Goal: Task Accomplishment & Management: Manage account settings

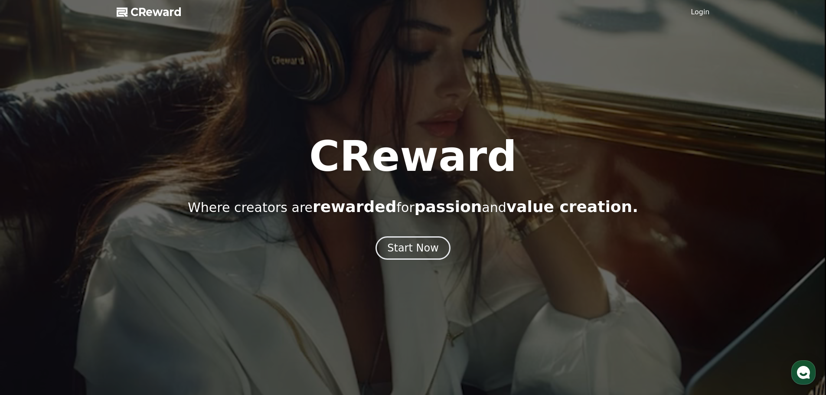
click at [166, 16] on span "CReward" at bounding box center [156, 12] width 51 height 14
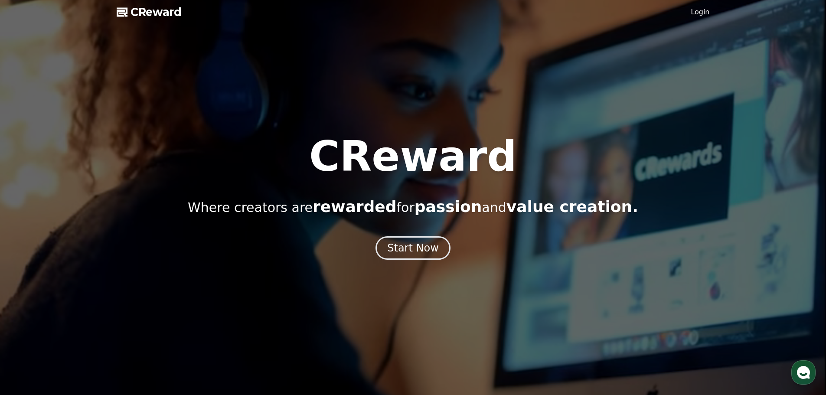
click at [136, 13] on span "CReward" at bounding box center [156, 12] width 51 height 14
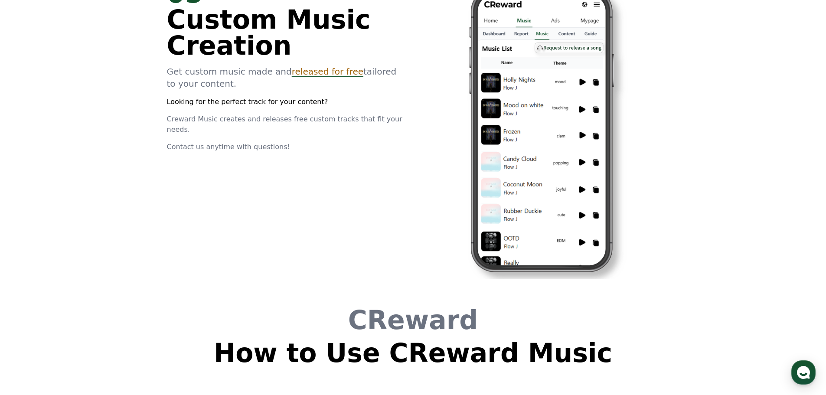
scroll to position [2350, 0]
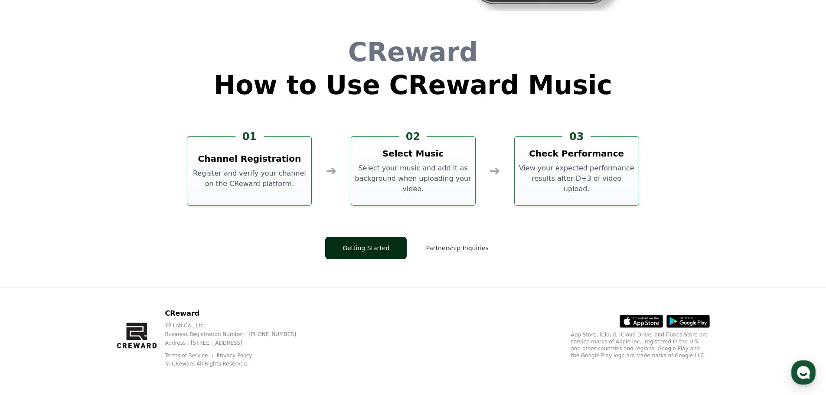
click at [400, 256] on button "Getting Started" at bounding box center [366, 248] width 82 height 23
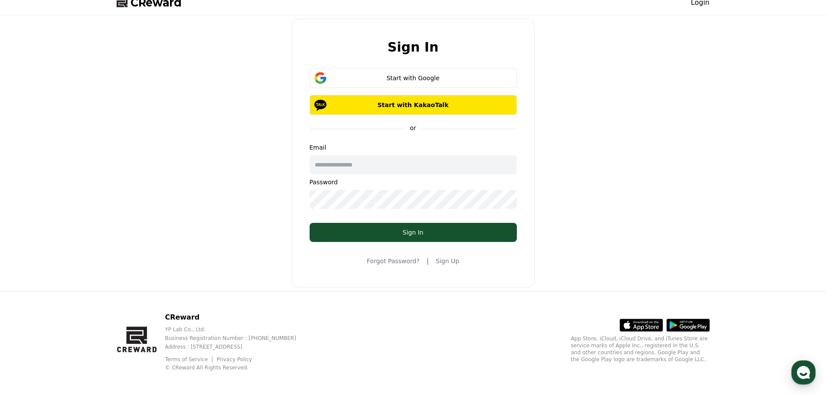
scroll to position [13, 0]
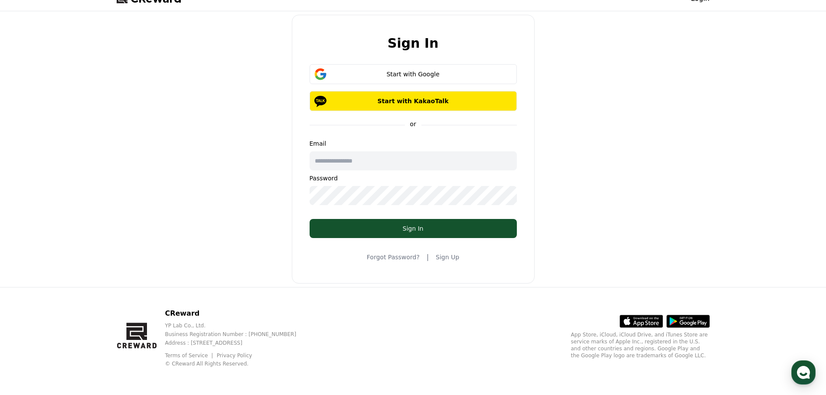
click at [345, 169] on input "text" at bounding box center [413, 160] width 207 height 19
type input "*"
type input "**********"
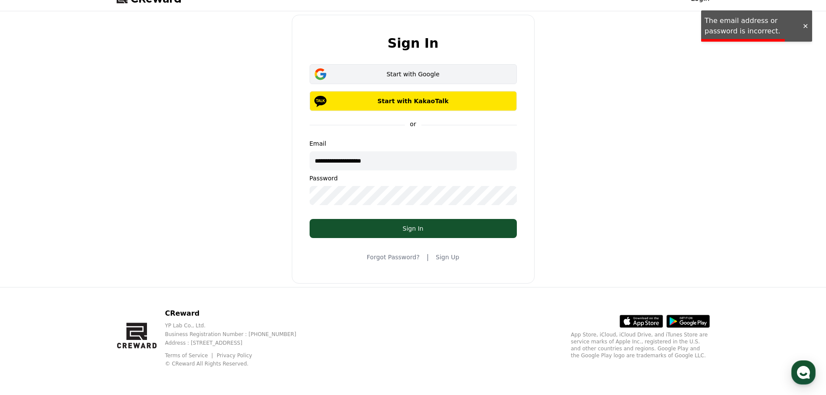
click at [373, 78] on button "Start with Google" at bounding box center [413, 74] width 207 height 20
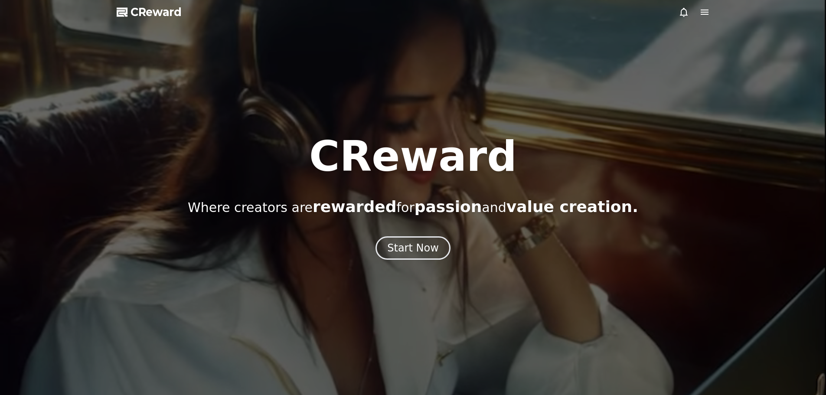
click at [705, 11] on icon at bounding box center [704, 12] width 10 height 10
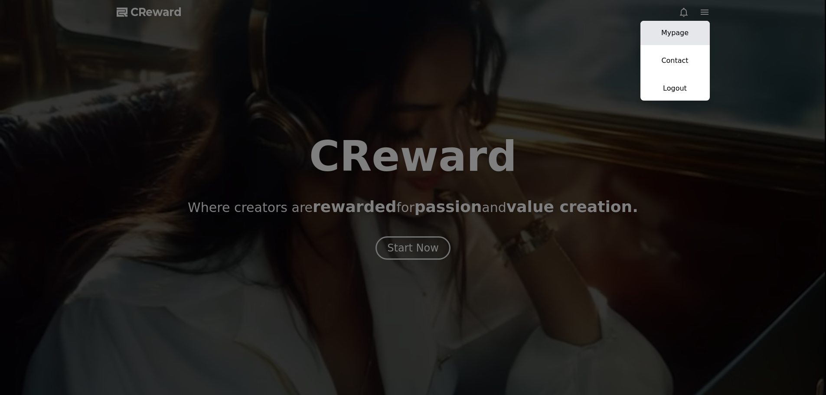
click at [703, 33] on link "Mypage" at bounding box center [675, 33] width 69 height 24
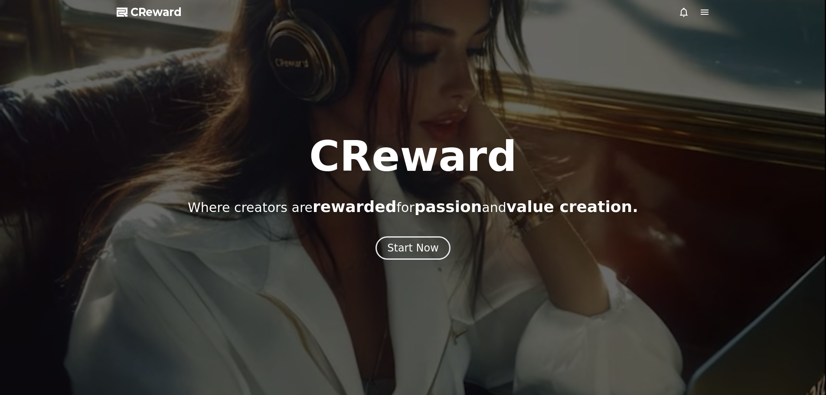
select select "**********"
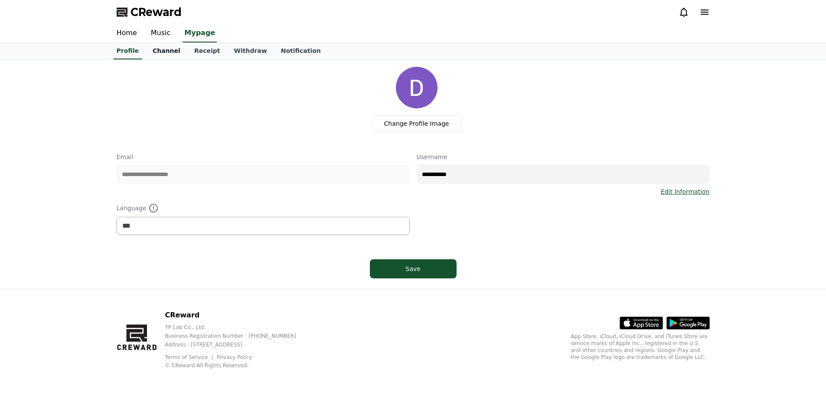
click at [159, 51] on link "Channel" at bounding box center [167, 51] width 42 height 16
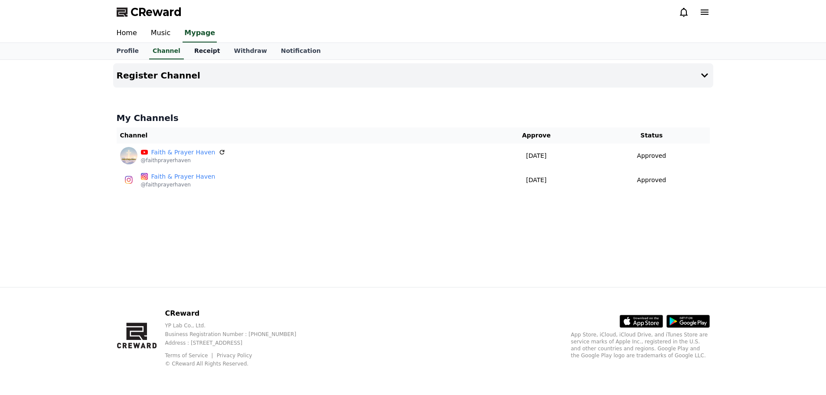
click at [189, 53] on link "Receipt" at bounding box center [207, 51] width 40 height 16
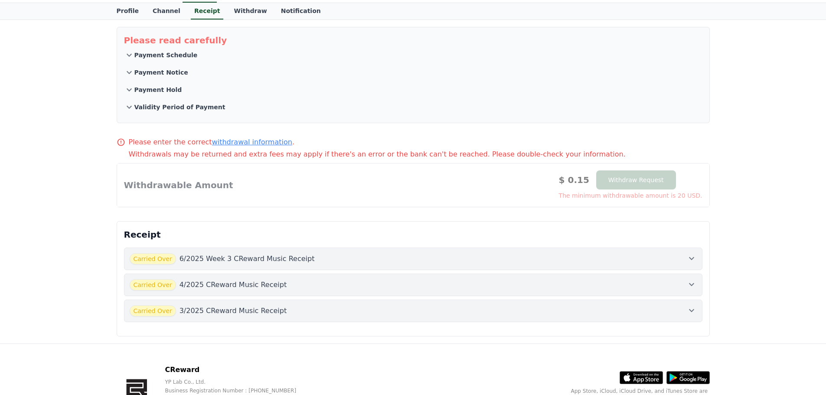
scroll to position [96, 0]
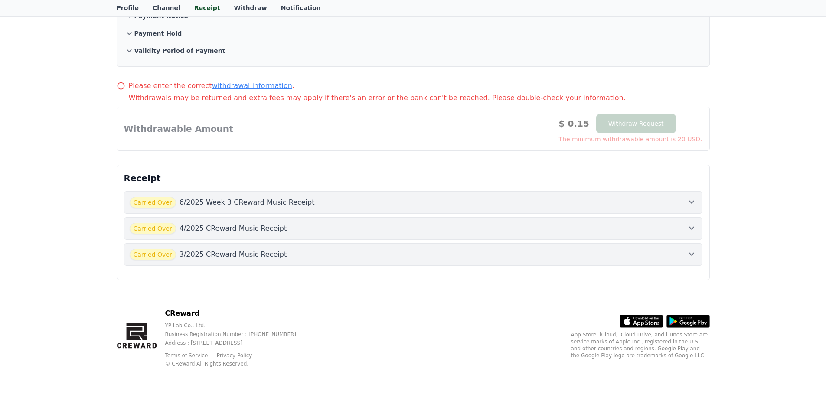
click at [584, 206] on div "Carried Over 6/2025 Week 3 CReward Music Receipt" at bounding box center [413, 202] width 567 height 11
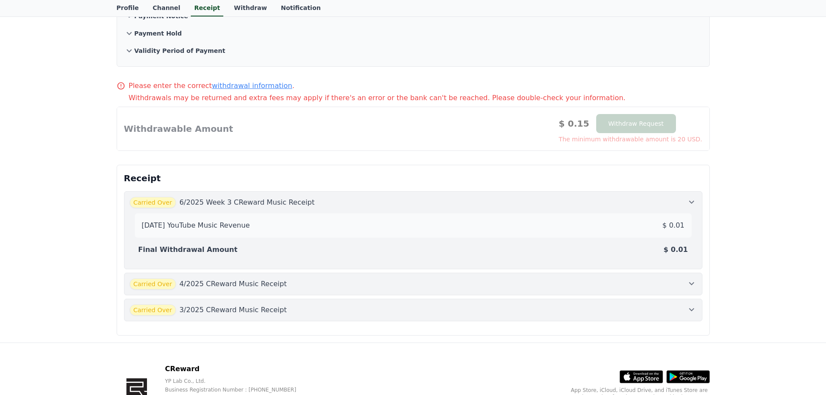
click at [584, 206] on div "Carried Over 6/2025 Week 3 CReward Music Receipt" at bounding box center [413, 202] width 567 height 11
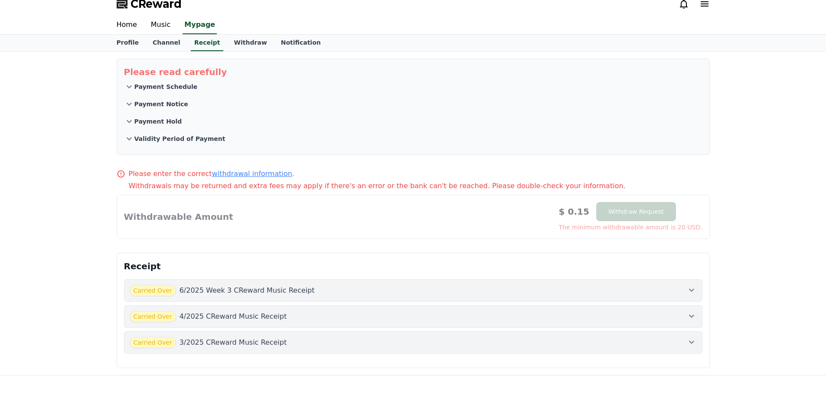
scroll to position [0, 0]
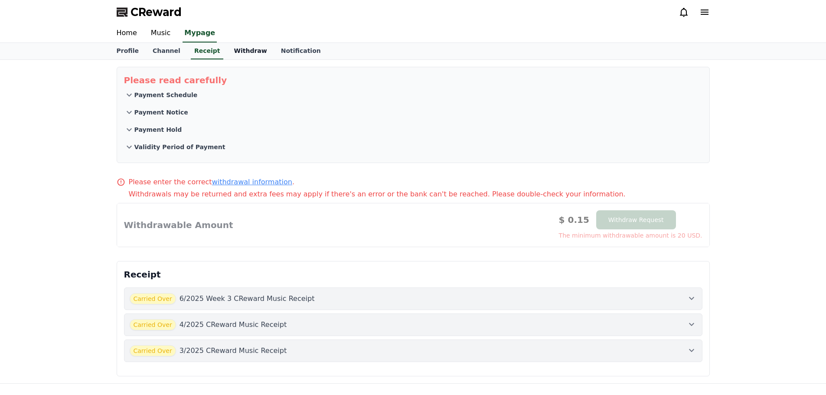
click at [243, 53] on link "Withdraw" at bounding box center [250, 51] width 47 height 16
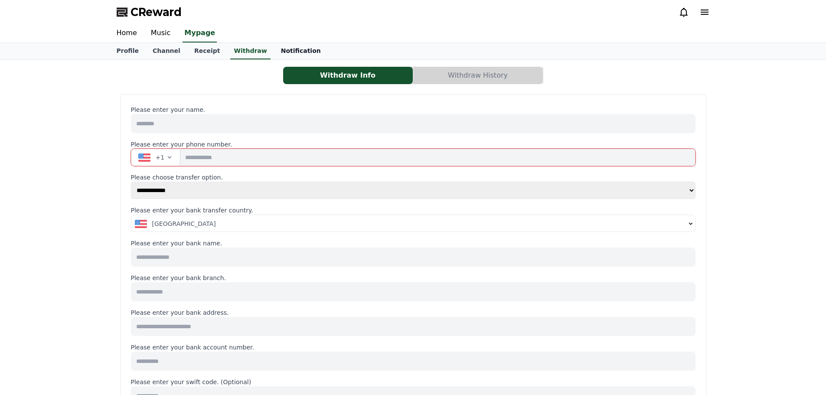
click at [301, 44] on link "Notification" at bounding box center [301, 51] width 54 height 16
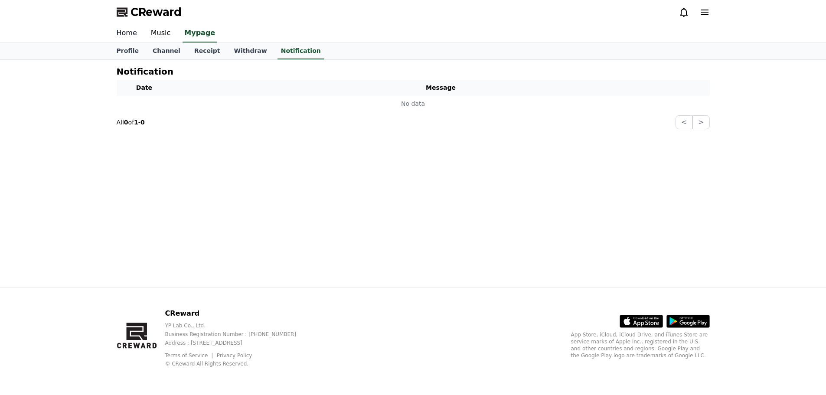
click at [126, 33] on link "Home" at bounding box center [127, 33] width 34 height 18
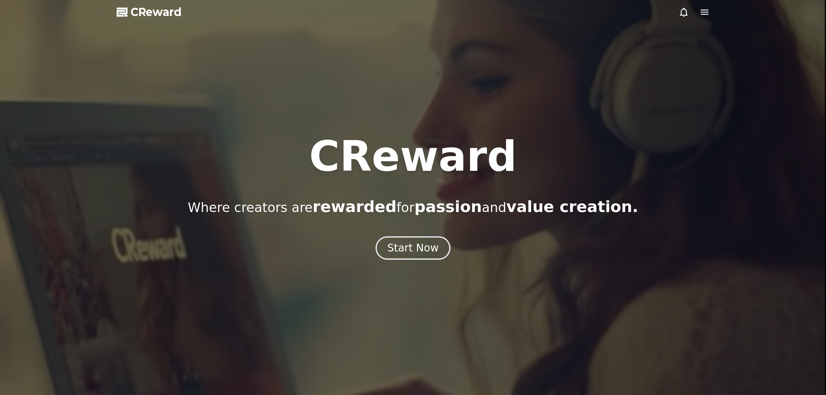
click at [699, 12] on icon at bounding box center [704, 12] width 10 height 10
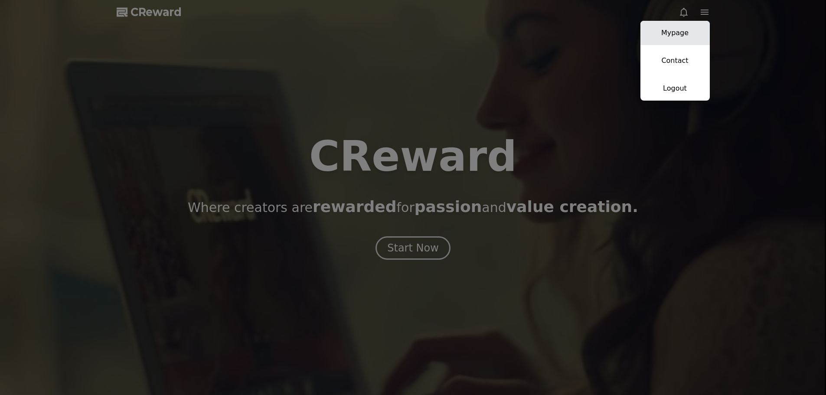
click at [693, 37] on link "Mypage" at bounding box center [675, 33] width 69 height 24
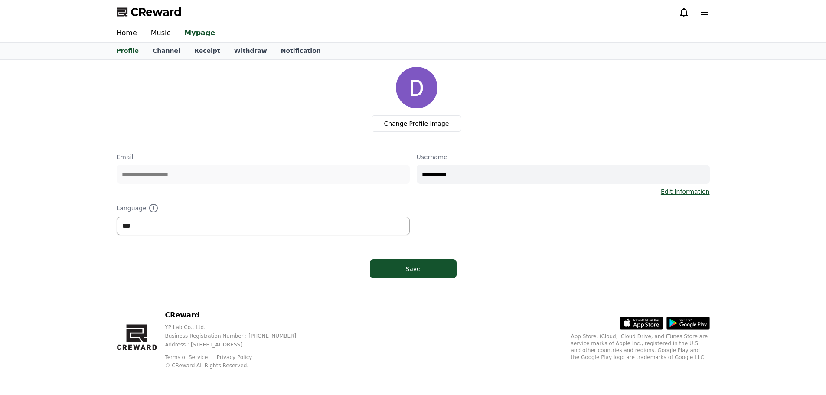
click at [212, 223] on select "*** ******* ***" at bounding box center [263, 226] width 293 height 18
select select "**********"
click at [117, 217] on select "*** ******* ***" at bounding box center [263, 226] width 293 height 18
click at [389, 266] on div "Save" at bounding box center [413, 269] width 52 height 9
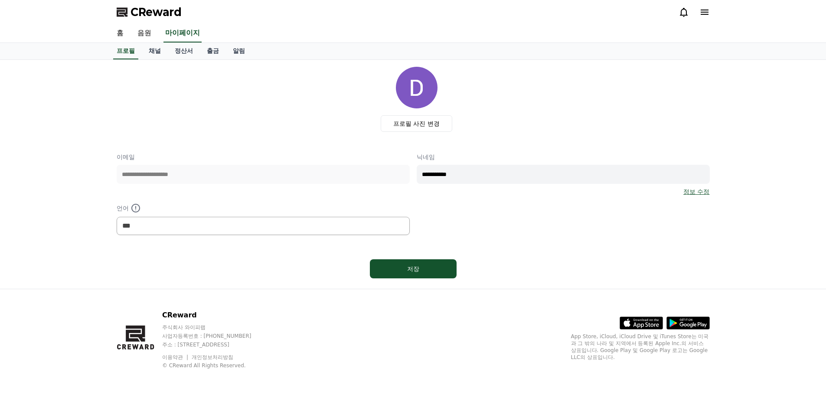
select select "**********"
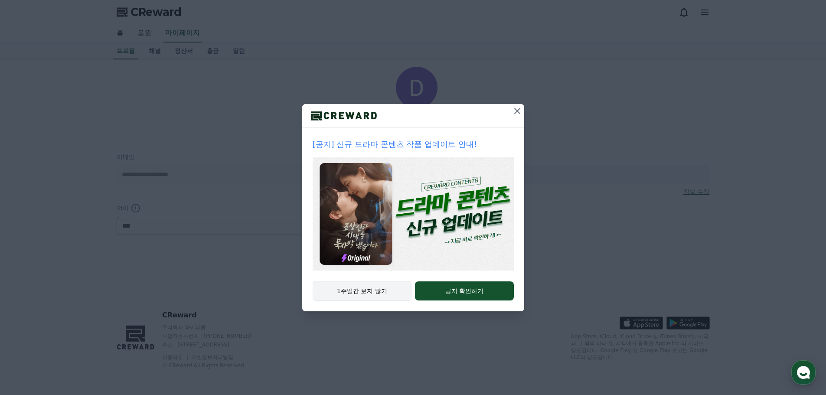
click at [384, 293] on button "1주일간 보지 않기" at bounding box center [362, 291] width 99 height 20
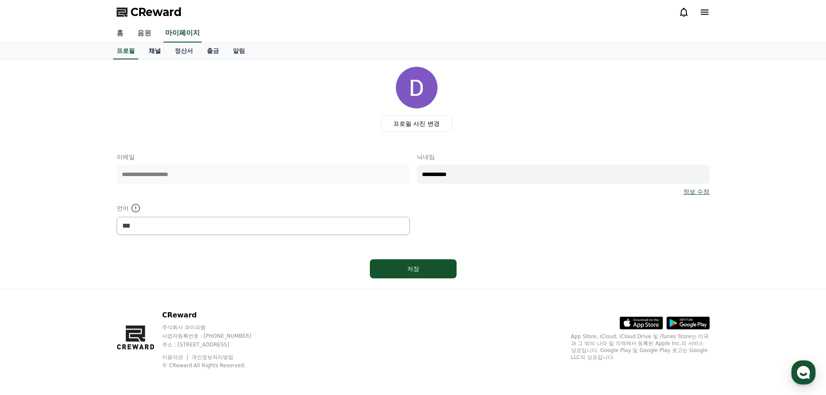
click at [154, 55] on link "채널" at bounding box center [155, 51] width 26 height 16
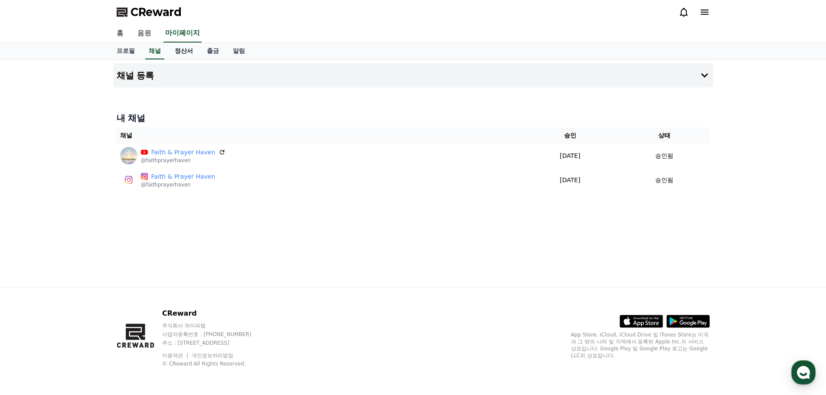
click at [174, 54] on link "정산서" at bounding box center [184, 51] width 32 height 16
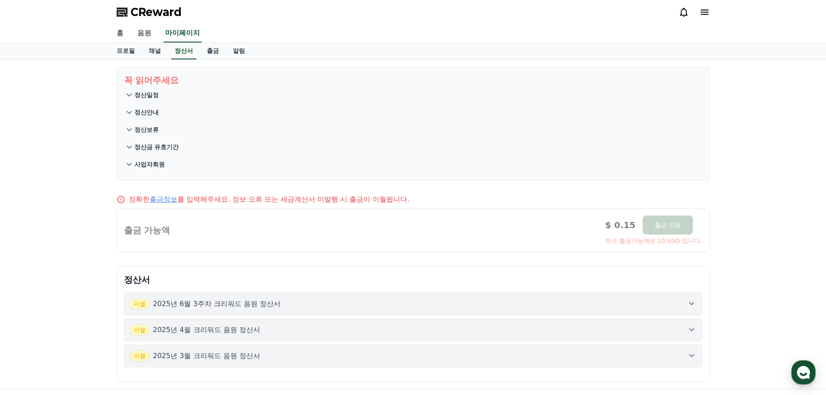
click at [150, 98] on p "정산일정" at bounding box center [146, 95] width 24 height 9
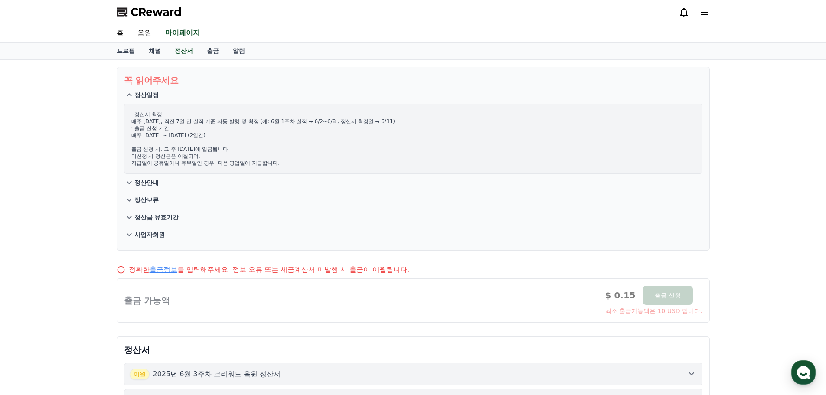
click at [141, 99] on p "정산일정" at bounding box center [146, 95] width 24 height 9
click at [226, 57] on link "알림" at bounding box center [239, 51] width 26 height 16
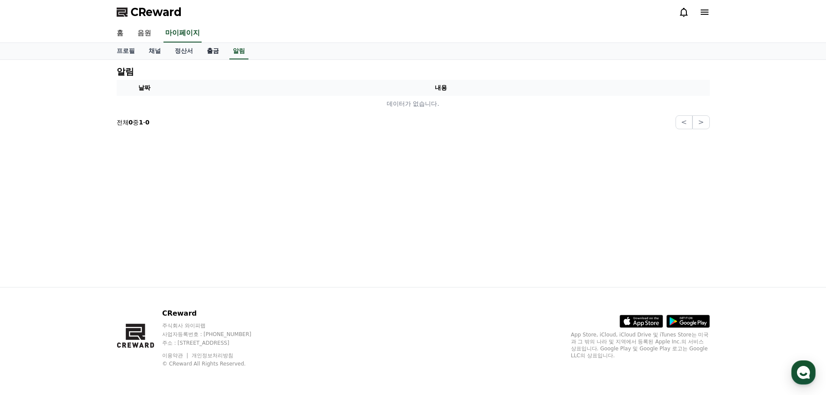
click at [212, 57] on link "출금" at bounding box center [213, 51] width 26 height 16
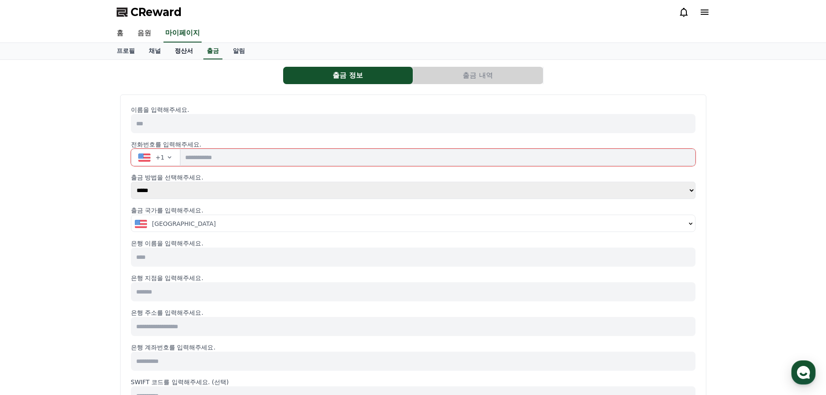
click at [172, 51] on link "정산서" at bounding box center [184, 51] width 32 height 16
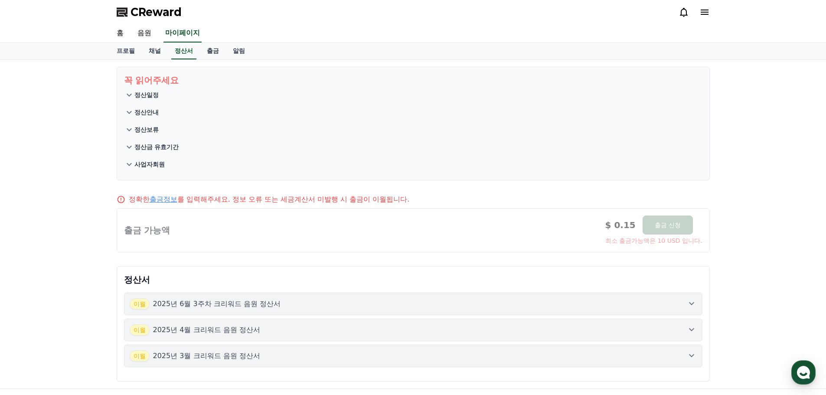
click at [123, 115] on section "꼭 읽어주세요 정산일정 정산안내 정산보류 정산금 유효기간 사업자회원" at bounding box center [413, 124] width 593 height 114
click at [127, 112] on icon at bounding box center [129, 112] width 10 height 10
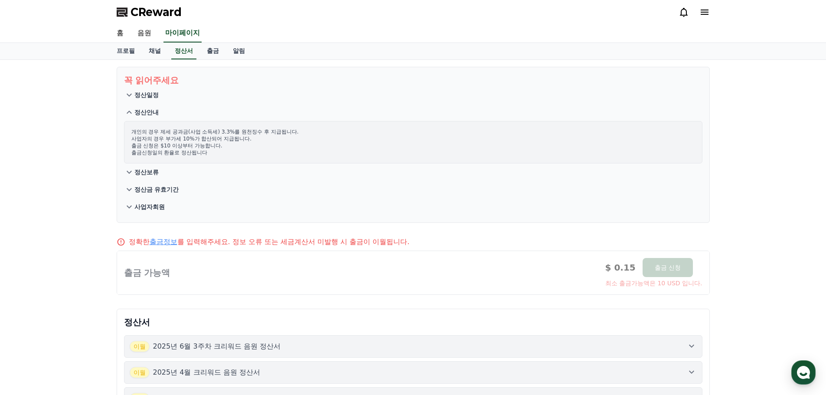
click at [129, 116] on icon at bounding box center [129, 112] width 10 height 10
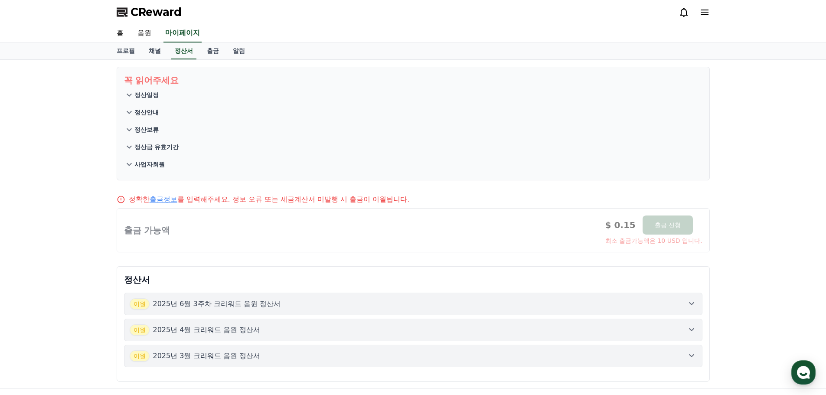
click at [133, 129] on icon at bounding box center [129, 129] width 10 height 10
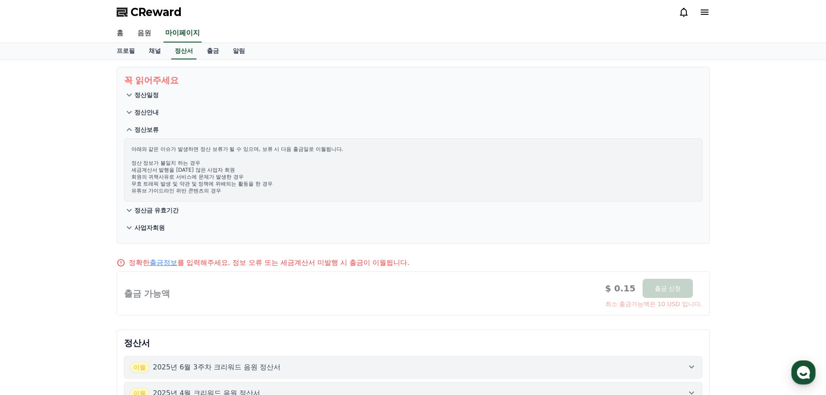
click at [133, 129] on icon at bounding box center [129, 129] width 10 height 10
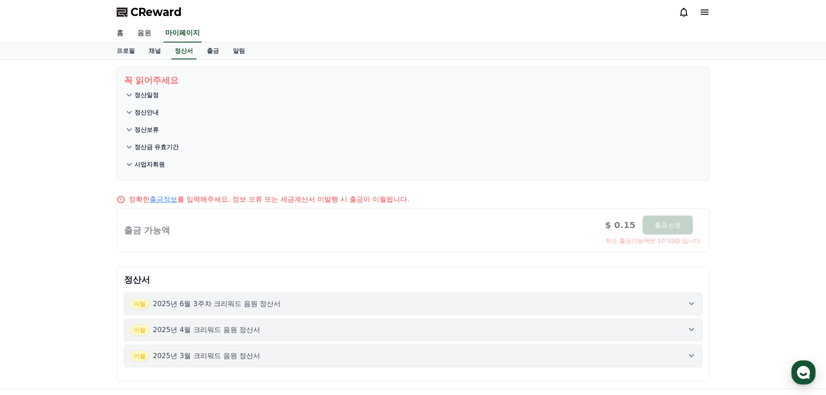
click at [130, 152] on icon at bounding box center [129, 147] width 10 height 10
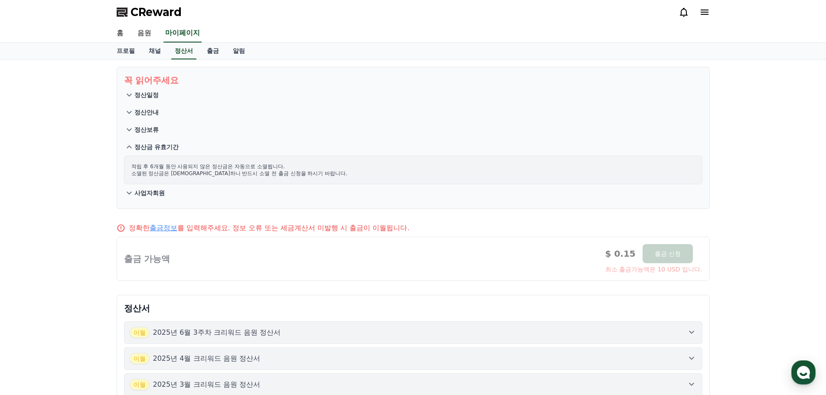
click at [130, 152] on icon at bounding box center [129, 147] width 10 height 10
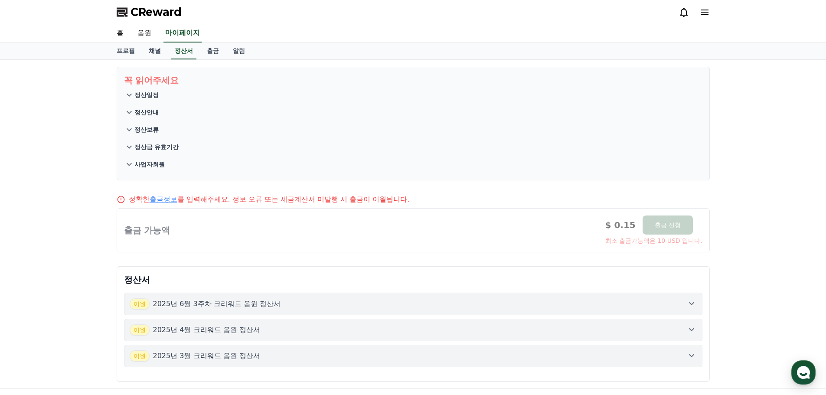
click at [129, 170] on button "사업자회원" at bounding box center [413, 164] width 579 height 17
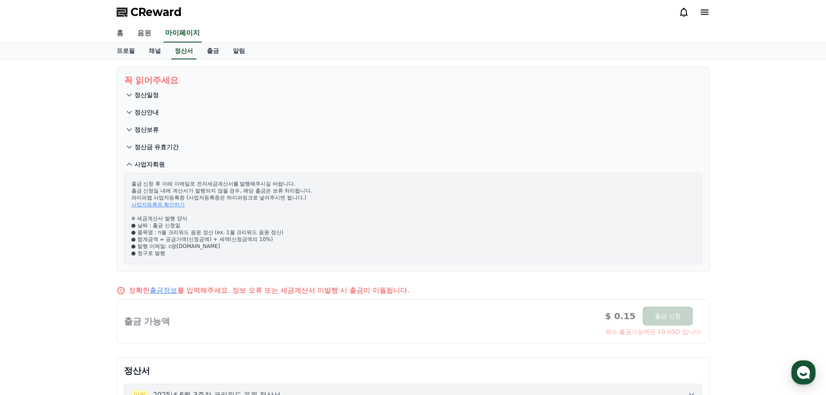
click at [129, 170] on button "사업자회원" at bounding box center [413, 164] width 579 height 17
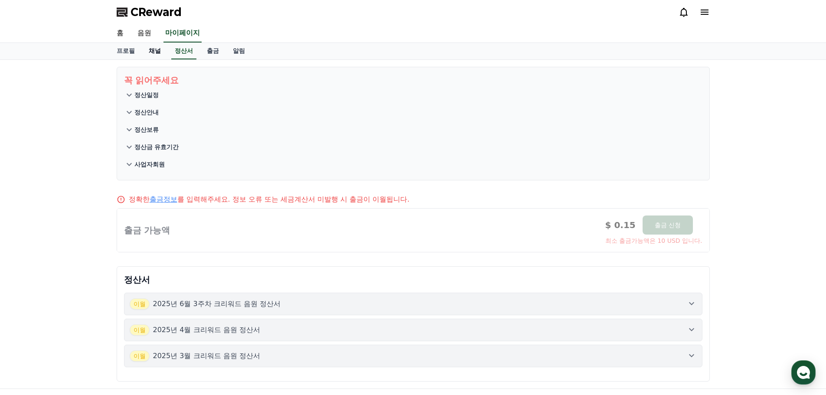
click at [150, 53] on link "채널" at bounding box center [155, 51] width 26 height 16
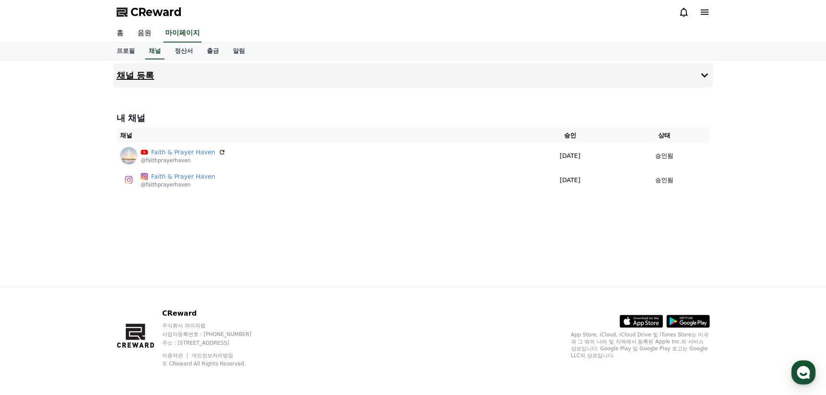
click at [207, 87] on button "채널 등록" at bounding box center [413, 75] width 600 height 24
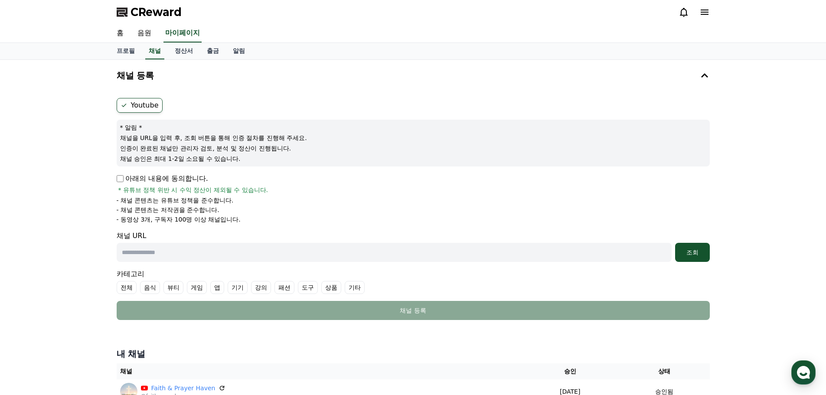
drag, startPoint x: 120, startPoint y: 207, endPoint x: 237, endPoint y: 219, distance: 117.7
click at [237, 219] on div "채널 등록 Youtube * 알림 * 채널을 URL을 입력 후, 조회 버튼을 통해 인증 절차를 진행해 주세요. 인증이 완료된 채널만 관리자 검…" at bounding box center [413, 247] width 607 height 375
click at [237, 219] on li "- 동영상 3개, 구독자 100명 이상 채널입니다." at bounding box center [413, 219] width 593 height 9
drag, startPoint x: 222, startPoint y: 217, endPoint x: 93, endPoint y: 198, distance: 130.3
click at [93, 198] on div "채널 등록 Youtube * 알림 * 채널을 URL을 입력 후, 조회 버튼을 통해 인증 절차를 진행해 주세요. 인증이 완료된 채널만 관리자 검…" at bounding box center [413, 247] width 826 height 375
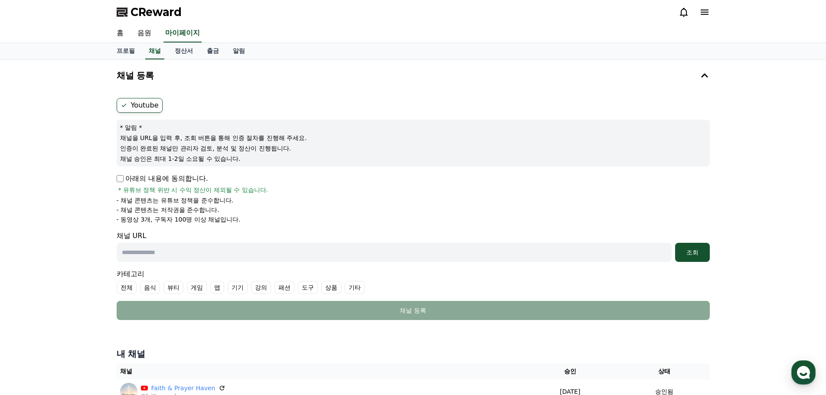
click at [93, 198] on div "채널 등록 Youtube * 알림 * 채널을 URL을 입력 후, 조회 버튼을 통해 인증 절차를 진행해 주세요. 인증이 완료된 채널만 관리자 검…" at bounding box center [413, 247] width 826 height 375
drag, startPoint x: 93, startPoint y: 198, endPoint x: 238, endPoint y: 217, distance: 145.7
click at [238, 217] on div "채널 등록 Youtube * 알림 * 채널을 URL을 입력 후, 조회 버튼을 통해 인증 절차를 진행해 주세요. 인증이 완료된 채널만 관리자 검…" at bounding box center [413, 247] width 826 height 375
click at [238, 217] on li "- 동영상 3개, 구독자 100명 이상 채널입니다." at bounding box center [413, 219] width 593 height 9
drag, startPoint x: 242, startPoint y: 217, endPoint x: 109, endPoint y: 204, distance: 133.8
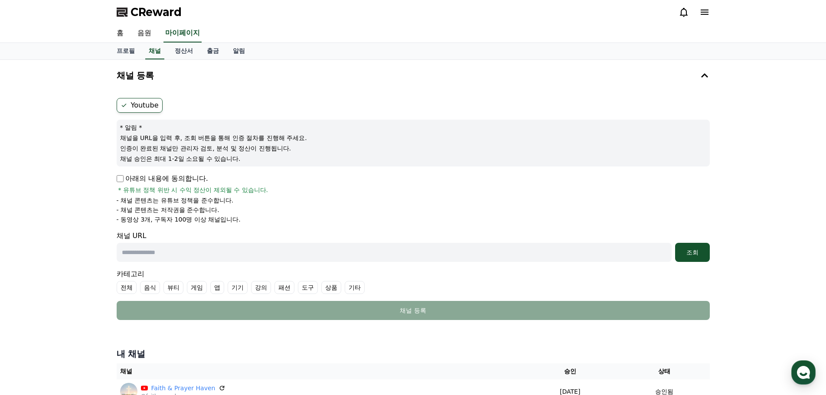
click at [109, 204] on div "채널 등록 Youtube * 알림 * 채널을 URL을 입력 후, 조회 버튼을 통해 인증 절차를 진행해 주세요. 인증이 완료된 채널만 관리자 검…" at bounding box center [413, 247] width 826 height 375
drag, startPoint x: 114, startPoint y: 136, endPoint x: 255, endPoint y: 155, distance: 142.2
click at [255, 155] on div "채널 등록 Youtube * 알림 * 채널을 URL을 입력 후, 조회 버튼을 통해 인증 절차를 진행해 주세요. 인증이 완료된 채널만 관리자 검…" at bounding box center [413, 247] width 607 height 375
drag, startPoint x: 237, startPoint y: 223, endPoint x: 115, endPoint y: 199, distance: 124.7
click at [98, 208] on div "채널 등록 Youtube * 알림 * 채널을 URL을 입력 후, 조회 버튼을 통해 인증 절차를 진행해 주세요. 인증이 완료된 채널만 관리자 검…" at bounding box center [413, 247] width 826 height 375
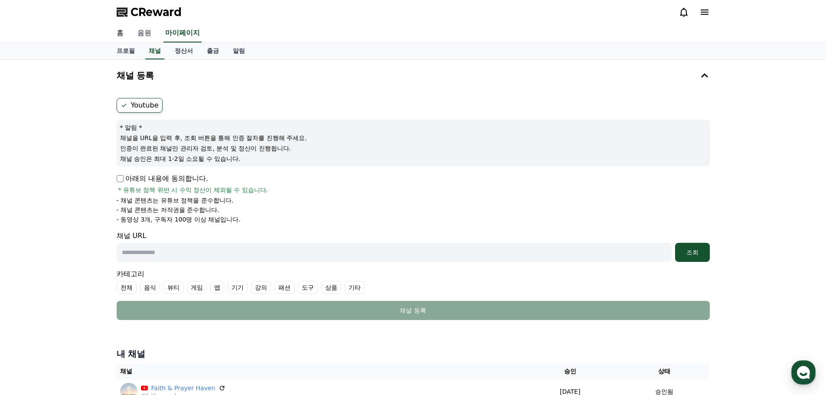
click at [144, 24] on link "음원" at bounding box center [145, 33] width 28 height 18
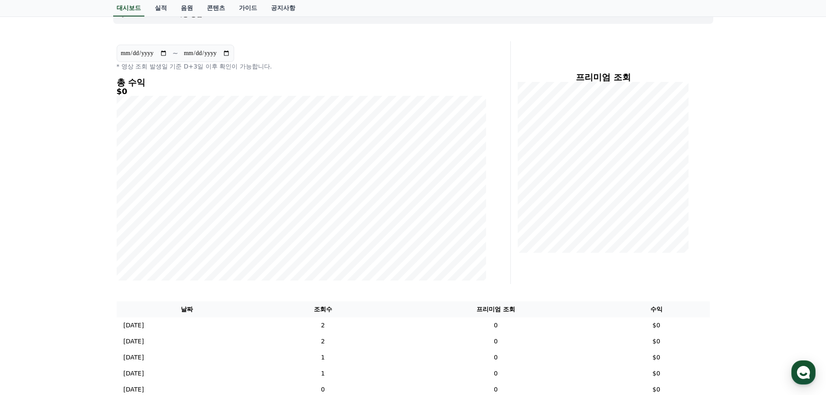
scroll to position [130, 0]
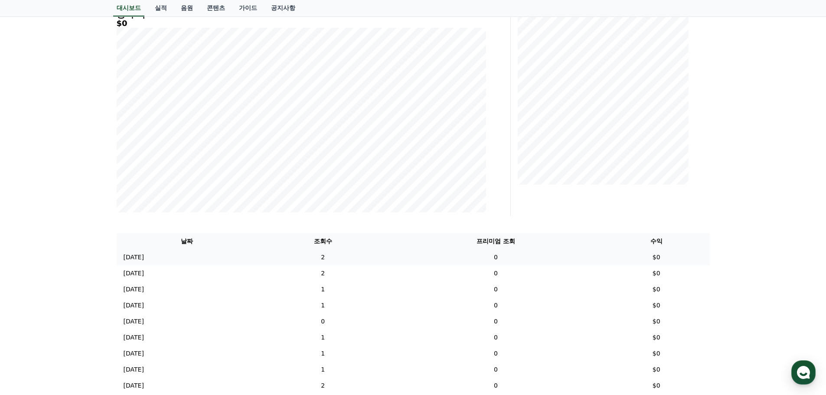
click at [143, 254] on p "[DATE]" at bounding box center [134, 257] width 20 height 9
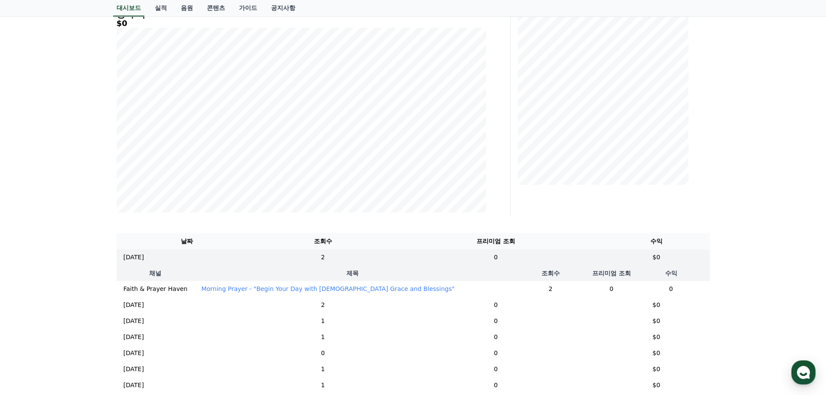
click at [277, 290] on p "Morning Prayer - "Begin Your Day with God’s Grace and Blessings"" at bounding box center [327, 288] width 253 height 9
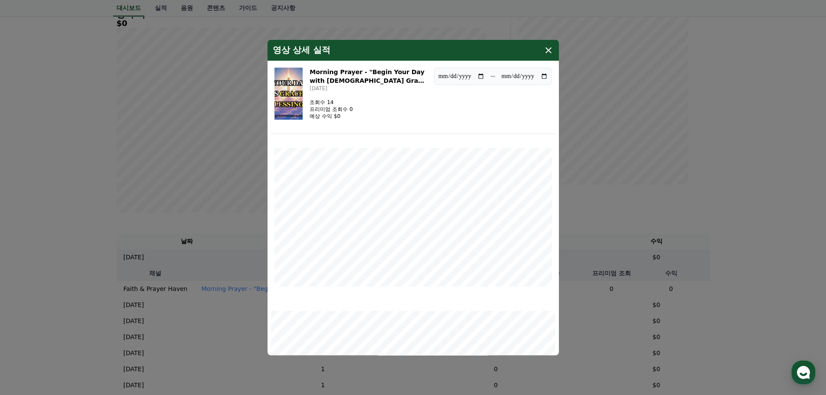
click at [547, 52] on icon "modal" at bounding box center [549, 50] width 6 height 6
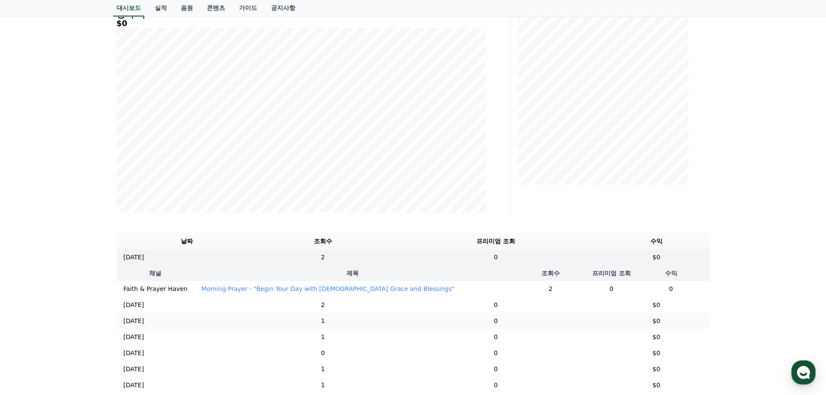
click at [144, 326] on p "[DATE]" at bounding box center [134, 321] width 20 height 9
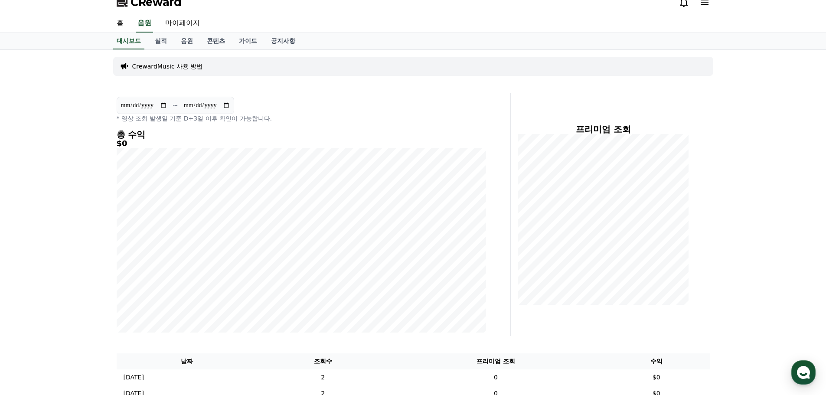
scroll to position [0, 0]
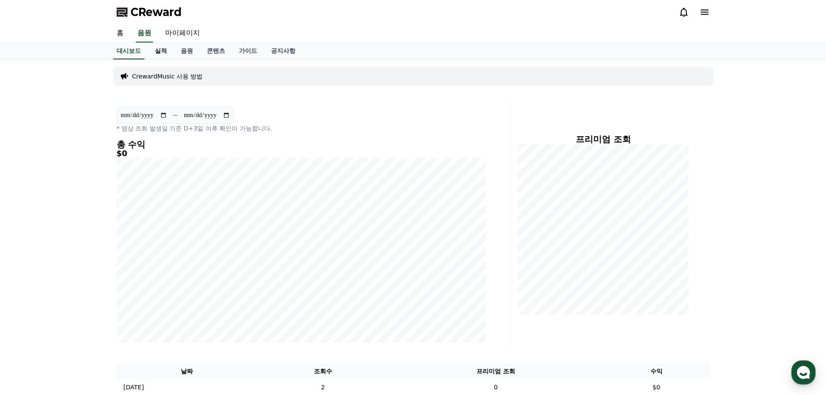
click at [160, 54] on link "실적" at bounding box center [161, 51] width 26 height 16
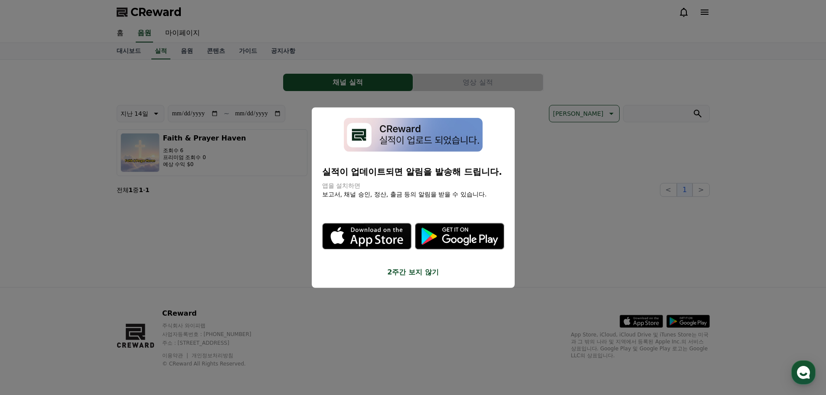
click at [246, 207] on button "close modal" at bounding box center [413, 197] width 826 height 395
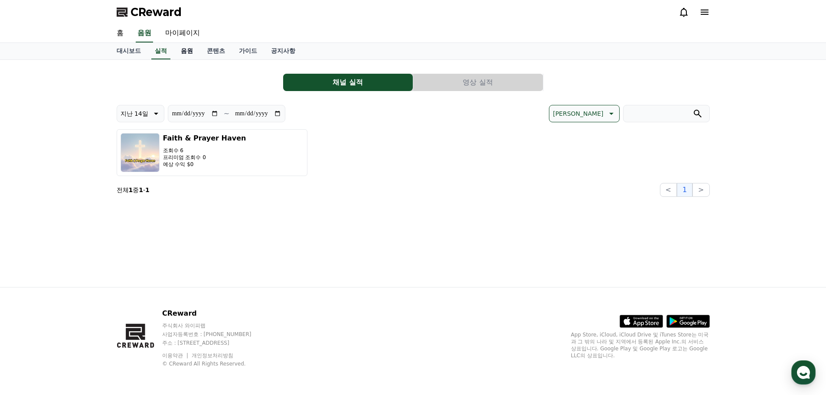
click at [181, 50] on link "음원" at bounding box center [187, 51] width 26 height 16
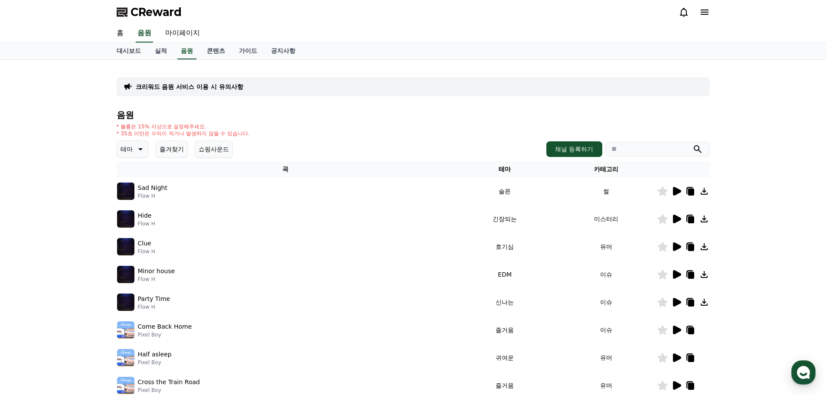
drag, startPoint x: 129, startPoint y: 131, endPoint x: 247, endPoint y: 130, distance: 118.0
click at [247, 130] on div "* 볼륨은 15% 이상으로 설정해주세요. * 35초 미만은 수익이 적거나 발생하지 않을 수 있습니다." at bounding box center [413, 130] width 593 height 14
drag, startPoint x: 248, startPoint y: 130, endPoint x: 118, endPoint y: 129, distance: 130.5
click at [118, 129] on div "* 볼륨은 15% 이상으로 설정해주세요. * 35초 미만은 수익이 적거나 발생하지 않을 수 있습니다." at bounding box center [413, 130] width 593 height 14
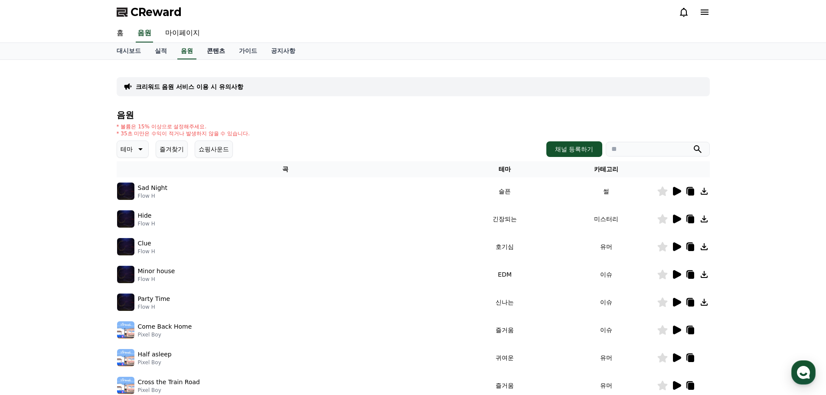
click at [204, 55] on link "콘텐츠" at bounding box center [216, 51] width 32 height 16
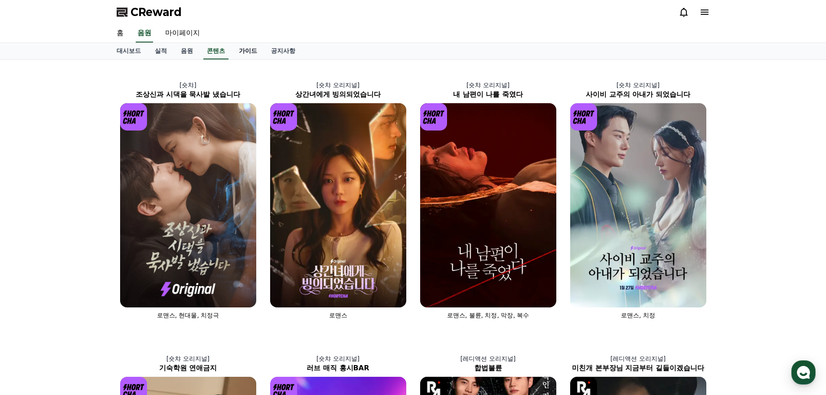
click at [242, 52] on link "가이드" at bounding box center [248, 51] width 32 height 16
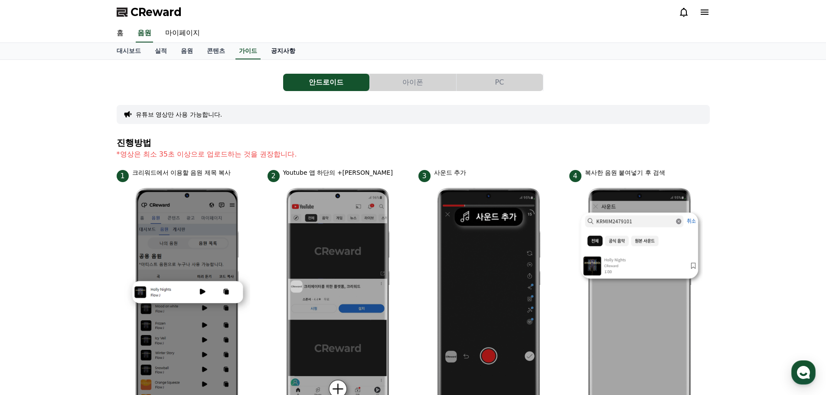
click at [275, 58] on link "공지사항" at bounding box center [283, 51] width 38 height 16
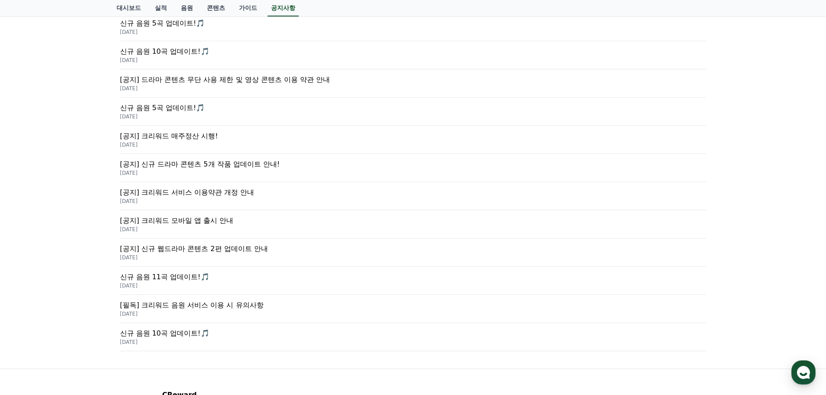
scroll to position [290, 0]
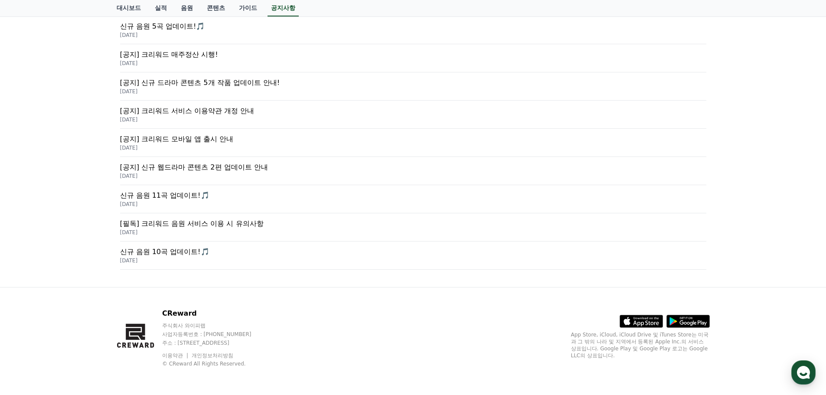
click at [239, 232] on p "2025-02-21" at bounding box center [413, 232] width 586 height 7
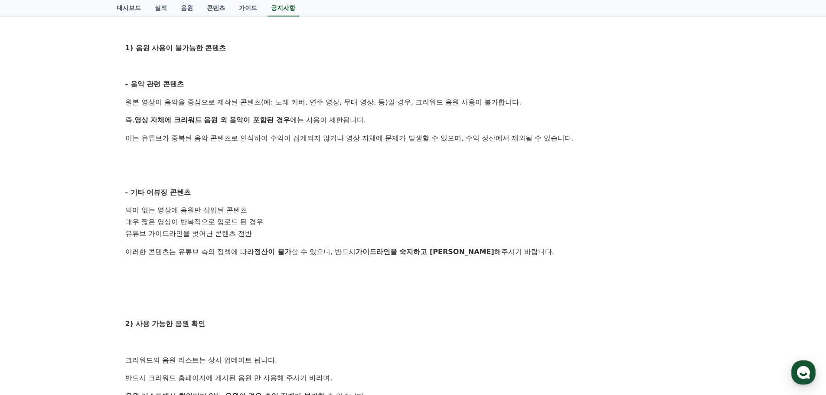
scroll to position [217, 0]
drag, startPoint x: 126, startPoint y: 220, endPoint x: 461, endPoint y: 251, distance: 336.2
click at [461, 251] on div "안녕하세요, 크리워드입니다. 크리워드를 이용해주시는 크리에이터님들께 감사의 말씀을 드립니다. 크리워드 음원 서비스 이용 시 유의사항을 안내드립…" at bounding box center [413, 239] width 576 height 576
click at [461, 251] on p "이러한 콘텐츠는 유튜브 측의 정책에 따라 정산이 불가 할 수 있으니, 반드시 가이드라인을 숙지하고 준수 해주시기 바랍니다." at bounding box center [413, 250] width 576 height 11
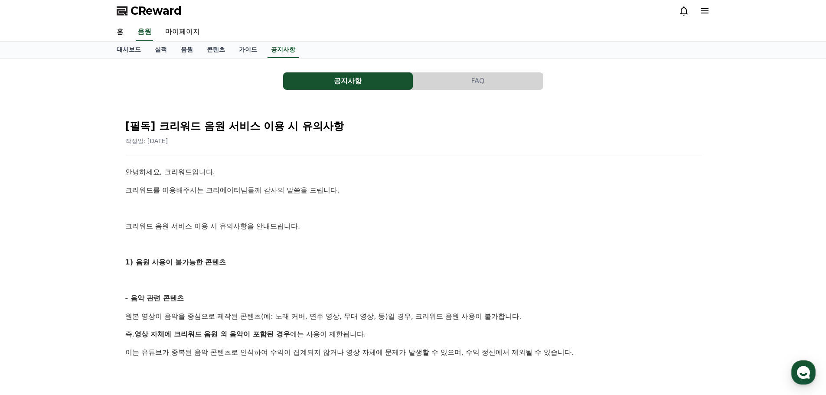
scroll to position [0, 0]
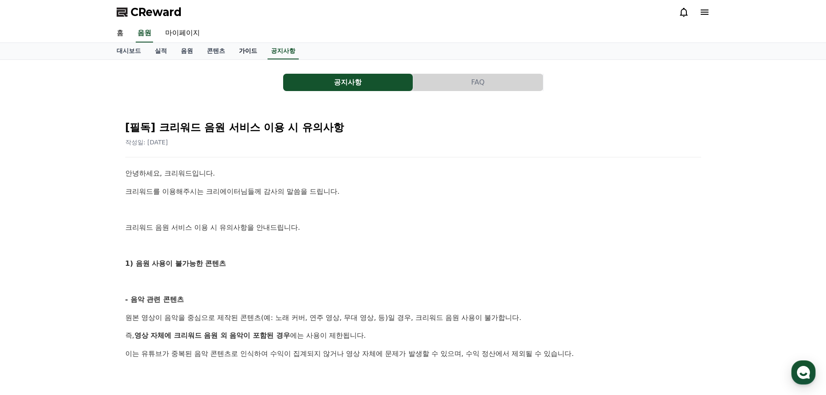
click at [238, 47] on link "가이드" at bounding box center [248, 51] width 32 height 16
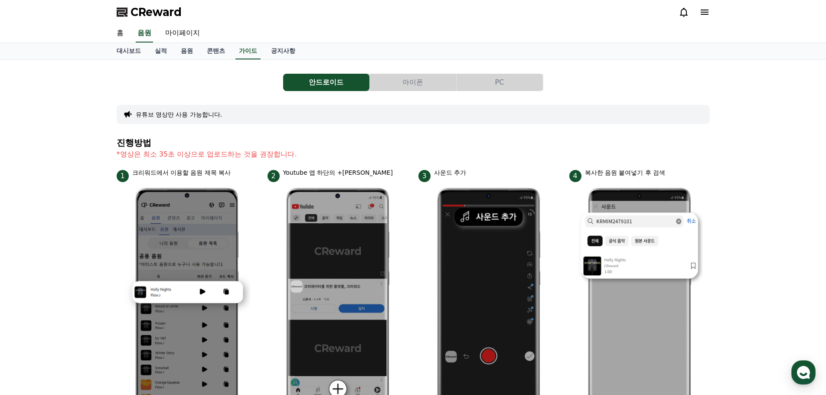
click at [517, 79] on button "PC" at bounding box center [500, 82] width 86 height 17
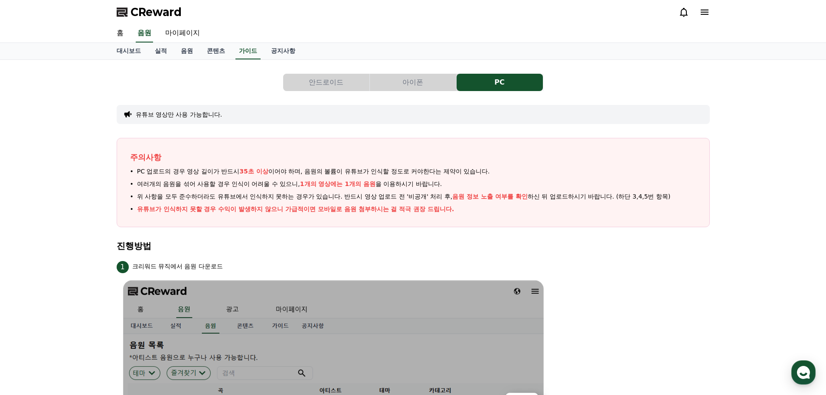
drag, startPoint x: 135, startPoint y: 174, endPoint x: 190, endPoint y: 169, distance: 55.3
click at [203, 171] on li "PC 업로드의 경우 영상 길이가 반드시 35초 이상 이어야 하며, 음원의 볼륨이 유튜브가 인식할 정도로 커야한다는 제약이 있습니다." at bounding box center [413, 171] width 566 height 9
click at [190, 169] on span "PC 업로드의 경우 영상 길이가 반드시 35초 이상 이어야 하며, 음원의 볼륨이 유튜브가 인식할 정도로 커야한다는 제약이 있습니다." at bounding box center [313, 171] width 353 height 9
drag, startPoint x: 137, startPoint y: 172, endPoint x: 441, endPoint y: 184, distance: 304.3
click at [441, 184] on ul "PC 업로드의 경우 영상 길이가 반드시 35초 이상 이어야 하며, 음원의 볼륨이 유튜브가 인식할 정도로 커야한다는 제약이 있습니다. 여러개의 …" at bounding box center [413, 190] width 566 height 47
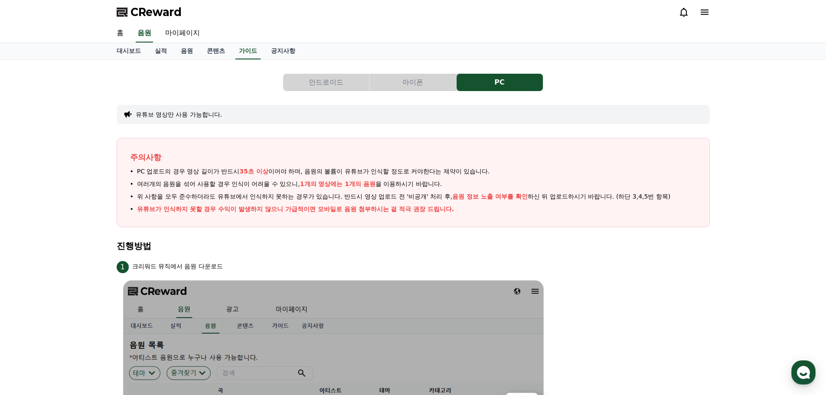
click at [441, 184] on li "여러개의 음원을 섞어 사용할 경우 인식이 어려울 수 있으니, 1개의 영상에는 1개의 음원 을 이용하시기 바랍니다." at bounding box center [413, 184] width 566 height 9
drag, startPoint x: 442, startPoint y: 183, endPoint x: 305, endPoint y: 184, distance: 137.0
click at [305, 184] on li "여러개의 음원을 섞어 사용할 경우 인식이 어려울 수 있으니, 1개의 영상에는 1개의 음원 을 이용하시기 바랍니다." at bounding box center [413, 184] width 566 height 9
click at [344, 84] on button "안드로이드" at bounding box center [326, 82] width 86 height 17
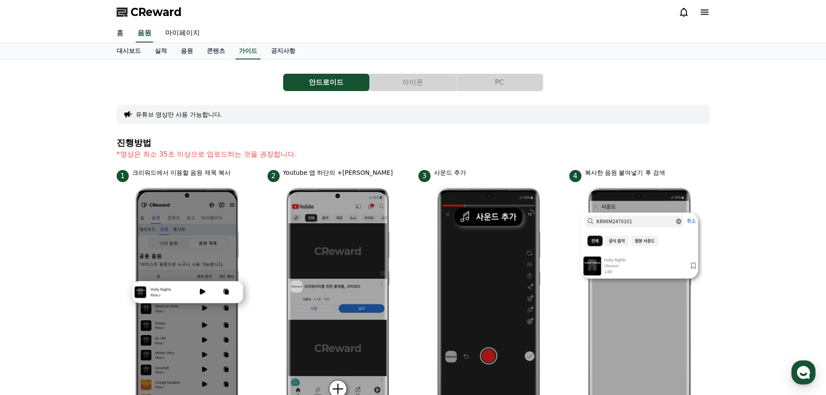
drag, startPoint x: 114, startPoint y: 157, endPoint x: 288, endPoint y: 156, distance: 173.9
click at [288, 156] on div "안드로이드 아이폰 PC 유튜브 영상만 사용 가능합니다. 진행방법 *영상은 최소 35초 이상으로 업로드하는 것을 권장합니다. 1 크리워드에서 이…" at bounding box center [413, 376] width 600 height 627
click at [210, 154] on p "*영상은 최소 35초 이상으로 업로드하는 것을 권장합니다." at bounding box center [413, 154] width 593 height 10
drag, startPoint x: 210, startPoint y: 154, endPoint x: 345, endPoint y: 144, distance: 134.9
click at [304, 149] on p "*영상은 최소 35초 이상으로 업로드하는 것을 권장합니다." at bounding box center [413, 154] width 593 height 10
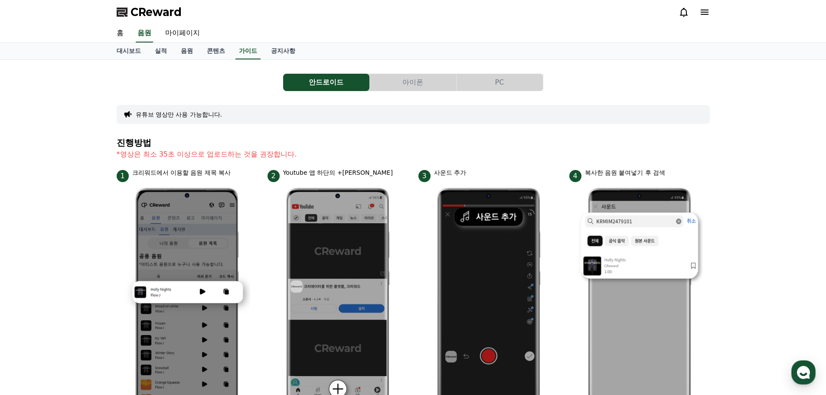
click at [372, 137] on div "안드로이드 아이폰 PC 유튜브 영상만 사용 가능합니다. 진행방법 *영상은 최소 35초 이상으로 업로드하는 것을 권장합니다. 1 크리워드에서 이…" at bounding box center [413, 377] width 593 height 620
drag, startPoint x: 122, startPoint y: 152, endPoint x: 351, endPoint y: 150, distance: 229.0
click at [350, 150] on p "*영상은 최소 35초 이상으로 업로드하는 것을 권장합니다." at bounding box center [413, 154] width 593 height 10
click at [351, 150] on p "*영상은 최소 35초 이상으로 업로드하는 것을 권장합니다." at bounding box center [413, 154] width 593 height 10
drag, startPoint x: 351, startPoint y: 150, endPoint x: 128, endPoint y: 156, distance: 222.6
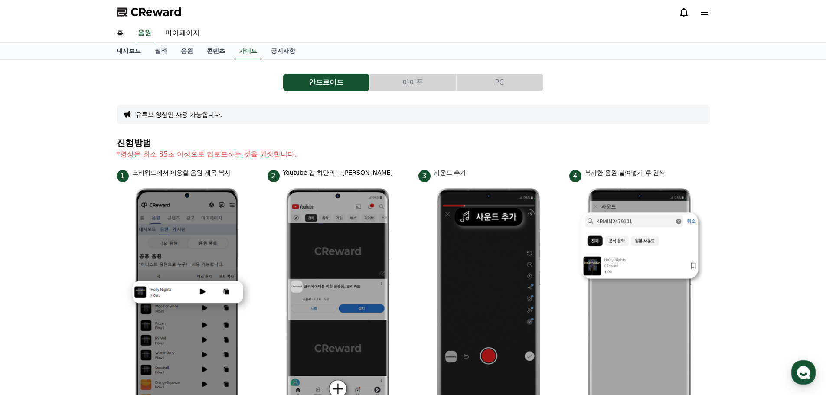
click at [128, 156] on p "*영상은 최소 35초 이상으로 업로드하는 것을 권장합니다." at bounding box center [413, 154] width 593 height 10
drag, startPoint x: 96, startPoint y: 155, endPoint x: 341, endPoint y: 158, distance: 244.6
click at [341, 158] on div "안드로이드 아이폰 PC 유튜브 영상만 사용 가능합니다. 진행방법 *영상은 최소 35초 이상으로 업로드하는 것을 권장합니다. 1 크리워드에서 이…" at bounding box center [413, 377] width 826 height 634
click at [341, 158] on p "*영상은 최소 35초 이상으로 업로드하는 것을 권장합니다." at bounding box center [413, 154] width 593 height 10
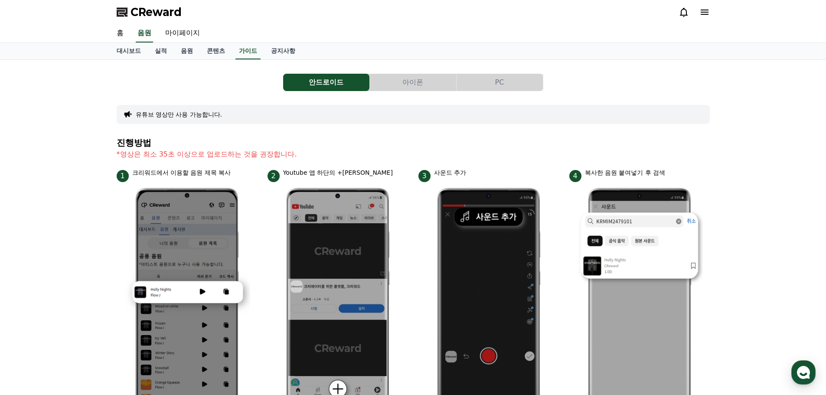
click at [489, 89] on button "PC" at bounding box center [500, 82] width 86 height 17
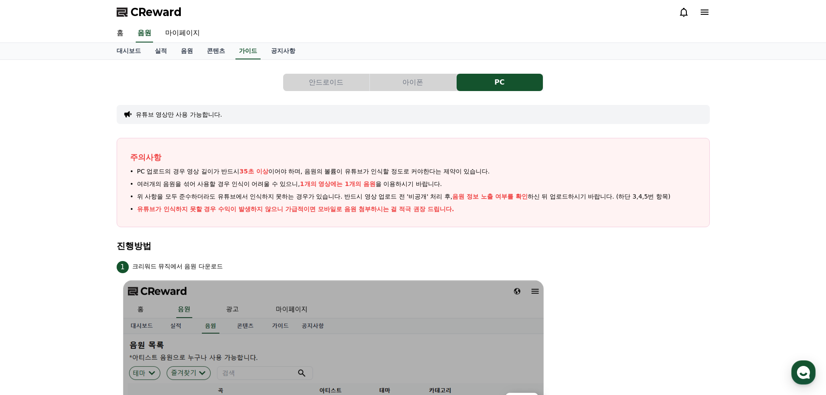
click at [489, 88] on button "PC" at bounding box center [500, 82] width 86 height 17
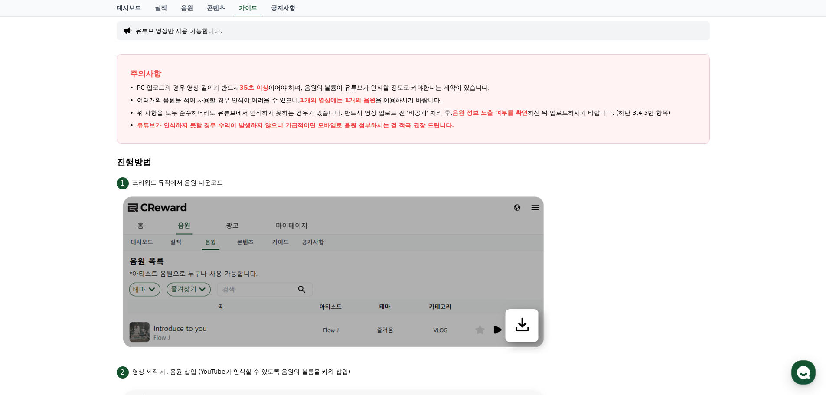
scroll to position [347, 0]
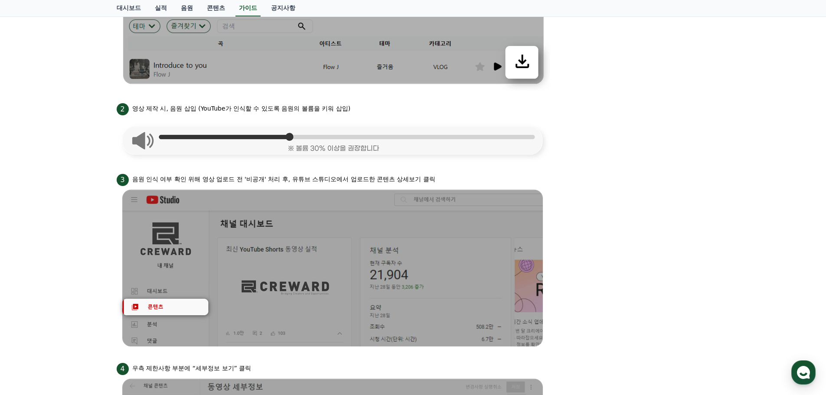
drag, startPoint x: 135, startPoint y: 108, endPoint x: 360, endPoint y: 108, distance: 224.6
click at [359, 108] on div "2 영상 제작 시, 음원 삽입 (YouTube가 인식할 수 있도록 음원의 볼륨을 키워 삽입)" at bounding box center [413, 108] width 593 height 14
click at [360, 108] on div "2 영상 제작 시, 음원 삽입 (YouTube가 인식할 수 있도록 음원의 볼륨을 키워 삽입)" at bounding box center [413, 108] width 593 height 14
drag, startPoint x: 230, startPoint y: 106, endPoint x: 100, endPoint y: 108, distance: 130.1
click at [100, 108] on div "안드로이드 아이폰 PC 유튜브 영상만 사용 가능합니다. 주의사항 PC 업로드의 경우 영상 길이가 반드시 35초 이상 이어야 하며, 음원의 볼륨…" at bounding box center [413, 224] width 826 height 1023
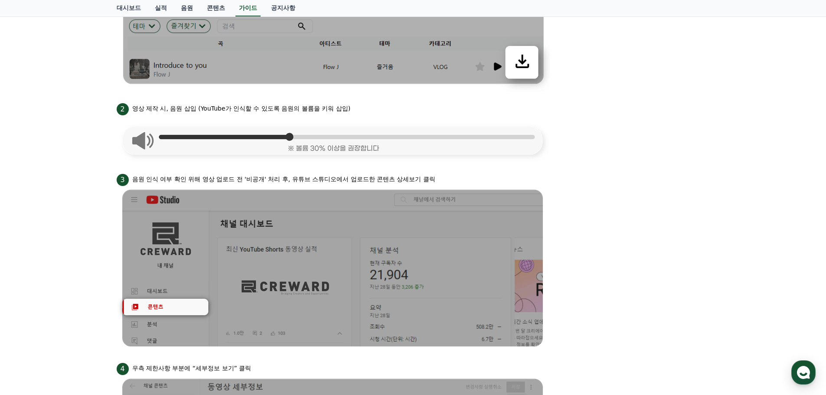
click at [100, 108] on div "안드로이드 아이폰 PC 유튜브 영상만 사용 가능합니다. 주의사항 PC 업로드의 경우 영상 길이가 반드시 35초 이상 이어야 하며, 음원의 볼륨…" at bounding box center [413, 224] width 826 height 1023
drag, startPoint x: 100, startPoint y: 108, endPoint x: 353, endPoint y: 114, distance: 252.9
click at [353, 114] on div "안드로이드 아이폰 PC 유튜브 영상만 사용 가능합니다. 주의사항 PC 업로드의 경우 영상 길이가 반드시 35초 이상 이어야 하며, 음원의 볼륨…" at bounding box center [413, 224] width 826 height 1023
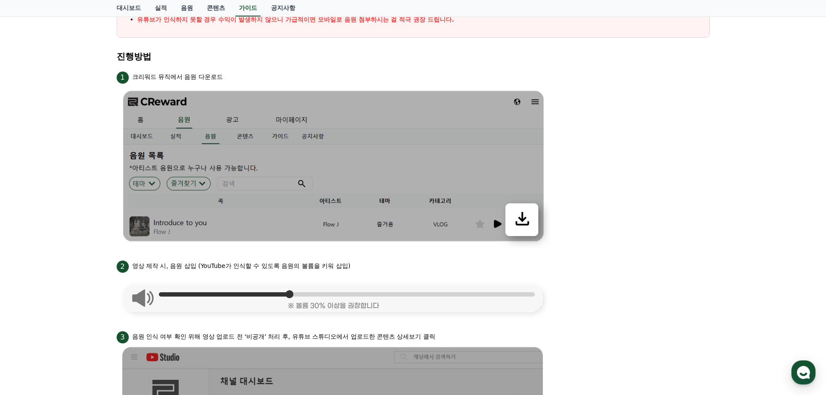
scroll to position [59, 0]
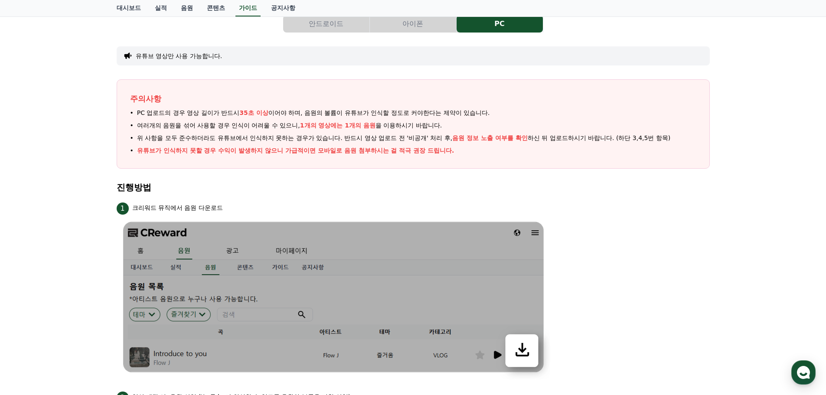
drag, startPoint x: 137, startPoint y: 114, endPoint x: 505, endPoint y: 148, distance: 369.4
click at [505, 148] on ul "PC 업로드의 경우 영상 길이가 반드시 35초 이상 이어야 하며, 음원의 볼륨이 유튜브가 인식할 정도로 커야한다는 제약이 있습니다. 여러개의 …" at bounding box center [413, 131] width 566 height 47
click at [505, 148] on li "유튜브가 인식하지 못할 경우 수익이 발생하지 않으니 가급적이면 모바일로 음원 첨부하시는 걸 적극 권장 드립니다." at bounding box center [413, 150] width 566 height 9
click at [341, 24] on button "안드로이드" at bounding box center [326, 23] width 86 height 17
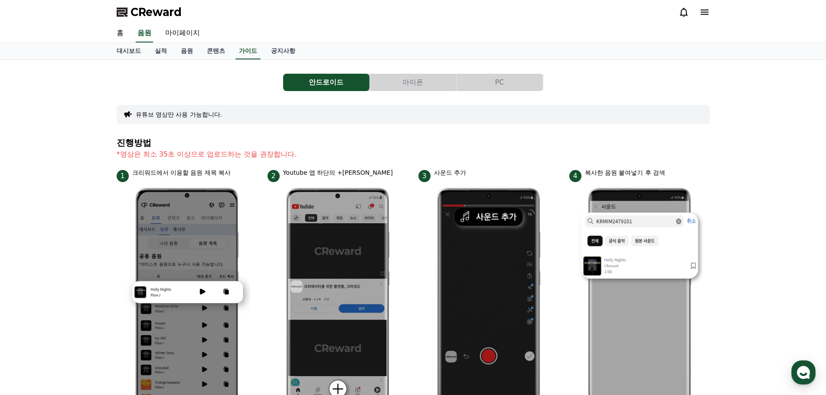
click at [503, 76] on button "PC" at bounding box center [500, 82] width 86 height 17
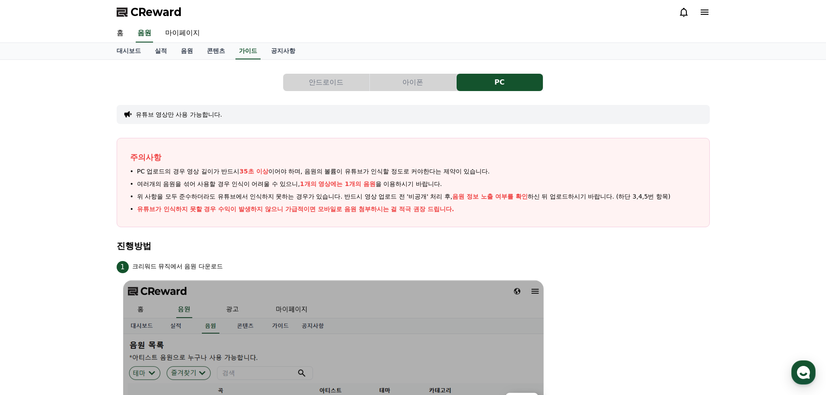
click at [317, 80] on button "안드로이드" at bounding box center [326, 82] width 86 height 17
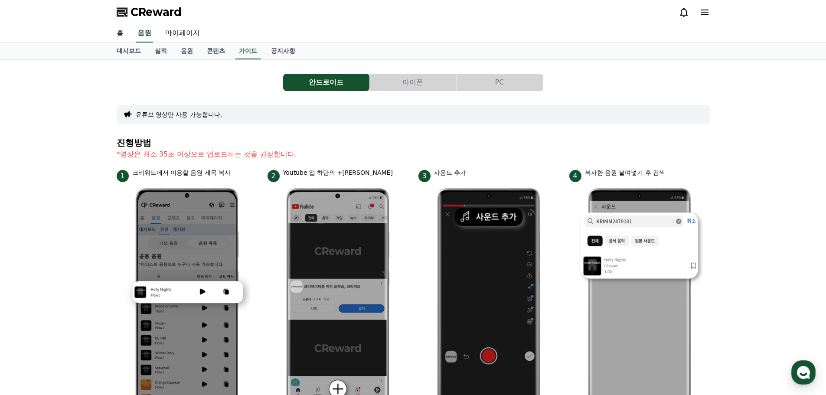
drag, startPoint x: 114, startPoint y: 150, endPoint x: 293, endPoint y: 150, distance: 178.7
click at [293, 150] on div "안드로이드 아이폰 PC 유튜브 영상만 사용 가능합니다. 진행방법 *영상은 최소 35초 이상으로 업로드하는 것을 권장합니다. 1 크리워드에서 이…" at bounding box center [413, 376] width 600 height 627
click at [280, 48] on link "공지사항" at bounding box center [283, 51] width 38 height 16
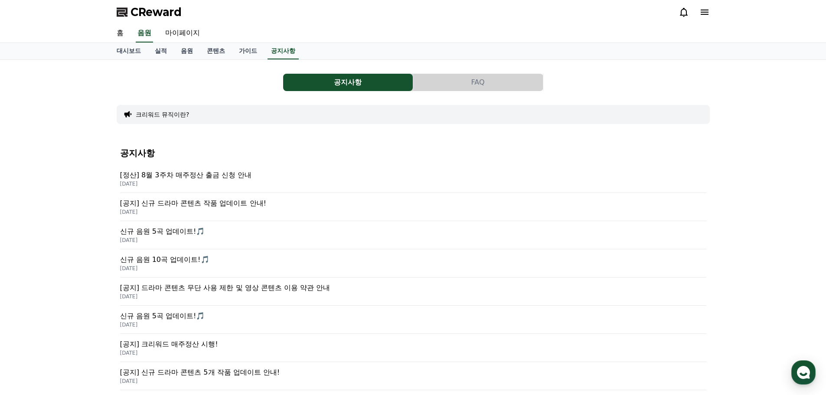
click at [468, 83] on button "FAQ" at bounding box center [478, 82] width 130 height 17
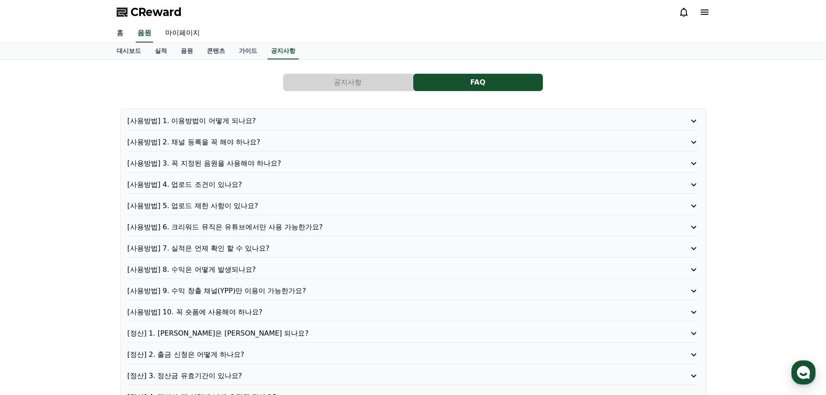
click at [215, 184] on p "[사용방법] 4. 업로드 조건이 있나요?" at bounding box center [390, 185] width 526 height 10
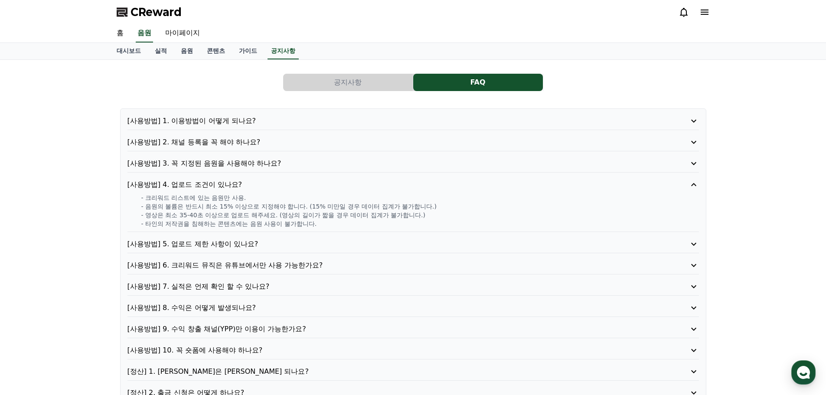
click at [211, 248] on p "[사용방법] 5. 업로드 제한 사항이 있나요?" at bounding box center [390, 244] width 526 height 10
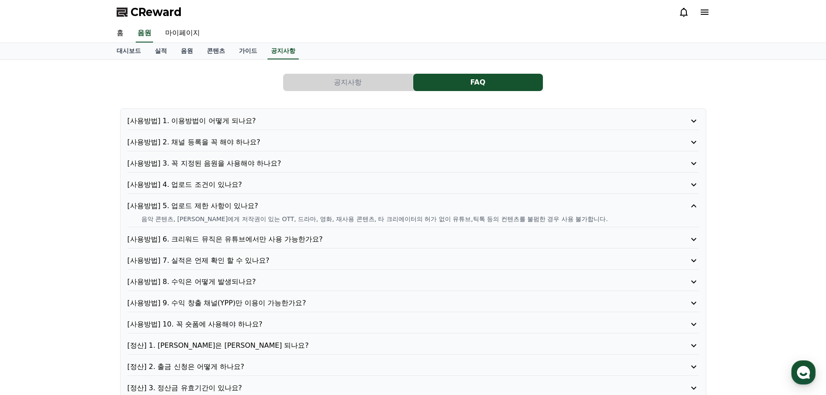
click at [231, 188] on p "[사용방법] 4. 업로드 조건이 있나요?" at bounding box center [390, 185] width 526 height 10
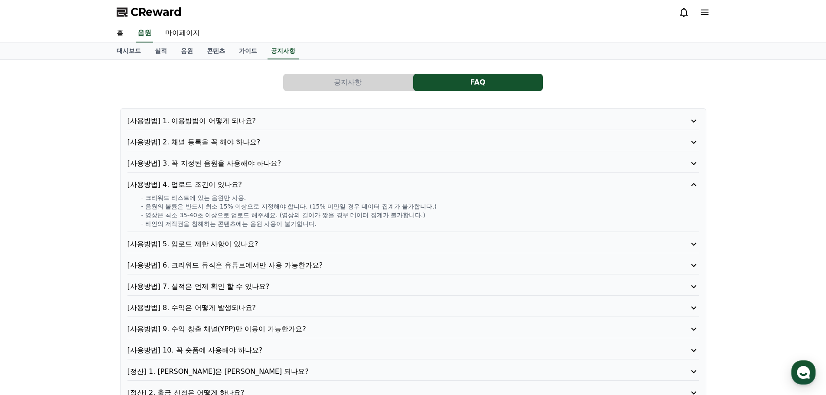
drag, startPoint x: 140, startPoint y: 206, endPoint x: 309, endPoint y: 223, distance: 169.5
click at [309, 223] on div "- 크리워드 리스트에 있는 음원만 사용. - 음원의 볼륨은 반드시 최소 15% 이상으로 지정해야 합니다. (15% 미만일 경우 데이터 집계가 …" at bounding box center [413, 210] width 572 height 35
click at [309, 222] on p "- 타인의 저작권을 침해하는 콘텐츠에는 음원 사용이 불가합니다." at bounding box center [420, 223] width 558 height 9
drag, startPoint x: 309, startPoint y: 222, endPoint x: 131, endPoint y: 211, distance: 178.6
click at [132, 213] on div "- 크리워드 리스트에 있는 음원만 사용. - 음원의 볼륨은 반드시 최소 15% 이상으로 지정해야 합니다. (15% 미만일 경우 데이터 집계가 …" at bounding box center [413, 210] width 572 height 35
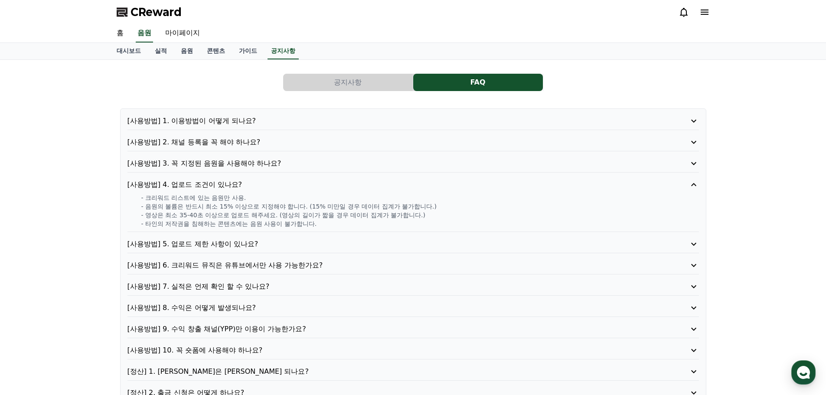
click at [131, 211] on div "- 크리워드 리스트에 있는 음원만 사용. - 음원의 볼륨은 반드시 최소 15% 이상으로 지정해야 합니다. (15% 미만일 경우 데이터 집계가 …" at bounding box center [413, 210] width 572 height 35
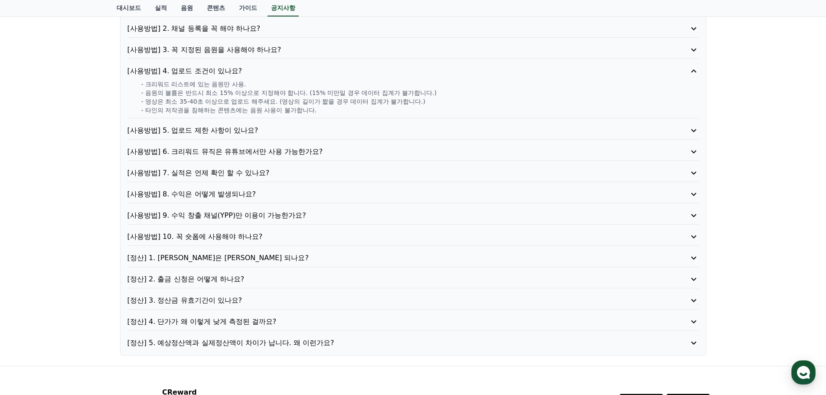
scroll to position [193, 0]
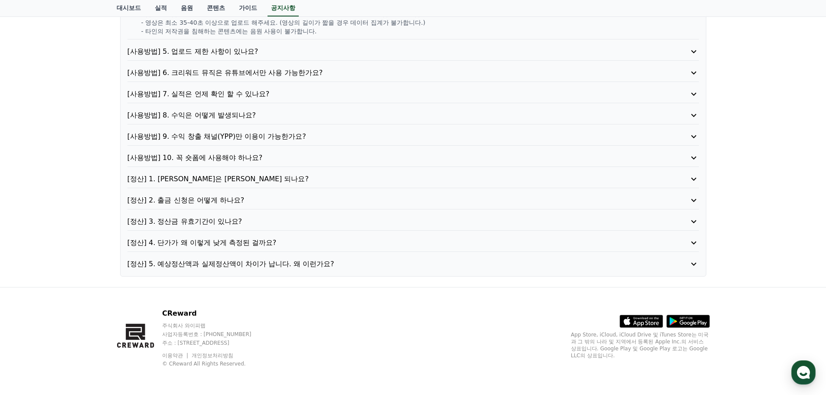
click at [224, 238] on p "[정산] 4. 단가가 왜 이렇게 낮게 측정된 걸까요?" at bounding box center [390, 243] width 526 height 10
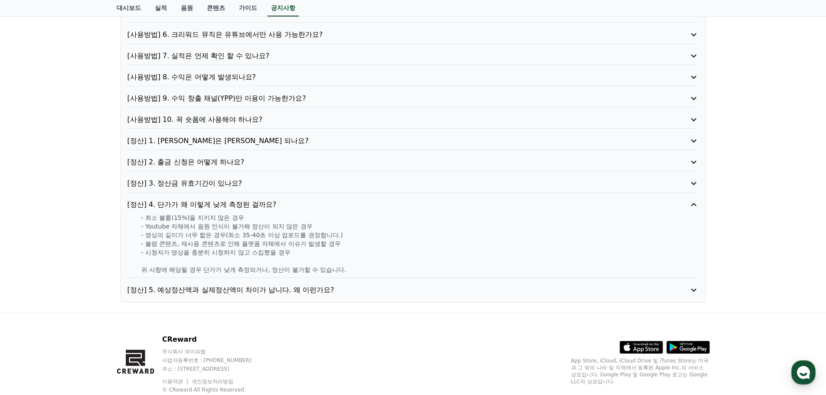
click at [260, 206] on p "[정산] 4. 단가가 왜 이렇게 낮게 측정된 걸까요?" at bounding box center [390, 204] width 526 height 10
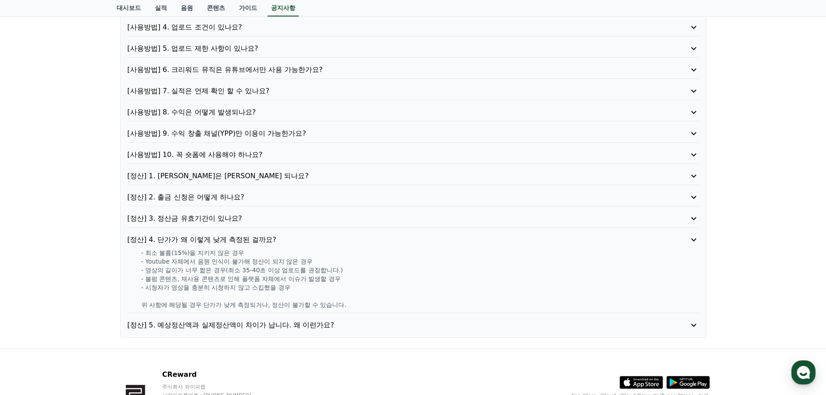
scroll to position [154, 0]
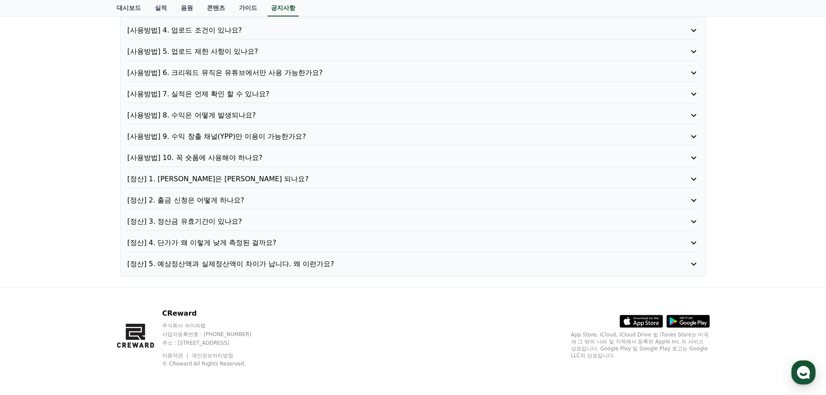
click at [232, 217] on p "[정산] 3. 정산금 유효기간이 있나요?" at bounding box center [390, 221] width 526 height 10
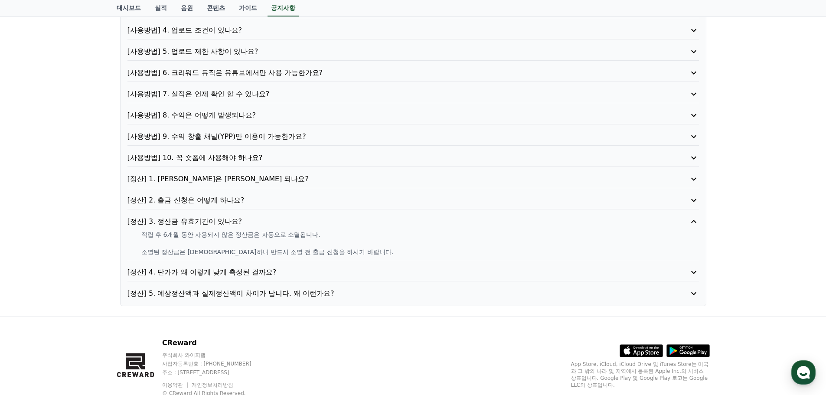
click at [231, 205] on p "[정산] 2. 출금 신청은 어떻게 하나요?" at bounding box center [390, 200] width 526 height 10
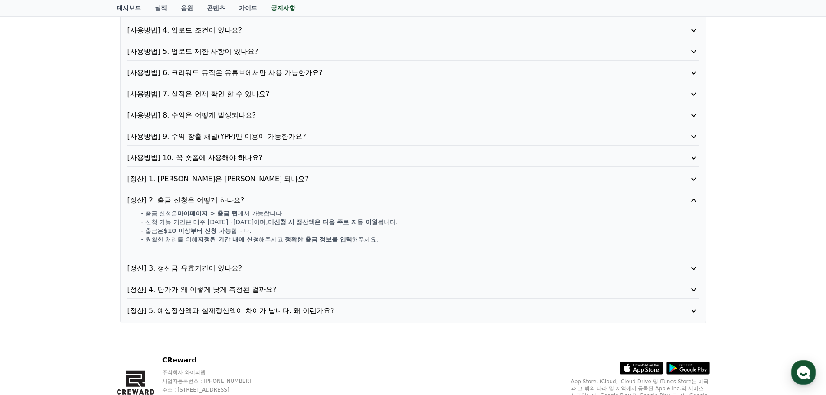
drag, startPoint x: 171, startPoint y: 237, endPoint x: 355, endPoint y: 242, distance: 183.5
click at [355, 242] on p "- 원활한 처리를 위해 지정된 기간 내에 신청 해주시고, 정확한 출금 정보를 입력 해주세요." at bounding box center [420, 239] width 558 height 9
drag, startPoint x: 259, startPoint y: 224, endPoint x: 376, endPoint y: 234, distance: 117.9
click at [376, 234] on div "- 출금 신청은 마이페이지 > 출금 탭 에서 가능합니다. - 신청 가능 기간은 매주 수요일~목요일이며, 미신청 시 정산액은 다음 주로 자동 이…" at bounding box center [413, 230] width 572 height 43
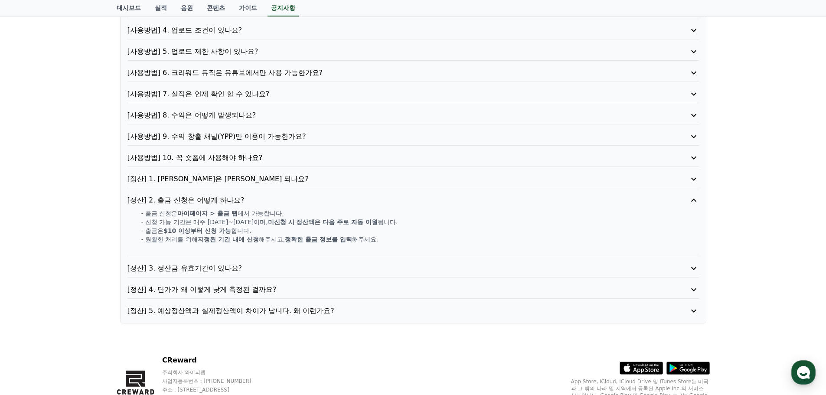
click at [376, 234] on p "- 출금은 $10 이상부터 신청 가능 합니다." at bounding box center [420, 230] width 558 height 9
drag, startPoint x: 326, startPoint y: 240, endPoint x: 138, endPoint y: 226, distance: 188.7
click at [138, 226] on div "- 출금 신청은 마이페이지 > 출금 탭 에서 가능합니다. - 신청 가능 기간은 매주 수요일~목요일이며, 미신청 시 정산액은 다음 주로 자동 이…" at bounding box center [413, 230] width 572 height 43
drag, startPoint x: 137, startPoint y: 218, endPoint x: 231, endPoint y: 226, distance: 94.9
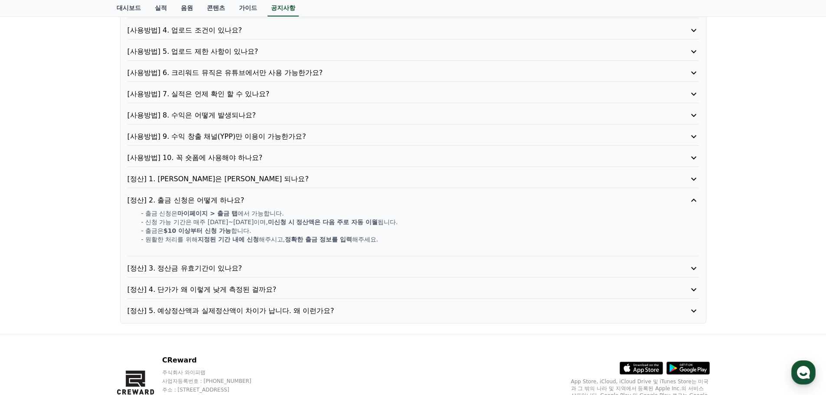
click at [231, 226] on div "- 출금 신청은 마이페이지 > 출금 탭 에서 가능합니다. - 신청 가능 기간은 매주 수요일~목요일이며, 미신청 시 정산액은 다음 주로 자동 이…" at bounding box center [413, 230] width 572 height 43
click at [233, 194] on div "[사용방법] 1. 이용방법이 어떻게 되나요? [사용방법] 2. 채널 등록을 꼭 해야 하나요? [사용방법] 3. 꼭 지정된 음원을 사용해야 하나…" at bounding box center [413, 138] width 586 height 369
click at [229, 176] on p "[정산] 1. 정산은 언제 되나요?" at bounding box center [390, 179] width 526 height 10
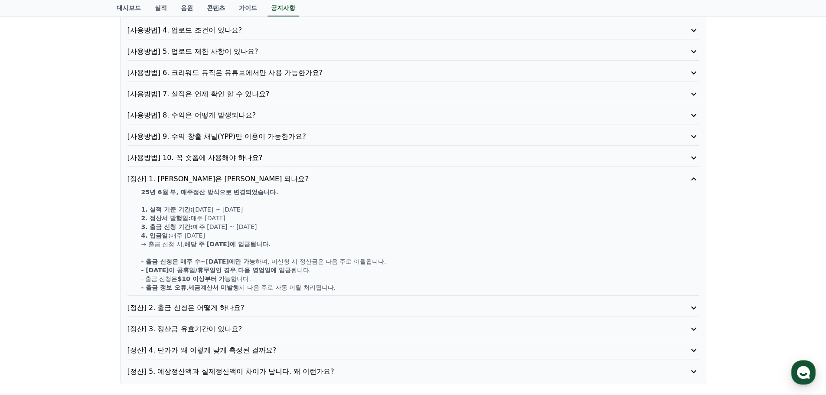
drag, startPoint x: 134, startPoint y: 196, endPoint x: 259, endPoint y: 218, distance: 127.3
click at [259, 218] on div "25년 6월 부, 매주정산 방식으로 변경되었습니다. 1. 실적 기준 기간: 월요일 ~ 일요일 2. 정산서 발행일: 매주 수요일 3. 출금 신청…" at bounding box center [413, 240] width 572 height 104
click at [197, 181] on p "[정산] 1. 정산은 언제 되나요?" at bounding box center [390, 179] width 526 height 10
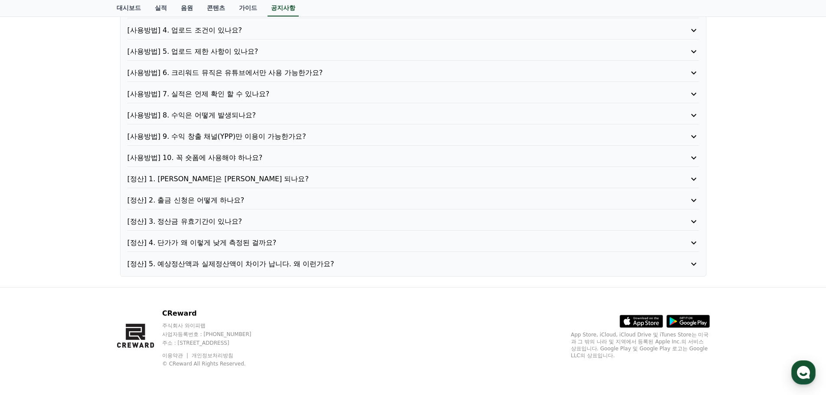
scroll to position [0, 0]
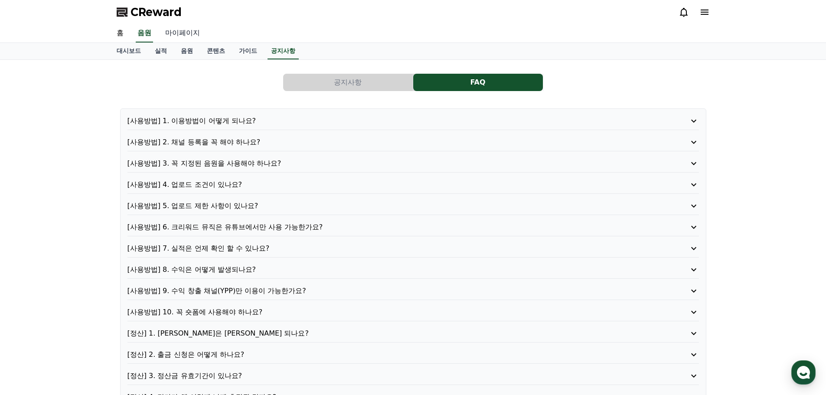
click at [184, 37] on link "마이페이지" at bounding box center [182, 33] width 49 height 18
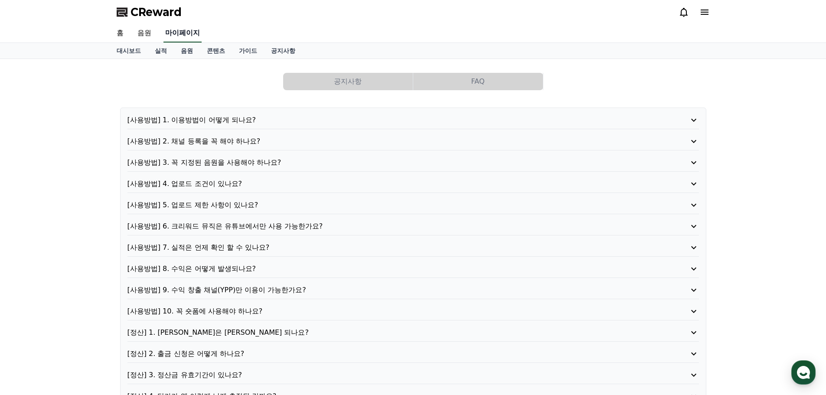
select select "**********"
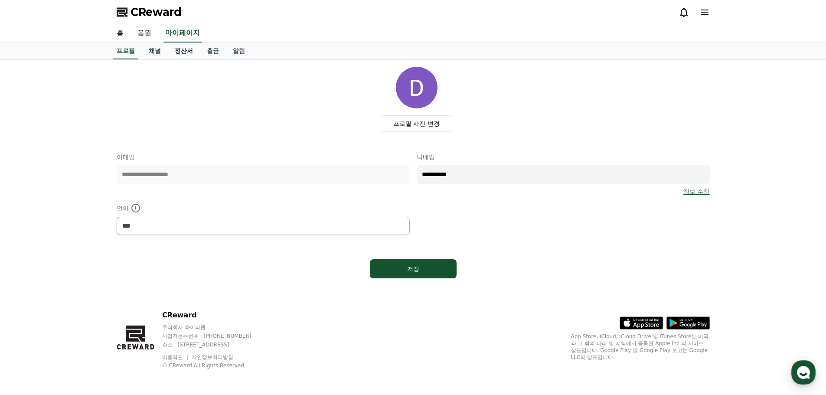
click at [170, 54] on link "정산서" at bounding box center [184, 51] width 32 height 16
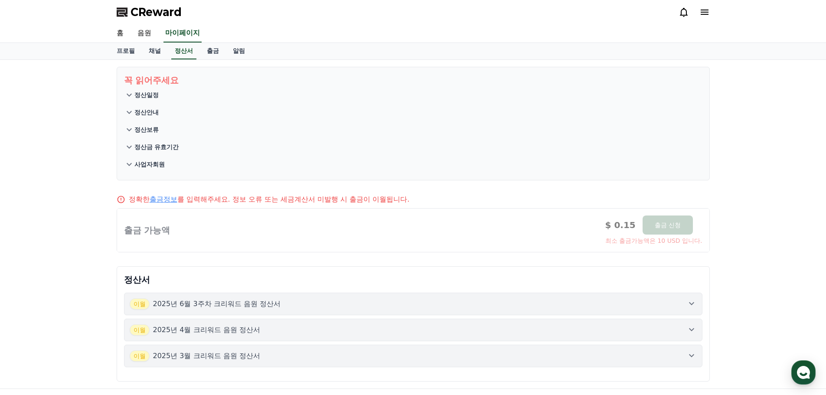
click at [151, 95] on p "정산일정" at bounding box center [146, 95] width 24 height 9
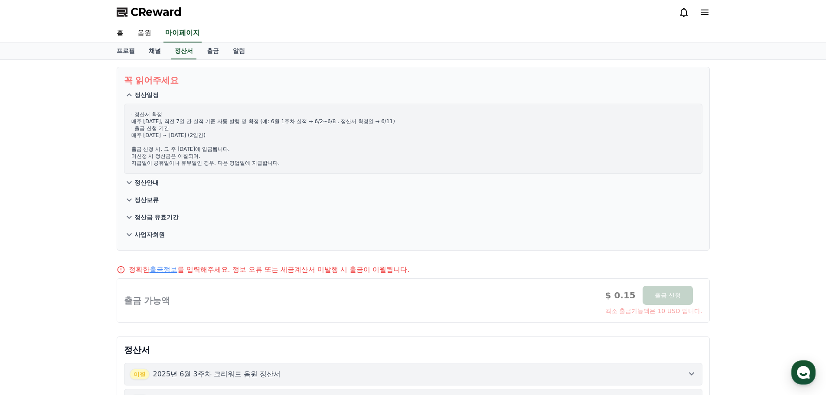
click at [151, 95] on p "정산일정" at bounding box center [146, 95] width 24 height 9
click at [153, 191] on button "정산보류" at bounding box center [413, 199] width 579 height 17
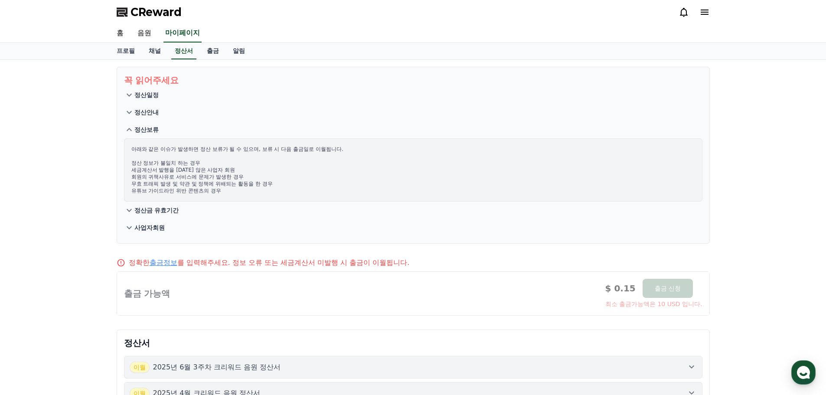
click at [150, 115] on p "정산안내" at bounding box center [146, 112] width 24 height 9
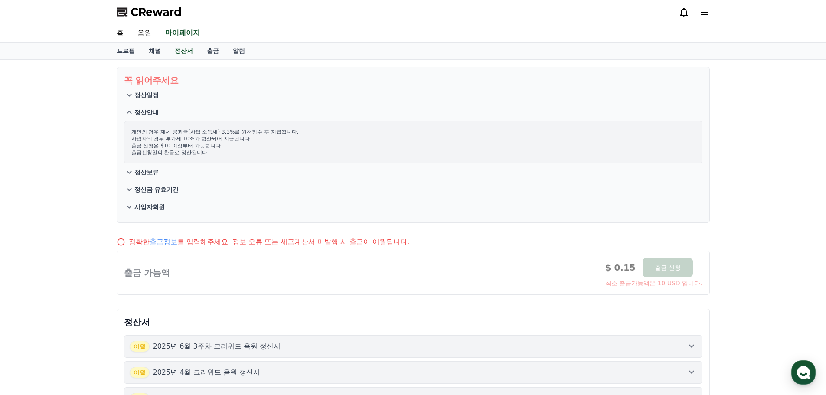
click at [150, 114] on p "정산안내" at bounding box center [146, 112] width 24 height 9
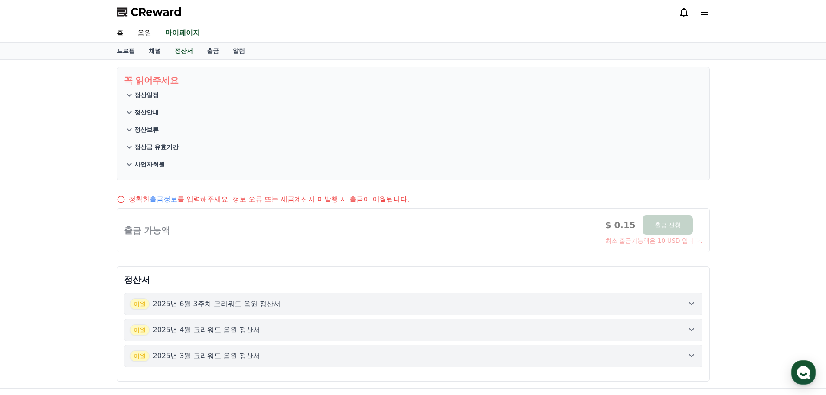
click at [160, 163] on p "사업자회원" at bounding box center [149, 164] width 30 height 9
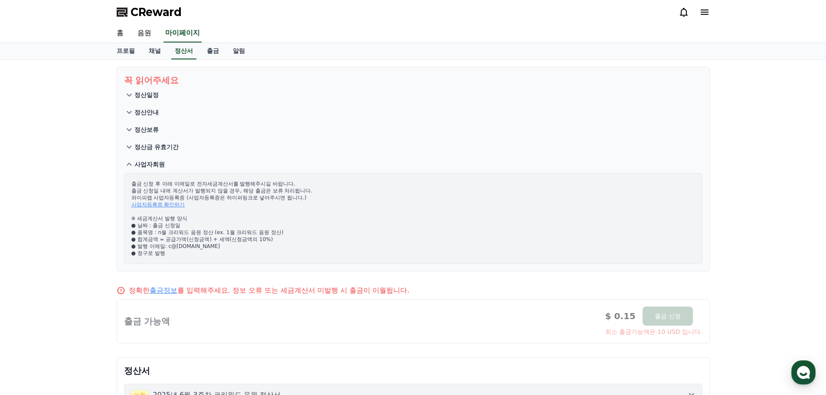
drag, startPoint x: 158, startPoint y: 161, endPoint x: 157, endPoint y: 155, distance: 5.7
click at [157, 161] on p "사업자회원" at bounding box center [149, 164] width 30 height 9
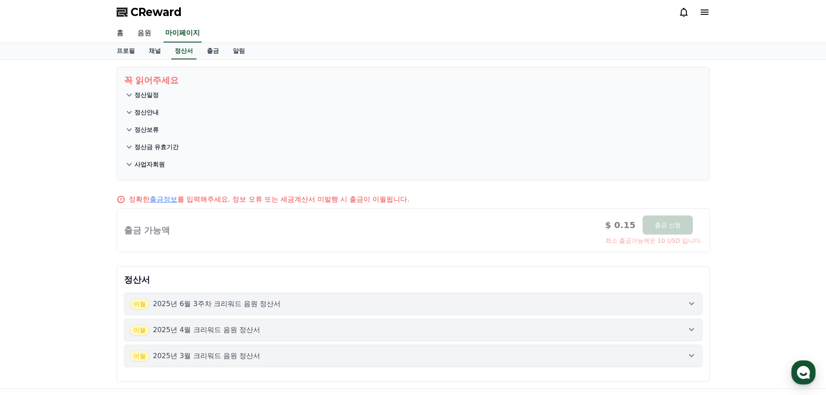
click at [157, 149] on p "정산금 유효기간" at bounding box center [156, 147] width 45 height 9
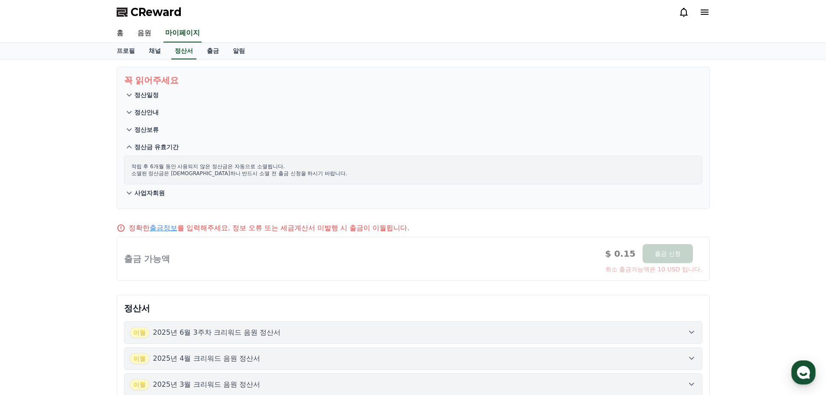
click at [157, 148] on p "정산금 유효기간" at bounding box center [156, 147] width 45 height 9
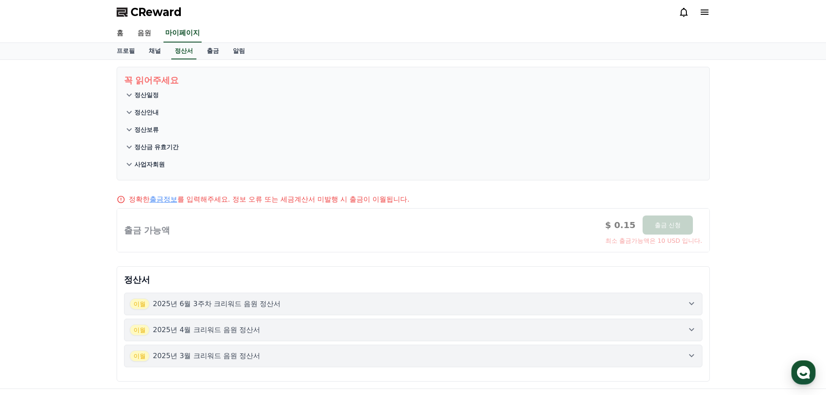
click at [150, 164] on p "사업자회원" at bounding box center [149, 164] width 30 height 9
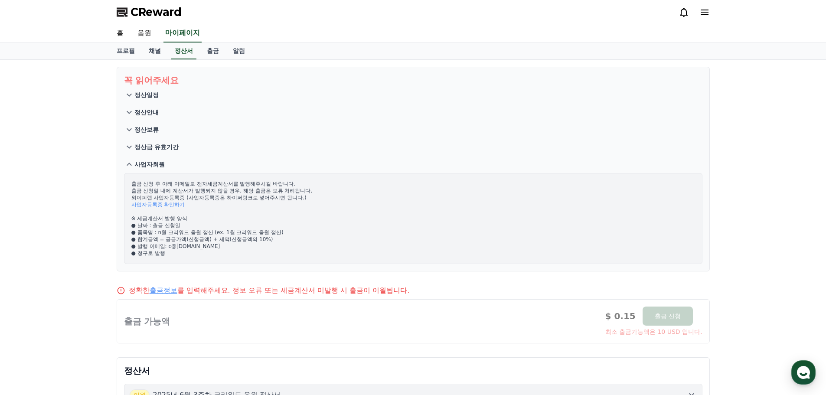
drag, startPoint x: 143, startPoint y: 184, endPoint x: 295, endPoint y: 204, distance: 153.6
click at [295, 204] on p "출금 신청 후 아래 이메일로 전자세금계산서를 발행해주시길 바랍니다. 출금 신청일 내에 계산서가 발행되지 않을 경우, 해당 출금은 보류 처리됩니…" at bounding box center [413, 218] width 564 height 76
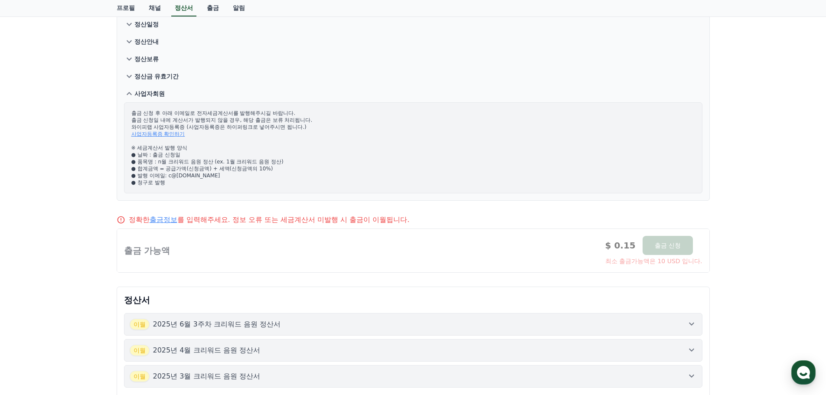
scroll to position [193, 0]
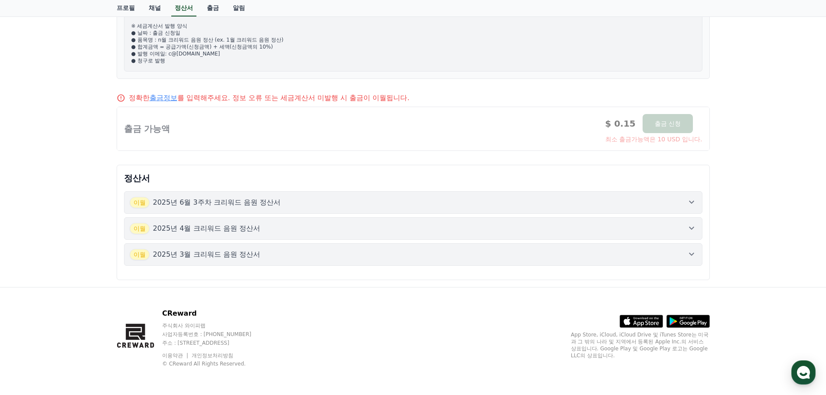
click at [222, 232] on p "2025년 4월 크리워드 음원 정산서" at bounding box center [206, 228] width 107 height 10
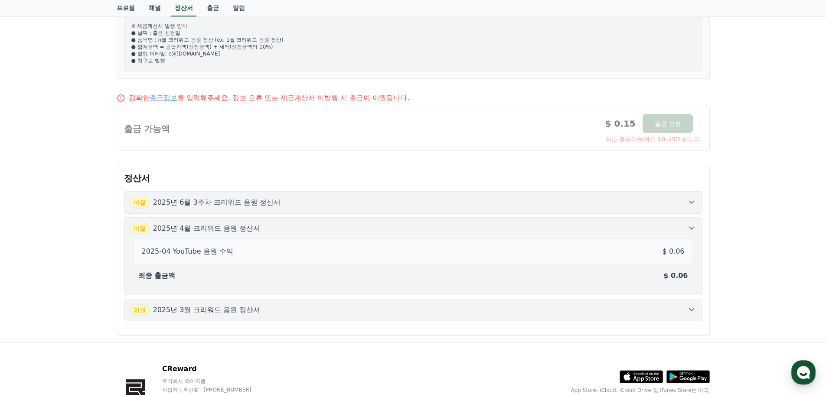
click at [227, 226] on p "2025년 4월 크리워드 음원 정산서" at bounding box center [206, 228] width 107 height 10
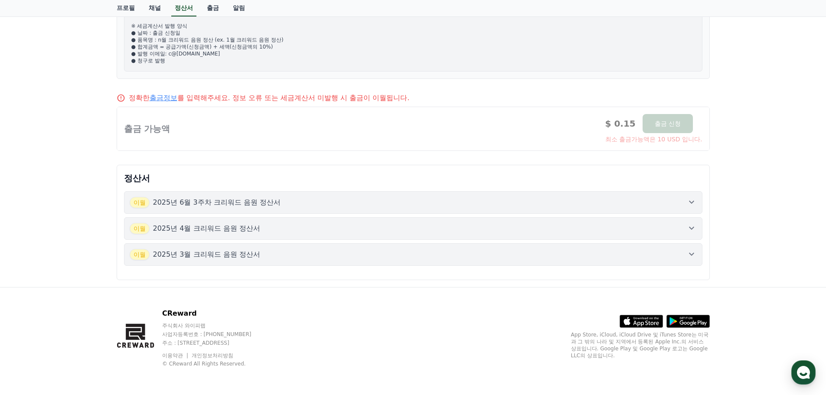
click at [237, 206] on p "2025년 6월 3주차 크리워드 음원 정산서" at bounding box center [217, 202] width 128 height 10
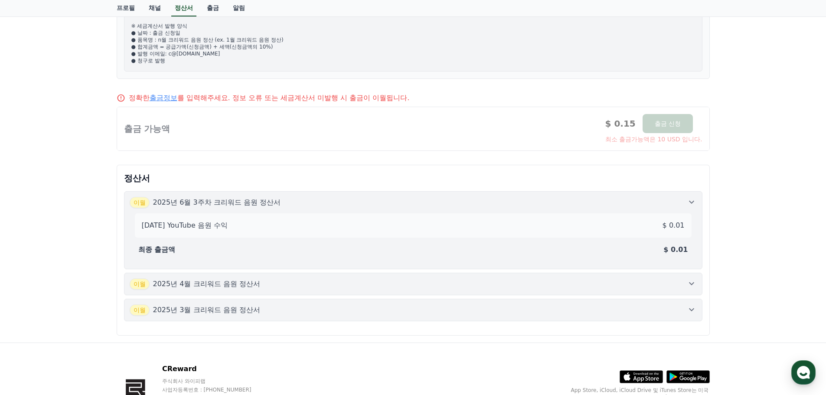
click at [237, 206] on p "2025년 6월 3주차 크리워드 음원 정산서" at bounding box center [217, 202] width 128 height 10
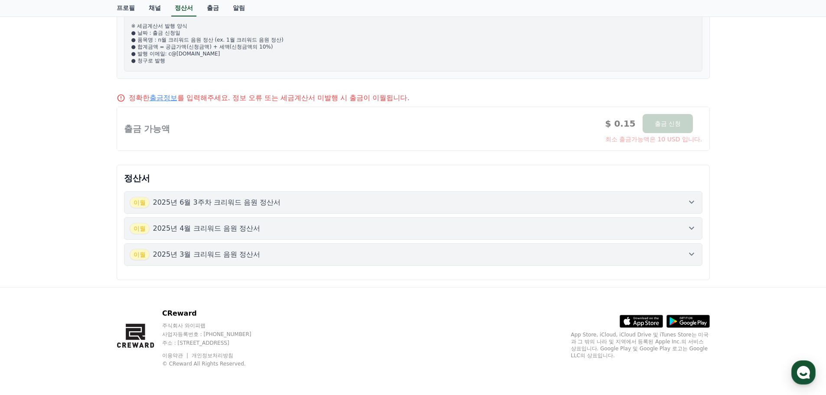
click at [235, 248] on button "이월 2025년 3월 크리워드 음원 정산서" at bounding box center [413, 254] width 579 height 23
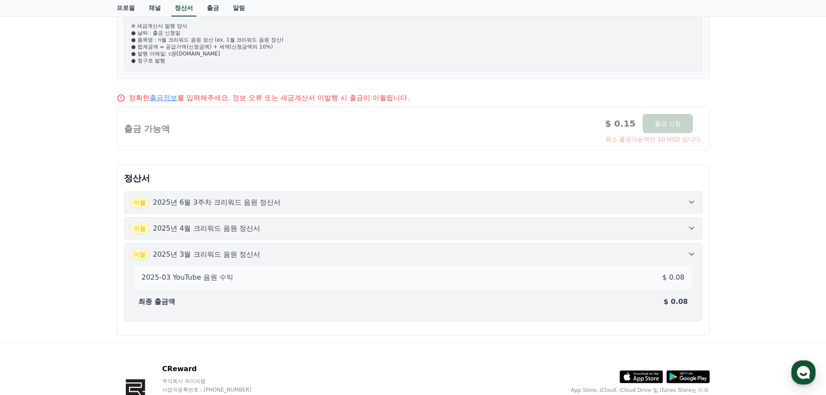
click at [235, 247] on button "이월 2025년 3월 크리워드 음원 정산서 2025-03 YouTube 음원 수익 $ 0.08 최종 출금액 $ 0.08" at bounding box center [413, 282] width 579 height 78
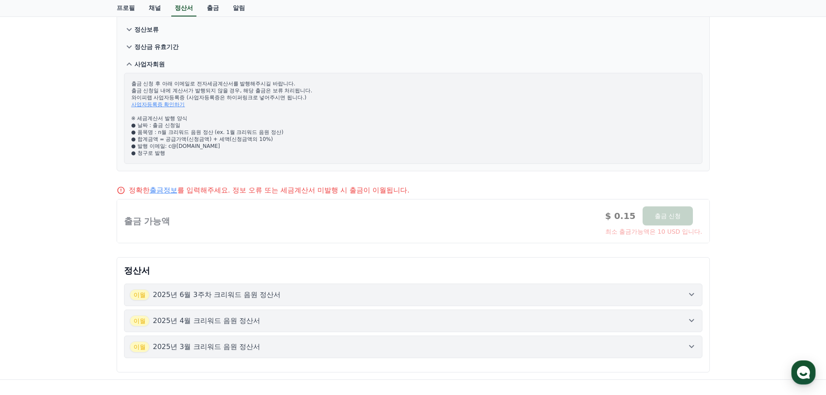
scroll to position [0, 0]
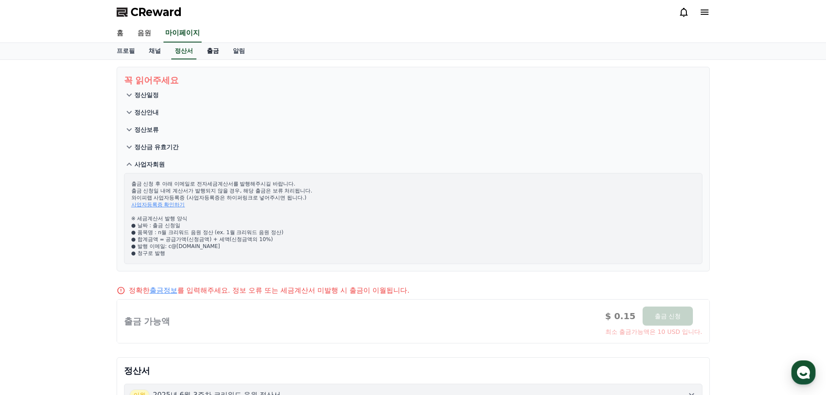
click at [209, 58] on link "출금" at bounding box center [213, 51] width 26 height 16
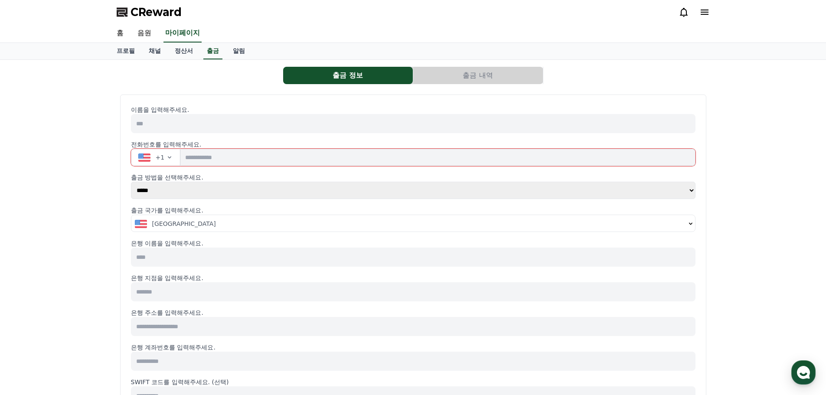
click at [173, 219] on span "United States" at bounding box center [184, 223] width 64 height 9
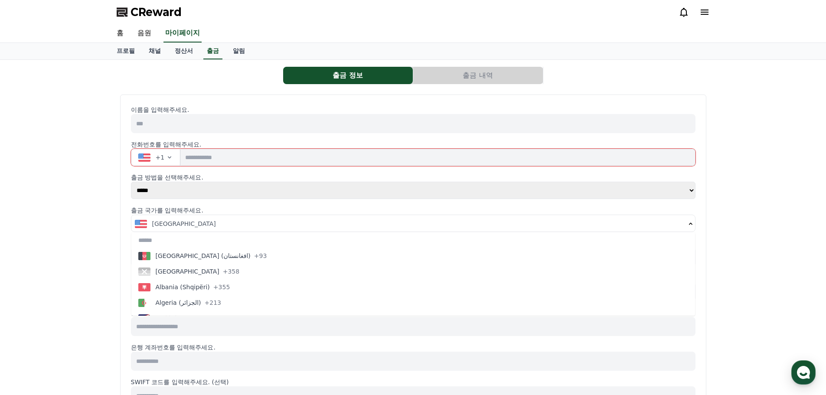
click at [188, 186] on select "***** ***" at bounding box center [413, 190] width 565 height 17
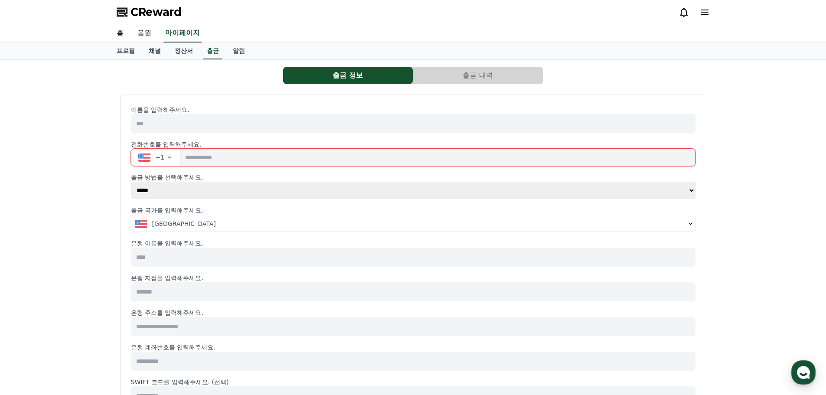
click at [131, 182] on select "***** ***" at bounding box center [413, 190] width 565 height 17
click at [183, 221] on span "United States" at bounding box center [184, 223] width 64 height 9
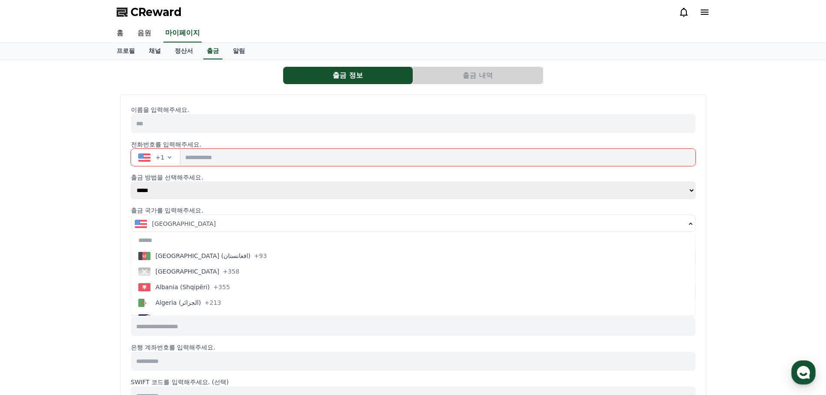
click at [183, 237] on input "text" at bounding box center [413, 240] width 564 height 16
type input "*"
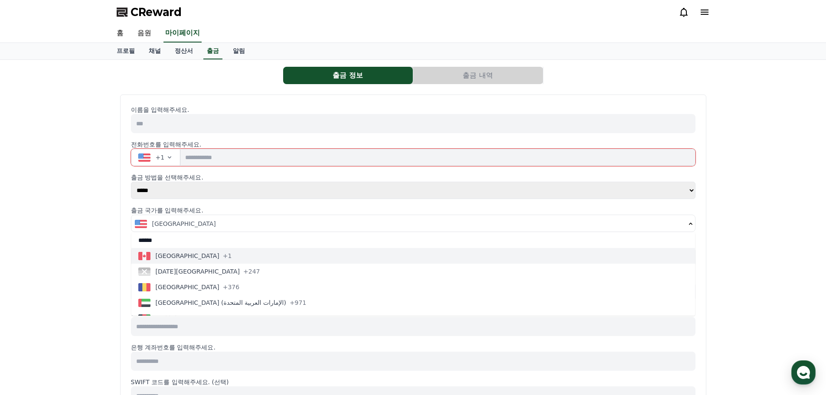
type input "******"
click at [199, 252] on button "Canada +1" at bounding box center [413, 256] width 564 height 16
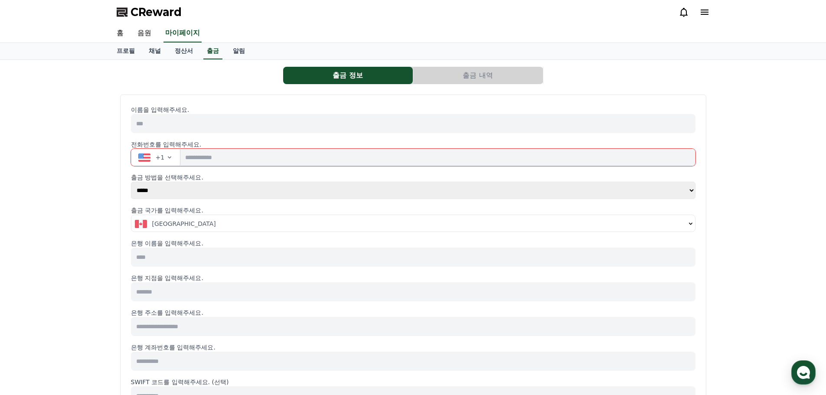
click at [196, 259] on input at bounding box center [413, 257] width 565 height 19
click at [232, 39] on div "홈 음원 마이페이지" at bounding box center [413, 33] width 607 height 18
click at [231, 50] on link "알림" at bounding box center [239, 51] width 26 height 16
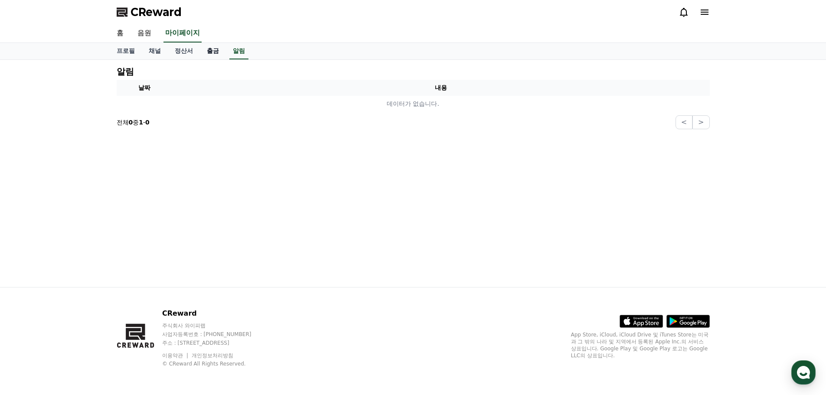
click at [208, 49] on link "출금" at bounding box center [213, 51] width 26 height 16
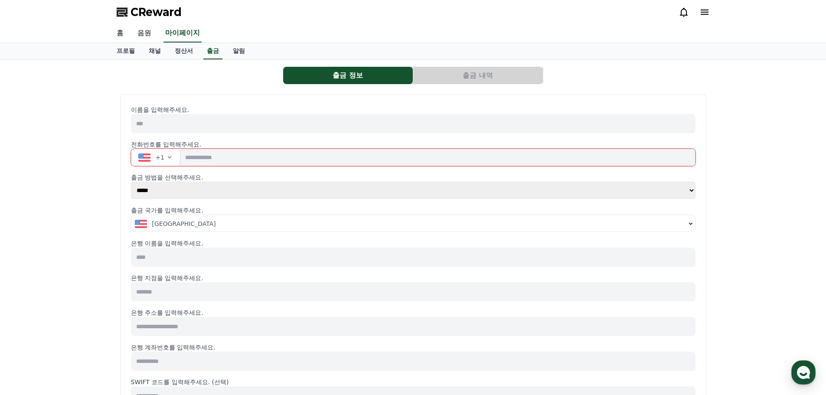
click at [491, 78] on button "출금 내역" at bounding box center [478, 75] width 130 height 17
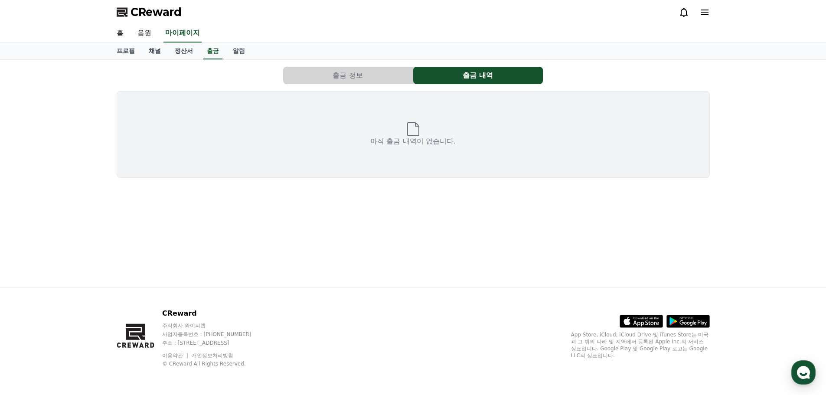
click at [390, 80] on button "출금 정보" at bounding box center [348, 75] width 130 height 17
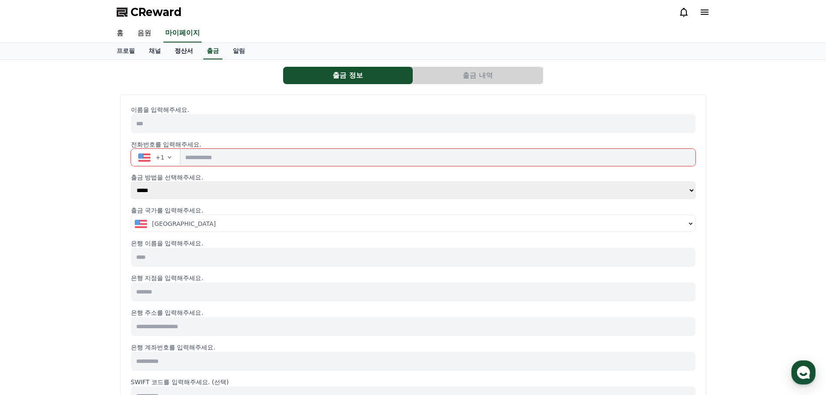
click at [174, 52] on link "정산서" at bounding box center [184, 51] width 32 height 16
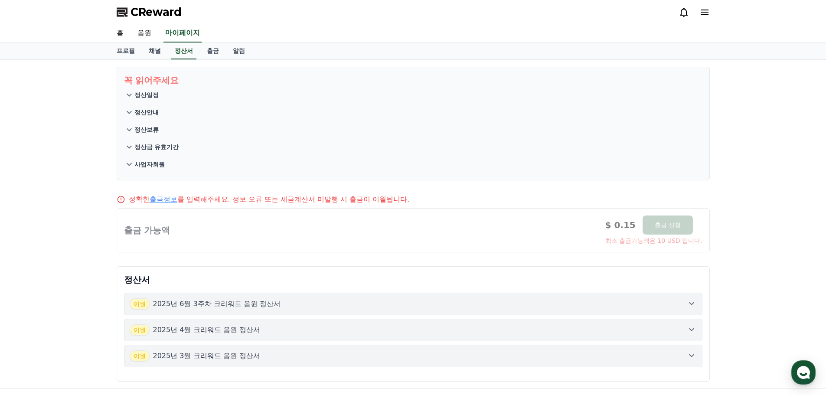
click at [143, 93] on p "정산일정" at bounding box center [146, 95] width 24 height 9
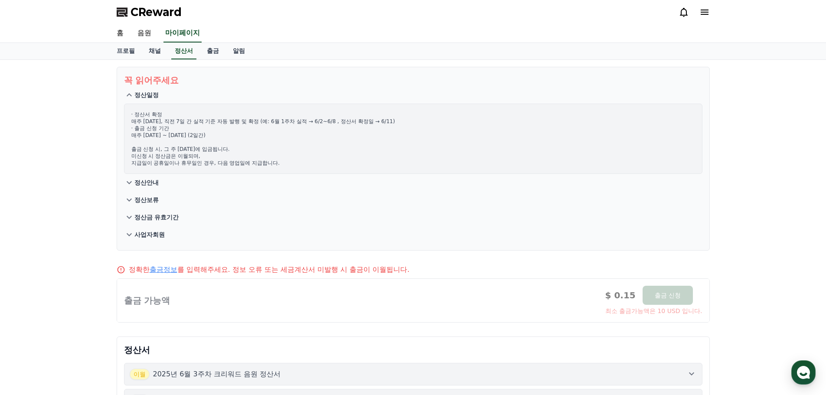
click at [157, 200] on p "정산보류" at bounding box center [146, 200] width 24 height 9
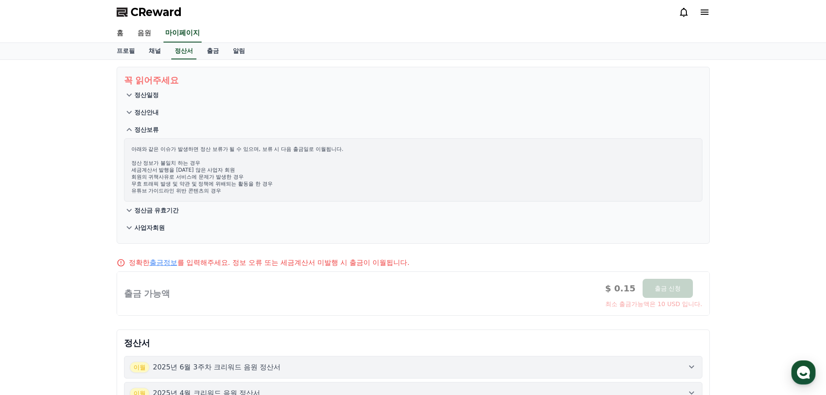
click at [168, 206] on p "정산금 유효기간" at bounding box center [156, 210] width 45 height 9
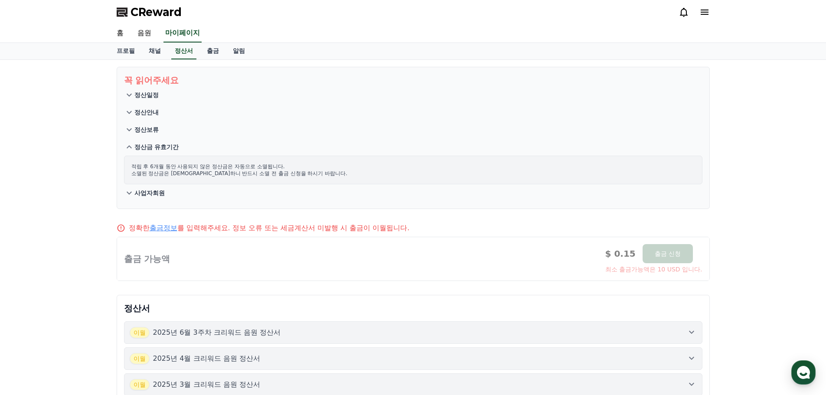
click at [160, 132] on button "정산보류" at bounding box center [413, 129] width 579 height 17
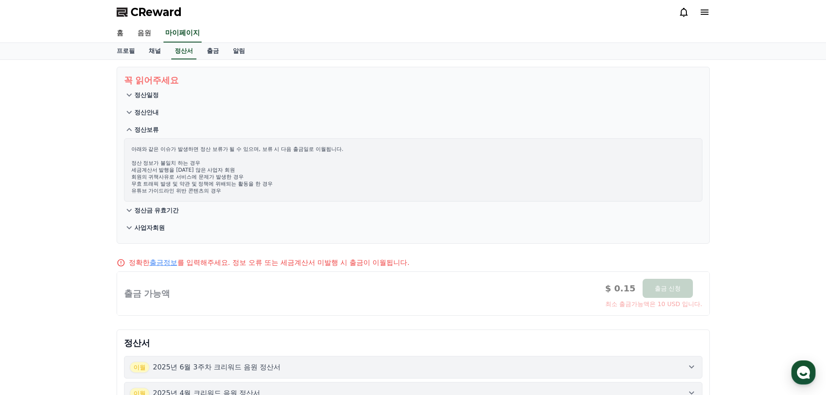
click at [158, 207] on button "정산금 유효기간" at bounding box center [413, 210] width 579 height 17
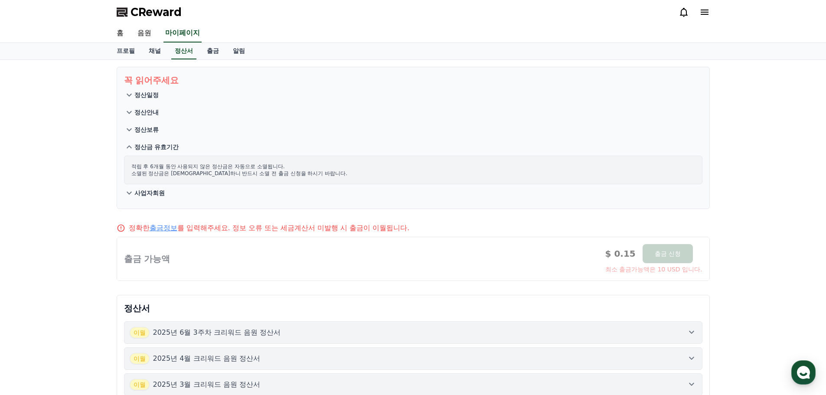
click at [153, 194] on p "사업자회원" at bounding box center [149, 193] width 30 height 9
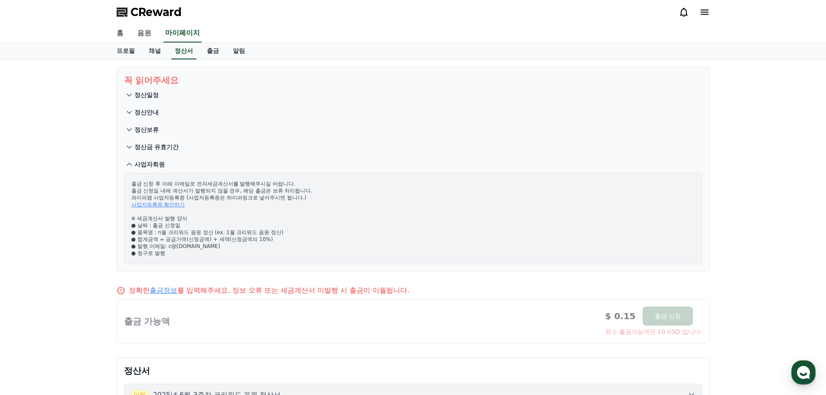
drag, startPoint x: 127, startPoint y: 183, endPoint x: 255, endPoint y: 172, distance: 128.8
click at [264, 191] on div "출금 신청 후 아래 이메일로 전자세금계산서를 발행해주시길 바랍니다. 출금 신청일 내에 계산서가 발행되지 않을 경우, 해당 출금은 보류 처리됩니…" at bounding box center [413, 218] width 579 height 91
drag, startPoint x: 133, startPoint y: 199, endPoint x: 298, endPoint y: 203, distance: 165.3
click at [298, 203] on p "출금 신청 후 아래 이메일로 전자세금계산서를 발행해주시길 바랍니다. 출금 신청일 내에 계산서가 발행되지 않을 경우, 해당 출금은 보류 처리됩니…" at bounding box center [413, 218] width 564 height 76
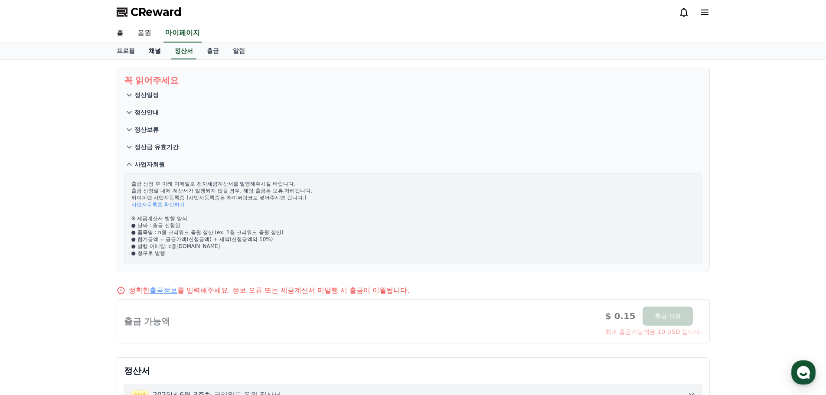
click at [145, 46] on link "채널" at bounding box center [155, 51] width 26 height 16
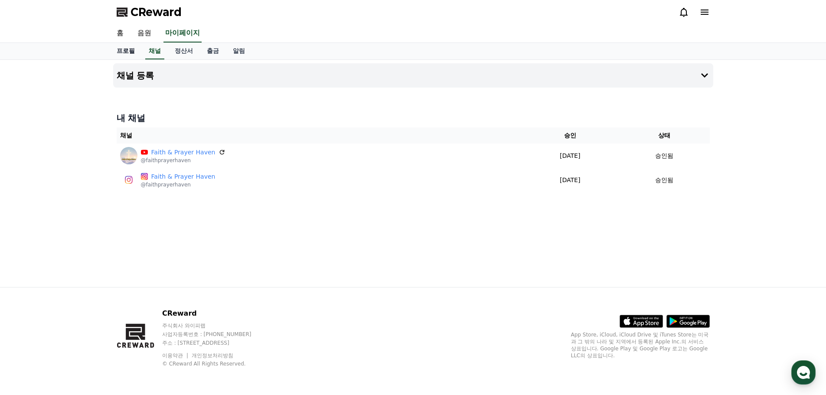
click at [126, 57] on link "프로필" at bounding box center [126, 51] width 32 height 16
select select "**********"
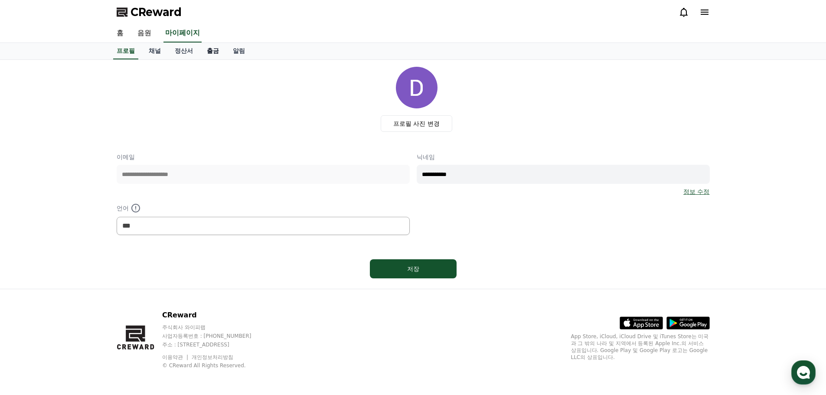
click at [207, 54] on link "출금" at bounding box center [213, 51] width 26 height 16
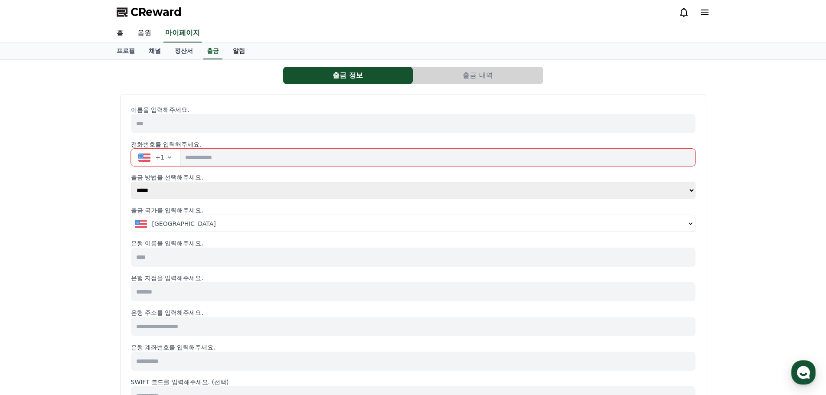
click at [238, 50] on link "알림" at bounding box center [239, 51] width 26 height 16
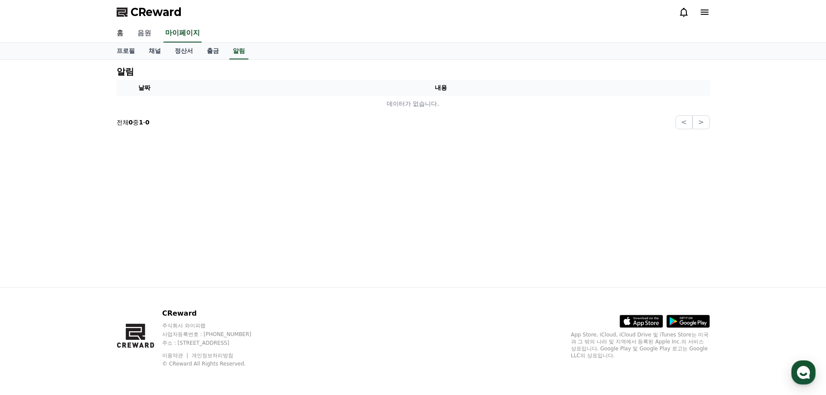
click at [146, 36] on link "음원" at bounding box center [145, 33] width 28 height 18
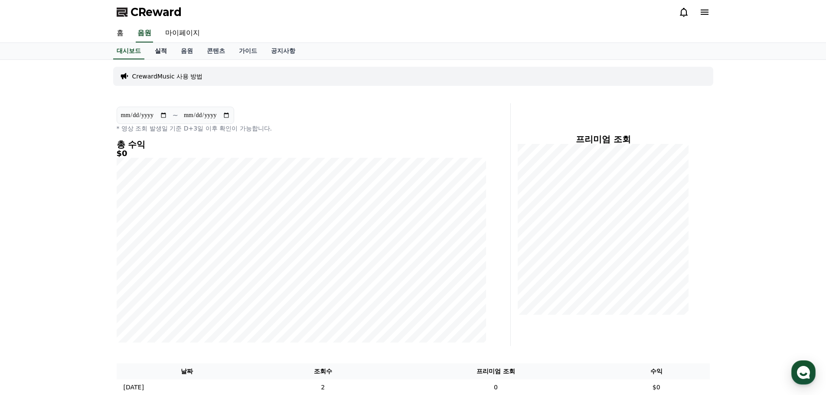
click at [165, 51] on link "실적" at bounding box center [161, 51] width 26 height 16
click at [181, 54] on link "음원" at bounding box center [187, 51] width 26 height 16
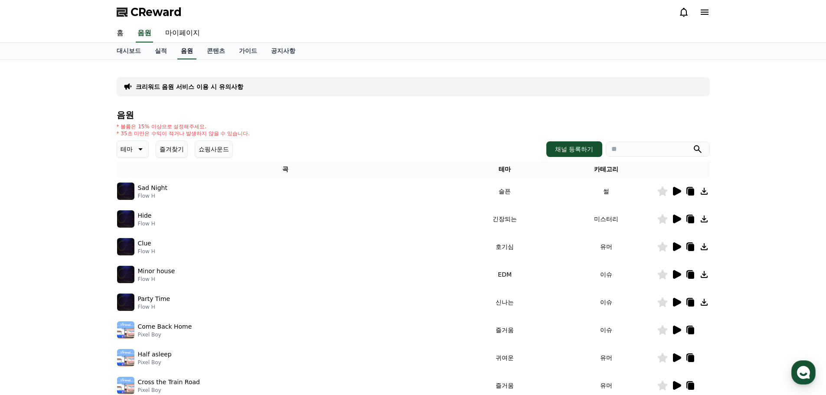
click at [181, 54] on link "음원" at bounding box center [186, 51] width 19 height 16
click at [144, 154] on button "테마" at bounding box center [133, 149] width 32 height 17
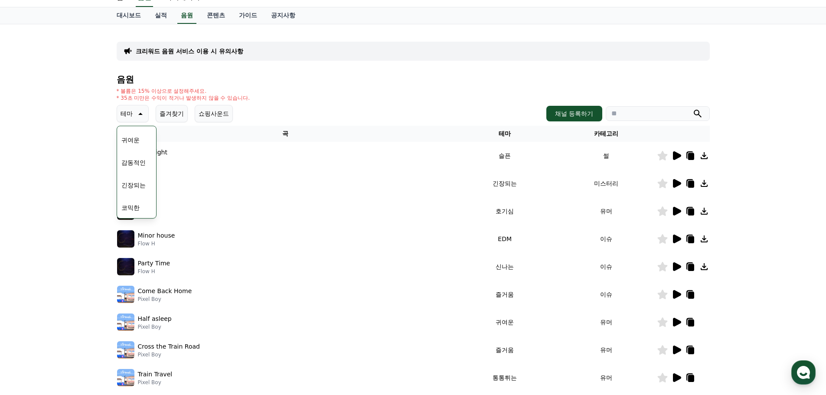
scroll to position [173, 0]
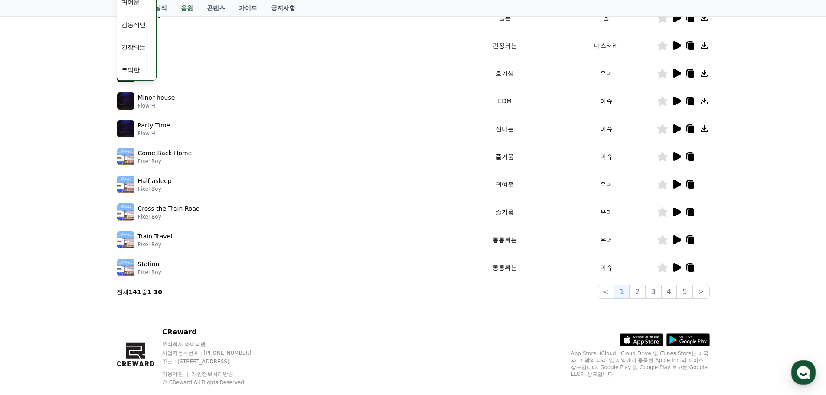
click at [75, 209] on div "크리워드 음원 서비스 이용 시 유의사항 음원 * 볼륨은 15% 이상으로 설정해주세요. * 35초 미만은 수익이 적거나 발생하지 않을 수 있습니…" at bounding box center [413, 95] width 826 height 419
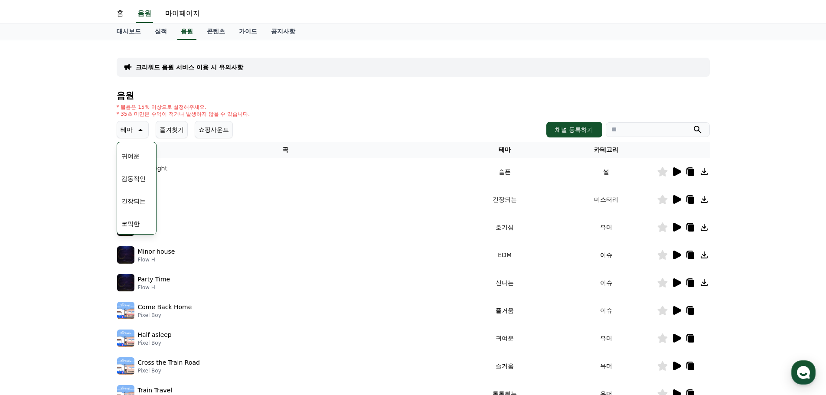
scroll to position [0, 0]
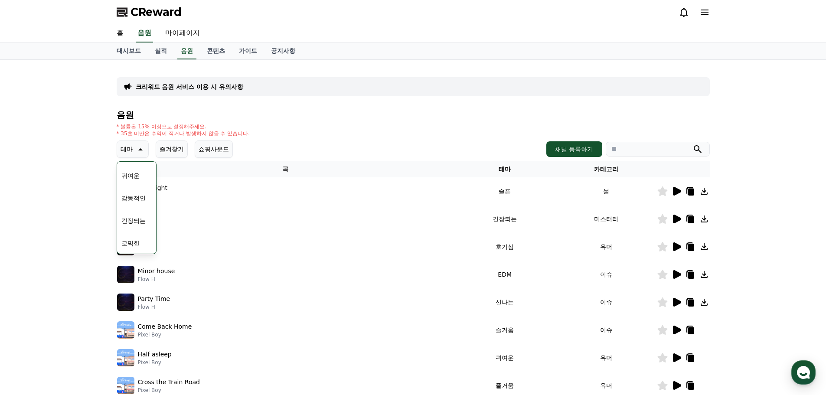
click at [322, 78] on div "크리워드 음원 서비스 이용 시 유의사항" at bounding box center [413, 86] width 593 height 19
drag, startPoint x: 644, startPoint y: 151, endPoint x: 629, endPoint y: 142, distance: 17.9
click at [644, 151] on input "search" at bounding box center [658, 149] width 104 height 15
type input "*"
type input "****"
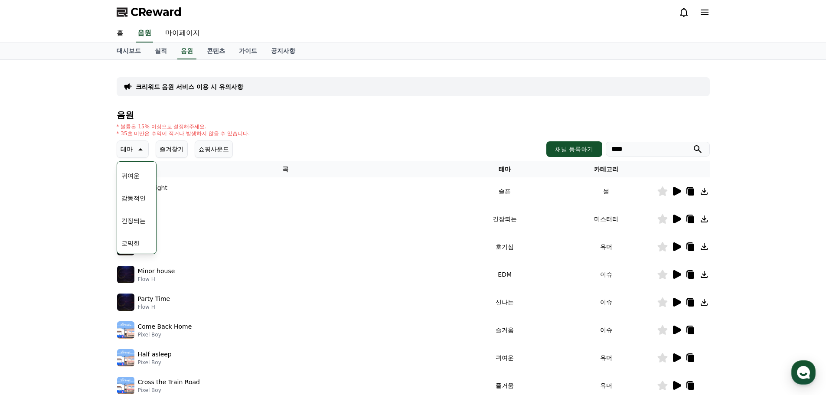
click at [693, 144] on button "submit" at bounding box center [698, 149] width 10 height 10
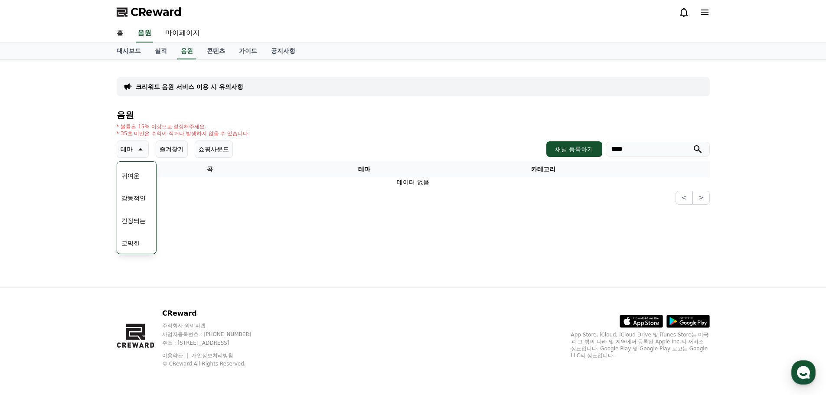
click at [217, 173] on th "곡" at bounding box center [210, 169] width 187 height 16
click at [135, 154] on icon at bounding box center [139, 149] width 10 height 10
click at [128, 145] on p "테마" at bounding box center [127, 149] width 12 height 12
click at [137, 169] on button "잔잔한" at bounding box center [130, 163] width 25 height 19
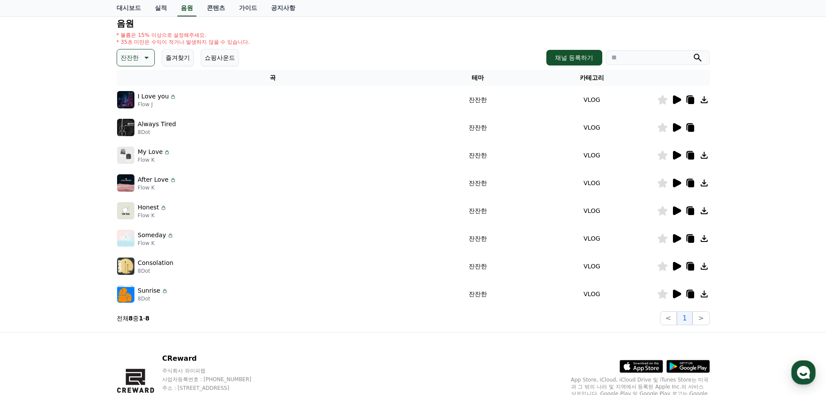
scroll to position [130, 0]
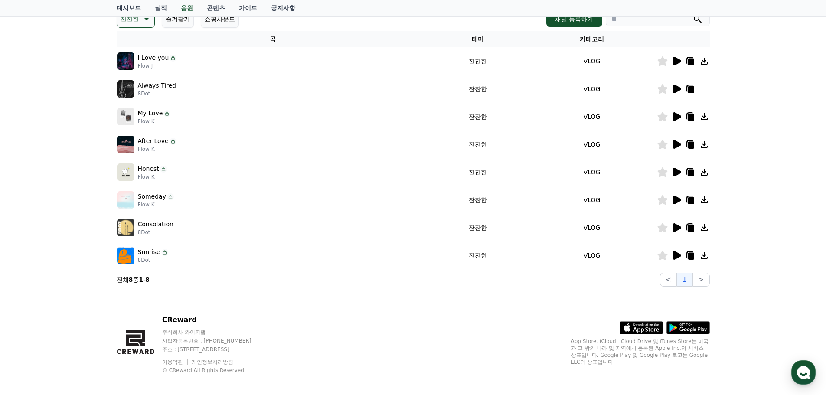
click at [677, 61] on icon at bounding box center [677, 61] width 8 height 9
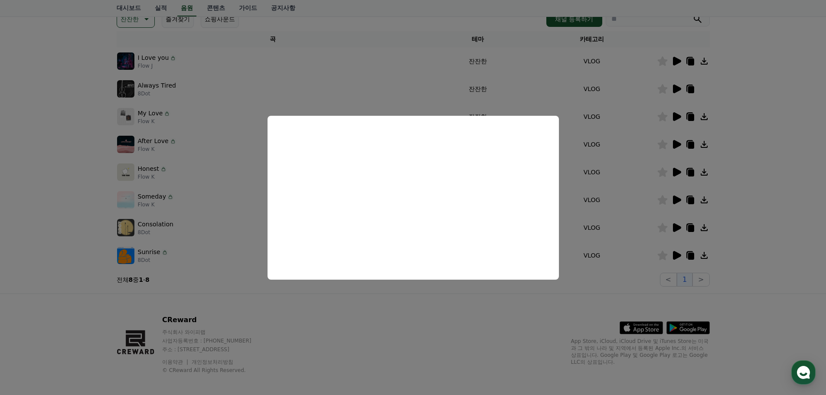
click at [794, 78] on button "close modal" at bounding box center [413, 197] width 826 height 395
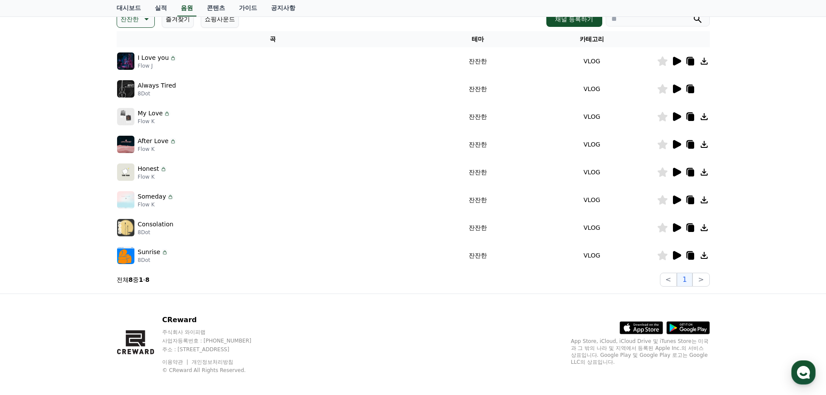
click at [673, 92] on icon at bounding box center [677, 89] width 8 height 9
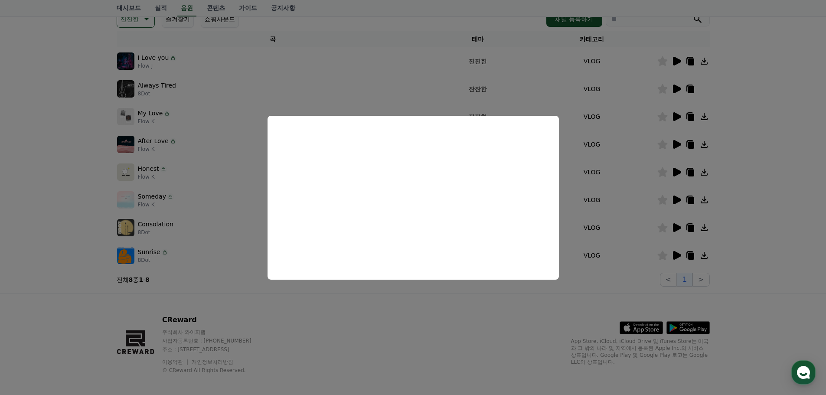
click at [675, 101] on button "close modal" at bounding box center [413, 197] width 826 height 395
click at [673, 118] on icon at bounding box center [677, 116] width 8 height 9
click at [674, 118] on button "close modal" at bounding box center [413, 197] width 826 height 395
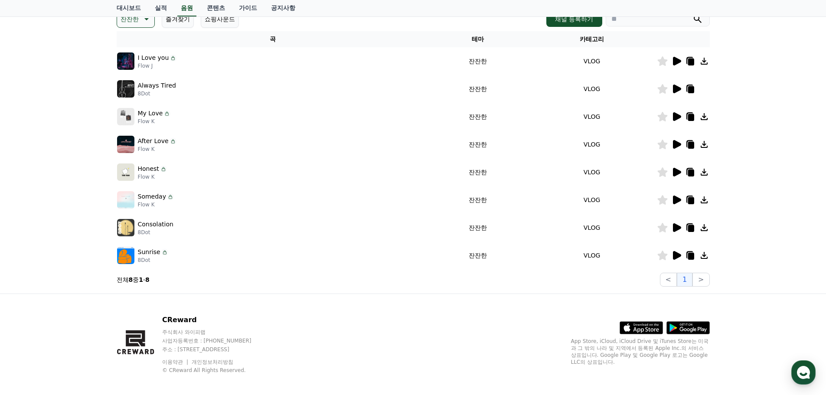
click at [674, 118] on icon at bounding box center [677, 116] width 8 height 9
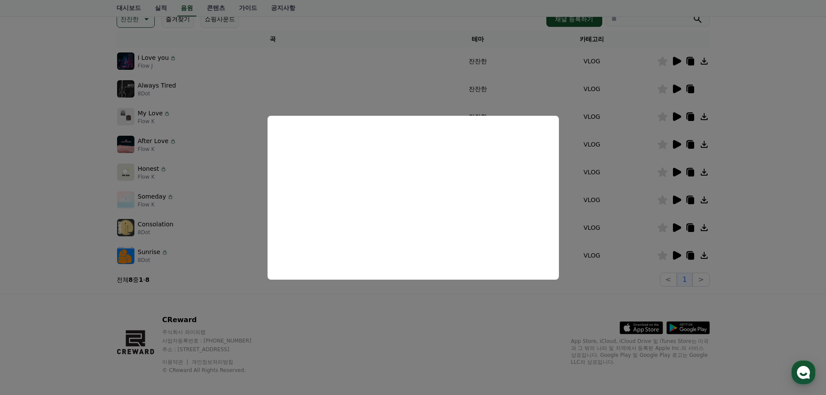
click at [681, 137] on button "close modal" at bounding box center [413, 197] width 826 height 395
click at [678, 145] on icon at bounding box center [677, 144] width 8 height 9
click at [678, 169] on button "close modal" at bounding box center [413, 197] width 826 height 395
click at [677, 173] on icon at bounding box center [677, 172] width 8 height 9
click at [634, 199] on button "close modal" at bounding box center [413, 197] width 826 height 395
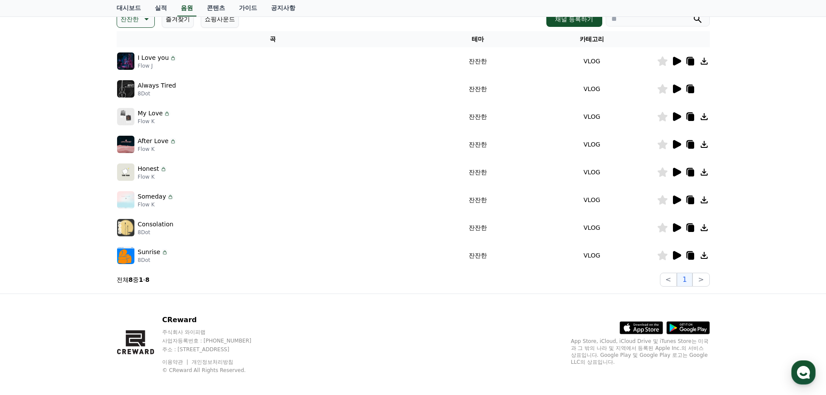
click at [670, 200] on div at bounding box center [683, 200] width 52 height 10
click at [676, 201] on icon at bounding box center [677, 200] width 8 height 9
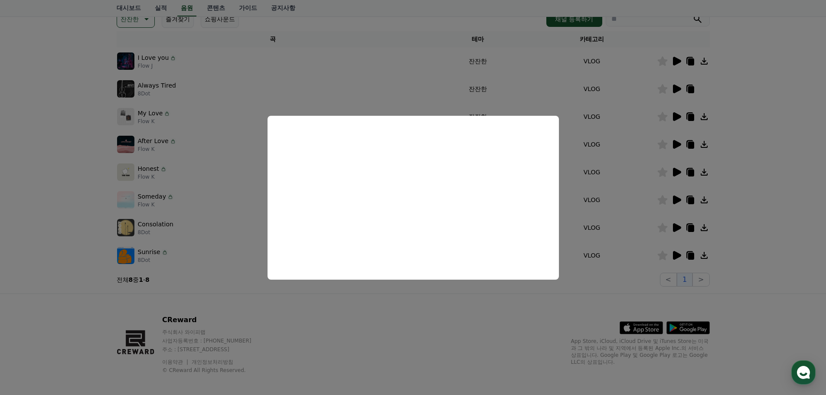
click at [673, 229] on button "close modal" at bounding box center [413, 197] width 826 height 395
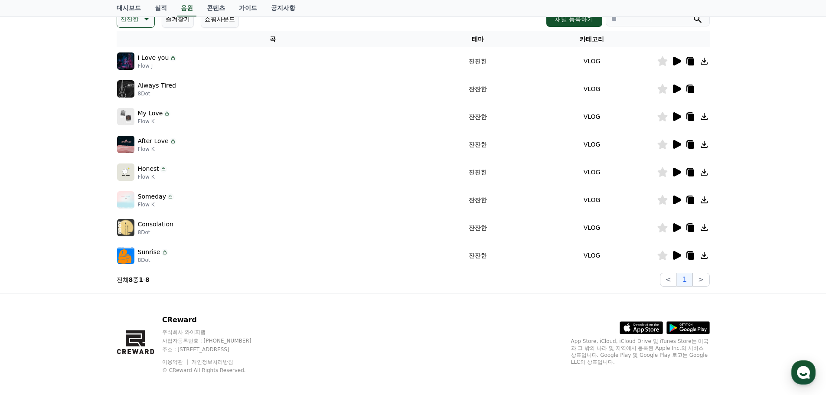
click at [677, 229] on icon at bounding box center [677, 227] width 8 height 9
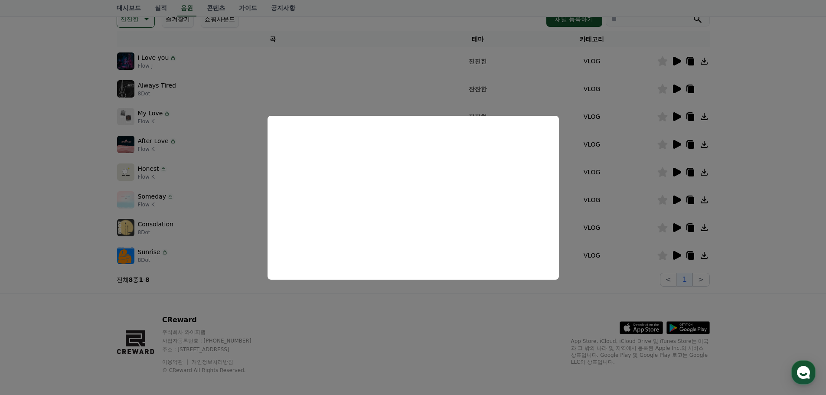
drag, startPoint x: 726, startPoint y: 244, endPoint x: 709, endPoint y: 252, distance: 19.6
click at [726, 245] on button "close modal" at bounding box center [413, 197] width 826 height 395
click at [677, 252] on icon at bounding box center [676, 255] width 10 height 10
drag, startPoint x: 447, startPoint y: 300, endPoint x: 456, endPoint y: 295, distance: 10.3
click at [447, 301] on button "close modal" at bounding box center [413, 197] width 826 height 395
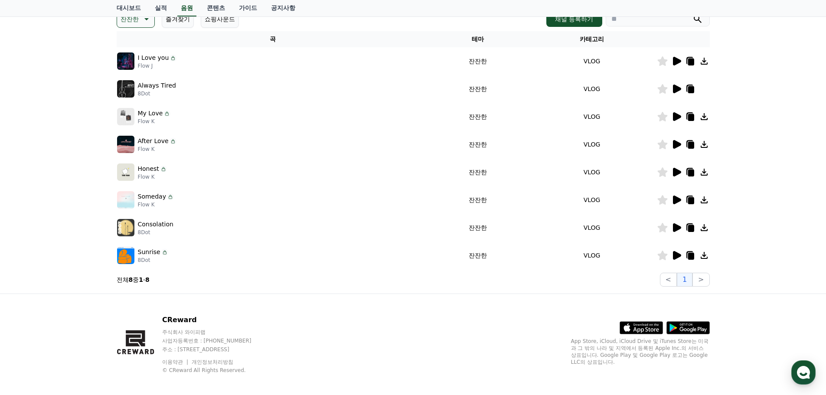
click at [672, 177] on td at bounding box center [683, 172] width 53 height 28
click at [681, 173] on icon at bounding box center [676, 172] width 10 height 10
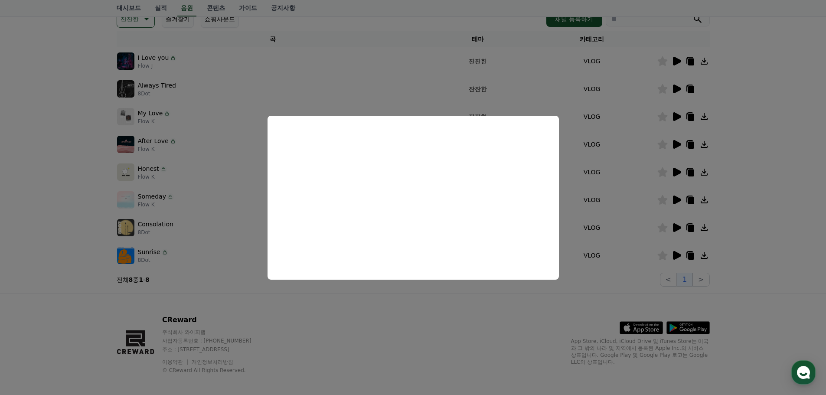
click at [705, 158] on button "close modal" at bounding box center [413, 197] width 826 height 395
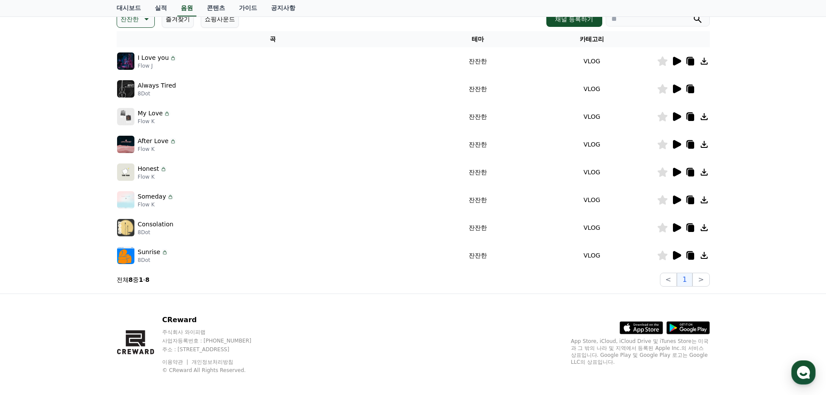
click at [707, 171] on icon at bounding box center [704, 172] width 10 height 10
click at [346, 268] on td "Sunrise 8Dot" at bounding box center [273, 256] width 312 height 28
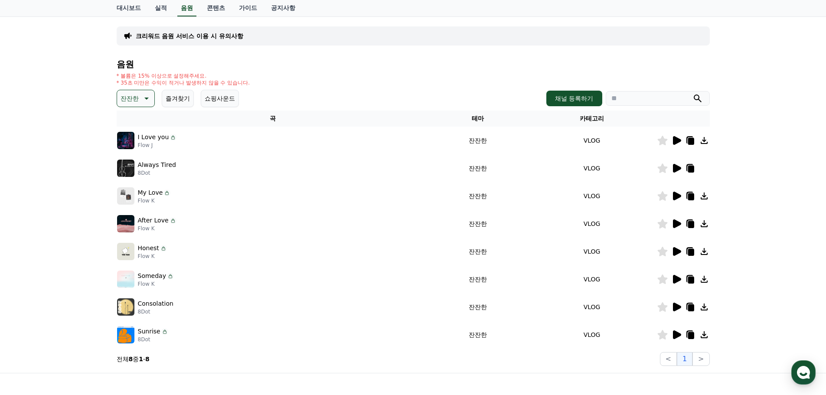
scroll to position [0, 0]
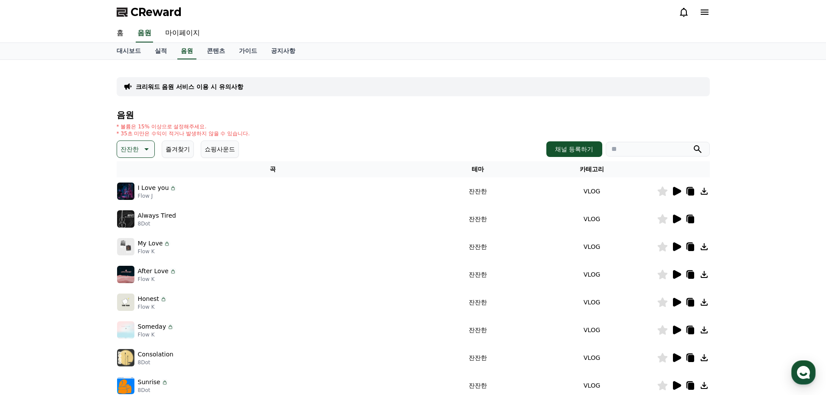
click at [137, 150] on button "잔잔한" at bounding box center [136, 149] width 38 height 17
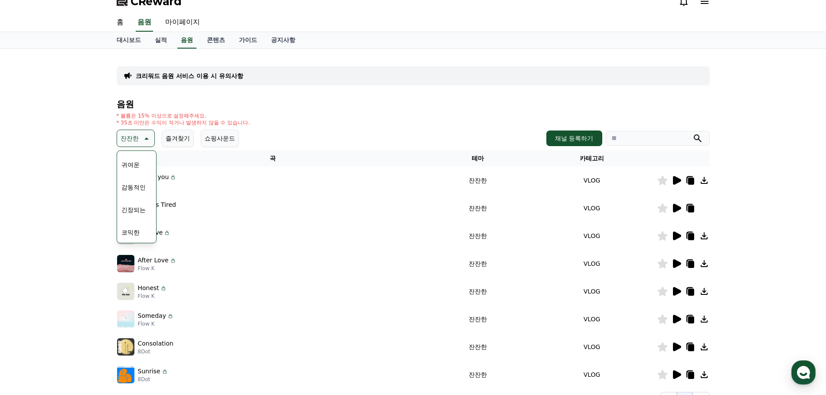
scroll to position [7, 0]
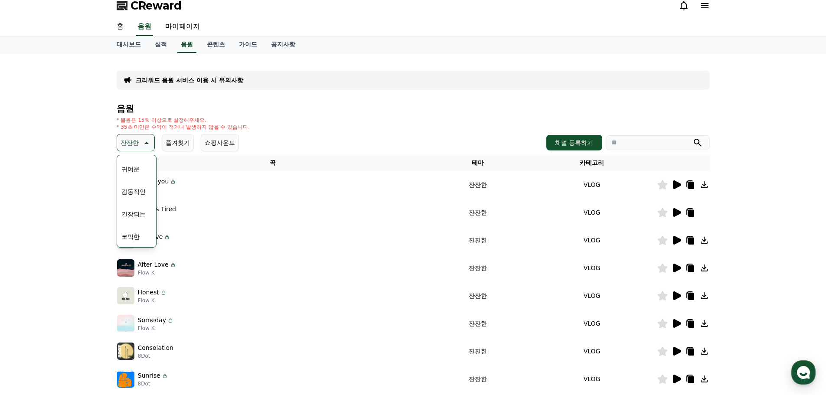
click at [145, 191] on button "감동적인" at bounding box center [133, 191] width 31 height 19
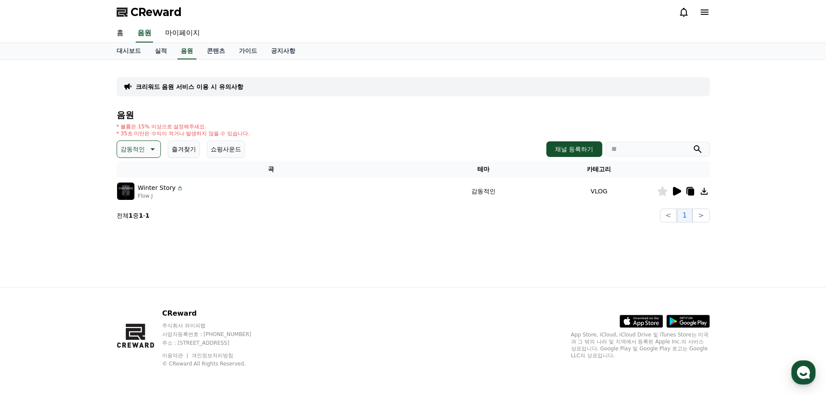
click at [679, 193] on icon at bounding box center [677, 191] width 8 height 9
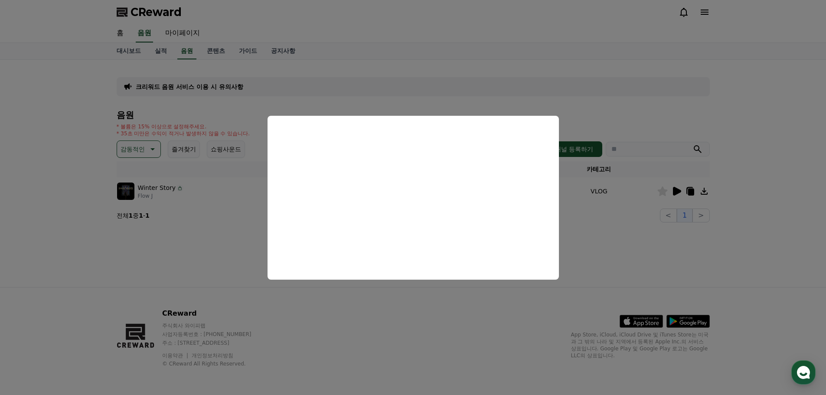
click at [216, 256] on button "close modal" at bounding box center [413, 197] width 826 height 395
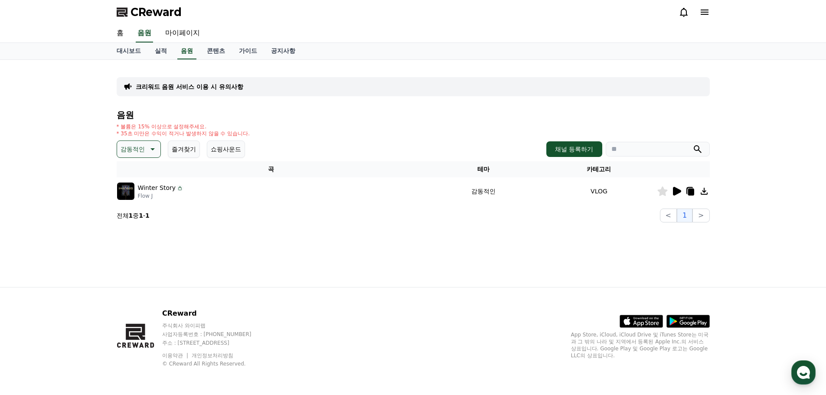
click at [141, 141] on button "감동적인" at bounding box center [139, 149] width 44 height 17
click at [139, 201] on button "분위기있는" at bounding box center [136, 203] width 37 height 19
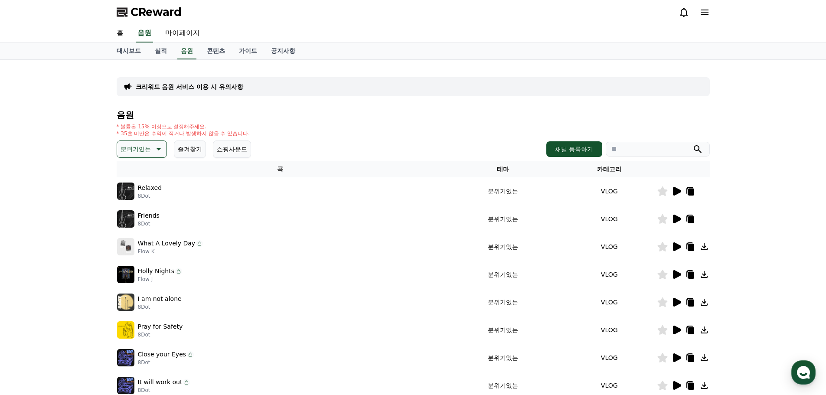
click at [669, 191] on div at bounding box center [683, 191] width 52 height 10
click at [674, 190] on icon at bounding box center [677, 191] width 8 height 9
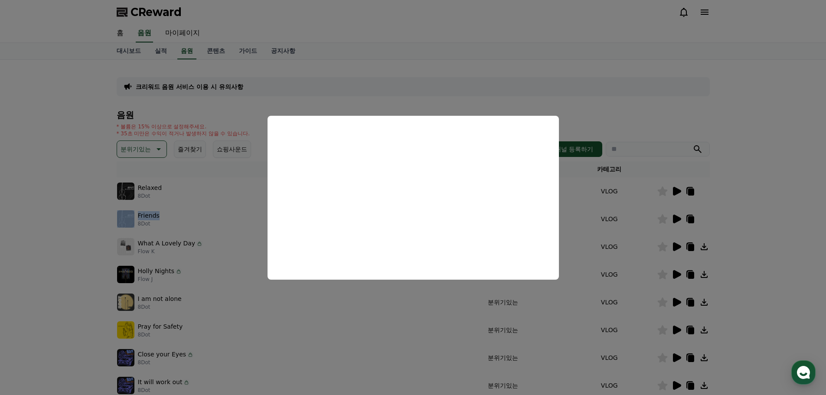
click at [679, 209] on button "close modal" at bounding box center [413, 197] width 826 height 395
click at [677, 218] on icon at bounding box center [677, 219] width 8 height 9
click at [673, 246] on button "close modal" at bounding box center [413, 197] width 826 height 395
click at [676, 251] on icon at bounding box center [676, 247] width 10 height 10
click at [676, 248] on button "close modal" at bounding box center [413, 197] width 826 height 395
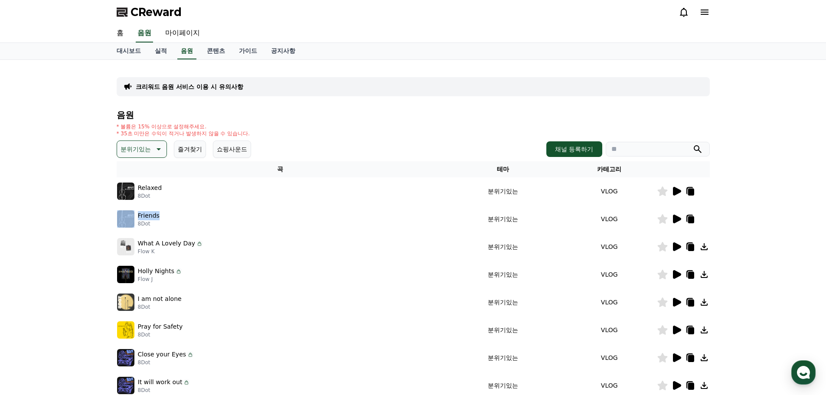
click at [437, 215] on div "Friends 8Dot" at bounding box center [280, 218] width 327 height 17
click at [677, 249] on icon at bounding box center [677, 246] width 8 height 9
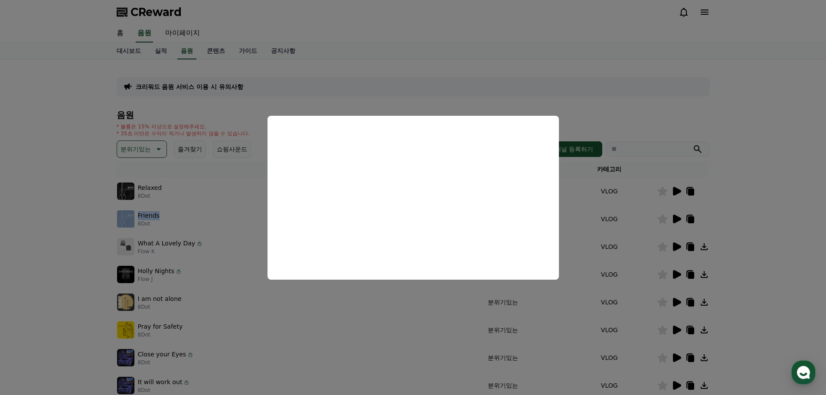
drag, startPoint x: 659, startPoint y: 278, endPoint x: 654, endPoint y: 276, distance: 5.6
click at [659, 278] on button "close modal" at bounding box center [413, 197] width 826 height 395
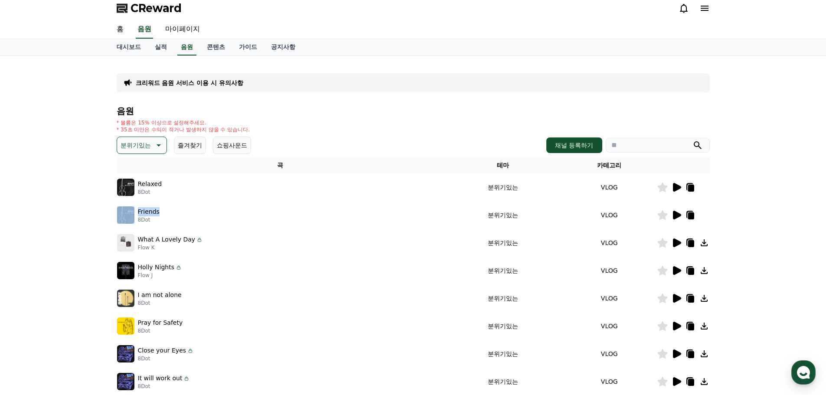
scroll to position [130, 0]
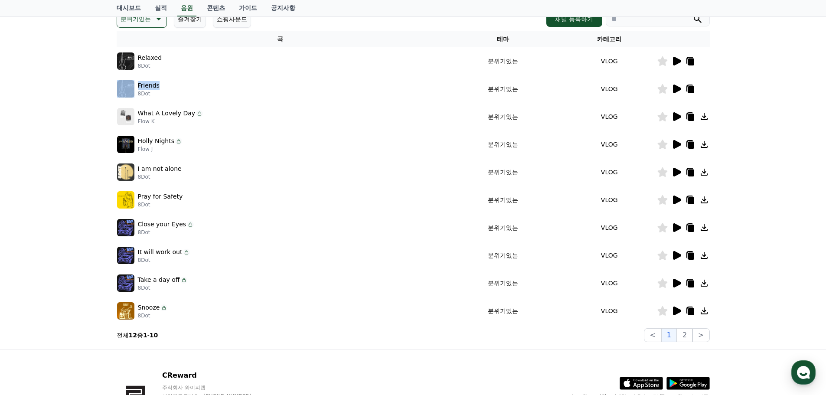
click at [672, 314] on icon at bounding box center [676, 311] width 10 height 10
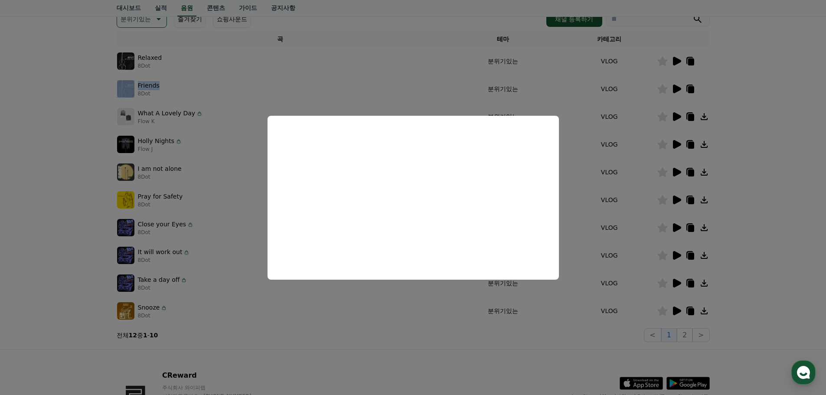
click at [81, 217] on button "close modal" at bounding box center [413, 197] width 826 height 395
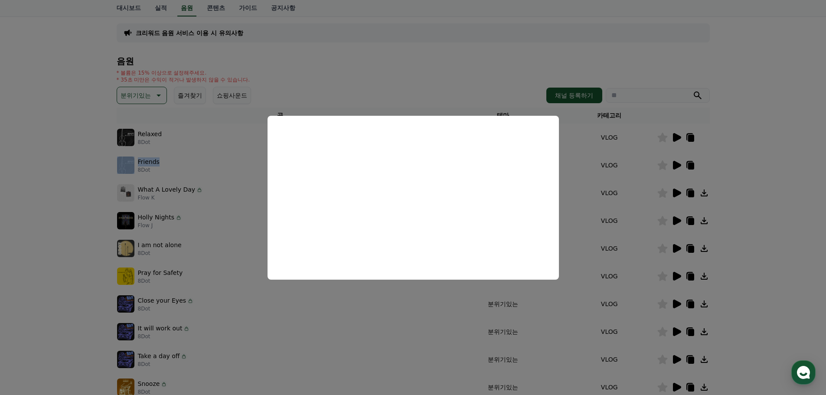
scroll to position [0, 0]
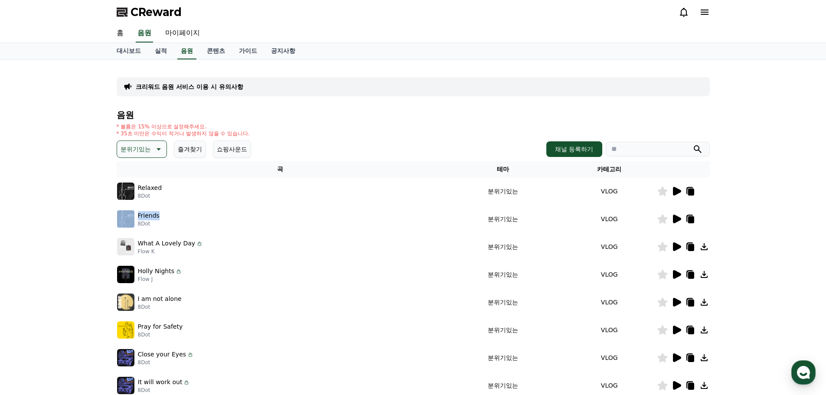
click at [147, 149] on p "분위기있는" at bounding box center [136, 149] width 30 height 12
click at [143, 217] on div "전체 환상적인 호기심 어두운 밝은 통통튀는 신나는 반전 웅장한 드라마틱 즐거움 분위기있는 EDM 그루브 슬픈 잔잔한 귀여운 감동적인 긴장되는 …" at bounding box center [142, 116] width 48 height 448
click at [133, 218] on button "슬픈" at bounding box center [127, 217] width 19 height 19
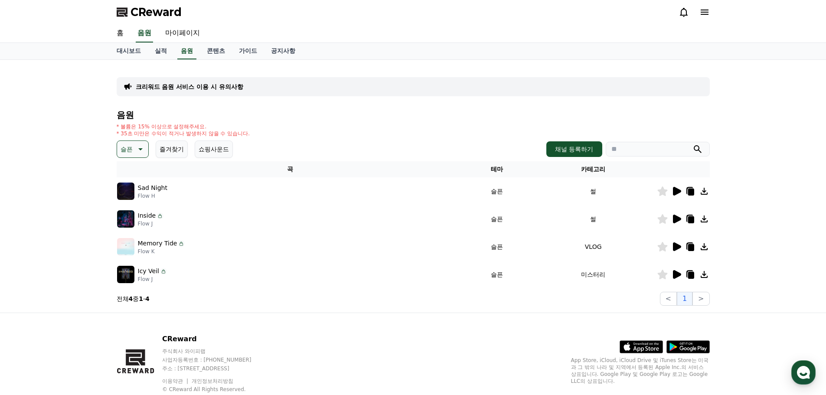
click at [682, 189] on div at bounding box center [683, 191] width 52 height 10
click at [677, 191] on icon at bounding box center [677, 191] width 8 height 9
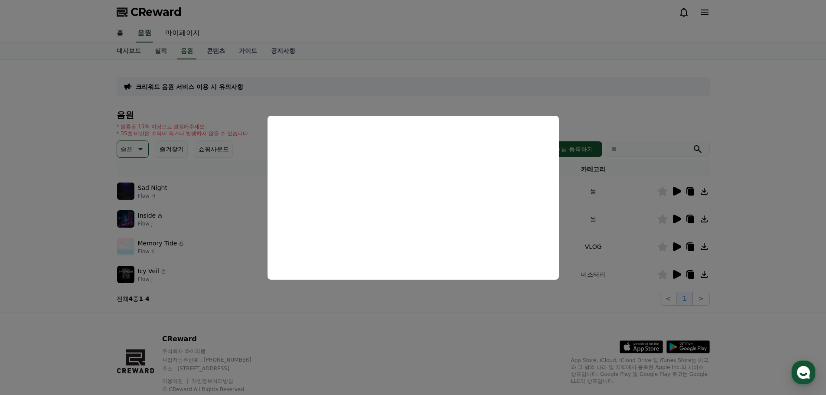
click at [677, 219] on button "close modal" at bounding box center [413, 197] width 826 height 395
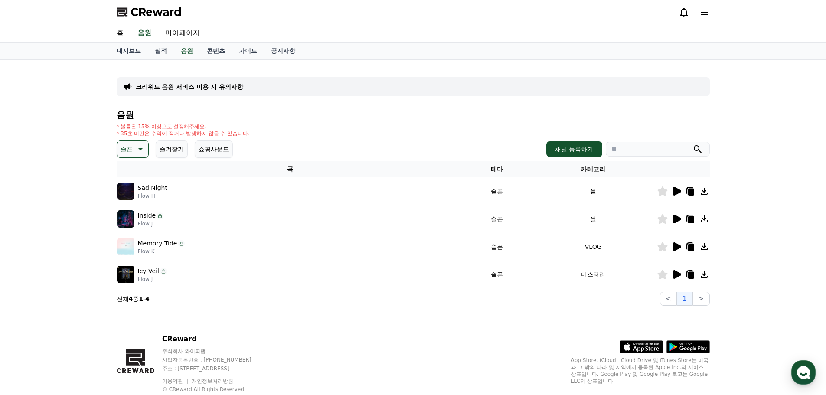
click at [680, 192] on icon at bounding box center [677, 191] width 8 height 9
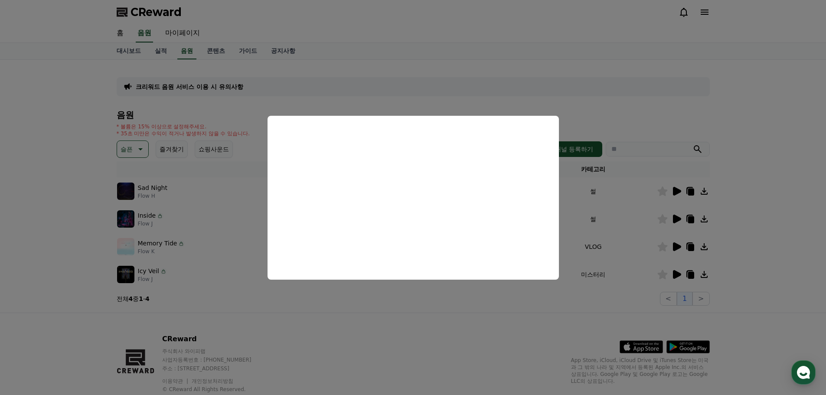
click at [649, 223] on button "close modal" at bounding box center [413, 197] width 826 height 395
click at [674, 216] on icon at bounding box center [677, 219] width 8 height 9
click at [674, 218] on button "close modal" at bounding box center [413, 197] width 826 height 395
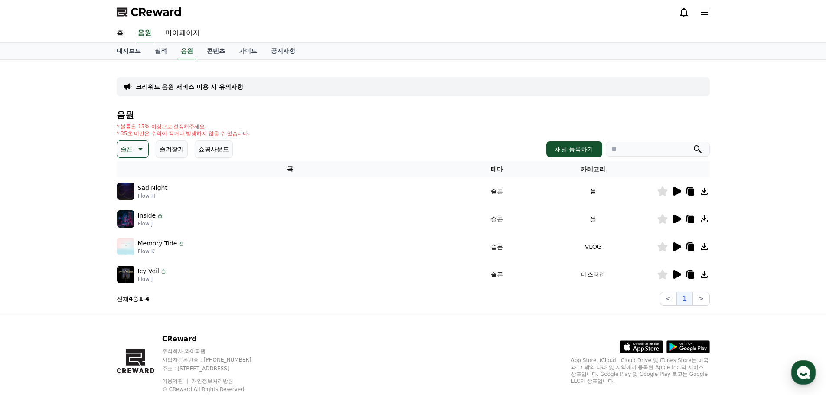
click at [359, 212] on div "Inside Flow J" at bounding box center [290, 218] width 347 height 17
click at [676, 218] on icon at bounding box center [677, 219] width 8 height 9
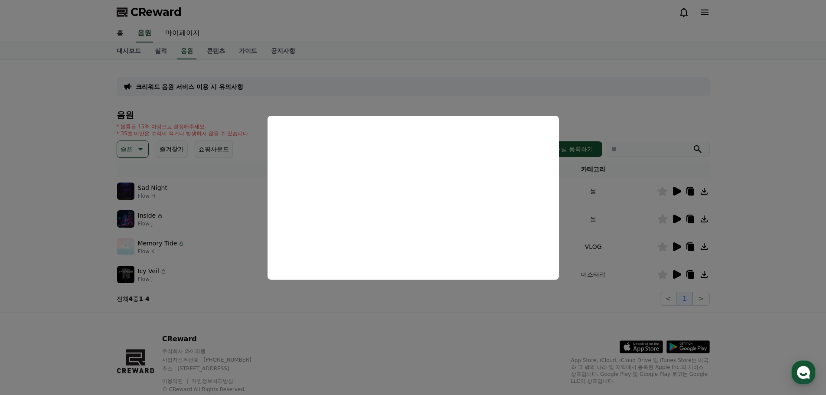
click at [654, 246] on button "close modal" at bounding box center [413, 197] width 826 height 395
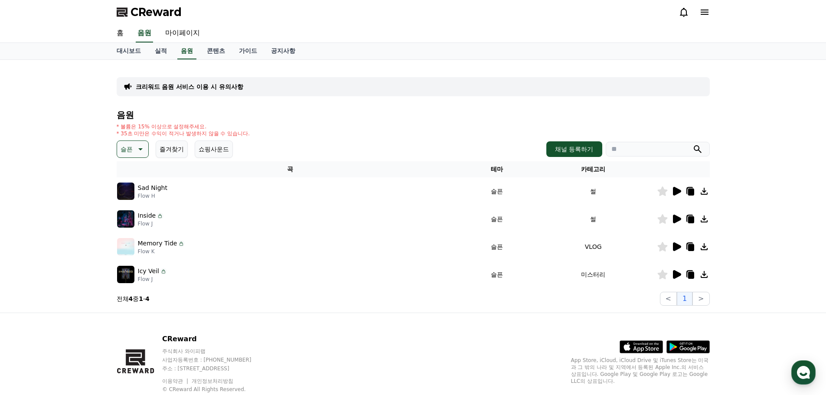
click at [673, 247] on icon at bounding box center [677, 246] width 8 height 9
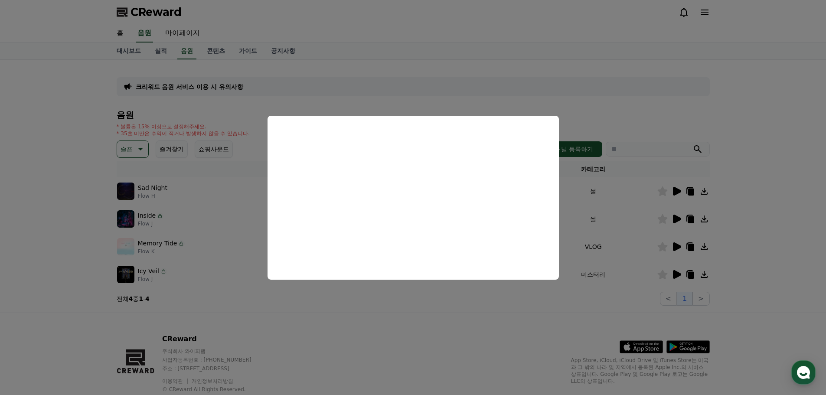
click at [668, 275] on button "close modal" at bounding box center [413, 197] width 826 height 395
click at [671, 276] on icon at bounding box center [676, 274] width 10 height 10
click at [672, 276] on button "close modal" at bounding box center [413, 197] width 826 height 395
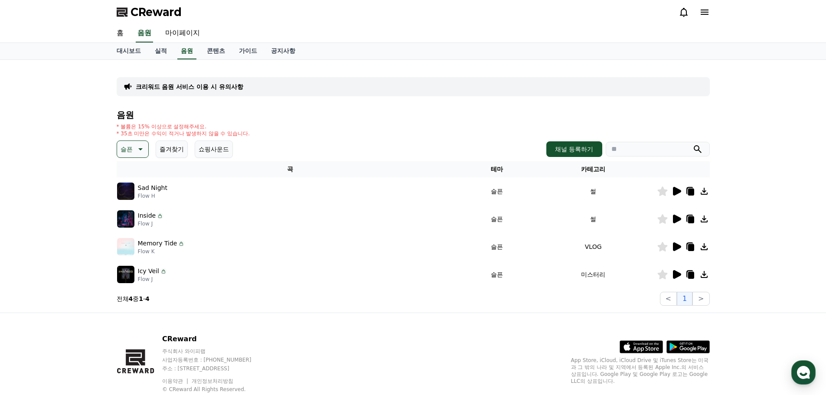
click at [678, 276] on icon at bounding box center [677, 274] width 8 height 9
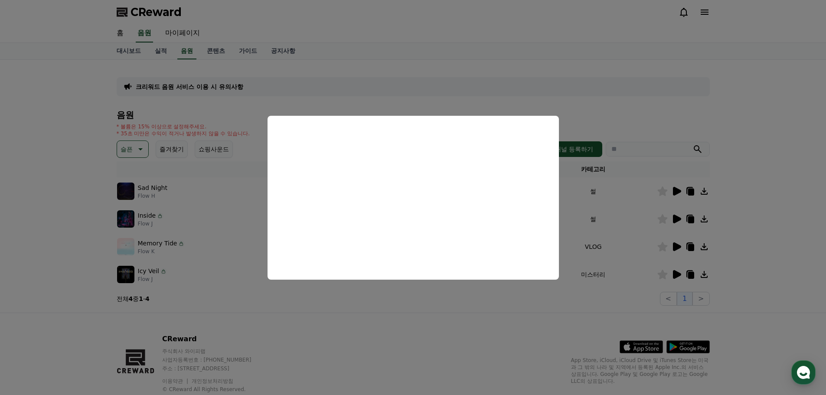
drag, startPoint x: 391, startPoint y: 312, endPoint x: 372, endPoint y: 312, distance: 19.5
click at [391, 312] on button "close modal" at bounding box center [413, 197] width 826 height 395
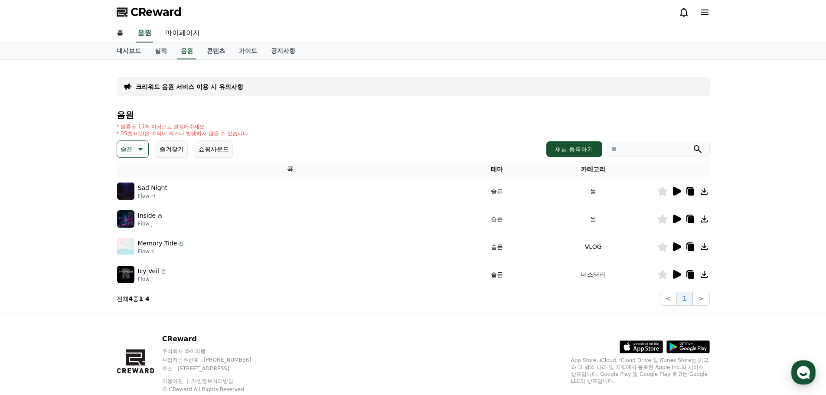
click at [558, 90] on div "크리워드 음원 서비스 이용 시 유의사항" at bounding box center [413, 86] width 593 height 19
click at [626, 154] on input "search" at bounding box center [658, 149] width 104 height 15
paste input "******"
type input "******"
click at [693, 144] on button "submit" at bounding box center [698, 149] width 10 height 10
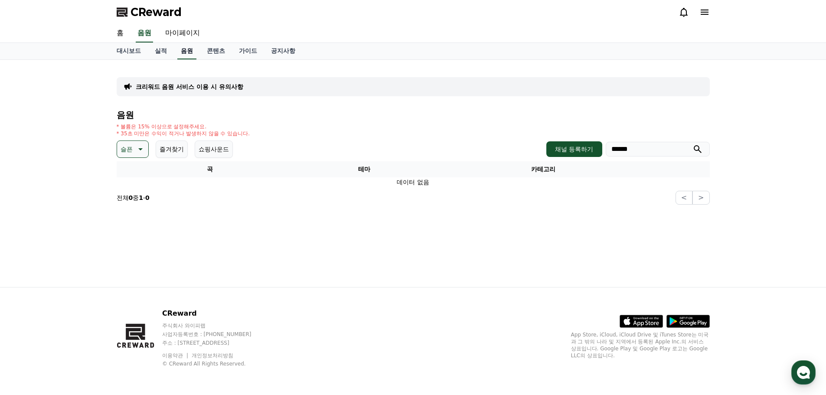
click at [183, 51] on link "음원" at bounding box center [186, 51] width 19 height 16
click at [128, 152] on p "슬픈" at bounding box center [127, 149] width 12 height 12
click at [129, 174] on button "전체" at bounding box center [127, 172] width 19 height 19
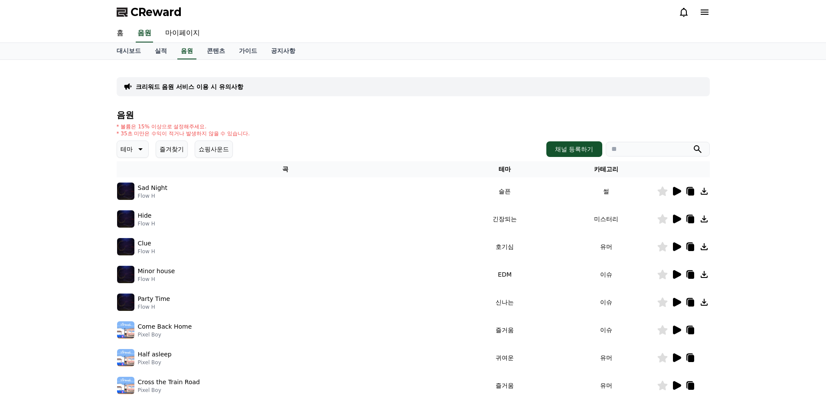
click at [638, 152] on input "search" at bounding box center [658, 149] width 104 height 15
paste input "******"
click at [693, 144] on button "submit" at bounding box center [698, 149] width 10 height 10
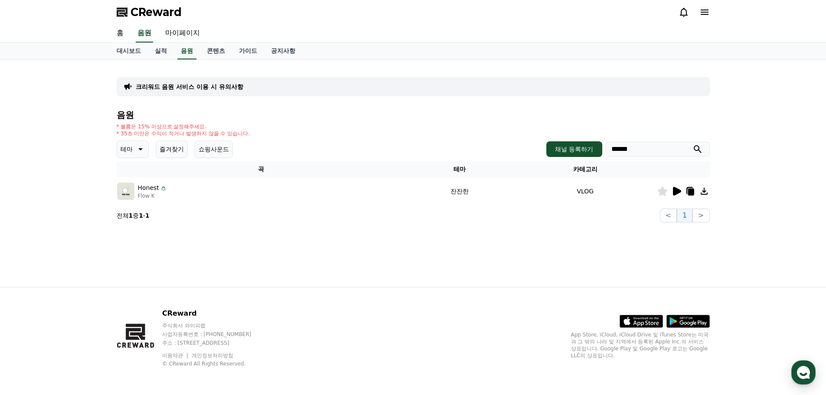
click at [642, 147] on input "******" at bounding box center [658, 149] width 104 height 15
click at [693, 144] on button "submit" at bounding box center [698, 149] width 10 height 10
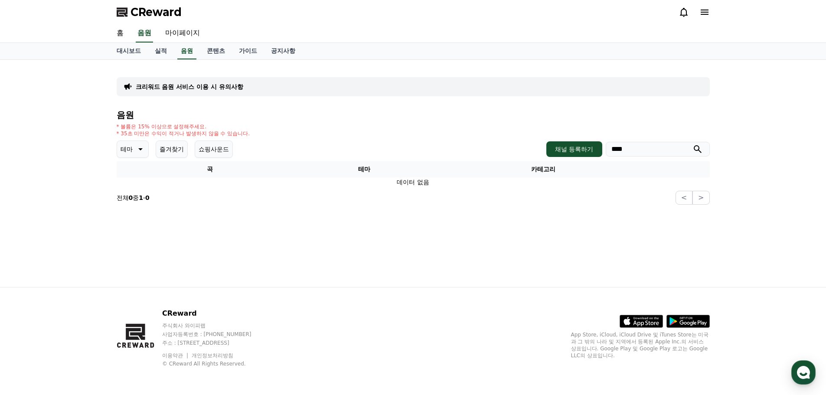
paste input "**"
type input "******"
click at [693, 144] on button "submit" at bounding box center [698, 149] width 10 height 10
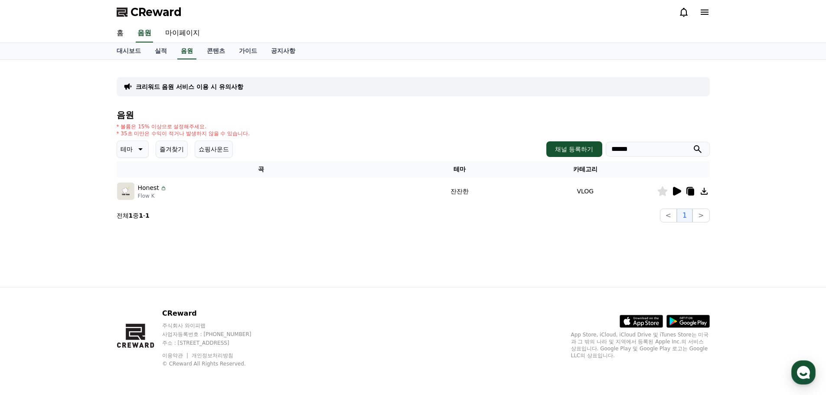
click at [692, 192] on icon at bounding box center [691, 192] width 6 height 7
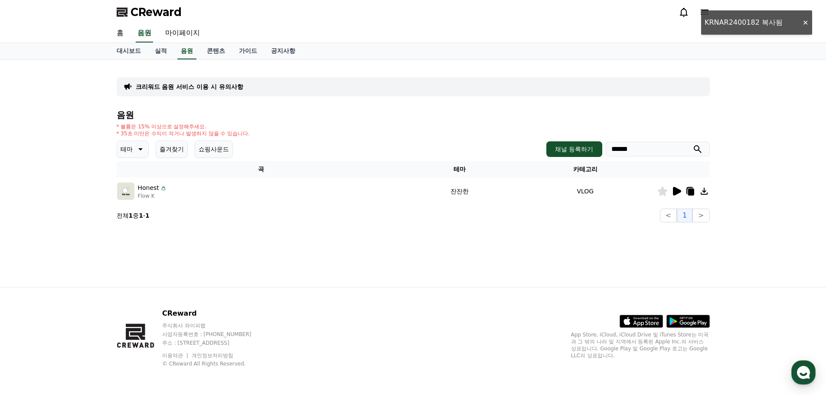
click at [150, 188] on p "Honest" at bounding box center [148, 187] width 21 height 9
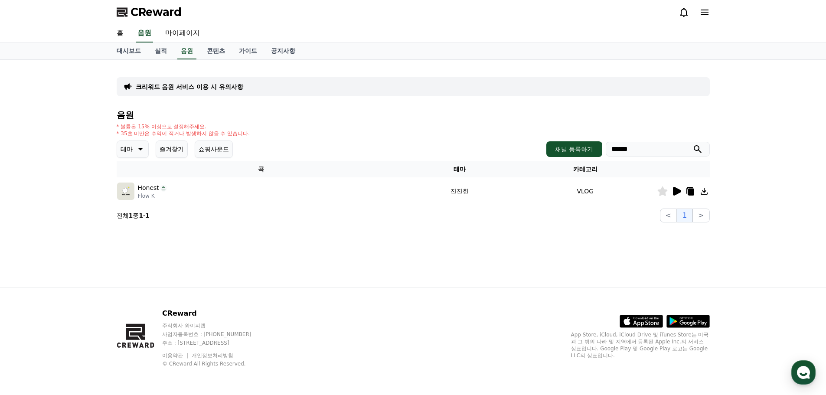
click at [133, 198] on img at bounding box center [125, 191] width 17 height 17
click at [127, 194] on img at bounding box center [125, 191] width 17 height 17
click at [134, 51] on link "대시보드" at bounding box center [129, 51] width 38 height 16
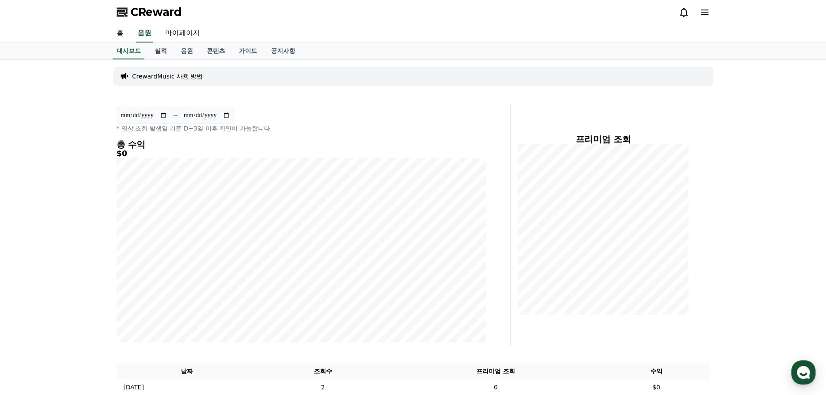
click at [152, 45] on link "실적" at bounding box center [161, 51] width 26 height 16
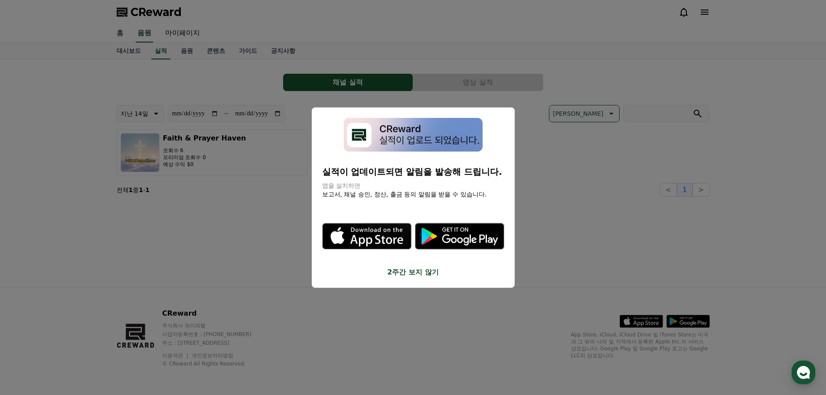
click at [265, 176] on button "close modal" at bounding box center [413, 197] width 826 height 395
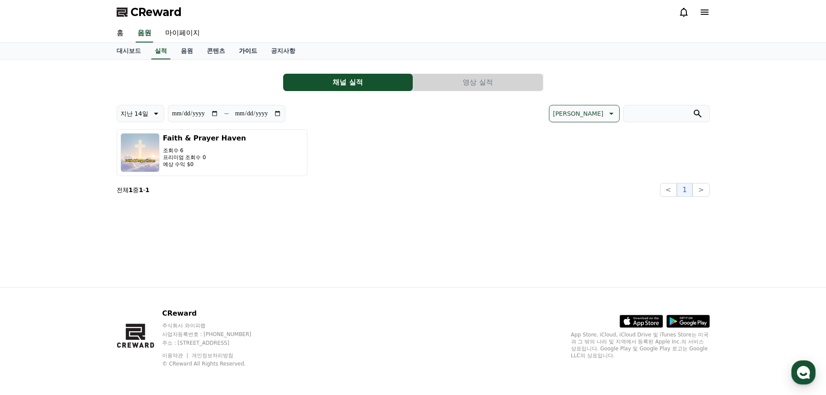
click at [243, 54] on link "가이드" at bounding box center [248, 51] width 32 height 16
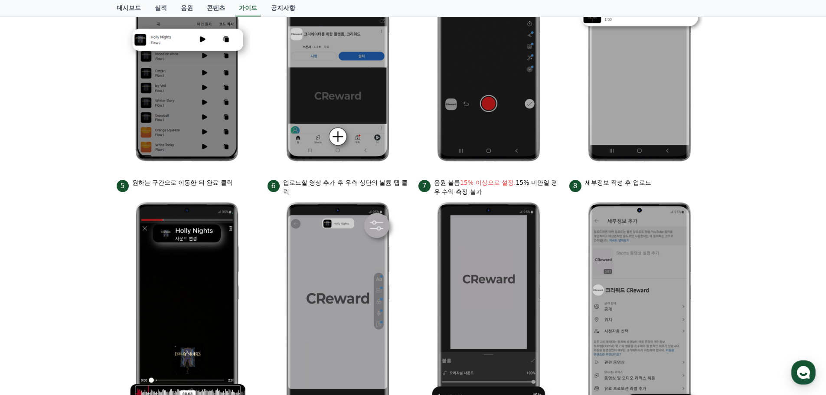
scroll to position [390, 0]
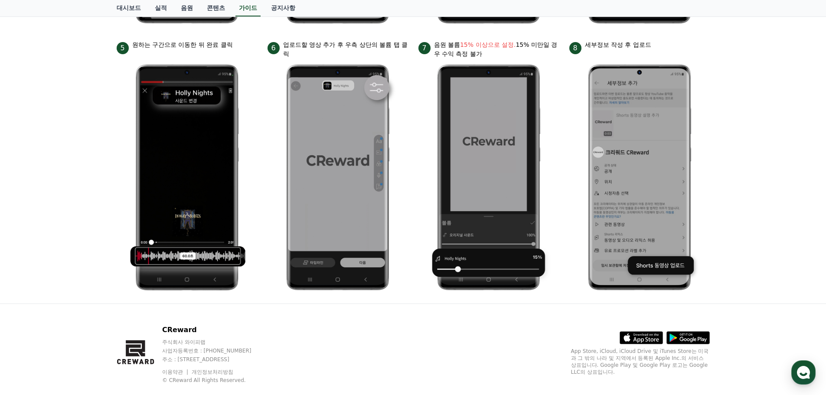
drag, startPoint x: 587, startPoint y: 44, endPoint x: 664, endPoint y: 42, distance: 77.2
click at [664, 42] on div "8 세부정보 작성 후 업로드" at bounding box center [639, 47] width 141 height 14
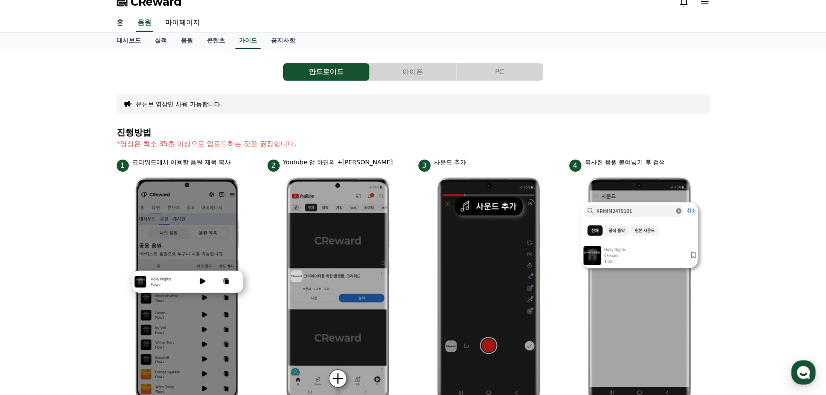
scroll to position [0, 0]
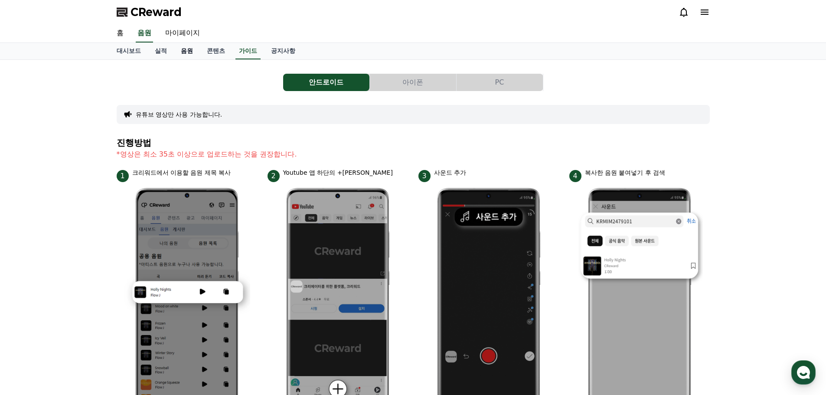
click at [178, 53] on link "음원" at bounding box center [187, 51] width 26 height 16
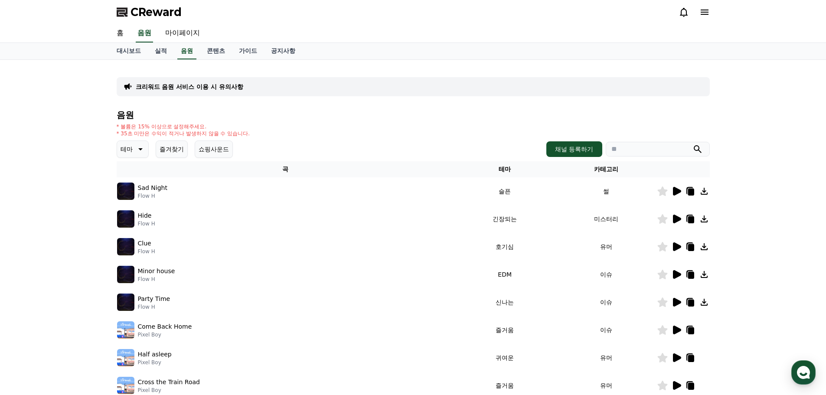
click at [144, 151] on button "테마" at bounding box center [133, 149] width 32 height 17
click at [131, 175] on button "웅장한" at bounding box center [130, 179] width 25 height 19
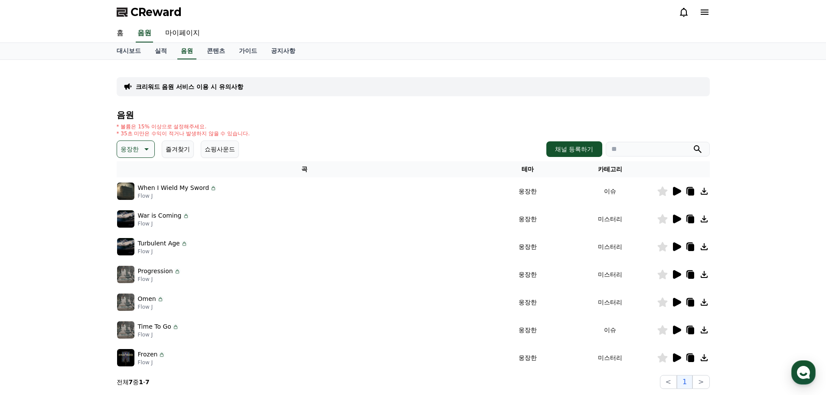
click at [677, 194] on icon at bounding box center [677, 191] width 8 height 9
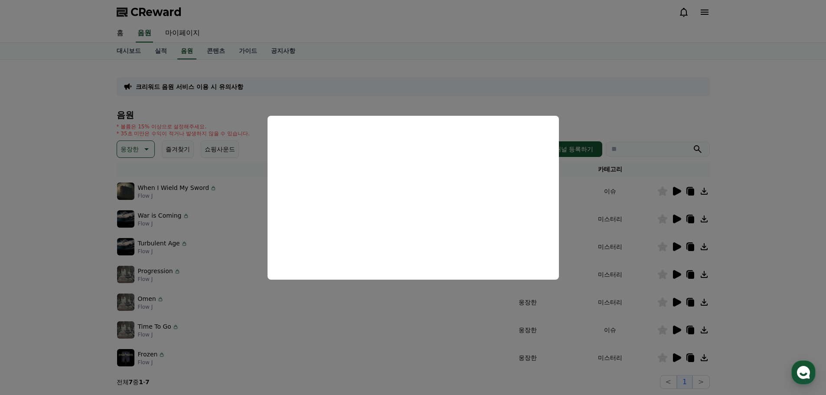
click at [673, 218] on button "close modal" at bounding box center [413, 197] width 826 height 395
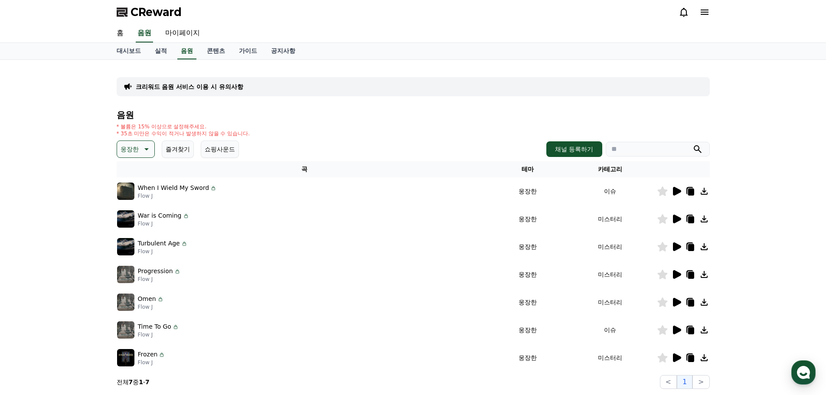
click at [676, 218] on icon at bounding box center [677, 219] width 8 height 9
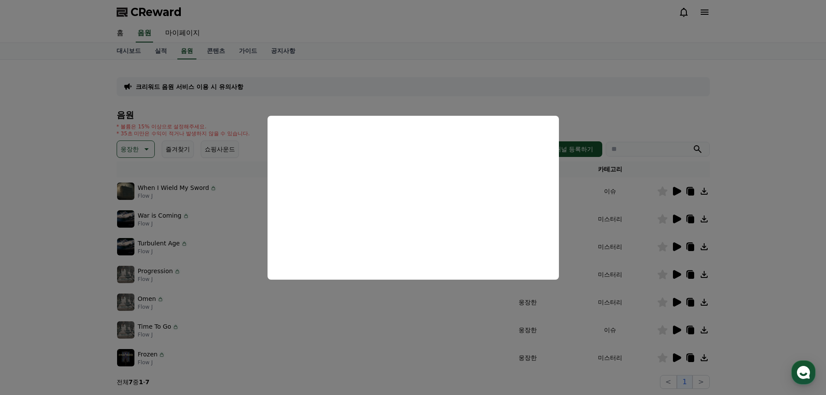
click at [676, 333] on button "close modal" at bounding box center [413, 197] width 826 height 395
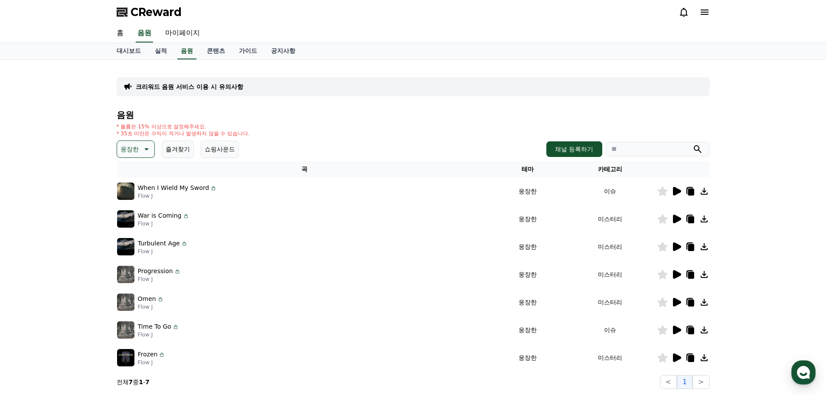
click at [680, 250] on icon at bounding box center [676, 247] width 10 height 10
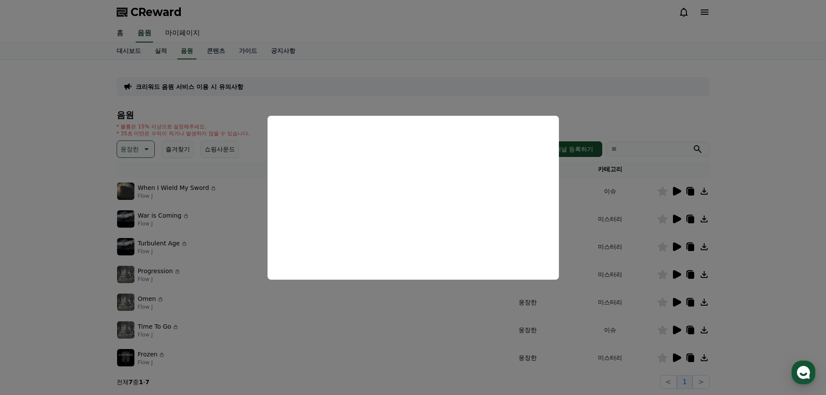
click at [679, 329] on button "close modal" at bounding box center [413, 197] width 826 height 395
click at [679, 329] on icon at bounding box center [677, 330] width 8 height 9
click at [225, 196] on button "close modal" at bounding box center [413, 197] width 826 height 395
click at [138, 149] on button "웅장한" at bounding box center [136, 149] width 38 height 17
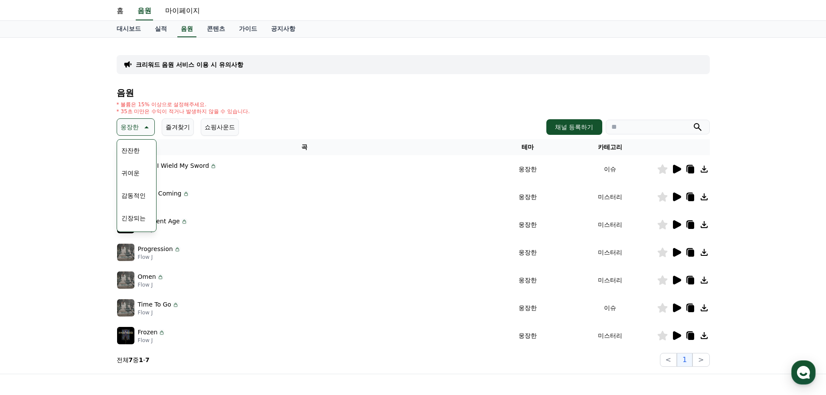
scroll to position [314, 0]
click at [141, 180] on button "잔잔한" at bounding box center [130, 174] width 25 height 19
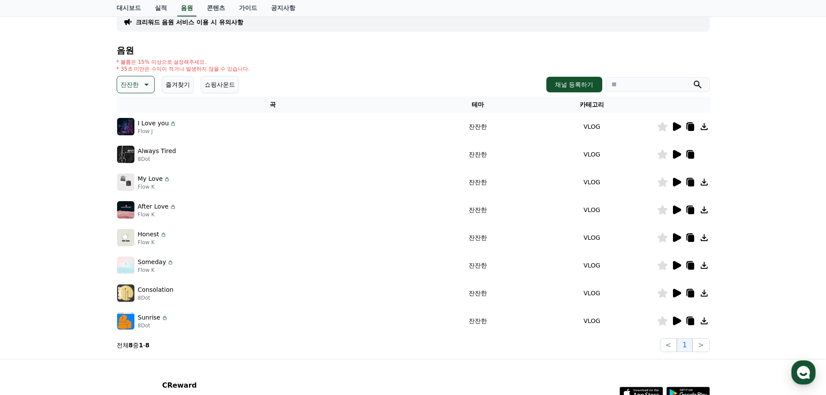
scroll to position [137, 0]
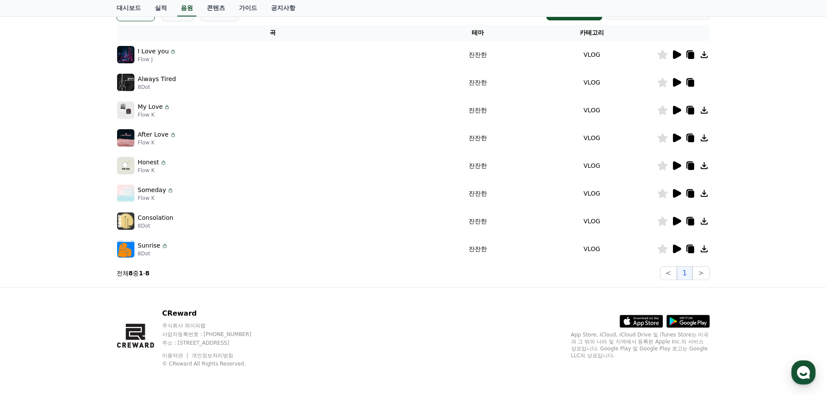
click at [673, 251] on icon at bounding box center [676, 249] width 10 height 10
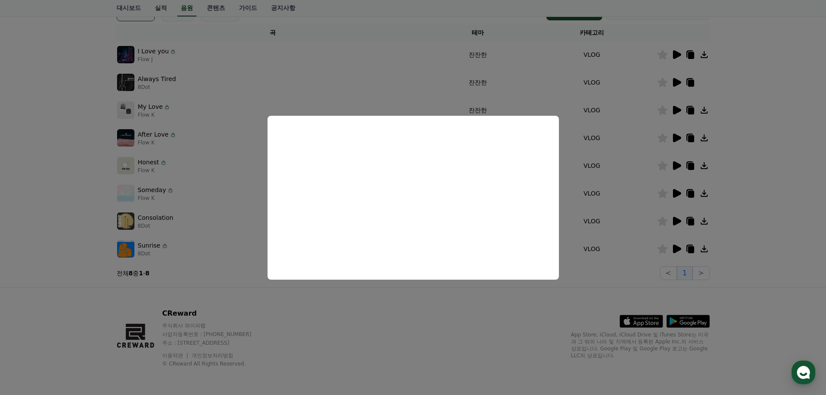
click at [670, 221] on button "close modal" at bounding box center [413, 197] width 826 height 395
click at [674, 220] on icon at bounding box center [677, 221] width 8 height 9
click at [672, 192] on button "close modal" at bounding box center [413, 197] width 826 height 395
click at [672, 192] on icon at bounding box center [676, 193] width 10 height 10
click at [670, 155] on button "close modal" at bounding box center [413, 197] width 826 height 395
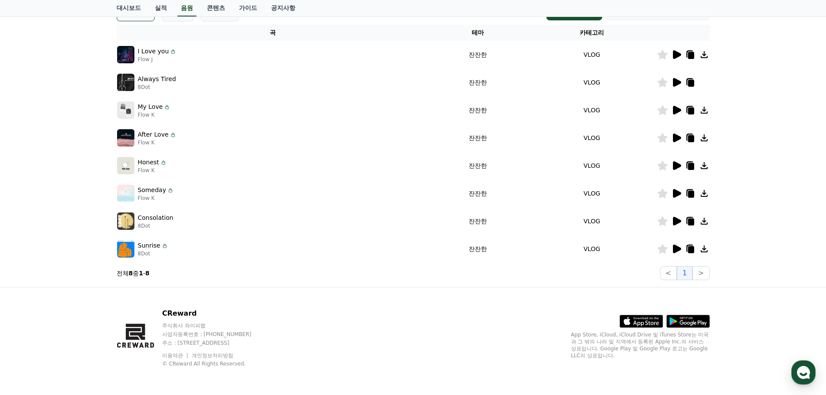
click at [673, 140] on icon at bounding box center [677, 138] width 8 height 9
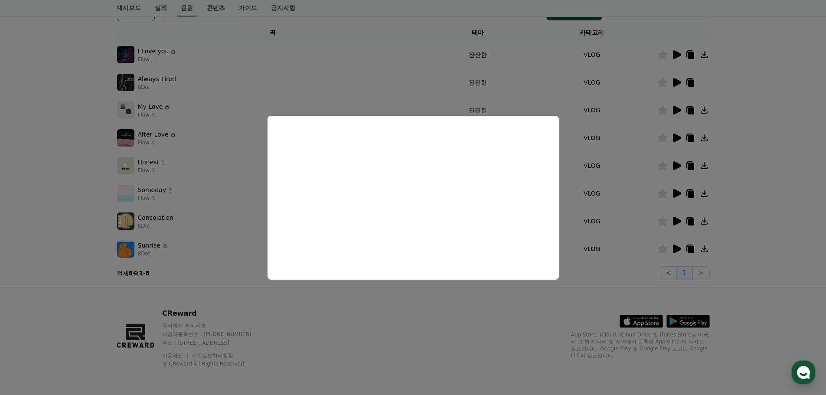
click at [681, 164] on button "close modal" at bounding box center [413, 197] width 826 height 395
click at [681, 164] on icon at bounding box center [676, 165] width 10 height 10
click at [623, 147] on button "close modal" at bounding box center [413, 197] width 826 height 395
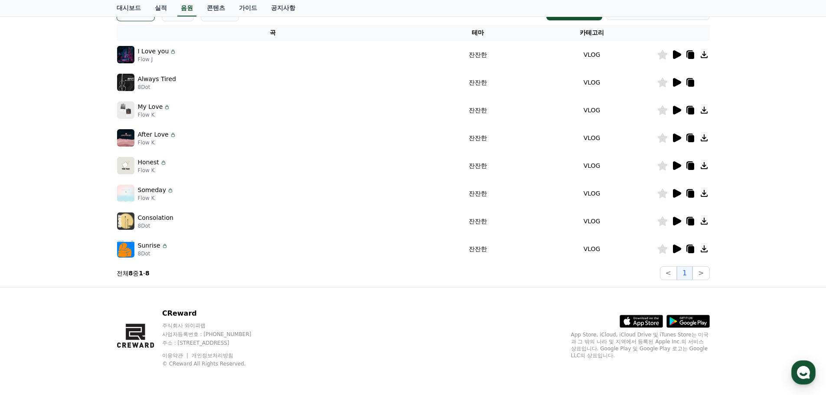
click at [677, 106] on icon at bounding box center [676, 110] width 10 height 10
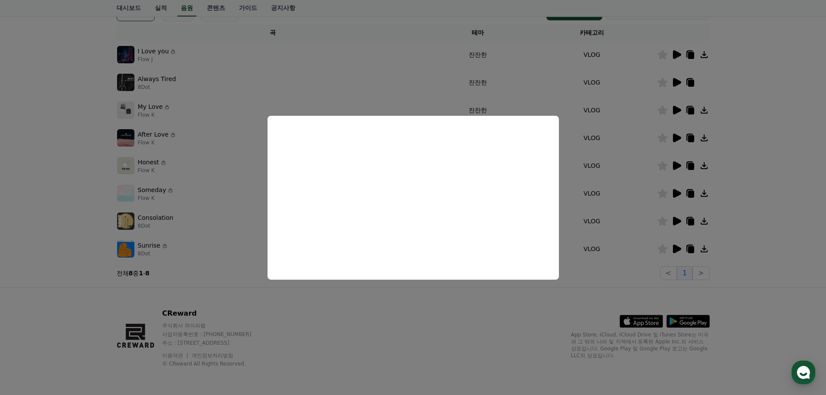
drag, startPoint x: 756, startPoint y: 168, endPoint x: 746, endPoint y: 163, distance: 11.1
click at [757, 168] on button "close modal" at bounding box center [413, 197] width 826 height 395
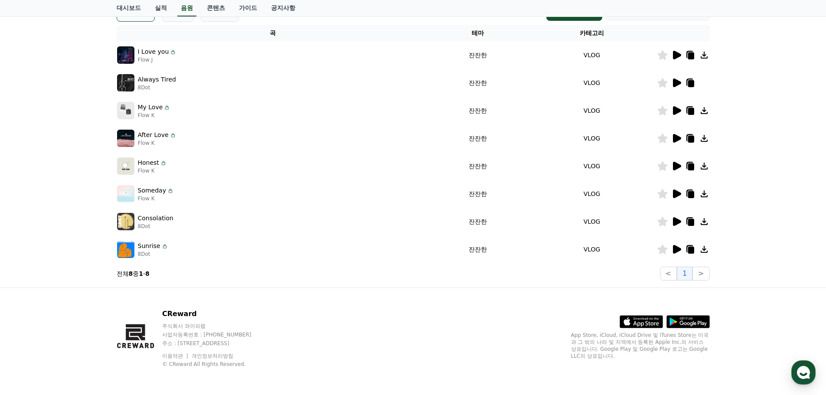
scroll to position [0, 0]
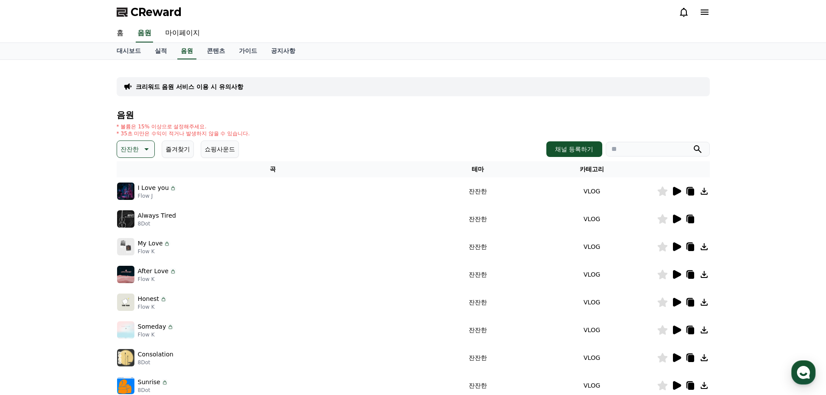
click at [147, 147] on icon at bounding box center [146, 149] width 10 height 10
click at [127, 219] on button "호기심" at bounding box center [130, 217] width 25 height 19
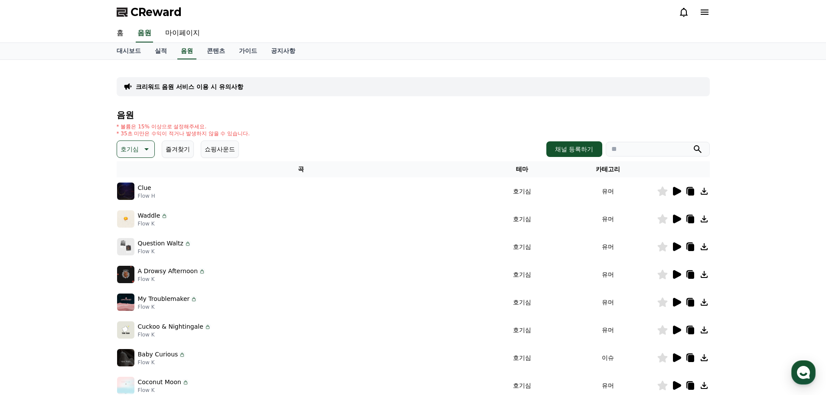
click at [676, 192] on icon at bounding box center [677, 191] width 8 height 9
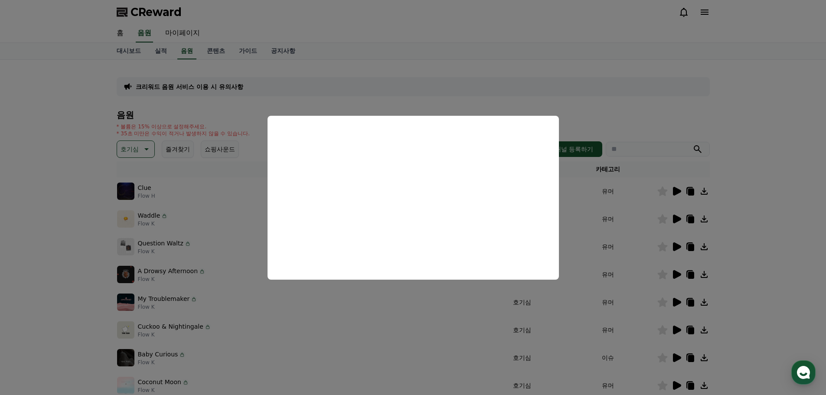
click at [679, 221] on button "close modal" at bounding box center [413, 197] width 826 height 395
click at [679, 221] on icon at bounding box center [677, 219] width 8 height 9
click at [676, 254] on button "close modal" at bounding box center [413, 197] width 826 height 395
click at [678, 248] on icon at bounding box center [677, 246] width 8 height 9
drag, startPoint x: 133, startPoint y: 159, endPoint x: 135, endPoint y: 153, distance: 6.3
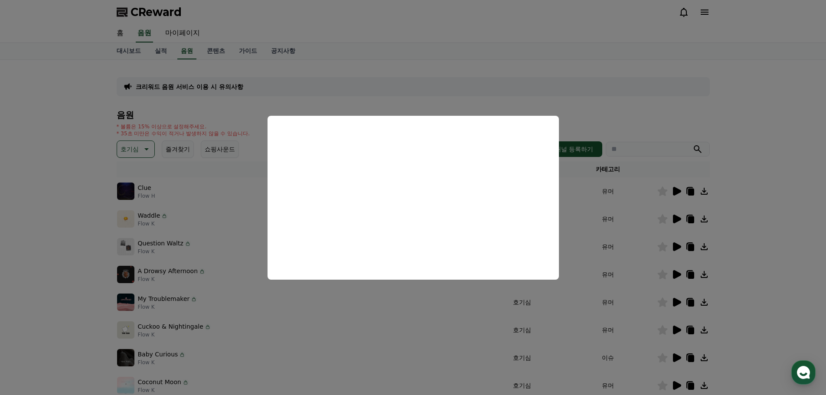
click at [133, 159] on button "close modal" at bounding box center [413, 197] width 826 height 395
click at [135, 151] on p "호기심" at bounding box center [130, 149] width 18 height 12
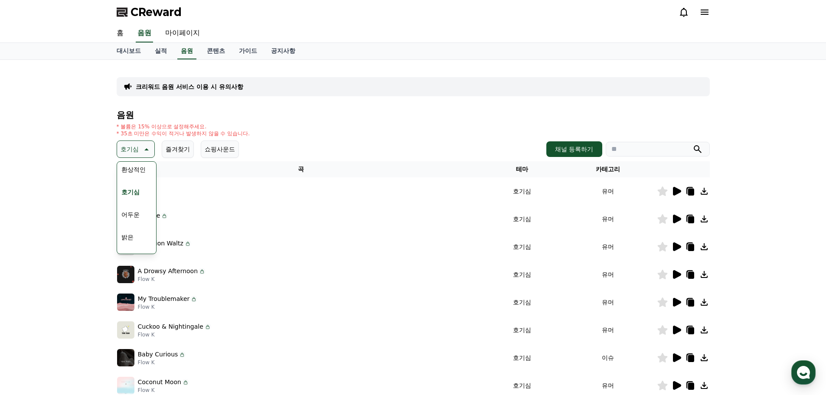
scroll to position [43, 0]
click at [127, 216] on button "밝은" at bounding box center [127, 218] width 19 height 19
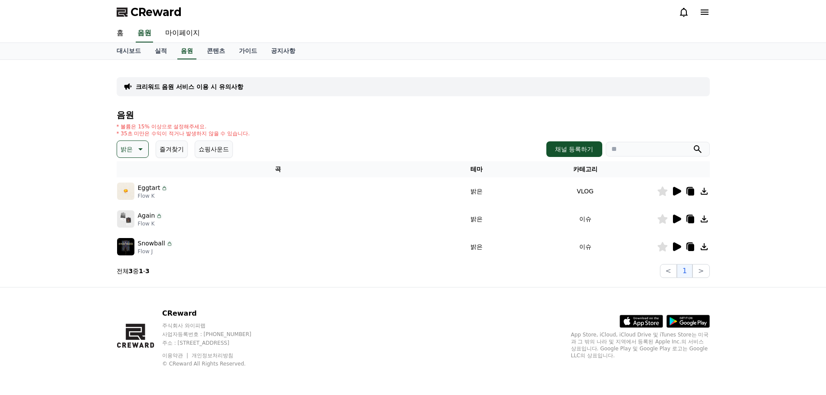
click at [140, 150] on icon at bounding box center [139, 149] width 10 height 10
click at [557, 209] on td "이슈" at bounding box center [585, 219] width 143 height 28
click at [678, 192] on icon at bounding box center [677, 191] width 8 height 9
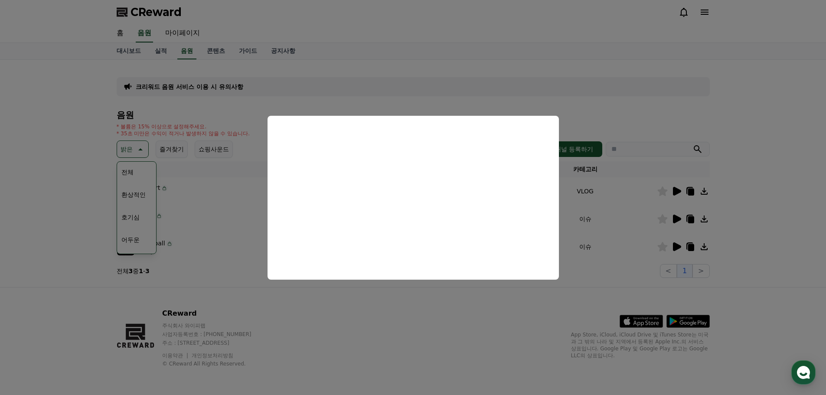
click at [673, 219] on button "close modal" at bounding box center [413, 197] width 826 height 395
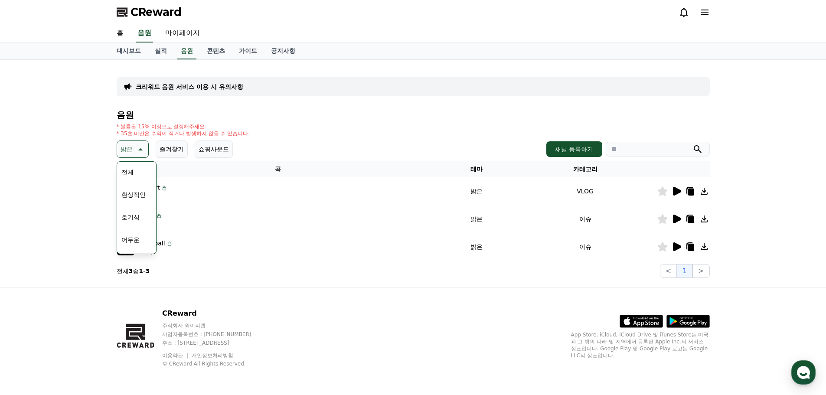
click at [673, 219] on icon at bounding box center [677, 219] width 8 height 9
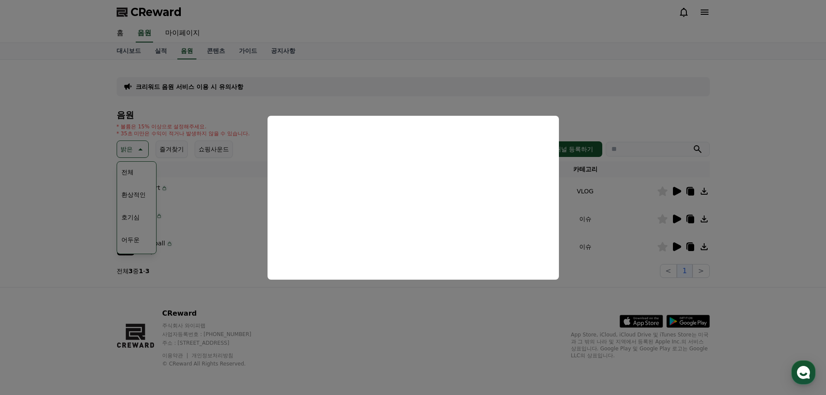
click at [677, 246] on button "close modal" at bounding box center [413, 197] width 826 height 395
click at [677, 247] on icon at bounding box center [677, 246] width 8 height 9
click at [677, 247] on button "close modal" at bounding box center [413, 197] width 826 height 395
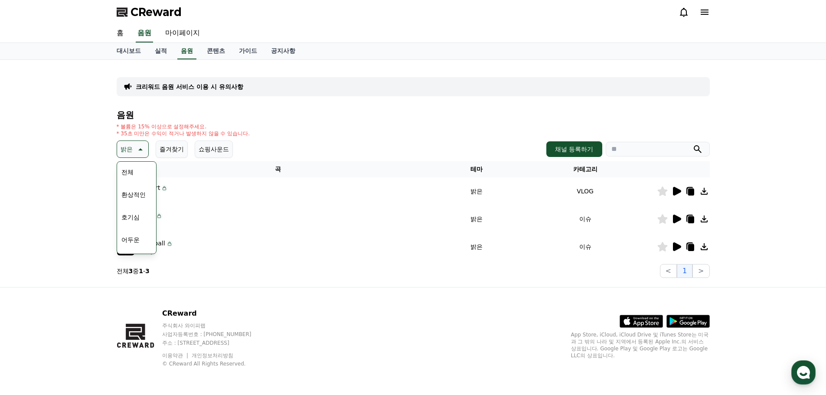
click at [390, 204] on td "Eggtart Flow K" at bounding box center [278, 191] width 323 height 28
click at [679, 249] on icon at bounding box center [676, 247] width 10 height 10
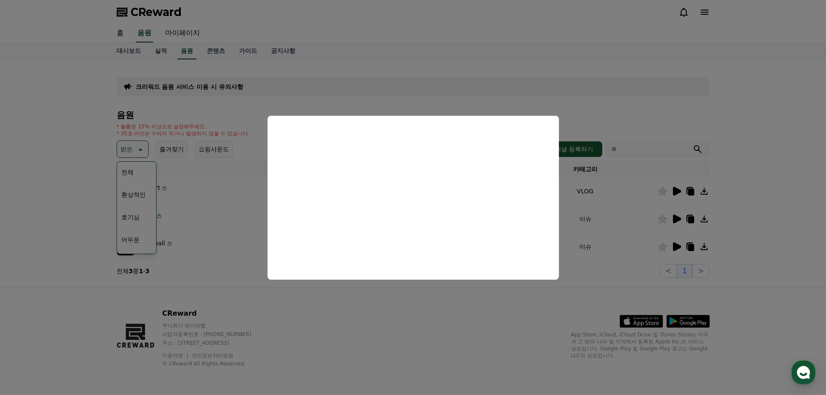
click at [163, 271] on button "close modal" at bounding box center [413, 197] width 826 height 395
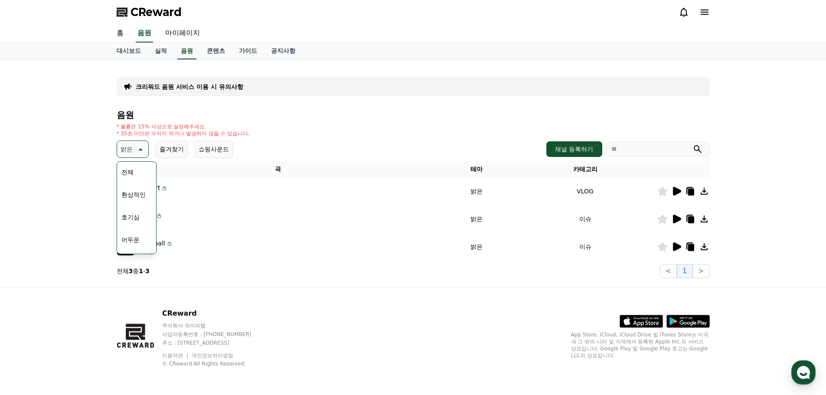
click at [141, 148] on icon at bounding box center [139, 149] width 10 height 10
click at [680, 250] on icon at bounding box center [676, 247] width 10 height 10
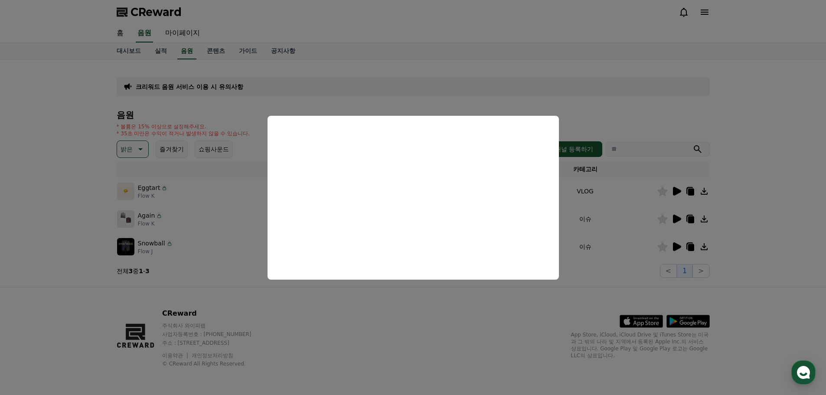
click at [551, 298] on button "close modal" at bounding box center [413, 197] width 826 height 395
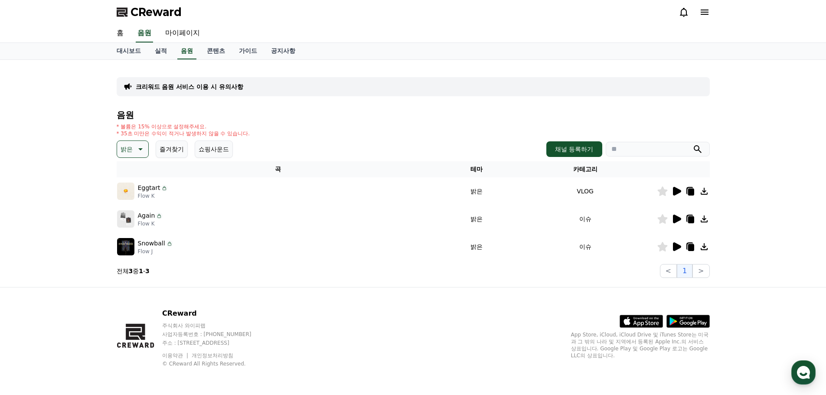
click at [672, 190] on icon at bounding box center [676, 191] width 10 height 10
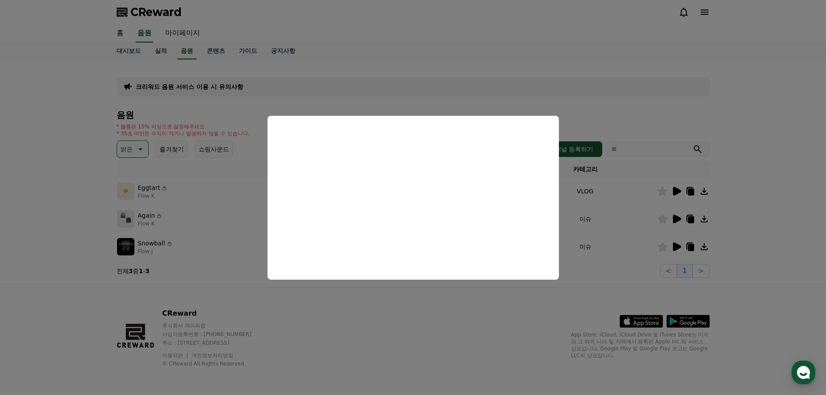
click at [163, 334] on button "close modal" at bounding box center [413, 197] width 826 height 395
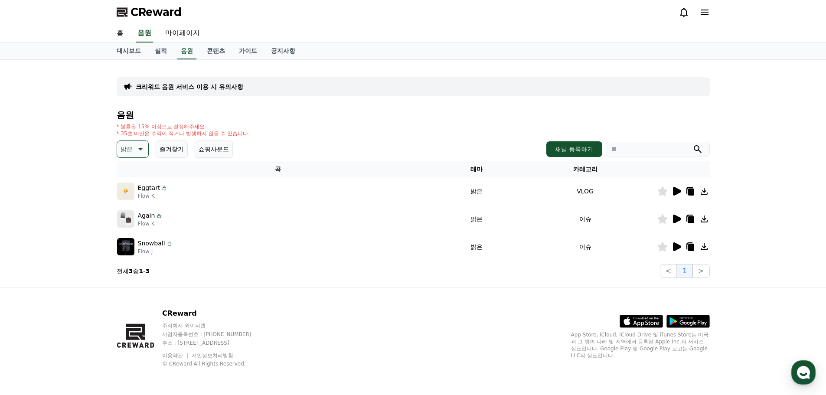
click at [137, 147] on icon at bounding box center [139, 149] width 10 height 10
click at [134, 199] on button "통통튀는" at bounding box center [133, 198] width 31 height 19
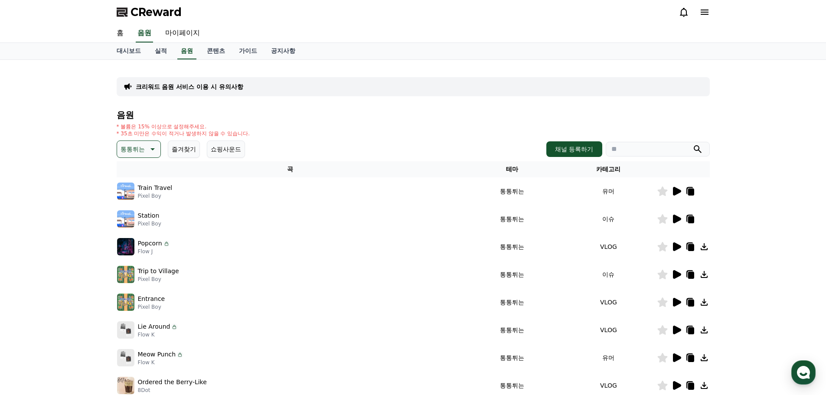
click at [676, 189] on icon at bounding box center [677, 191] width 8 height 9
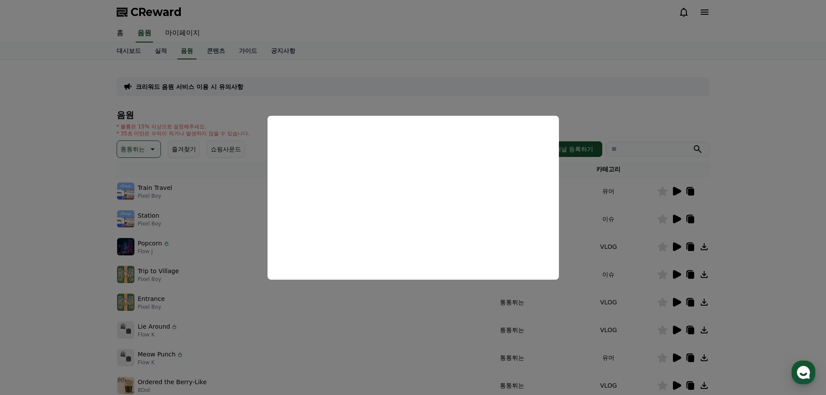
click at [675, 220] on button "close modal" at bounding box center [413, 197] width 826 height 395
click at [675, 220] on icon at bounding box center [677, 219] width 8 height 9
click at [673, 246] on button "close modal" at bounding box center [413, 197] width 826 height 395
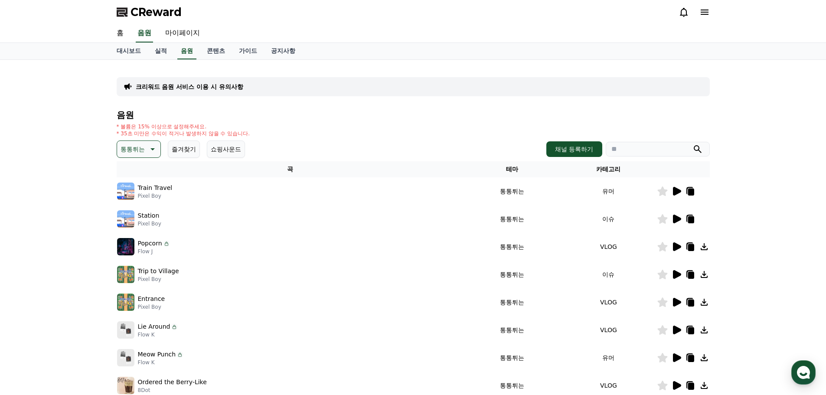
click at [418, 194] on div "Train Travel Pixel Boy" at bounding box center [290, 191] width 347 height 17
click at [674, 246] on icon at bounding box center [677, 246] width 8 height 9
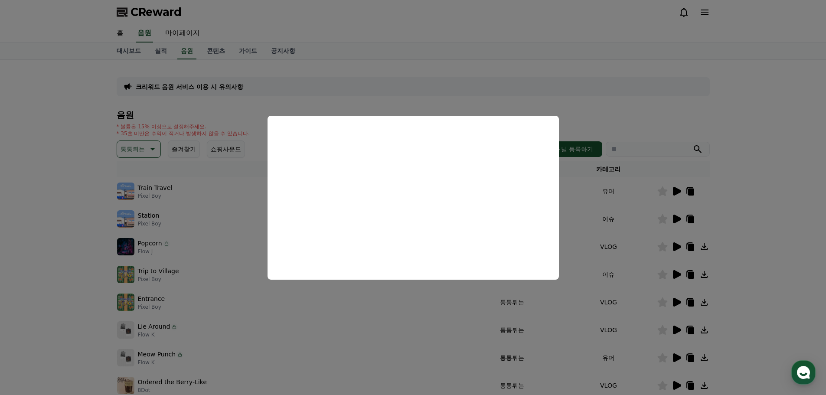
click at [678, 275] on button "close modal" at bounding box center [413, 197] width 826 height 395
click at [678, 275] on icon at bounding box center [677, 274] width 8 height 9
click at [676, 303] on button "close modal" at bounding box center [413, 197] width 826 height 395
click at [676, 303] on icon at bounding box center [677, 302] width 8 height 9
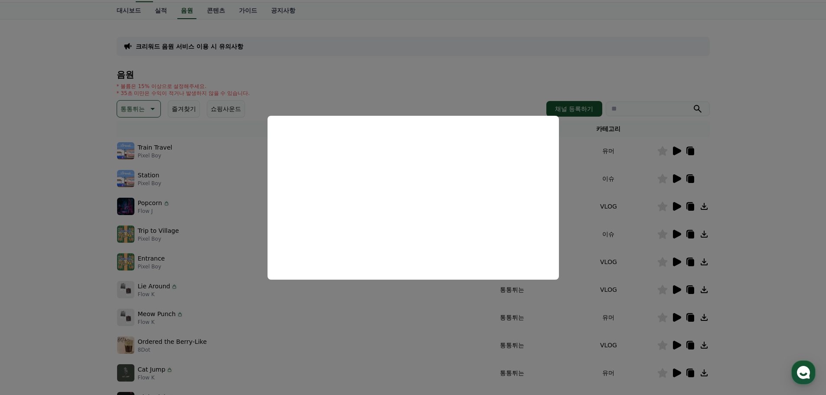
scroll to position [87, 0]
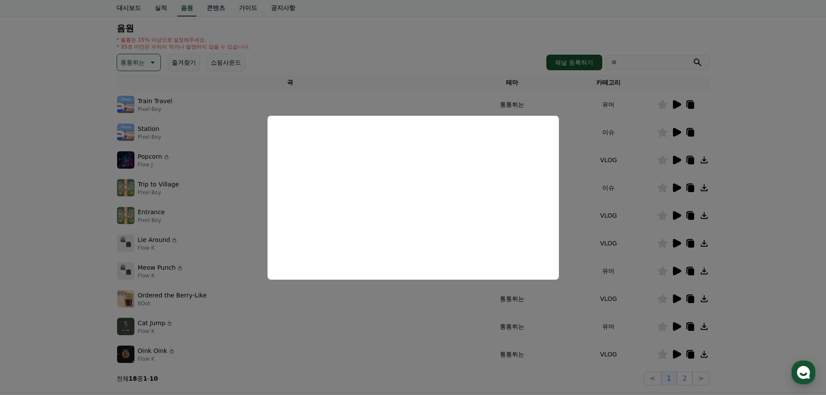
click at [673, 242] on button "close modal" at bounding box center [413, 197] width 826 height 395
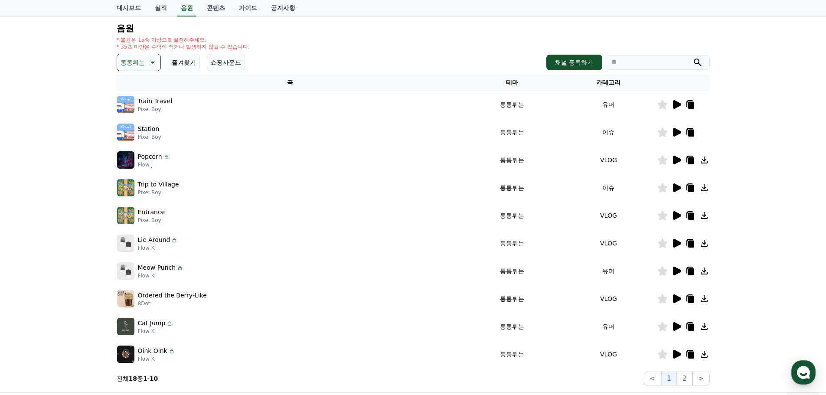
click at [673, 242] on icon at bounding box center [677, 243] width 8 height 9
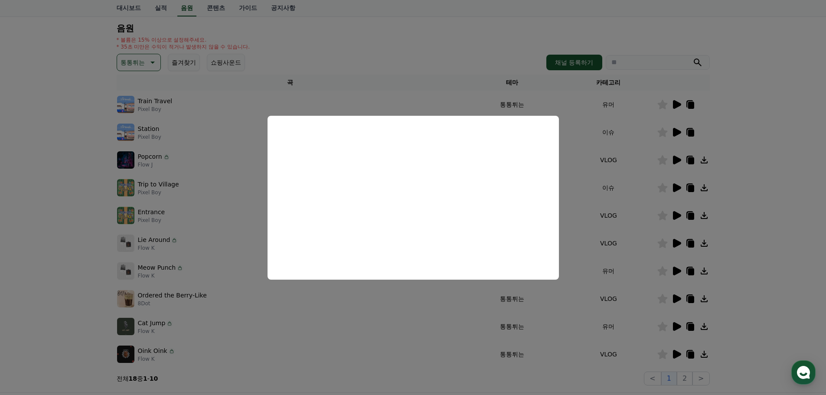
click at [676, 270] on button "close modal" at bounding box center [413, 197] width 826 height 395
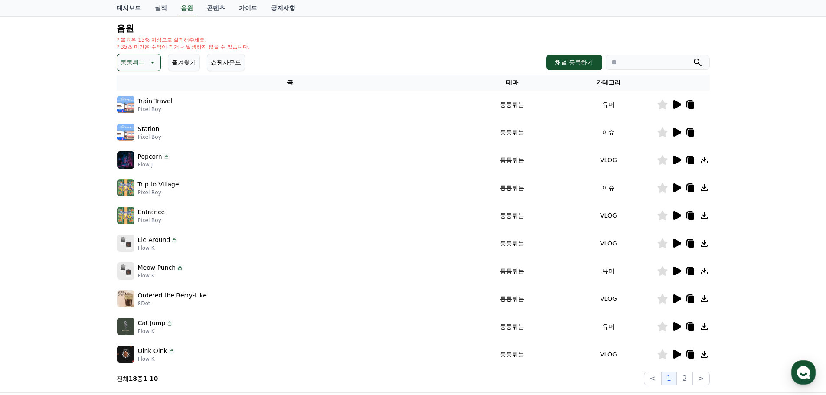
click at [676, 270] on icon at bounding box center [677, 271] width 8 height 9
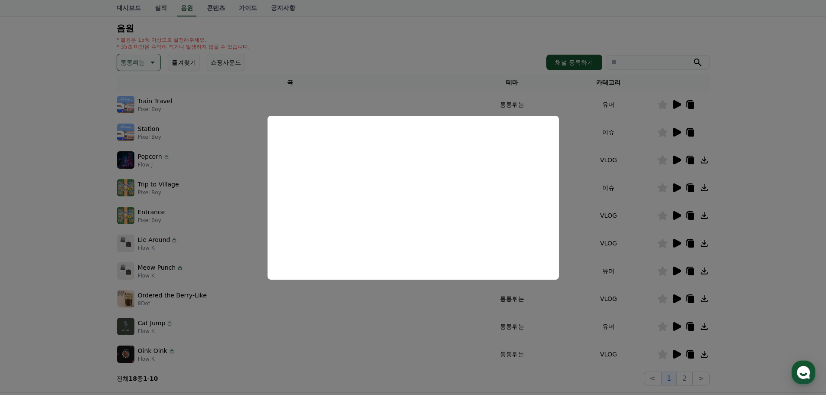
click at [674, 296] on button "close modal" at bounding box center [413, 197] width 826 height 395
click at [674, 296] on icon at bounding box center [677, 298] width 8 height 9
click at [673, 328] on button "close modal" at bounding box center [413, 197] width 826 height 395
click at [673, 328] on icon at bounding box center [677, 326] width 8 height 9
click at [664, 357] on button "close modal" at bounding box center [413, 197] width 826 height 395
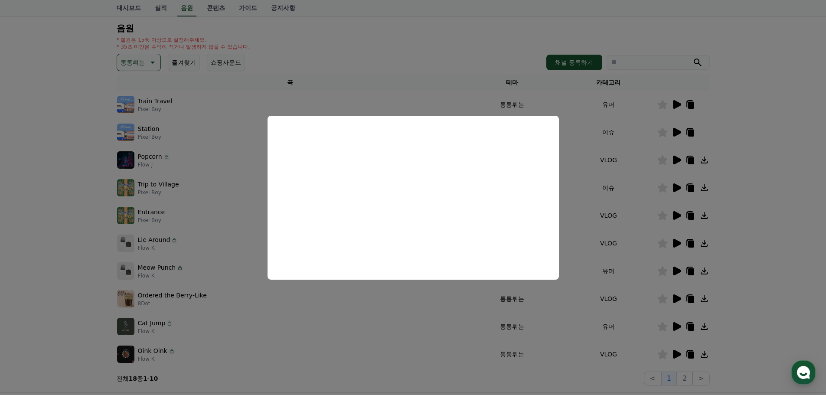
click at [673, 356] on icon at bounding box center [677, 354] width 8 height 9
click at [66, 176] on button "close modal" at bounding box center [413, 197] width 826 height 395
click at [135, 63] on p "통통튀는" at bounding box center [133, 62] width 24 height 12
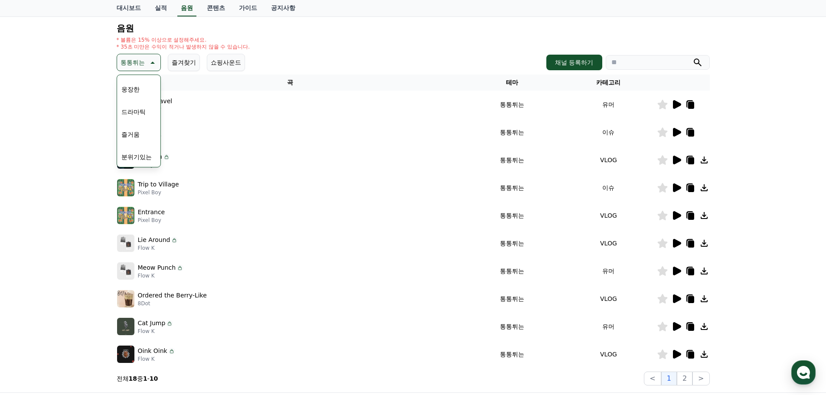
scroll to position [218, 0]
click at [144, 96] on div "전체 환상적인 호기심 어두운 밝은 통통튀는 신나는 반전 웅장한 드라마틱 즐거움 분위기있는 EDM 그루브 슬픈 잔잔한 귀여운 감동적인 긴장되는 …" at bounding box center [139, 82] width 42 height 448
click at [131, 92] on button "즐거움" at bounding box center [130, 93] width 25 height 19
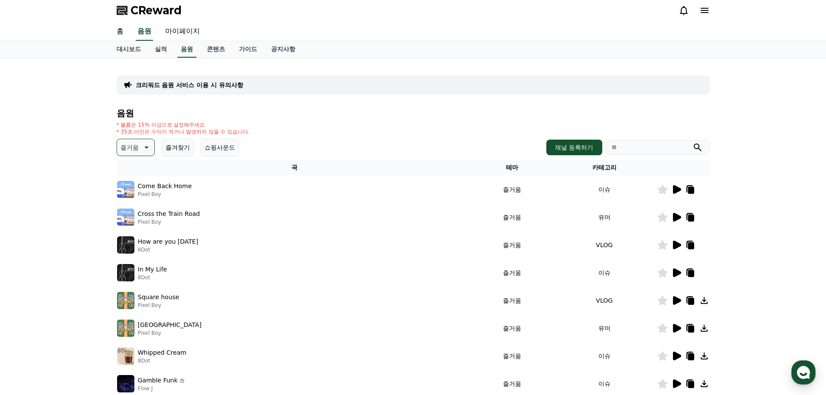
scroll to position [173, 0]
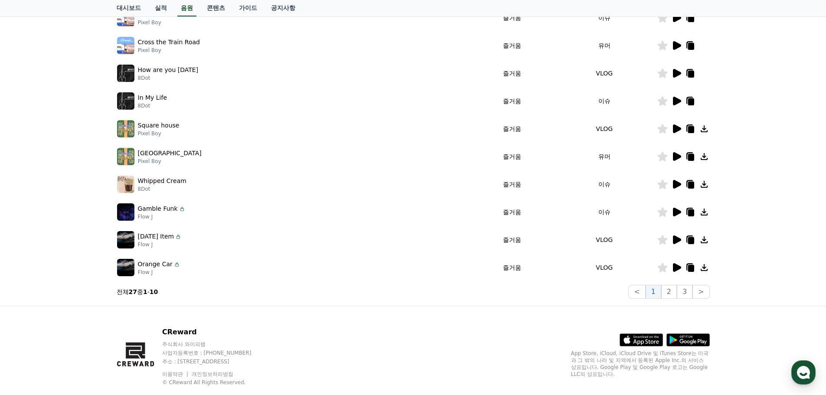
click at [672, 266] on icon at bounding box center [676, 267] width 10 height 10
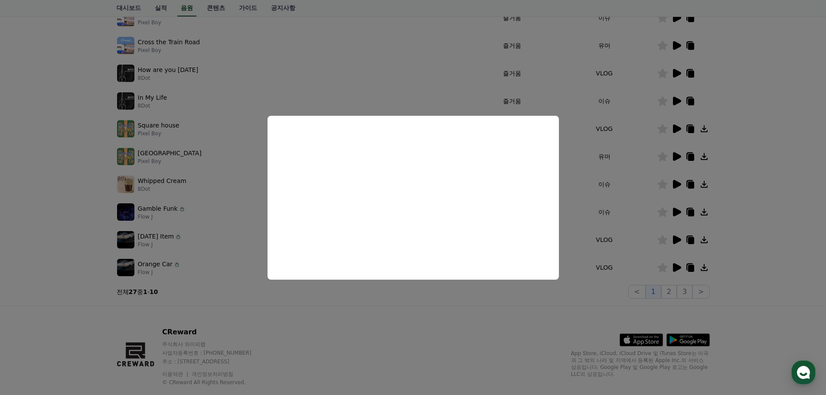
click at [671, 241] on button "close modal" at bounding box center [413, 197] width 826 height 395
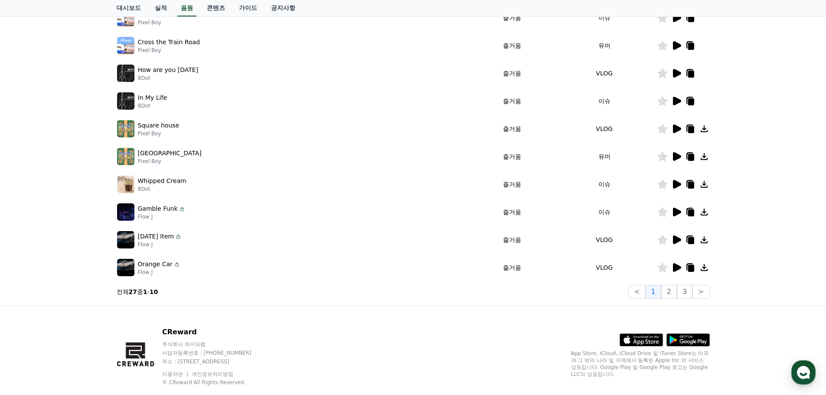
click at [671, 241] on icon at bounding box center [676, 240] width 10 height 10
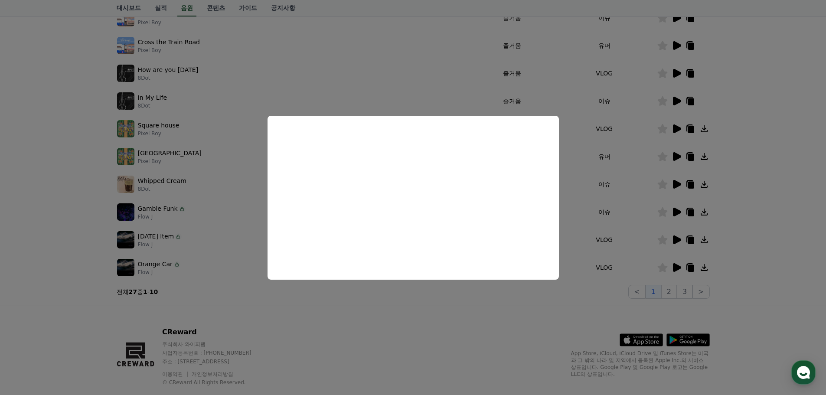
click at [671, 213] on button "close modal" at bounding box center [413, 197] width 826 height 395
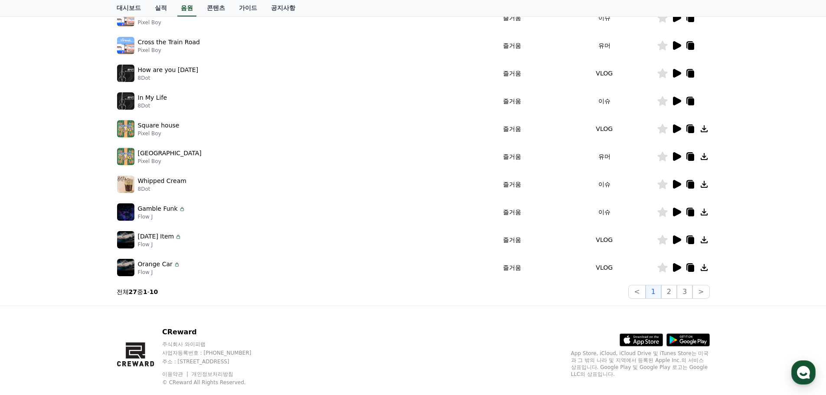
click at [671, 213] on icon at bounding box center [676, 212] width 10 height 10
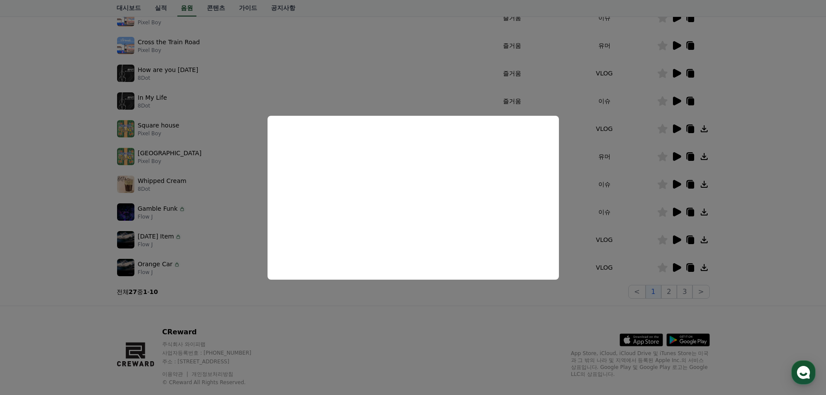
click at [674, 184] on button "close modal" at bounding box center [413, 197] width 826 height 395
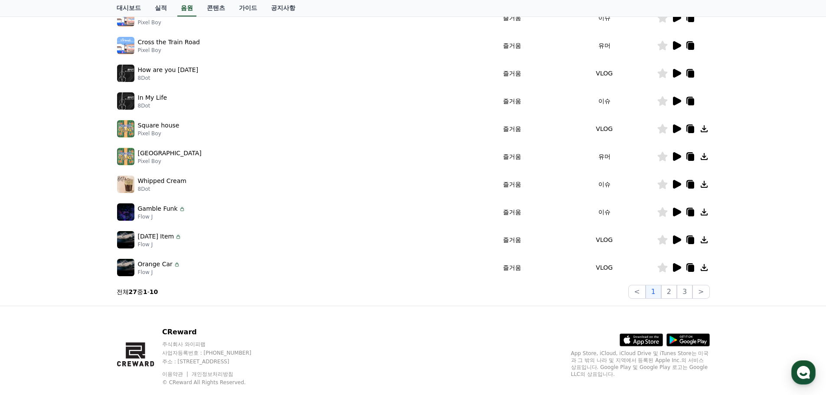
click at [674, 184] on icon at bounding box center [677, 184] width 8 height 9
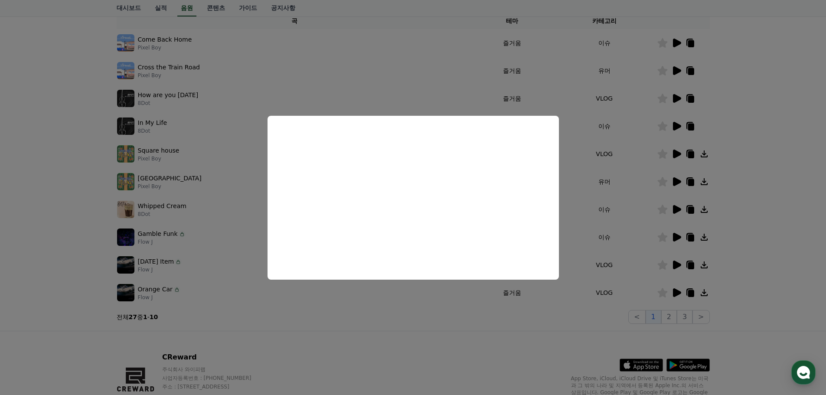
scroll to position [130, 0]
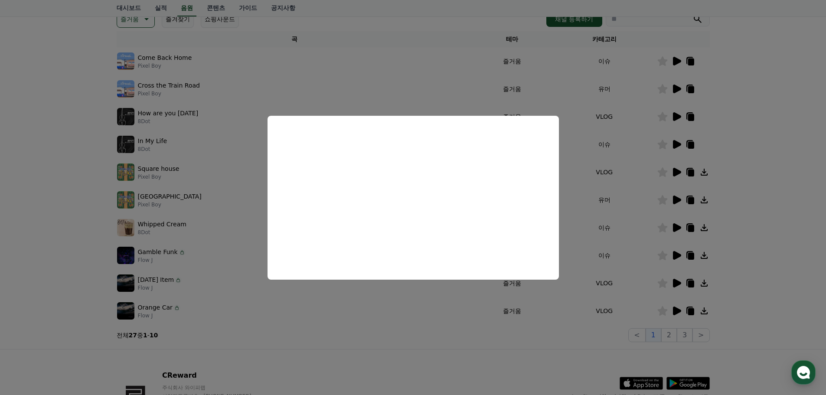
click at [677, 143] on button "close modal" at bounding box center [413, 197] width 826 height 395
click at [677, 143] on icon at bounding box center [677, 144] width 8 height 9
click at [67, 70] on button "close modal" at bounding box center [413, 197] width 826 height 395
click at [145, 26] on button "즐거움" at bounding box center [136, 18] width 38 height 17
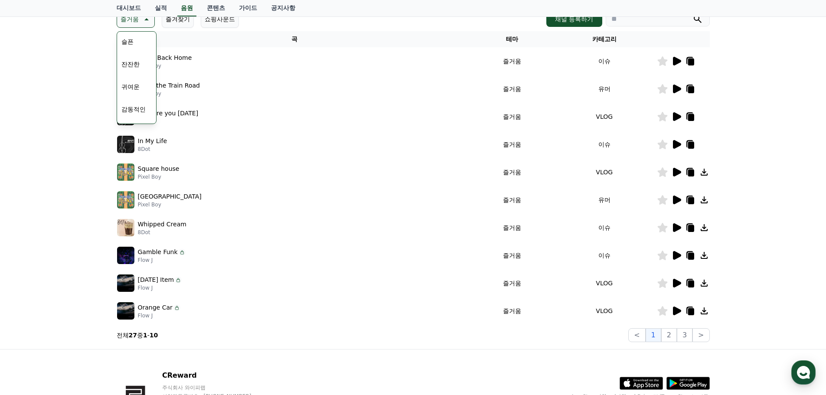
scroll to position [314, 0]
click at [125, 95] on button "귀여운" at bounding box center [130, 89] width 25 height 19
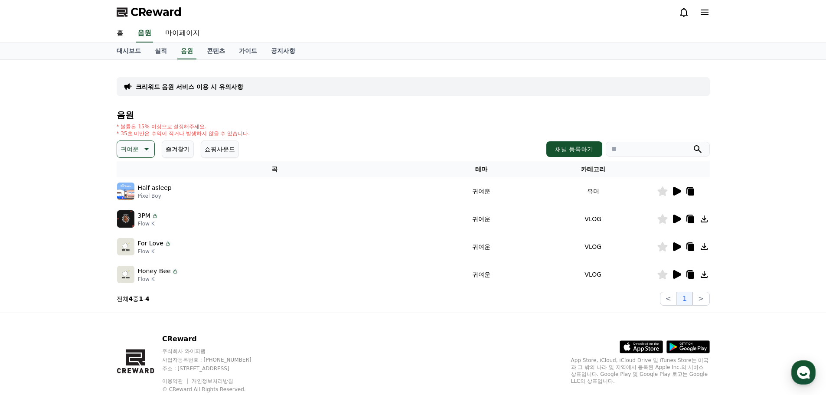
click at [673, 222] on icon at bounding box center [676, 219] width 10 height 10
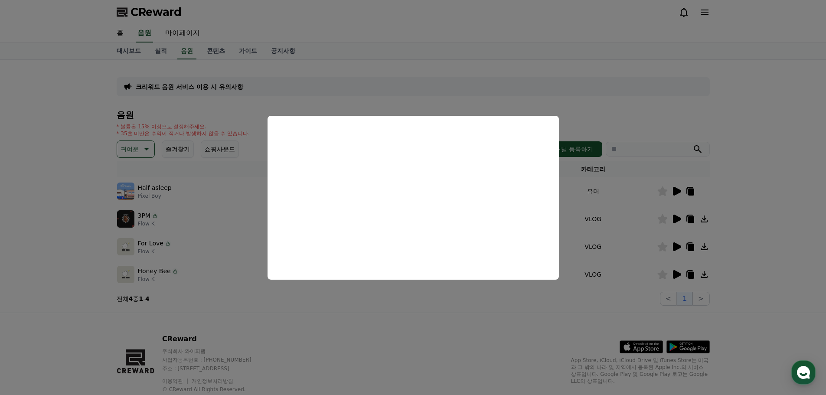
click at [675, 249] on button "close modal" at bounding box center [413, 197] width 826 height 395
click at [675, 249] on icon at bounding box center [677, 246] width 8 height 9
click at [676, 276] on button "close modal" at bounding box center [413, 197] width 826 height 395
click at [676, 276] on icon at bounding box center [677, 274] width 8 height 9
click at [145, 148] on button "close modal" at bounding box center [413, 197] width 826 height 395
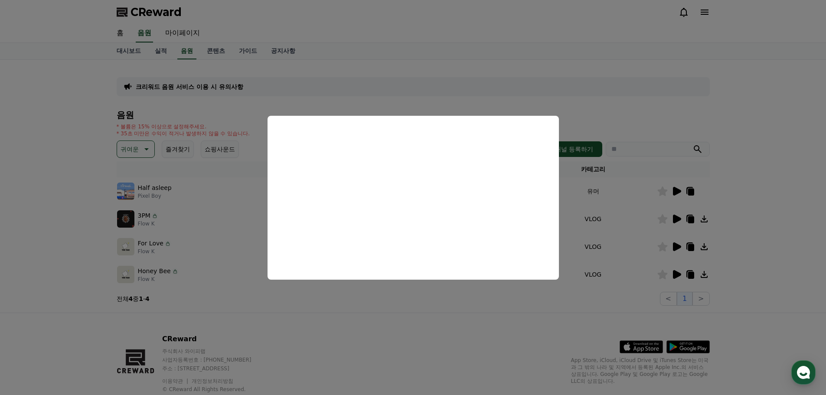
click at [141, 151] on icon at bounding box center [146, 149] width 10 height 10
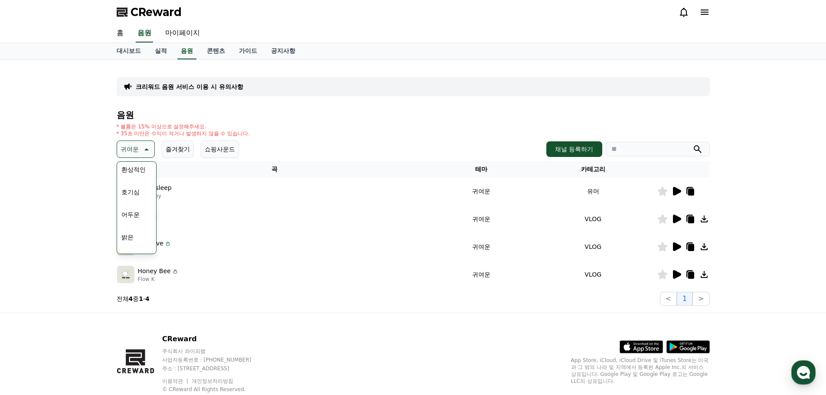
scroll to position [43, 0]
click at [136, 225] on div "전체 환상적인 호기심 어두운 밝은 통통튀는 신나는 반전 웅장한 드라마틱 즐거움 분위기있는 EDM 그루브 슬픈 잔잔한 귀여운 감동적인 긴장되는 …" at bounding box center [136, 343] width 37 height 448
click at [124, 219] on button "밝은" at bounding box center [127, 218] width 19 height 19
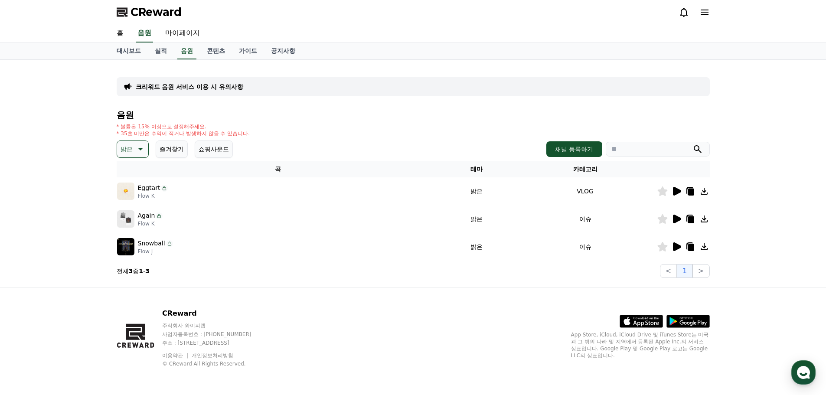
click at [674, 190] on icon at bounding box center [677, 191] width 8 height 9
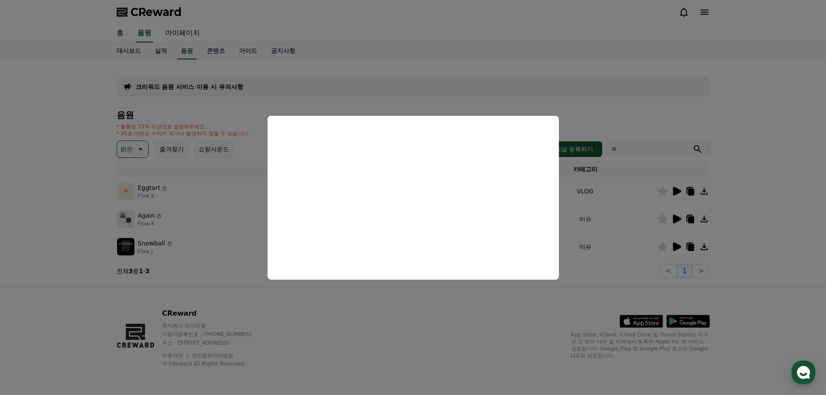
click at [462, 106] on button "close modal" at bounding box center [413, 197] width 826 height 395
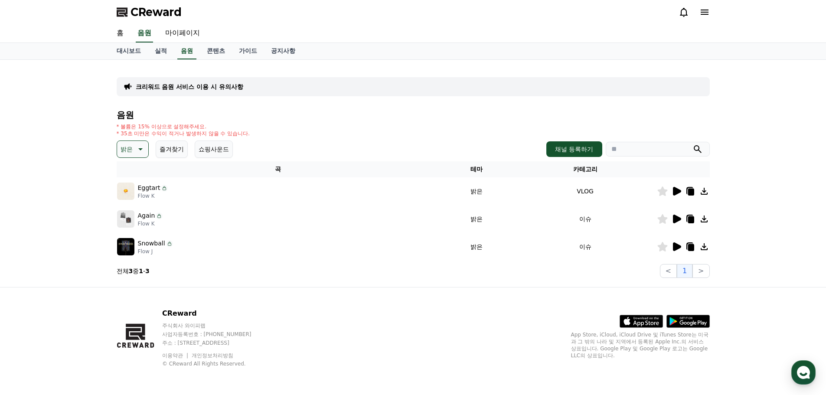
drag, startPoint x: 463, startPoint y: 116, endPoint x: 450, endPoint y: 161, distance: 46.9
click at [450, 161] on div "음원 * 볼륨은 15% 이상으로 설정해주세요. * 35초 미만은 수익이 적거나 발생하지 않을 수 있습니다. 밝은 즐겨찾기 쇼핑사운드 채널 등록…" at bounding box center [413, 194] width 593 height 168
click at [167, 32] on link "마이페이지" at bounding box center [182, 33] width 49 height 18
select select "**********"
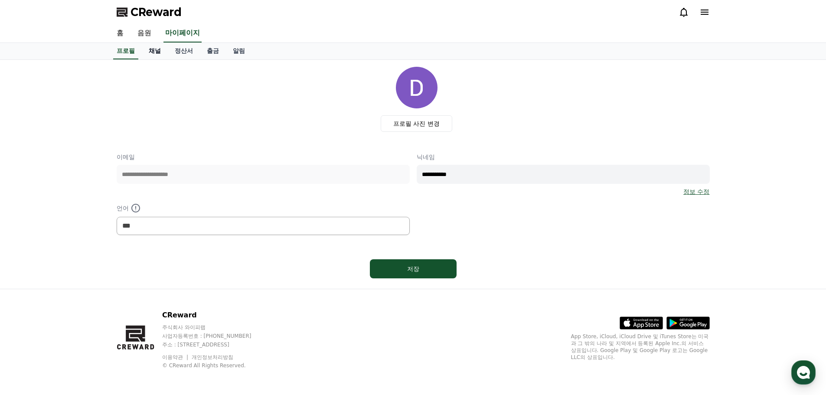
click at [159, 45] on link "채널" at bounding box center [155, 51] width 26 height 16
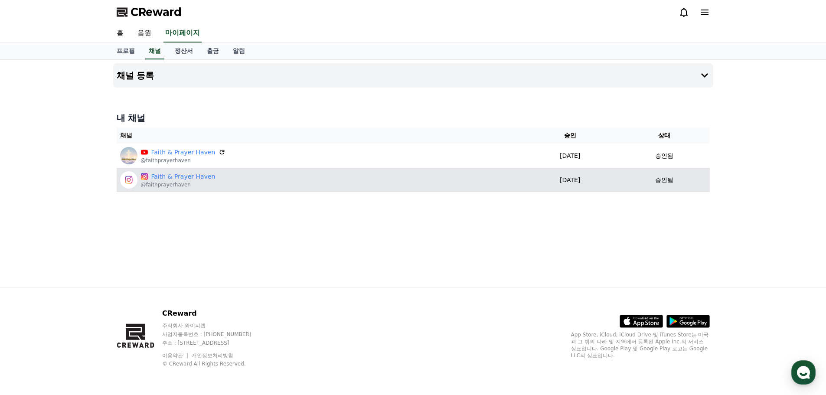
click at [474, 187] on div "Faith & Prayer Haven @faithprayerhaven" at bounding box center [319, 179] width 398 height 17
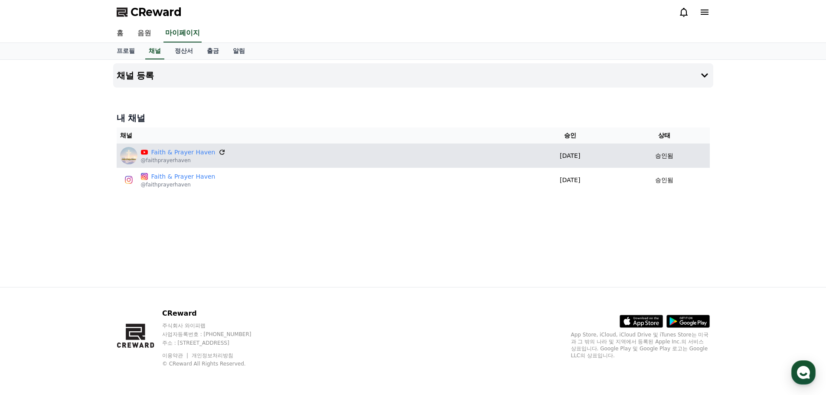
click at [219, 151] on icon at bounding box center [223, 152] width 8 height 8
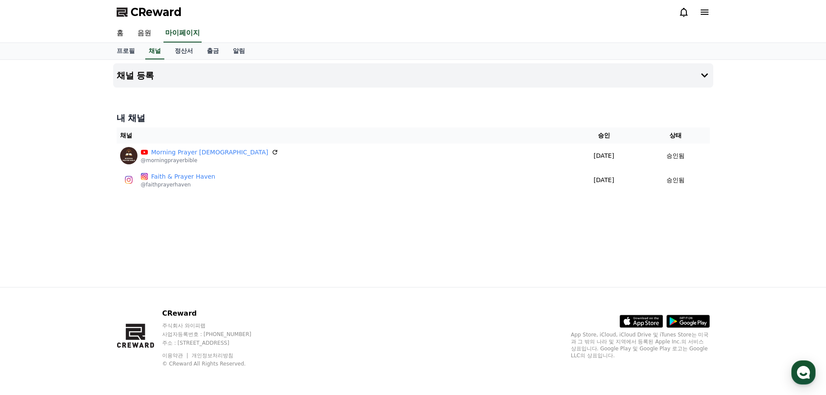
click at [180, 95] on div "채널 등록 내 채널 채널 승인 상태 Morning Prayer Bible @morningprayerbible 2025-03-18 03-18 승…" at bounding box center [413, 173] width 607 height 227
click at [184, 75] on button "채널 등록" at bounding box center [413, 75] width 600 height 24
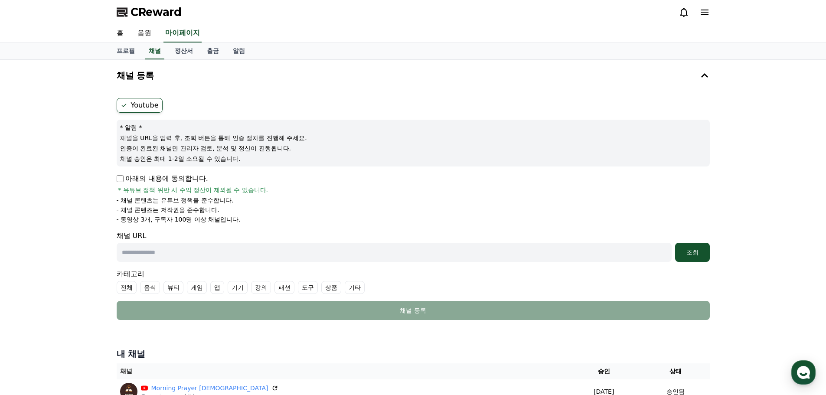
drag, startPoint x: 121, startPoint y: 142, endPoint x: 244, endPoint y: 163, distance: 125.1
click at [244, 163] on div "* 알림 * 채널을 URL을 입력 후, 조회 버튼을 통해 인증 절차를 진행해 주세요. 인증이 완료된 채널만 관리자 검토, 분석 및 정산이 진행…" at bounding box center [413, 143] width 593 height 47
drag, startPoint x: 146, startPoint y: 195, endPoint x: 227, endPoint y: 216, distance: 83.7
click at [226, 216] on div "채널 등록 Youtube * 알림 * 채널을 URL을 입력 후, 조회 버튼을 통해 인증 절차를 진행해 주세요. 인증이 완료된 채널만 관리자 검…" at bounding box center [413, 247] width 607 height 375
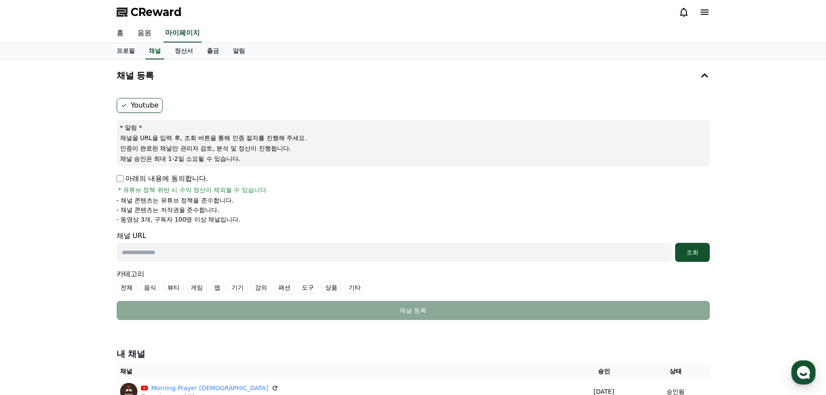
click at [227, 216] on p "- 동영상 3개, 구독자 100명 이상 채널입니다." at bounding box center [179, 219] width 124 height 9
click at [178, 257] on input "text" at bounding box center [394, 252] width 555 height 19
paste input "**********"
click at [681, 251] on div "조회" at bounding box center [693, 252] width 28 height 9
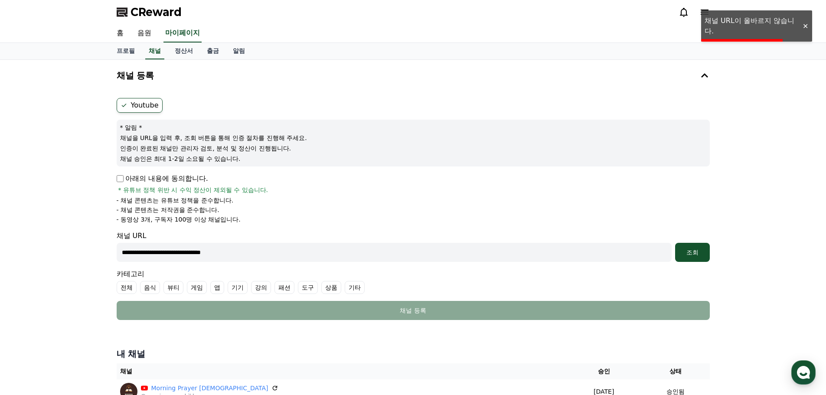
click at [392, 251] on input "**********" at bounding box center [394, 252] width 555 height 19
paste input "**********"
type input "**********"
click at [691, 254] on div "조회" at bounding box center [693, 252] width 28 height 9
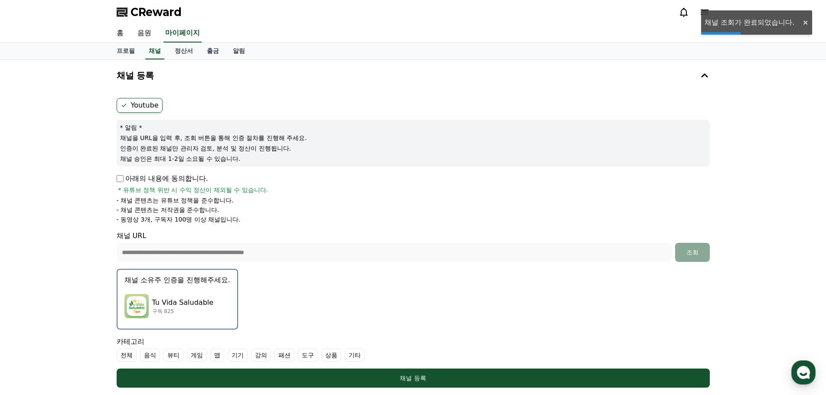
click at [182, 297] on div "Tu Vida Saludable 구독 825" at bounding box center [177, 306] width 106 height 35
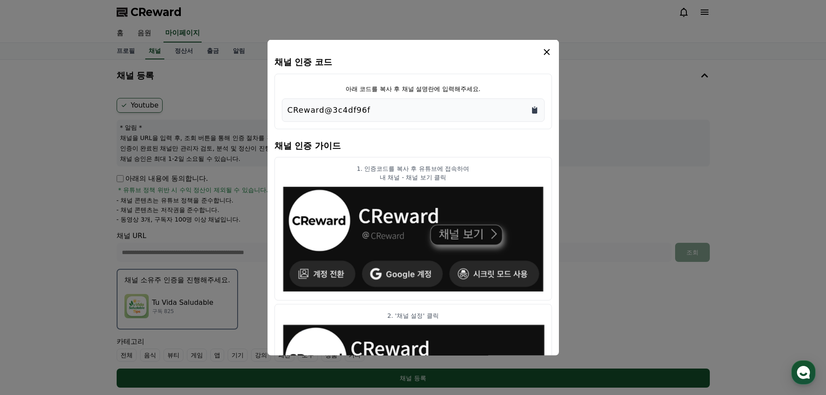
click at [533, 108] on icon "Copy to clipboard" at bounding box center [534, 110] width 5 height 7
click at [545, 55] on icon "modal" at bounding box center [547, 51] width 10 height 10
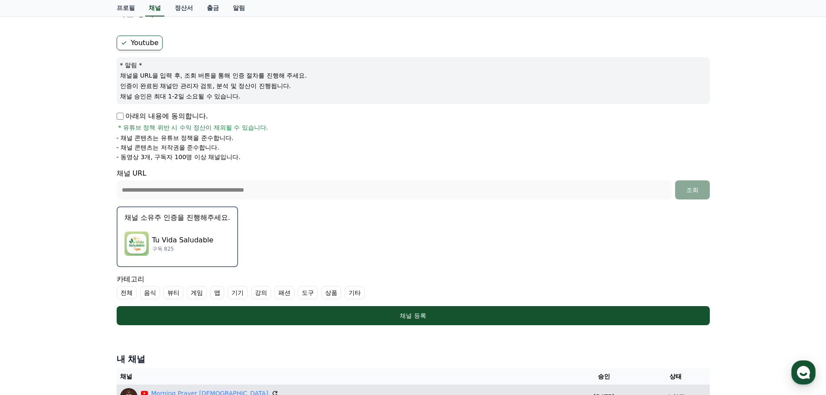
scroll to position [173, 0]
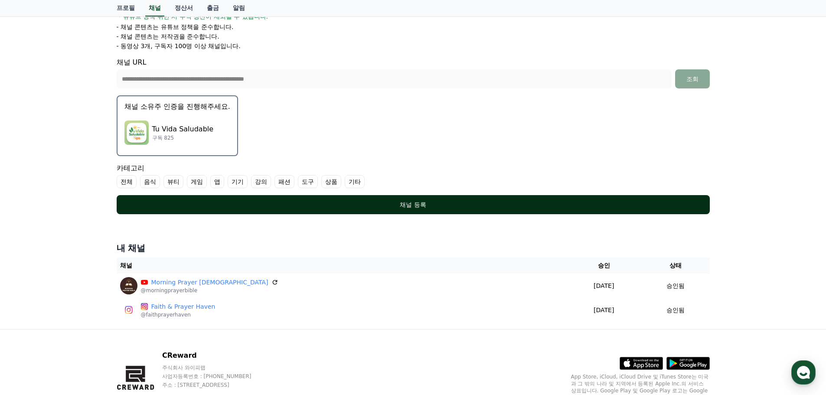
click at [338, 205] on div "채널 등록" at bounding box center [413, 204] width 559 height 9
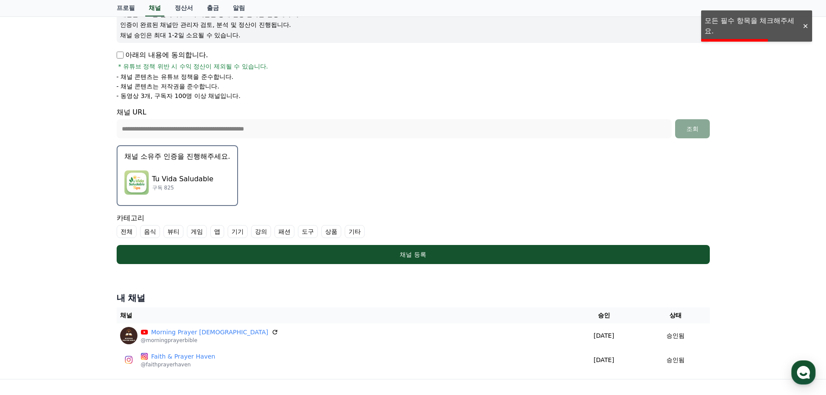
scroll to position [43, 0]
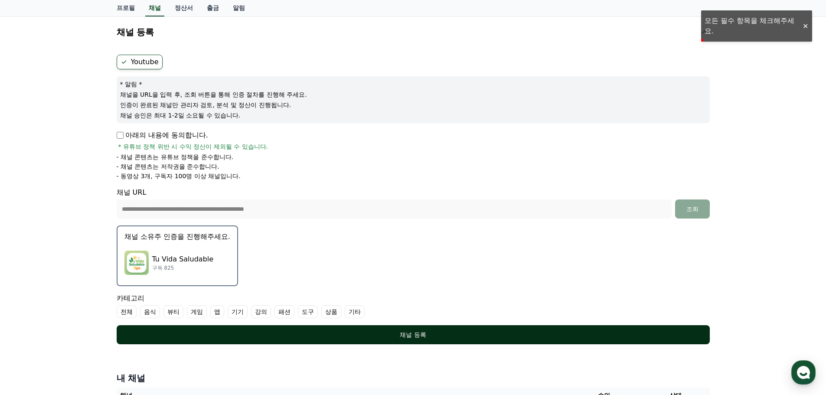
click at [299, 335] on div "채널 등록" at bounding box center [413, 334] width 559 height 9
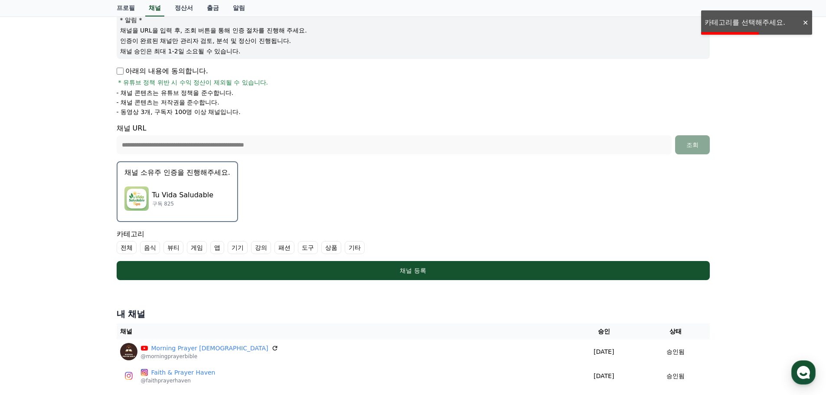
scroll to position [216, 0]
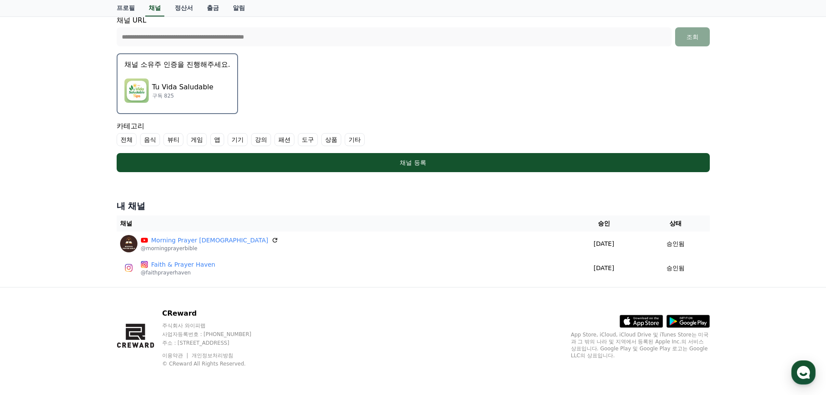
click at [133, 139] on label "전체" at bounding box center [127, 139] width 20 height 13
click at [138, 136] on label "전체" at bounding box center [132, 139] width 30 height 13
click at [346, 143] on label "기타" at bounding box center [355, 139] width 20 height 13
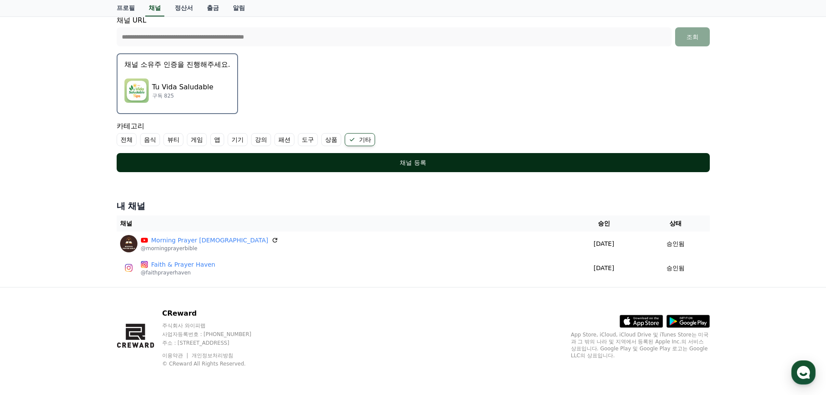
click at [338, 166] on div "채널 등록" at bounding box center [413, 162] width 559 height 9
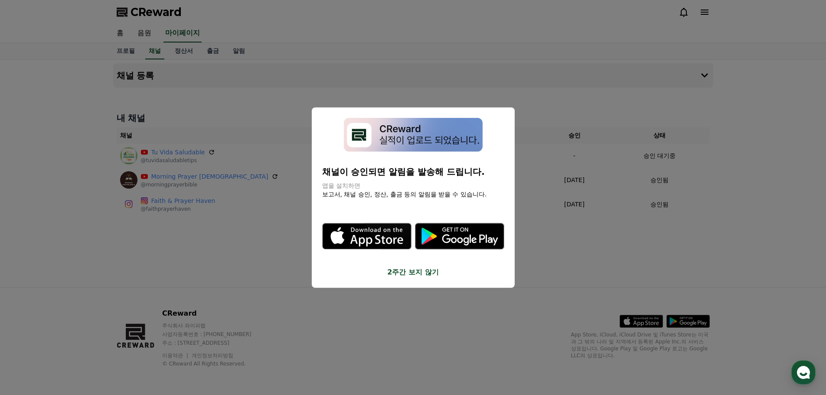
click at [243, 124] on button "close modal" at bounding box center [413, 197] width 826 height 395
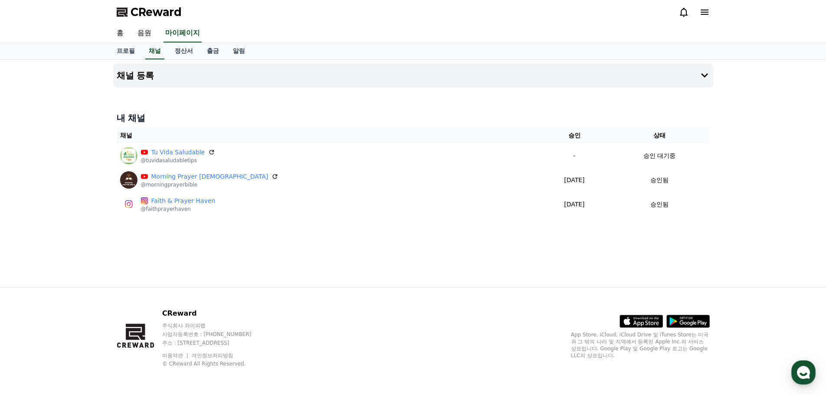
drag, startPoint x: 212, startPoint y: 177, endPoint x: 454, endPoint y: 38, distance: 279.4
click at [273, 177] on icon at bounding box center [275, 176] width 5 height 5
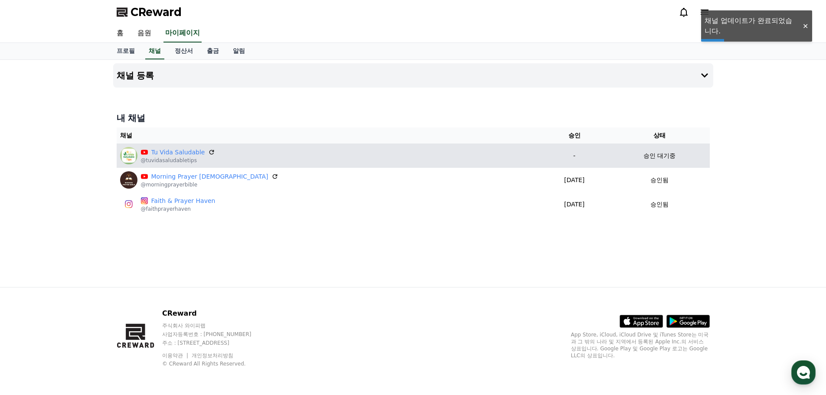
click at [133, 149] on img at bounding box center [128, 155] width 17 height 17
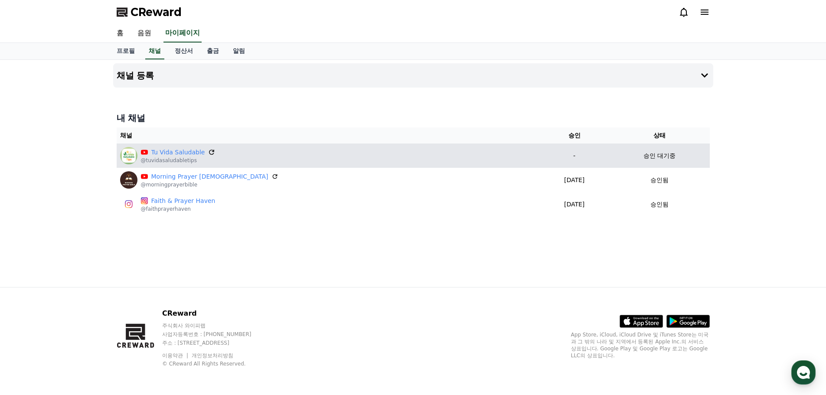
click at [209, 153] on icon at bounding box center [211, 152] width 5 height 5
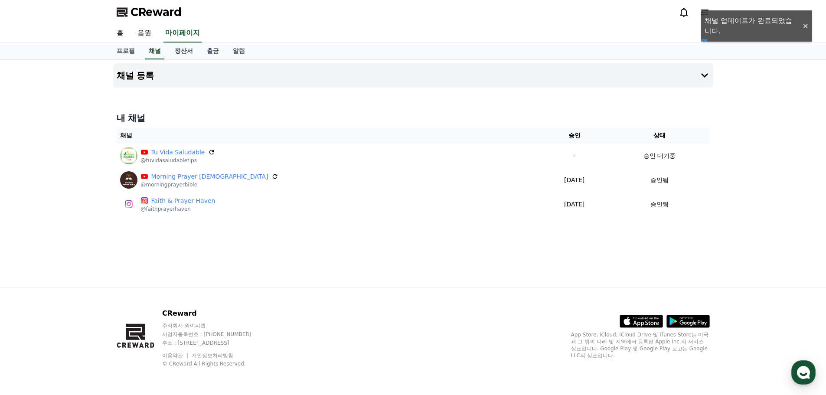
click at [116, 139] on div "내 채널 채널 승인 상태 Tu Vida Saludable @tuvidasaludabletips - 승인 대기중 Morning Prayer Bi…" at bounding box center [413, 163] width 600 height 111
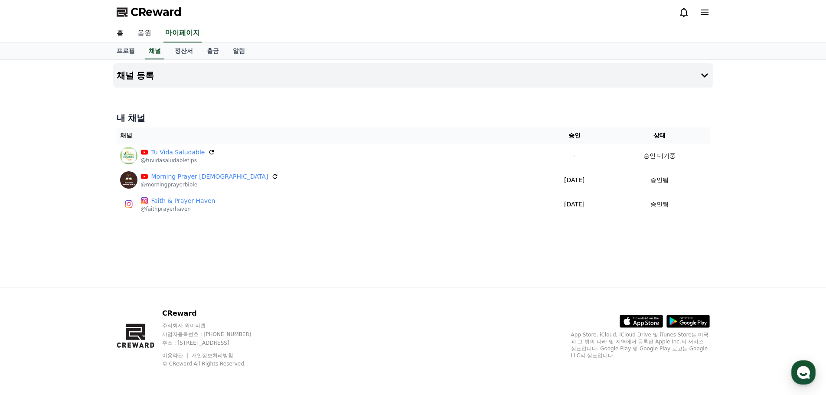
click at [135, 31] on link "음원" at bounding box center [145, 33] width 28 height 18
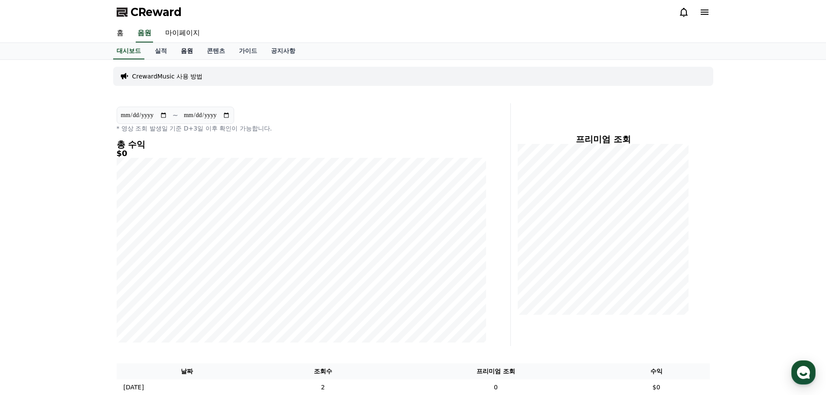
click at [180, 53] on link "음원" at bounding box center [187, 51] width 26 height 16
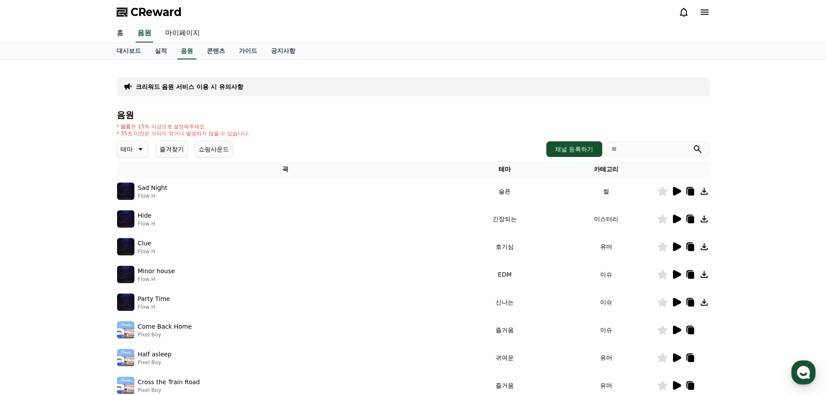
click at [633, 147] on input "search" at bounding box center [658, 149] width 104 height 15
click at [632, 149] on input "search" at bounding box center [658, 149] width 104 height 15
paste input "**********"
click at [641, 147] on input "**********" at bounding box center [658, 149] width 104 height 15
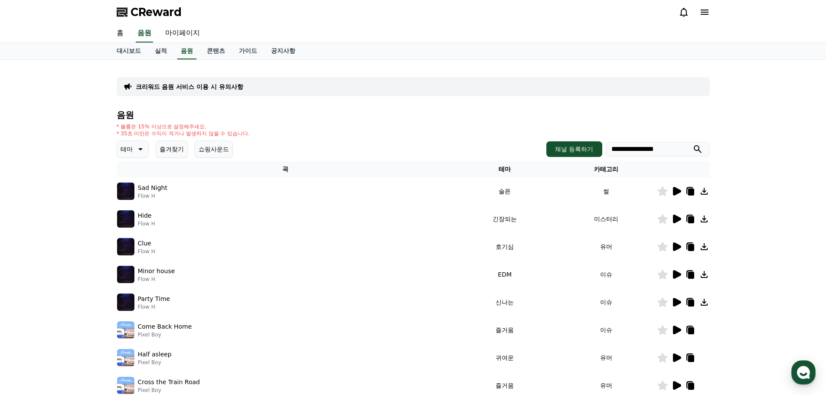
click at [641, 147] on input "**********" at bounding box center [658, 149] width 104 height 15
type input "*"
type input "***"
click at [693, 144] on button "submit" at bounding box center [698, 149] width 10 height 10
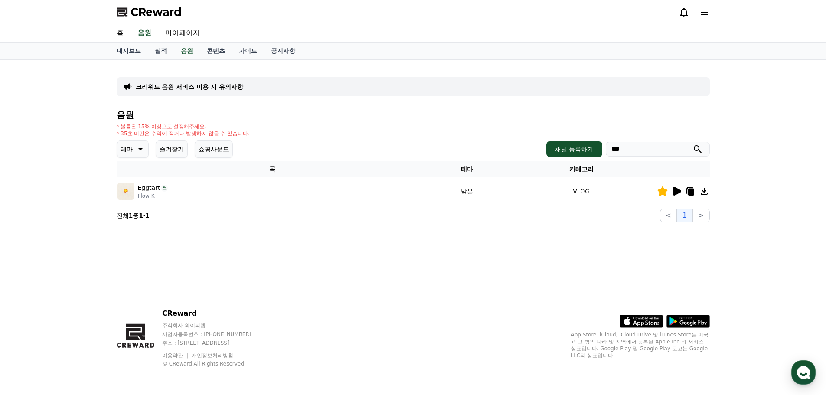
click at [679, 192] on icon at bounding box center [677, 191] width 8 height 9
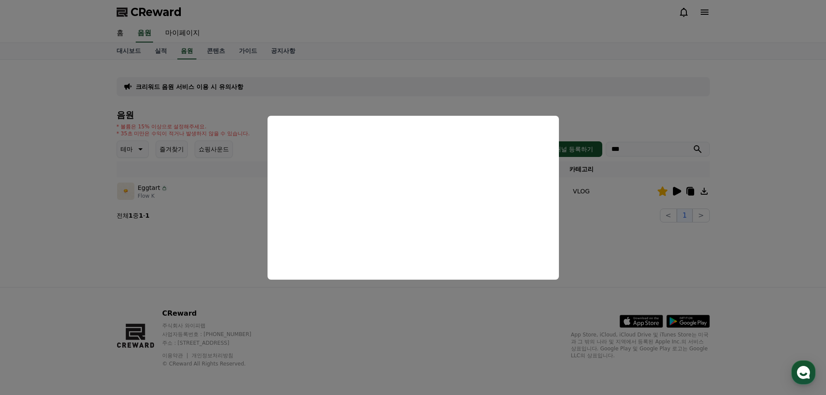
click at [311, 51] on button "close modal" at bounding box center [413, 197] width 826 height 395
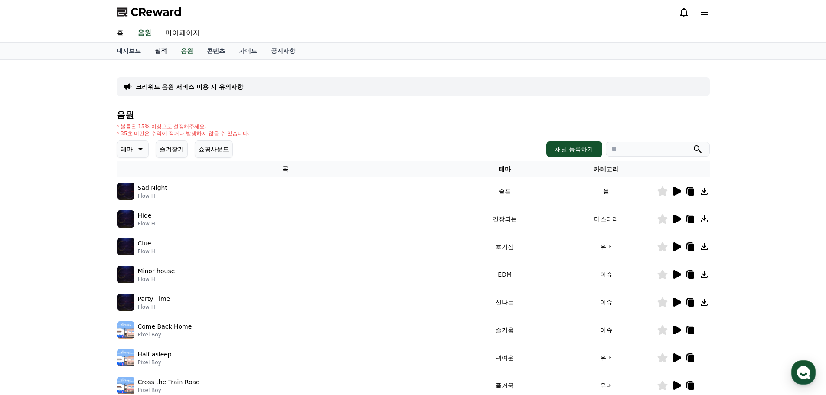
drag, startPoint x: 126, startPoint y: 51, endPoint x: 149, endPoint y: 48, distance: 23.6
click at [126, 51] on link "대시보드" at bounding box center [129, 51] width 38 height 16
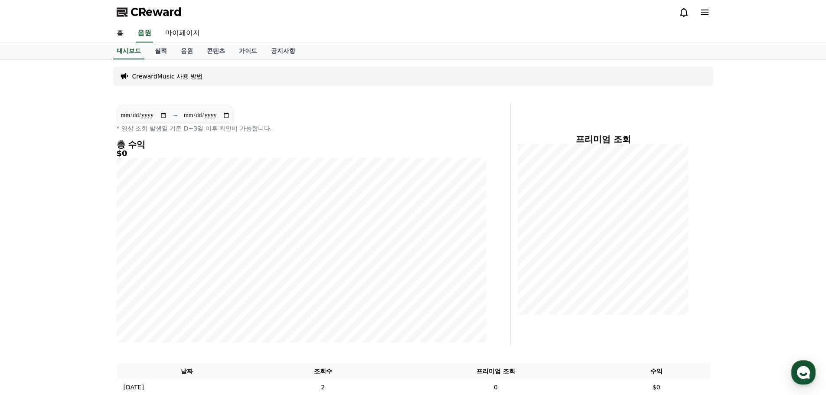
click at [155, 48] on link "실적" at bounding box center [161, 51] width 26 height 16
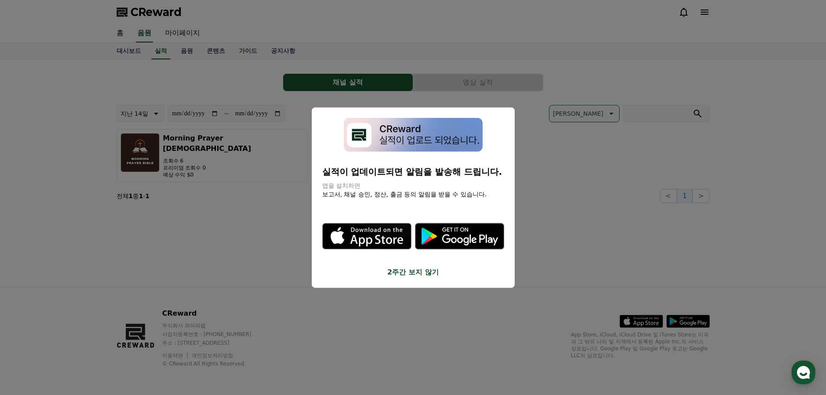
click at [302, 233] on button "close modal" at bounding box center [413, 197] width 826 height 395
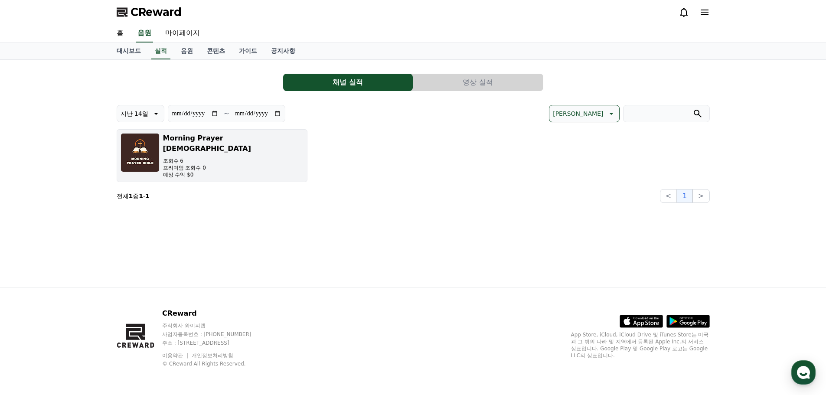
click at [194, 171] on p "예상 수익 $0" at bounding box center [233, 174] width 141 height 7
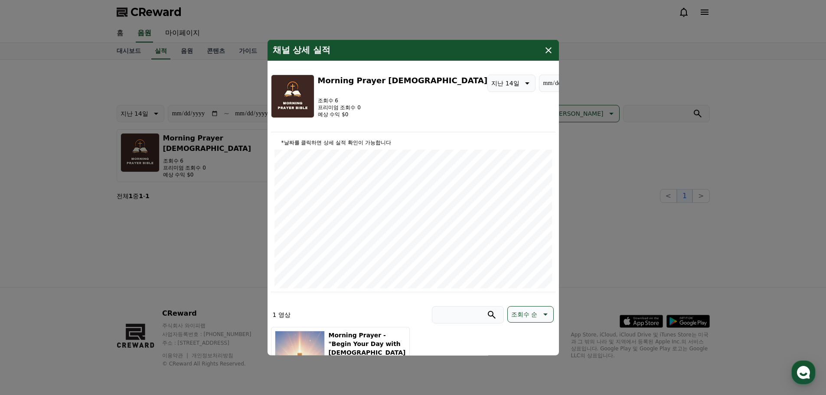
click at [549, 49] on icon "modal" at bounding box center [549, 50] width 6 height 6
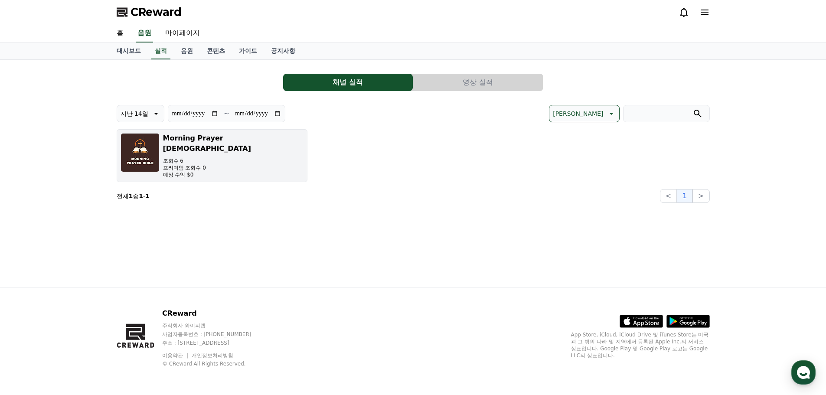
click at [190, 169] on div "Morning Prayer [DEMOGRAPHIC_DATA] 조회수 6 프리미엄 조회수 0 예상 수익 $0" at bounding box center [233, 155] width 141 height 45
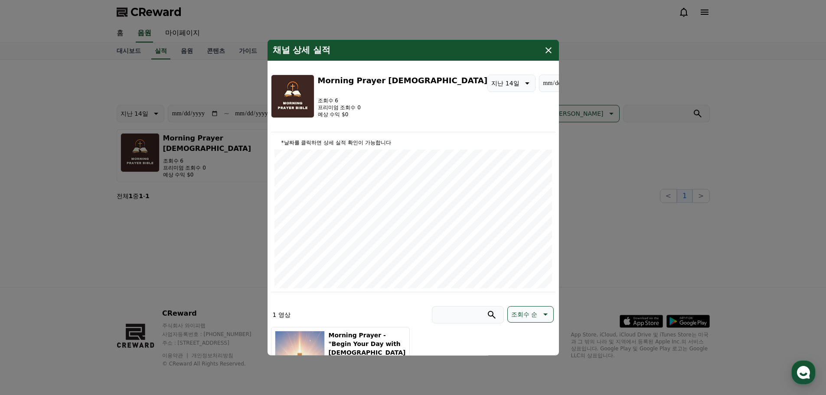
type input "**********"
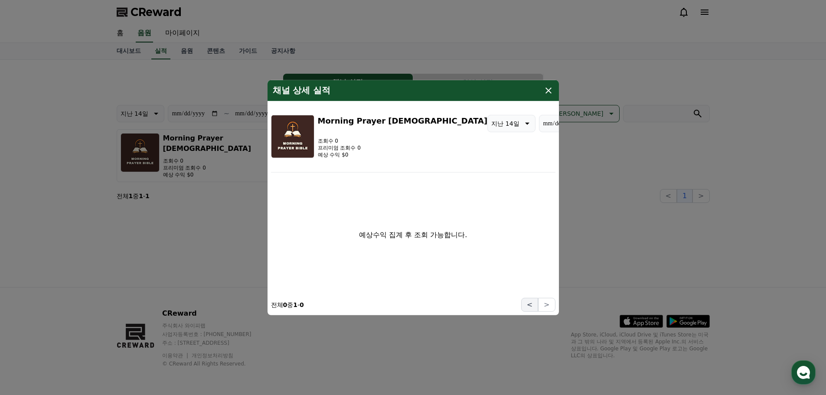
click at [537, 303] on button "<" at bounding box center [529, 305] width 17 height 14
click at [534, 306] on button "<" at bounding box center [529, 305] width 17 height 14
click at [552, 94] on icon "modal" at bounding box center [548, 90] width 10 height 10
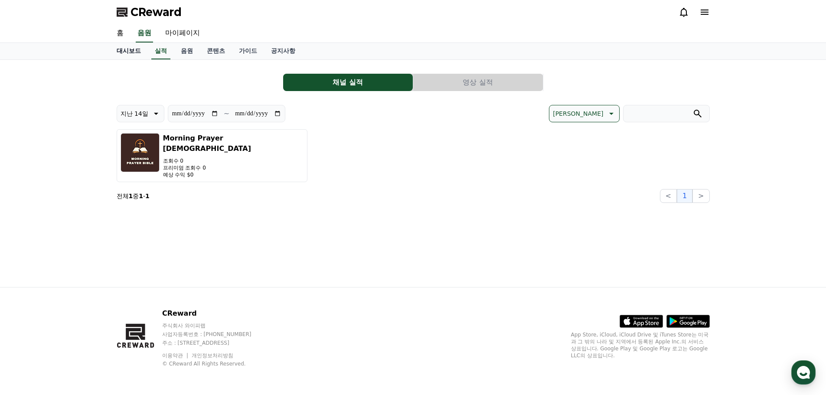
click at [126, 51] on link "대시보드" at bounding box center [129, 51] width 38 height 16
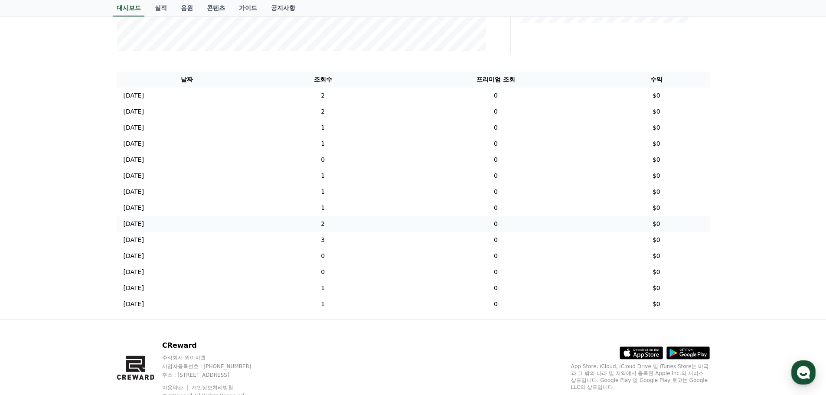
scroll to position [304, 0]
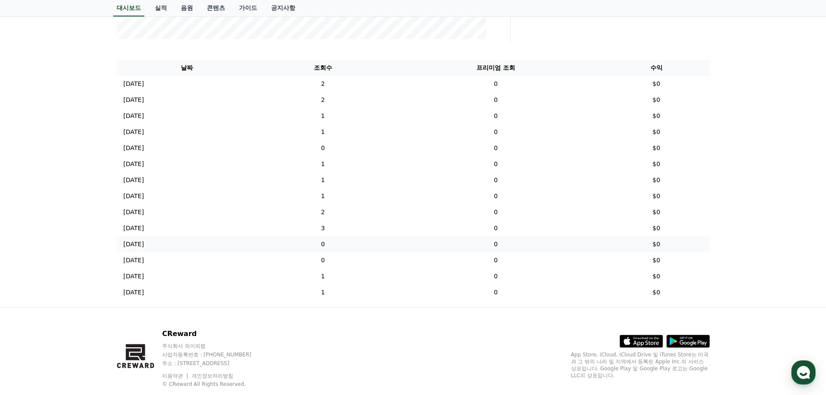
click at [139, 251] on td "[DATE] 08/08" at bounding box center [187, 244] width 141 height 16
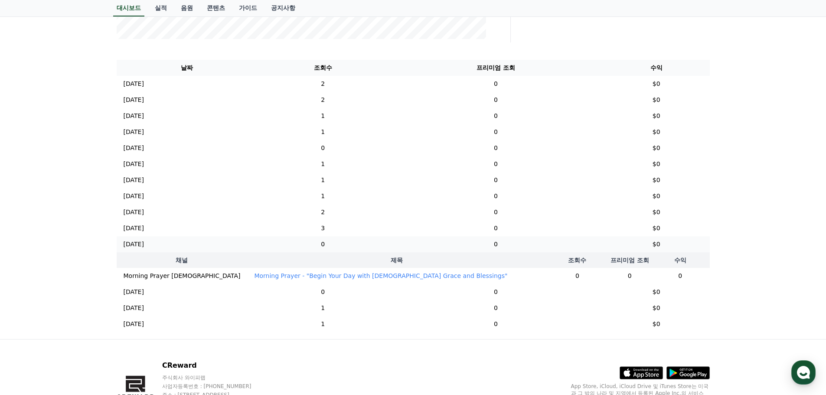
click at [134, 238] on td "[DATE] 08/08" at bounding box center [187, 244] width 141 height 16
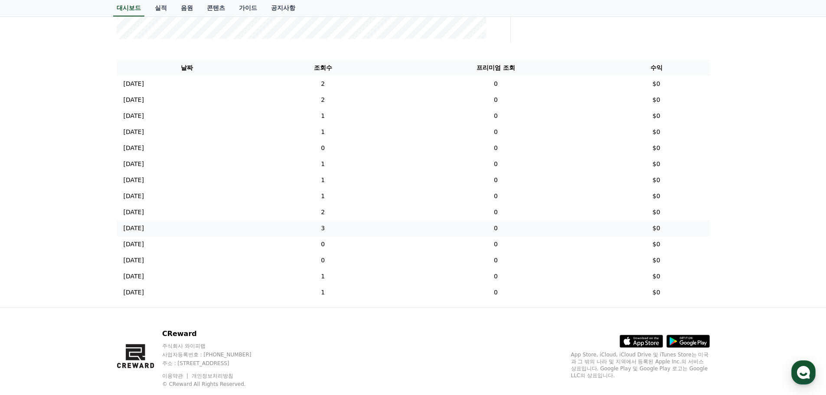
click at [137, 226] on p "[DATE]" at bounding box center [134, 228] width 20 height 9
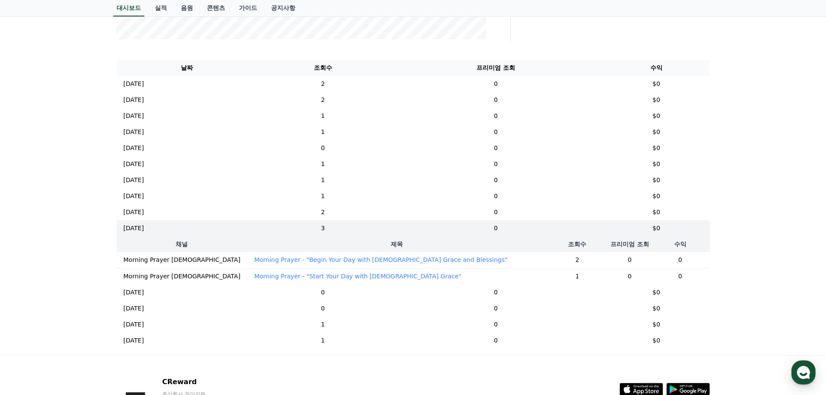
click at [270, 259] on p "Morning Prayer - "Begin Your Day with [DEMOGRAPHIC_DATA] Grace and Blessings"" at bounding box center [380, 259] width 253 height 9
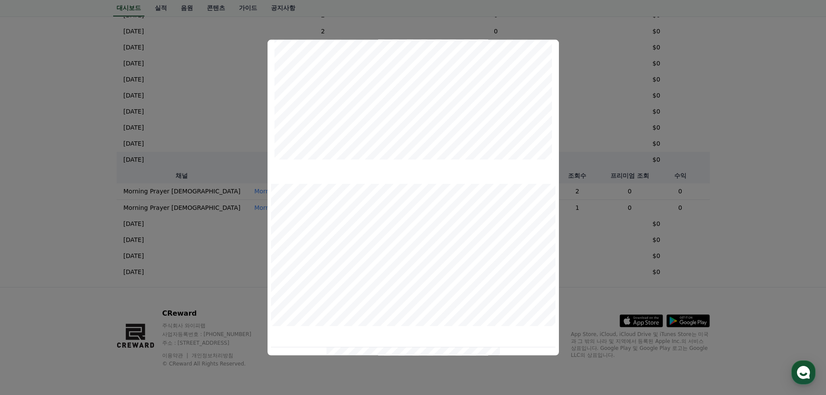
scroll to position [0, 0]
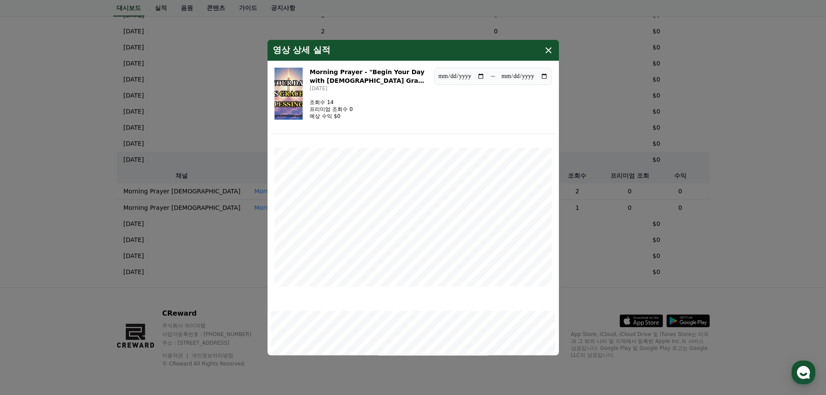
click at [549, 52] on icon "modal" at bounding box center [548, 50] width 10 height 10
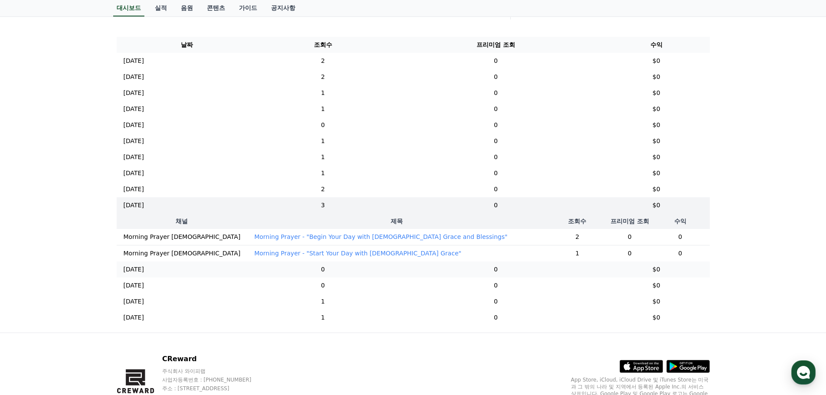
scroll to position [205, 0]
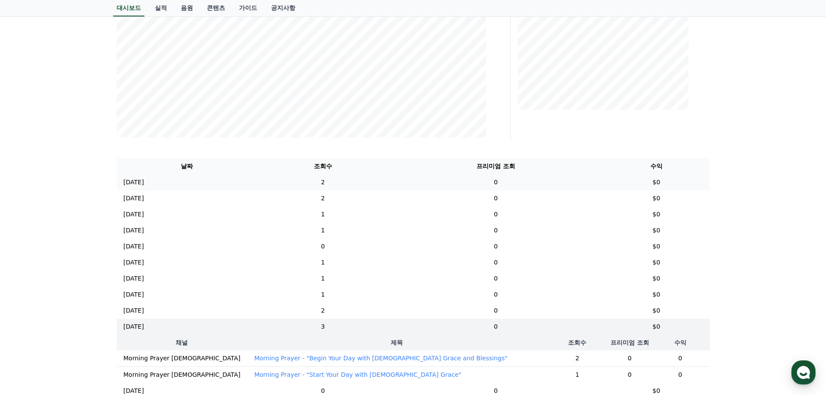
click at [144, 183] on p "[DATE]" at bounding box center [134, 182] width 20 height 9
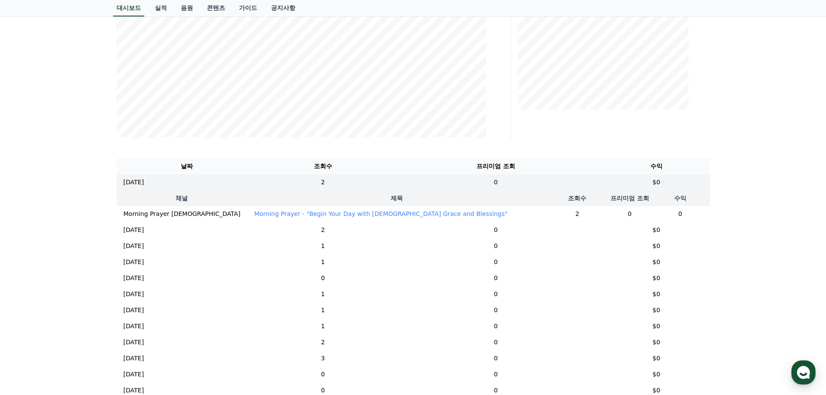
click at [263, 217] on p "Morning Prayer - "Begin Your Day with [DEMOGRAPHIC_DATA] Grace and Blessings"" at bounding box center [380, 213] width 253 height 9
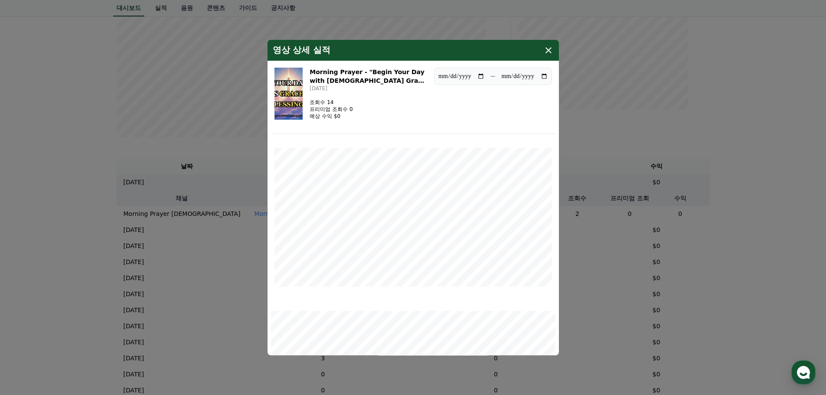
drag, startPoint x: 325, startPoint y: 75, endPoint x: 408, endPoint y: 82, distance: 82.7
click at [408, 82] on h3 "Morning Prayer - "Begin Your Day with [DEMOGRAPHIC_DATA] Grace and Blessings"" at bounding box center [369, 75] width 118 height 17
click at [546, 53] on icon "modal" at bounding box center [549, 50] width 6 height 6
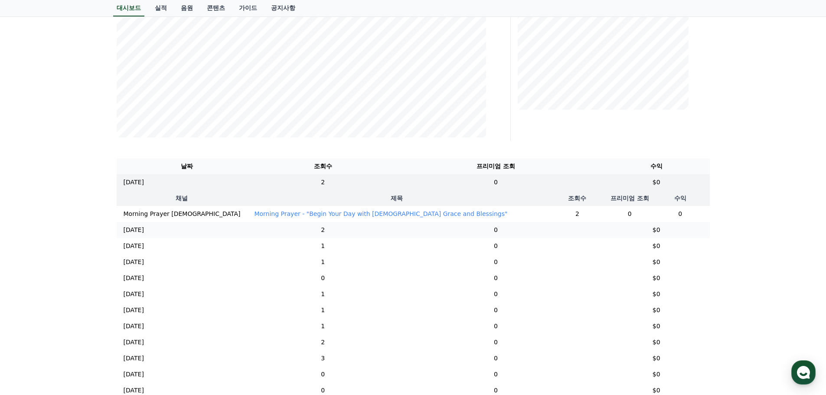
click at [144, 232] on p "[DATE]" at bounding box center [134, 230] width 20 height 9
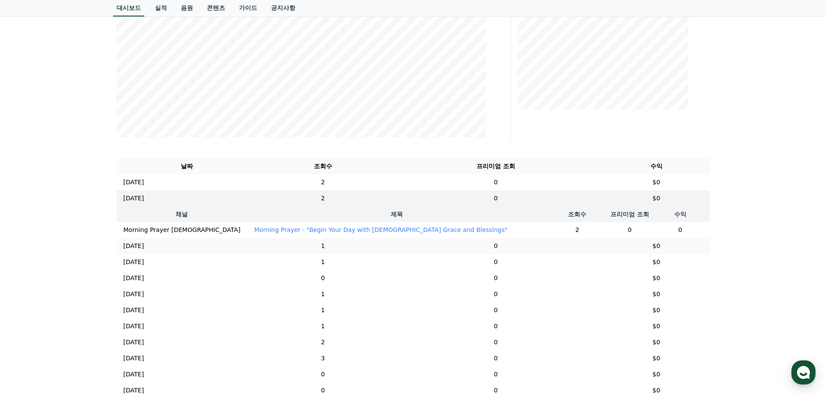
click at [144, 251] on p "[DATE]" at bounding box center [134, 246] width 20 height 9
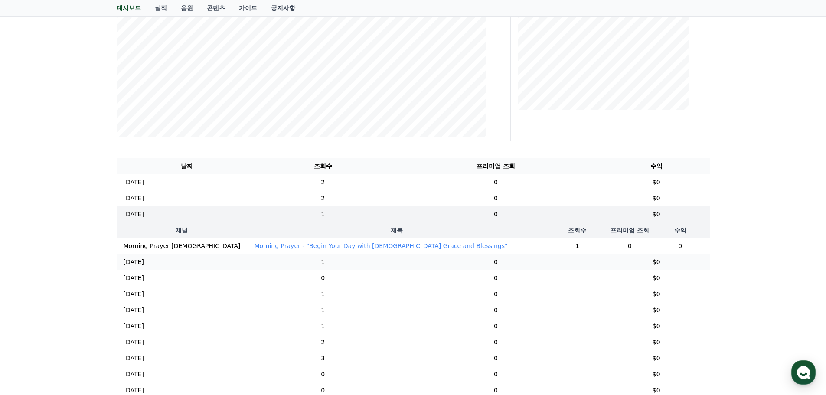
click at [142, 267] on p "[DATE]" at bounding box center [134, 262] width 20 height 9
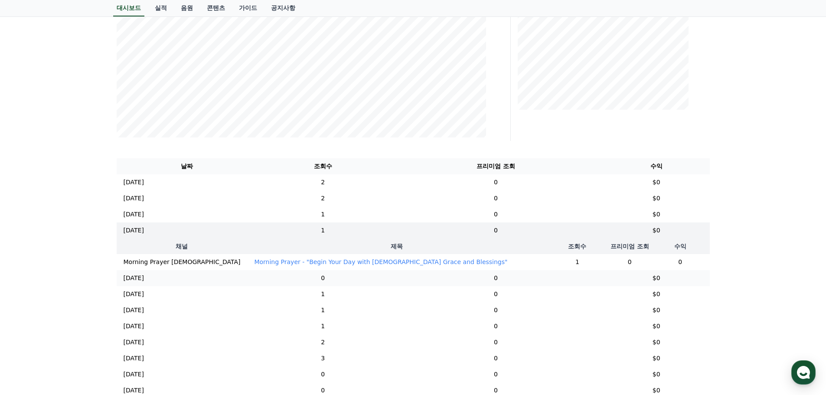
click at [138, 283] on p "[DATE]" at bounding box center [134, 278] width 20 height 9
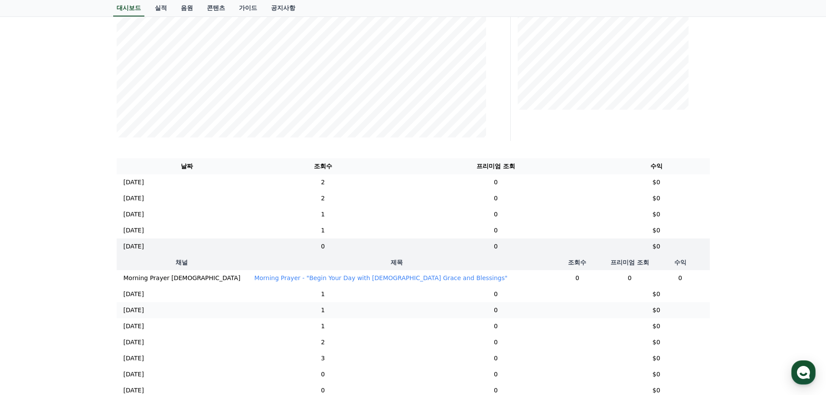
click at [132, 313] on p "[DATE]" at bounding box center [134, 310] width 20 height 9
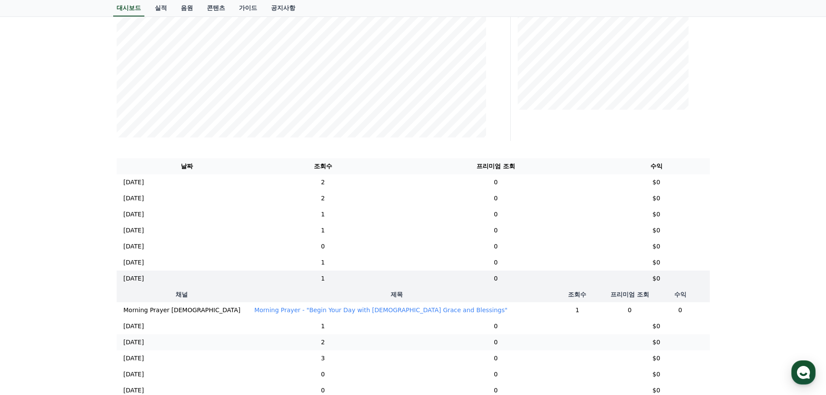
click at [124, 343] on td "[DATE] 08/10" at bounding box center [187, 342] width 141 height 16
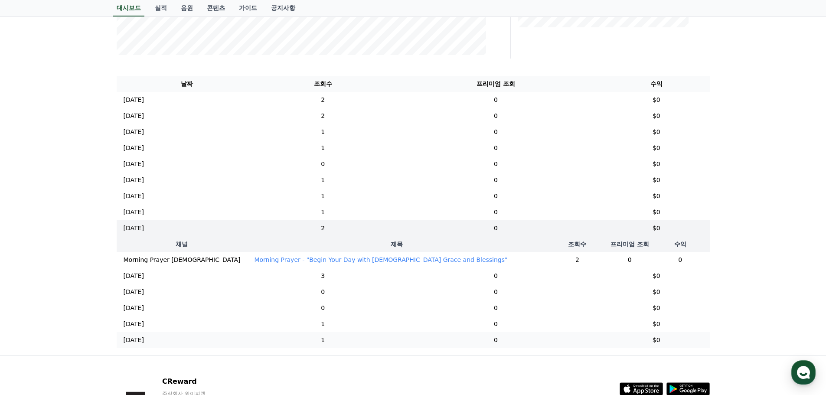
scroll to position [292, 0]
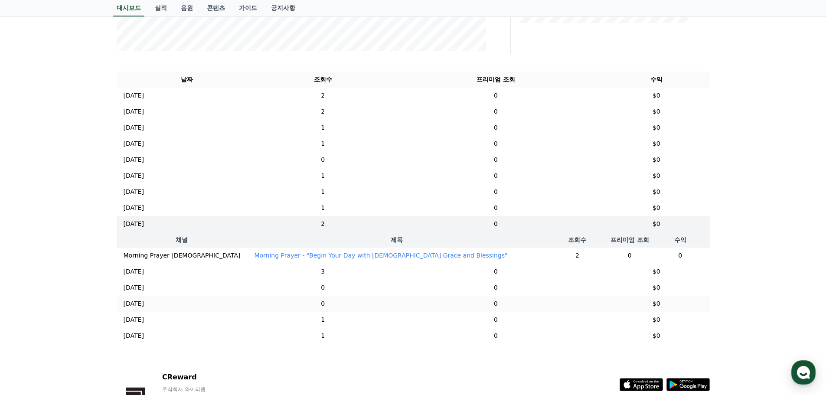
click at [132, 308] on p "[DATE]" at bounding box center [134, 303] width 20 height 9
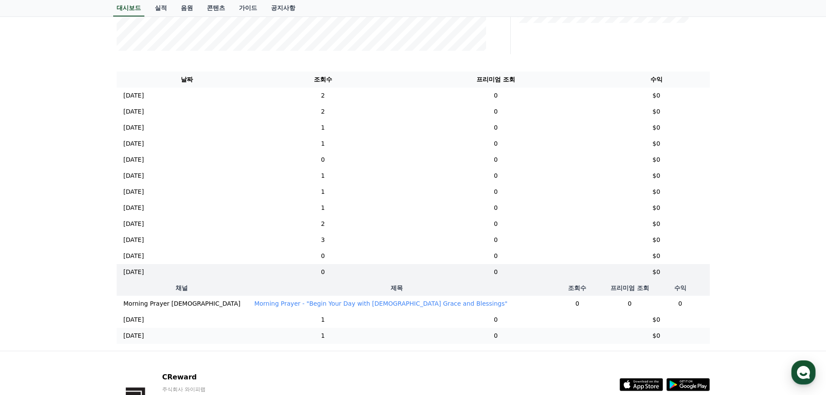
click at [132, 340] on p "[DATE]" at bounding box center [134, 335] width 20 height 9
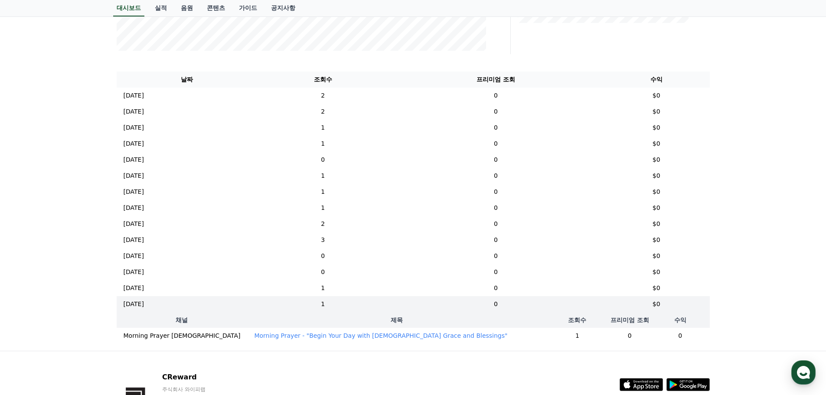
drag, startPoint x: 339, startPoint y: 343, endPoint x: 242, endPoint y: 339, distance: 96.3
click at [247, 339] on td "Morning Prayer - "Begin Your Day with [DEMOGRAPHIC_DATA] Grace and Blessings"" at bounding box center [396, 336] width 299 height 16
copy p "Begin Your Day with [DEMOGRAPHIC_DATA] Grace and Blessings""
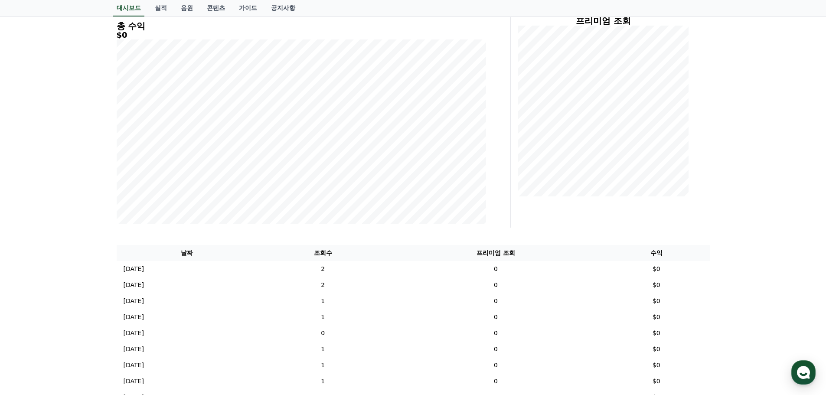
scroll to position [32, 0]
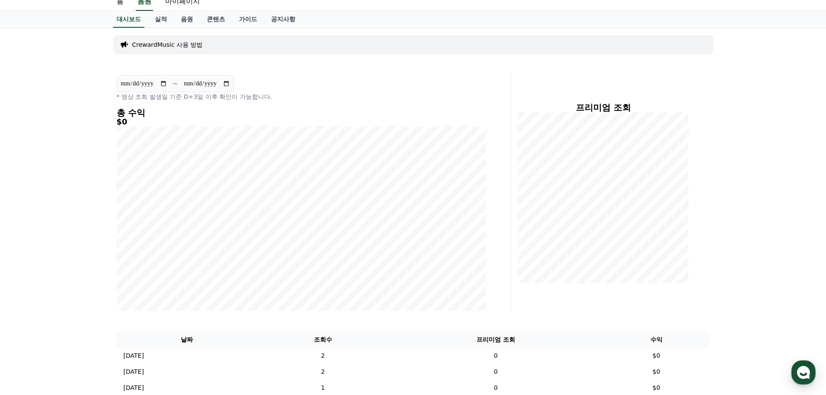
click at [167, 81] on input "**********" at bounding box center [144, 84] width 47 height 10
click at [269, 95] on p "* 영상 조회 발생일 기준 D+3일 이후 확인이 가능합니다." at bounding box center [301, 96] width 369 height 9
drag, startPoint x: 259, startPoint y: 95, endPoint x: 155, endPoint y: 100, distance: 104.6
click at [155, 100] on p "* 영상 조회 발생일 기준 D+3일 이후 확인이 가능합니다." at bounding box center [301, 96] width 369 height 9
click at [169, 96] on p "* 영상 조회 발생일 기준 D+3일 이후 확인이 가능합니다." at bounding box center [301, 96] width 369 height 9
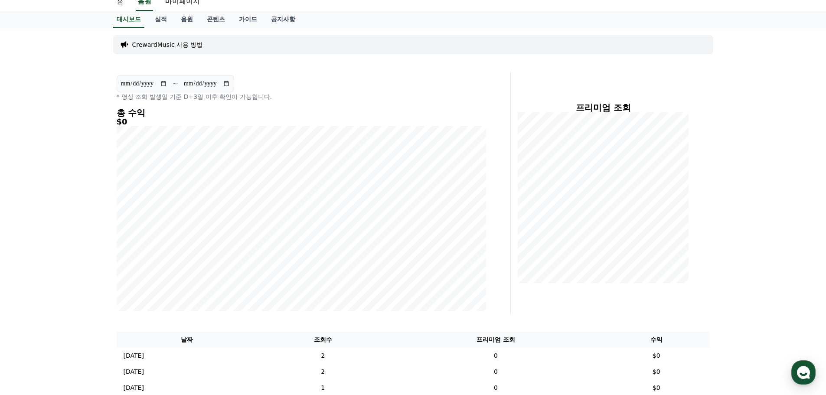
drag, startPoint x: 123, startPoint y: 98, endPoint x: 286, endPoint y: 99, distance: 163.1
click at [286, 99] on p "* 영상 조회 발생일 기준 D+3일 이후 확인이 가능합니다." at bounding box center [301, 96] width 369 height 9
click at [167, 85] on input "**********" at bounding box center [144, 84] width 47 height 10
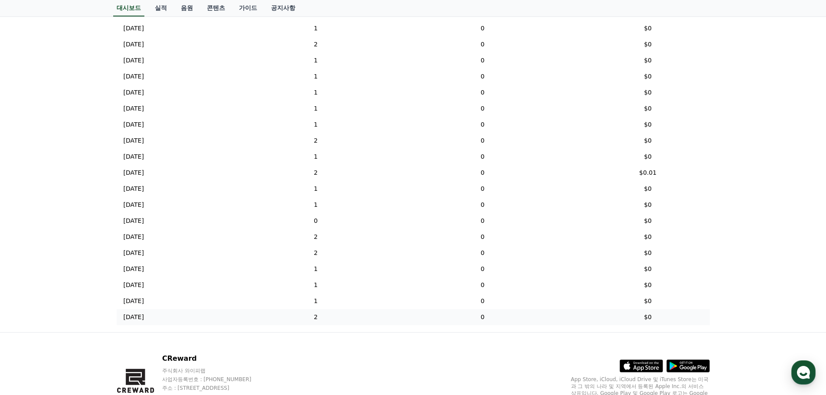
scroll to position [474, 0]
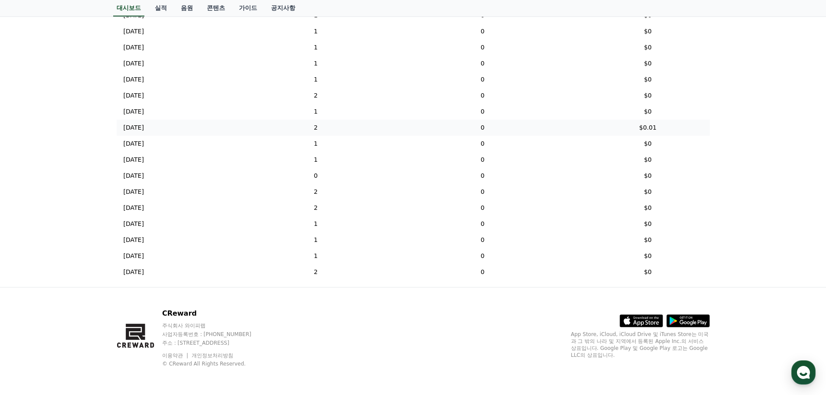
click at [144, 129] on p "2025-06-21" at bounding box center [134, 127] width 20 height 9
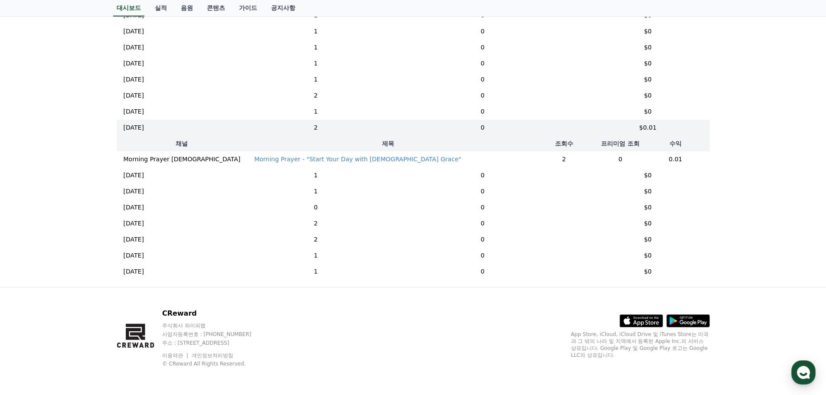
click at [312, 159] on p "Morning Prayer - "Start Your Day with God’s Grace"" at bounding box center [357, 159] width 207 height 9
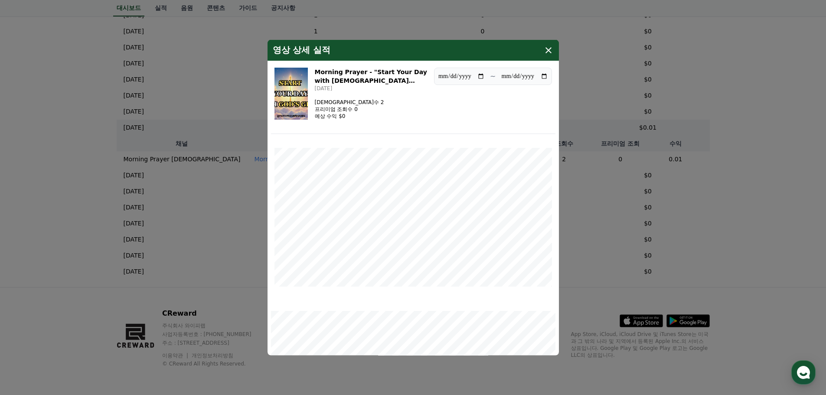
click at [544, 51] on icon "modal" at bounding box center [548, 50] width 10 height 10
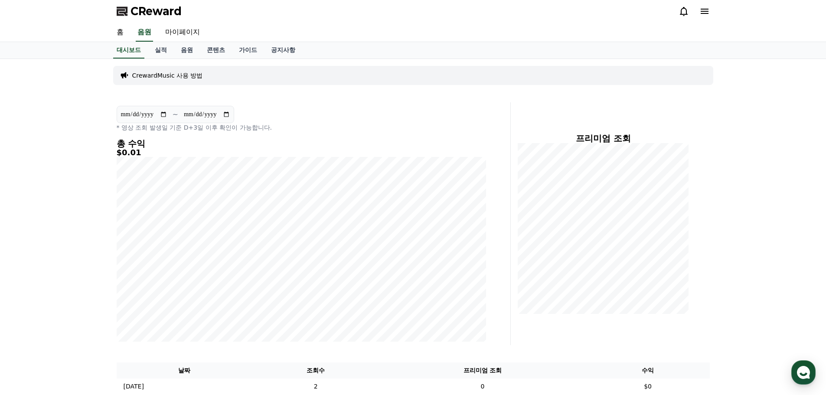
scroll to position [0, 0]
click at [167, 117] on input "**********" at bounding box center [144, 116] width 47 height 10
type input "**********"
click at [230, 114] on input "**********" at bounding box center [206, 116] width 47 height 10
type input "**********"
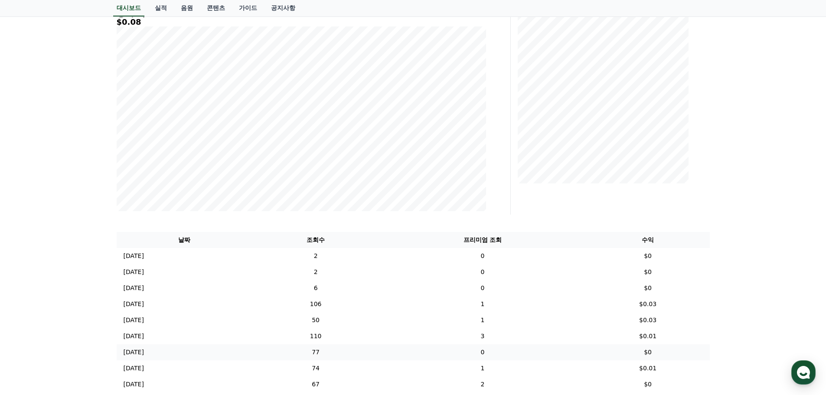
scroll to position [276, 0]
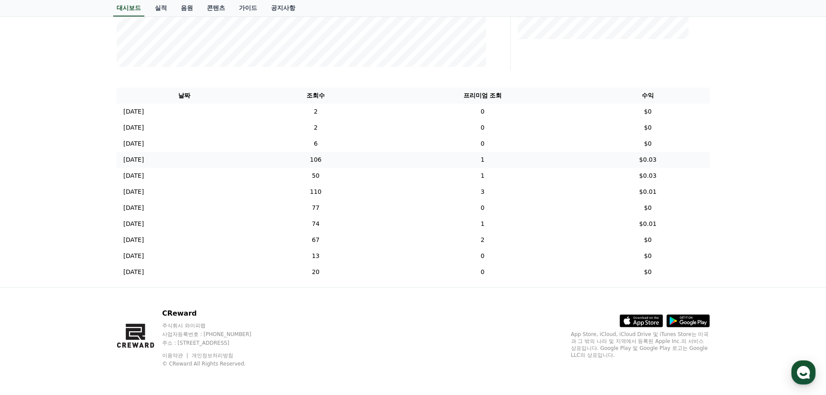
click at [144, 163] on p "2025-03-28" at bounding box center [134, 159] width 20 height 9
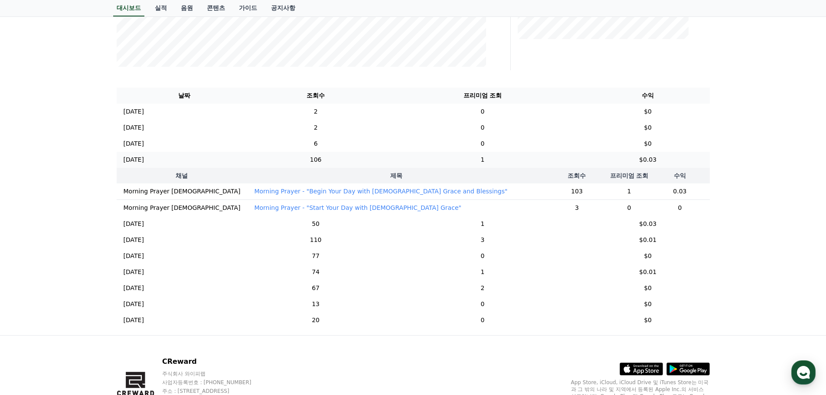
click at [144, 162] on p "2025-03-28" at bounding box center [134, 159] width 20 height 9
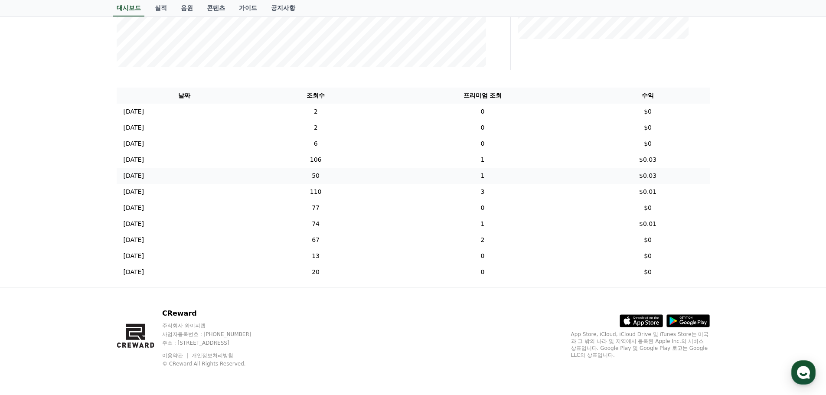
click at [163, 176] on td "2025-03-27 03/27" at bounding box center [185, 176] width 136 height 16
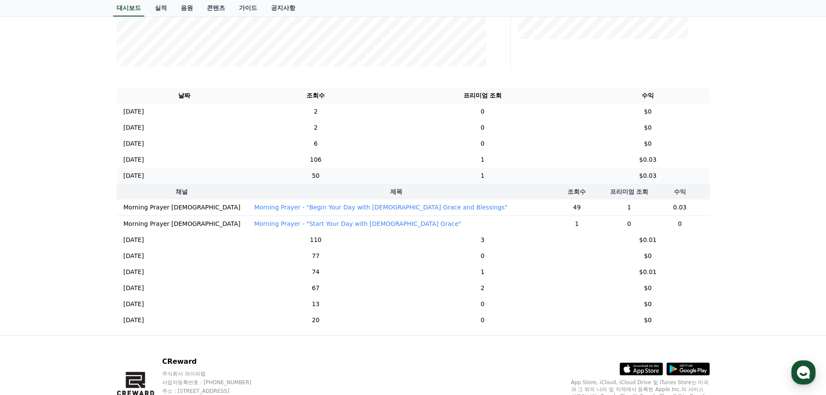
click at [163, 176] on td "2025-03-27 03/27" at bounding box center [185, 176] width 136 height 16
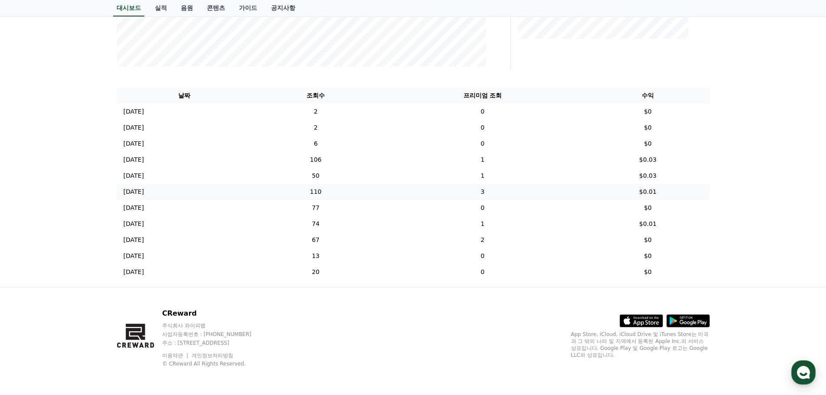
click at [165, 193] on td "2025-03-26 03/26" at bounding box center [185, 192] width 136 height 16
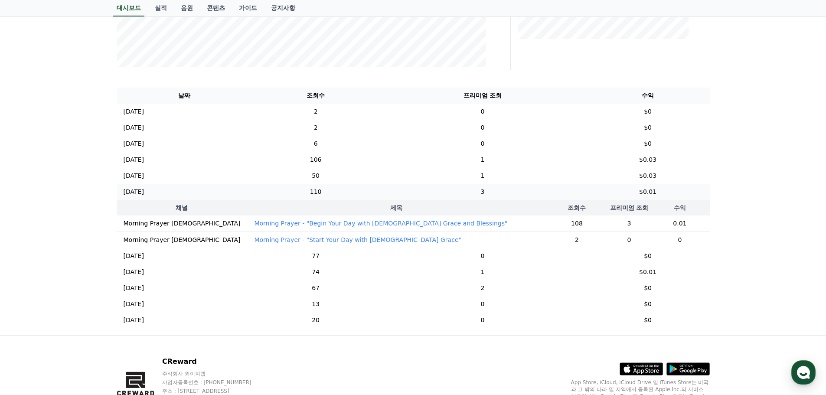
click at [165, 193] on td "2025-03-26 03/26" at bounding box center [185, 192] width 136 height 16
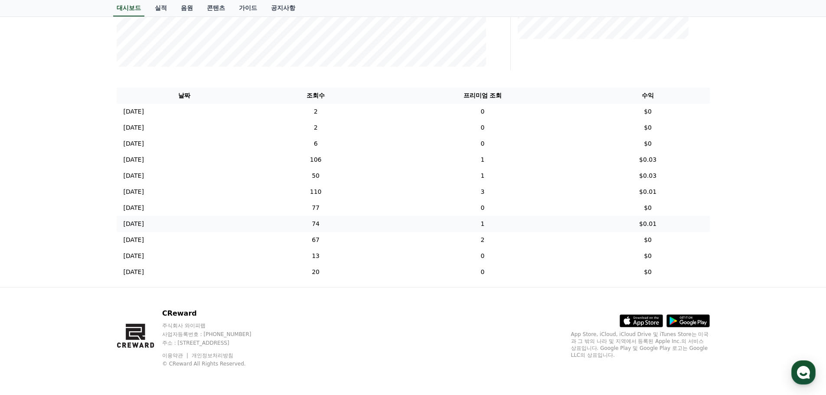
click at [157, 224] on td "2025-03-24 03/24" at bounding box center [185, 224] width 136 height 16
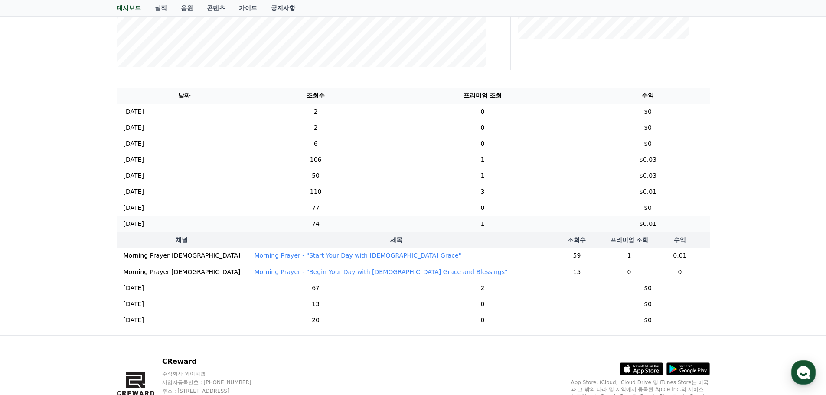
click at [157, 224] on td "2025-03-24 03/24" at bounding box center [185, 224] width 136 height 16
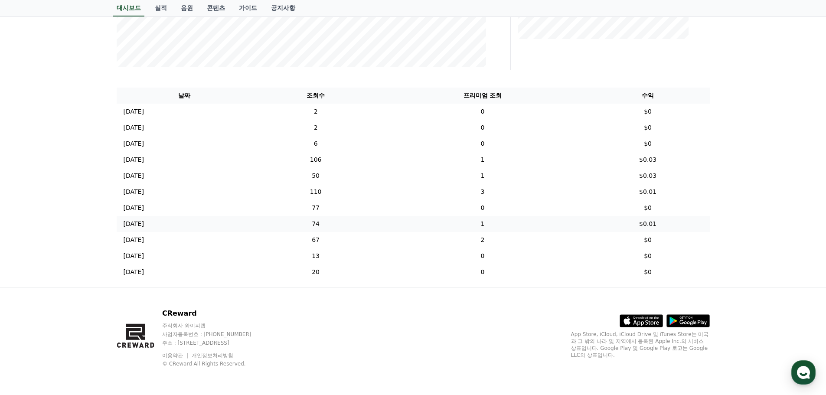
click at [157, 223] on td "2025-03-24 03/24" at bounding box center [185, 224] width 136 height 16
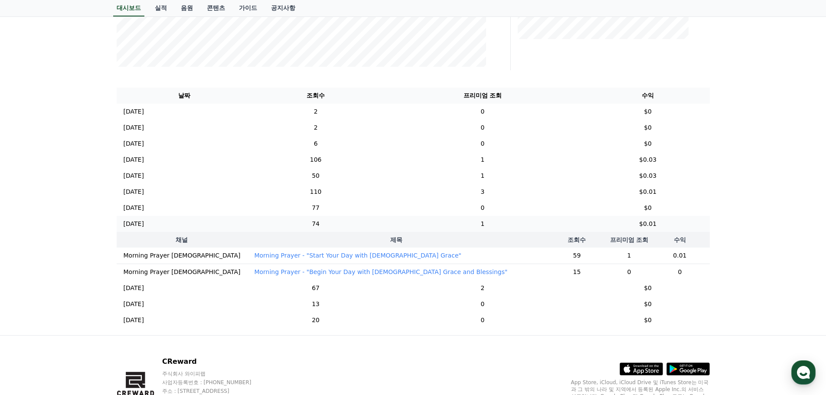
click at [157, 223] on td "2025-03-24 03/24" at bounding box center [185, 224] width 136 height 16
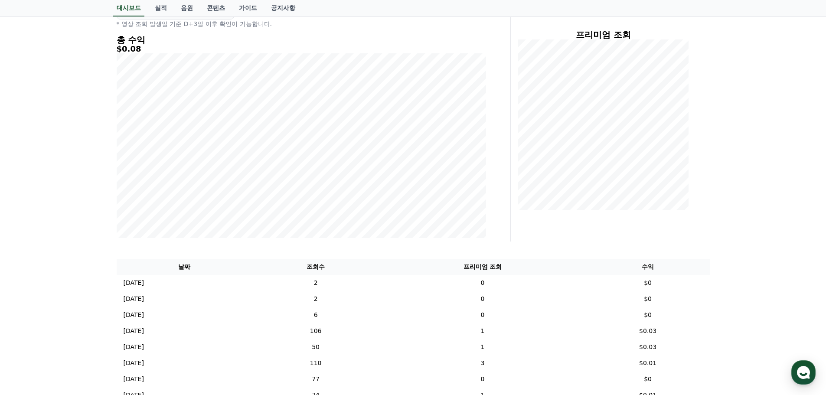
scroll to position [260, 0]
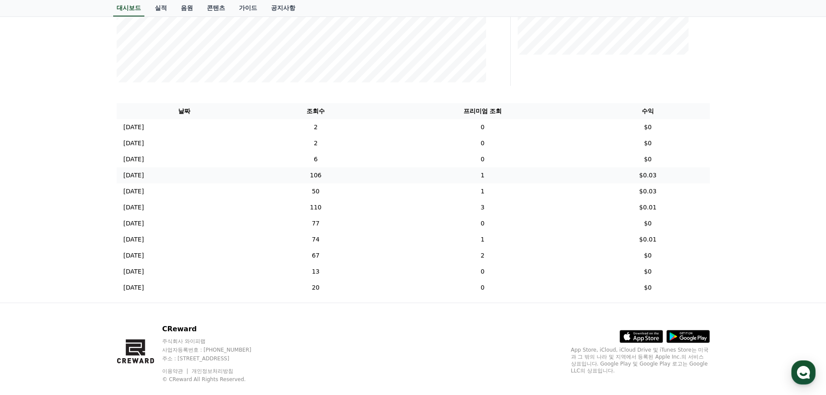
click at [131, 175] on p "2025-03-28" at bounding box center [134, 175] width 20 height 9
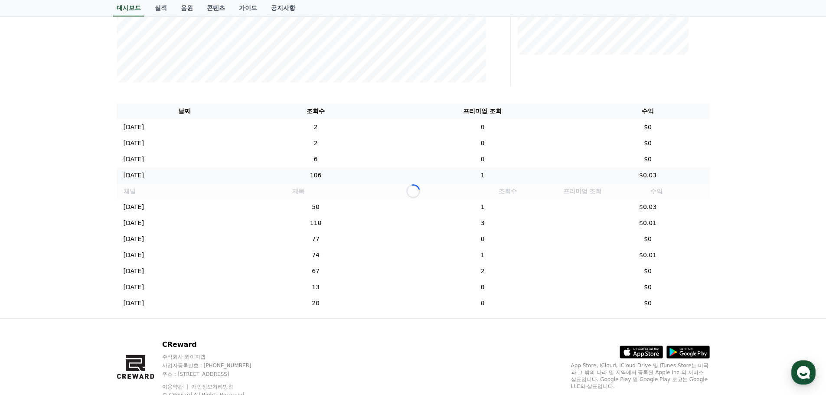
click at [135, 175] on p "2025-03-28" at bounding box center [134, 175] width 20 height 9
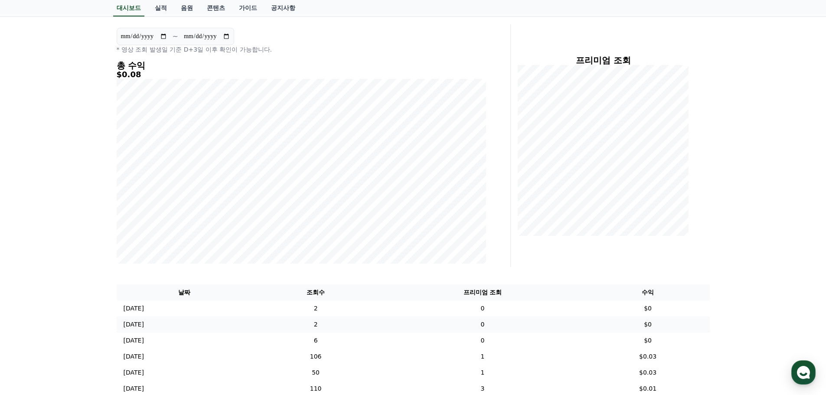
scroll to position [0, 0]
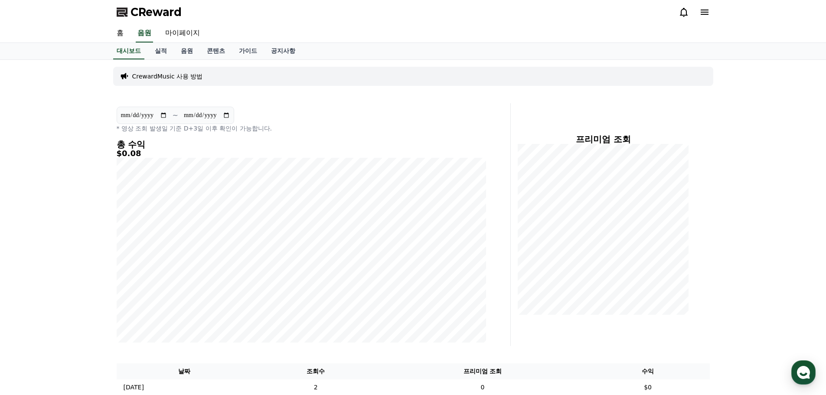
click at [167, 118] on input "**********" at bounding box center [144, 116] width 47 height 10
type input "**********"
click at [230, 118] on input "**********" at bounding box center [206, 116] width 47 height 10
type input "**********"
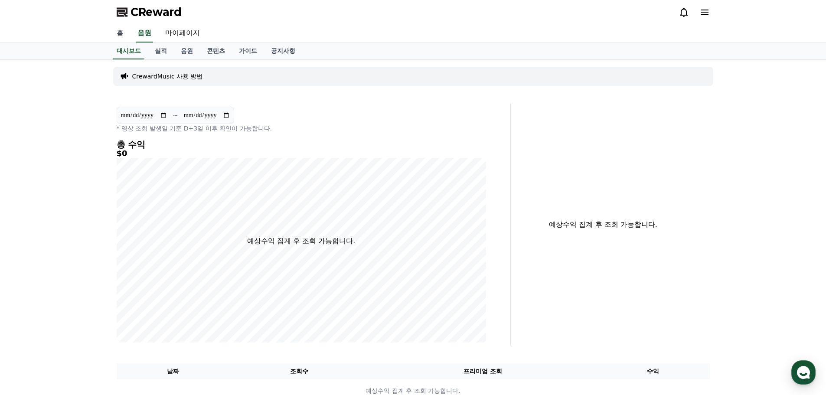
click at [119, 38] on link "홈" at bounding box center [120, 33] width 21 height 18
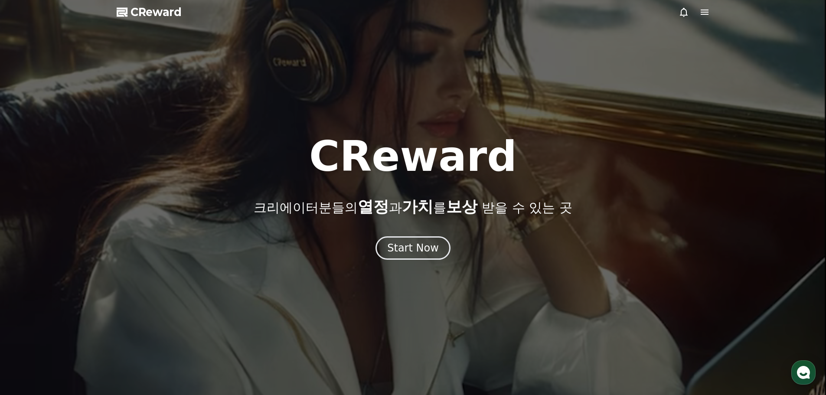
click at [692, 14] on div at bounding box center [694, 12] width 31 height 10
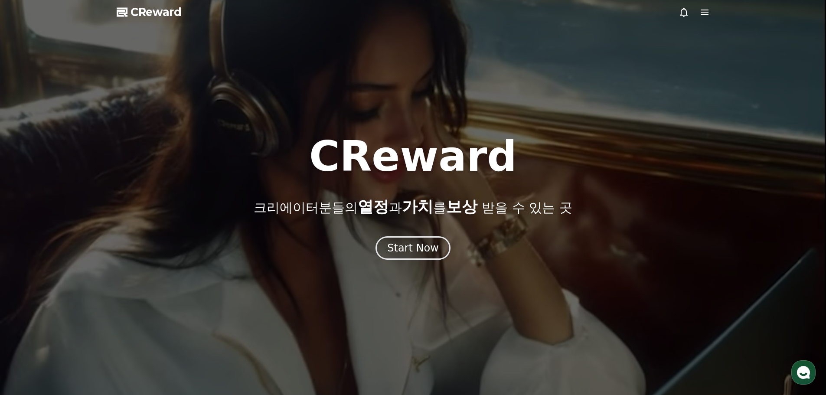
click at [709, 13] on icon at bounding box center [704, 12] width 10 height 10
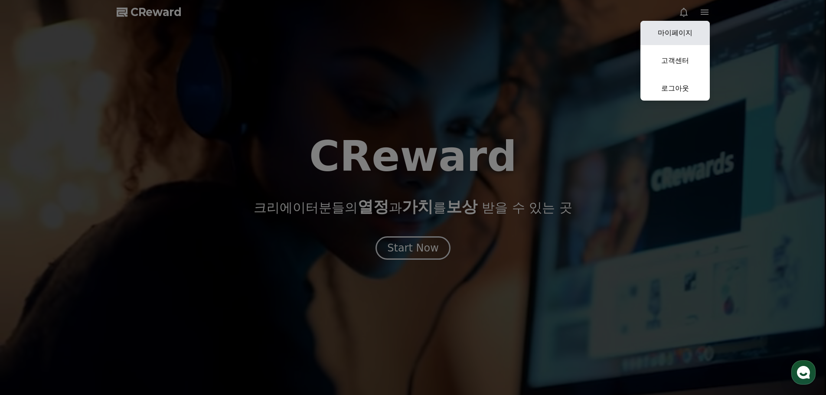
click at [685, 36] on link "마이페이지" at bounding box center [675, 33] width 69 height 24
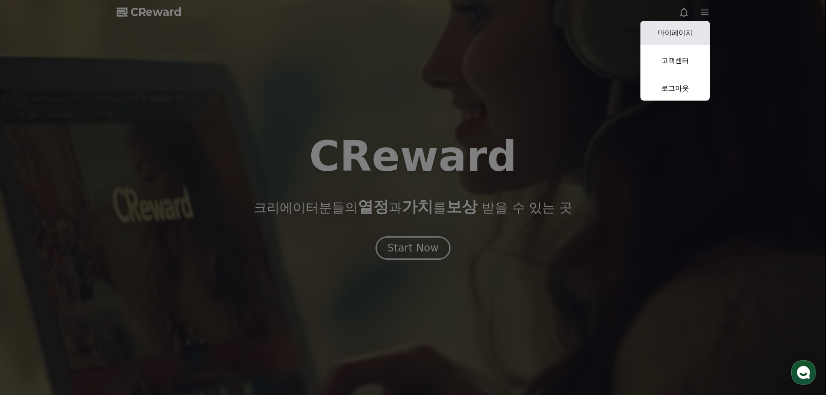
select select "**********"
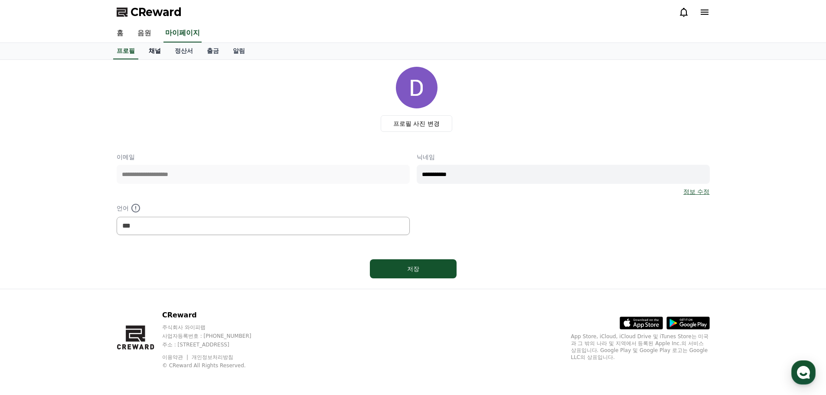
click at [155, 55] on link "채널" at bounding box center [155, 51] width 26 height 16
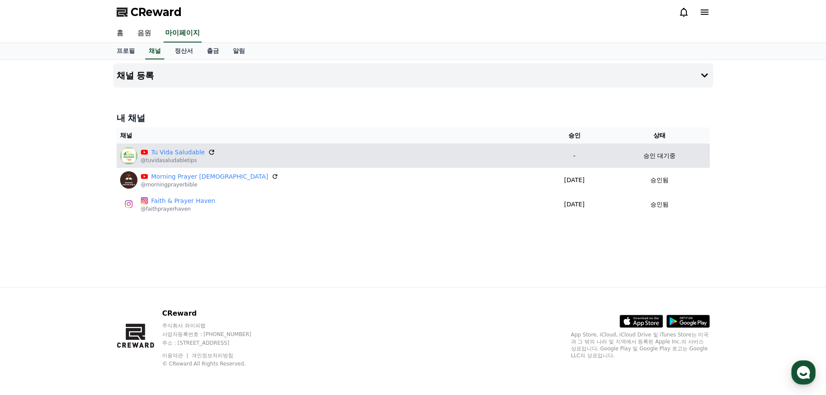
click at [209, 154] on icon at bounding box center [211, 152] width 5 height 5
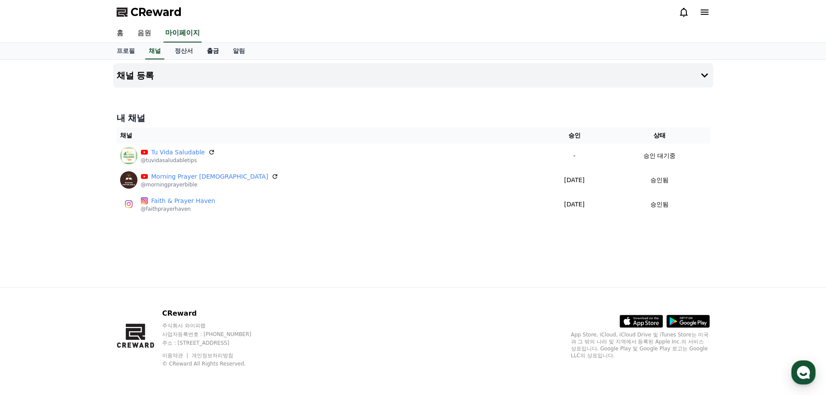
click at [216, 52] on link "출금" at bounding box center [213, 51] width 26 height 16
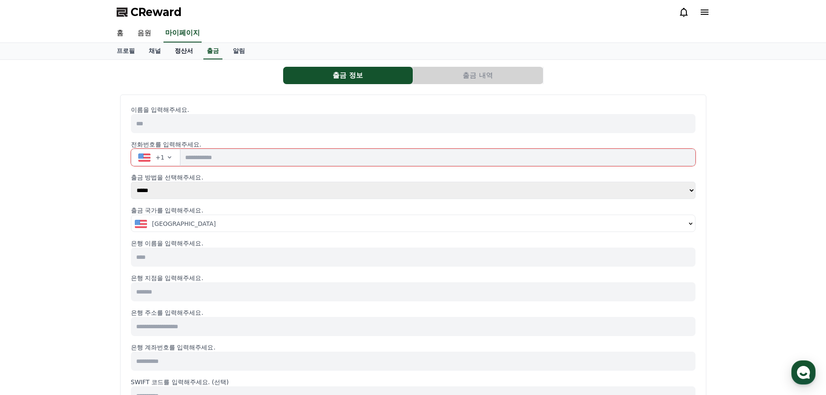
click at [180, 54] on link "정산서" at bounding box center [184, 51] width 32 height 16
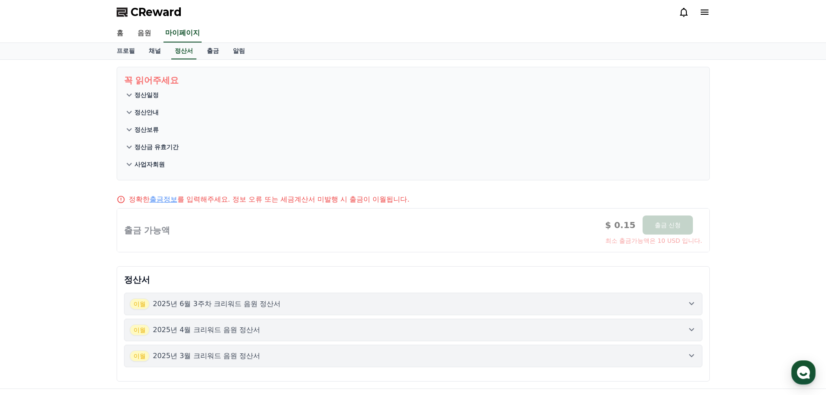
click at [131, 93] on icon at bounding box center [129, 95] width 10 height 10
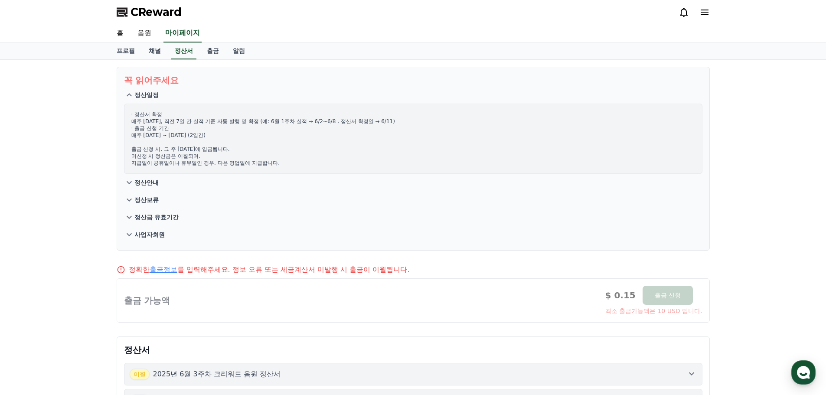
click at [121, 92] on section "꼭 읽어주세요 정산일정 · 정산서 확정 매주 수요일, 직전 7일 간 실적 기준 자동 발행 및 확정 (예: 6월 1주차 실적 → 6/2~6/8 …" at bounding box center [413, 159] width 593 height 184
click at [128, 98] on icon at bounding box center [129, 95] width 10 height 10
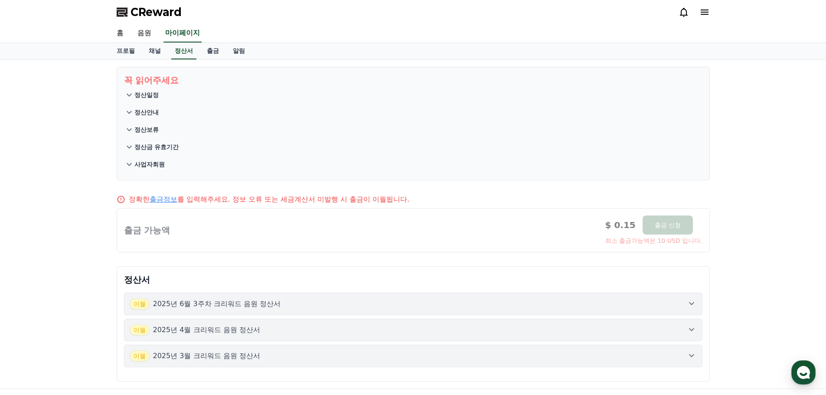
click at [129, 115] on icon at bounding box center [129, 112] width 10 height 10
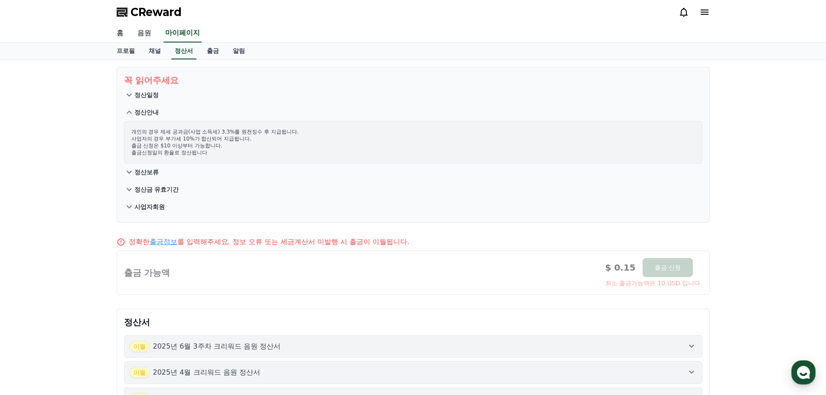
drag, startPoint x: 131, startPoint y: 134, endPoint x: 268, endPoint y: 141, distance: 136.8
click at [268, 141] on p "개인의 경우 제세 공과금(사업 소득세) 3.3%를 원천징수 후 지급됩니다. 사업자의 경우 부가세 10%가 합산되어 지급됩니다. 출금 신청은 $…" at bounding box center [413, 142] width 564 height 28
click at [267, 141] on p "개인의 경우 제세 공과금(사업 소득세) 3.3%를 원천징수 후 지급됩니다. 사업자의 경우 부가세 10%가 합산되어 지급됩니다. 출금 신청은 $…" at bounding box center [413, 142] width 564 height 28
click at [237, 141] on p "개인의 경우 제세 공과금(사업 소득세) 3.3%를 원천징수 후 지급됩니다. 사업자의 경우 부가세 10%가 합산되어 지급됩니다. 출금 신청은 $…" at bounding box center [413, 142] width 564 height 28
drag, startPoint x: 246, startPoint y: 139, endPoint x: 127, endPoint y: 139, distance: 119.3
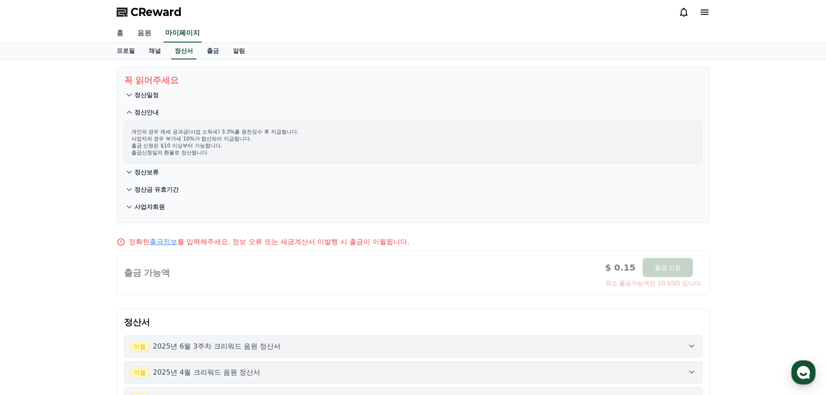
click at [127, 139] on div "개인의 경우 제세 공과금(사업 소득세) 3.3%를 원천징수 후 지급됩니다. 사업자의 경우 부가세 10%가 합산되어 지급됩니다. 출금 신청은 $…" at bounding box center [413, 142] width 579 height 42
click at [137, 138] on p "개인의 경우 제세 공과금(사업 소득세) 3.3%를 원천징수 후 지급됩니다. 사업자의 경우 부가세 10%가 합산되어 지급됩니다. 출금 신청은 $…" at bounding box center [413, 142] width 564 height 28
drag, startPoint x: 134, startPoint y: 139, endPoint x: 211, endPoint y: 154, distance: 78.1
click at [211, 154] on p "개인의 경우 제세 공과금(사업 소득세) 3.3%를 원천징수 후 지급됩니다. 사업자의 경우 부가세 10%가 합산되어 지급됩니다. 출금 신청은 $…" at bounding box center [413, 142] width 564 height 28
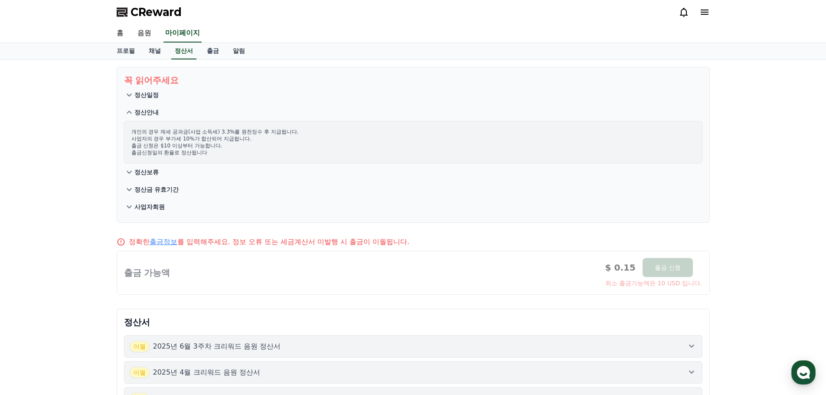
drag, startPoint x: 208, startPoint y: 153, endPoint x: 147, endPoint y: 137, distance: 63.2
click at [147, 137] on p "개인의 경우 제세 공과금(사업 소득세) 3.3%를 원천징수 후 지급됩니다. 사업자의 경우 부가세 10%가 합산되어 지급됩니다. 출금 신청은 $…" at bounding box center [413, 142] width 564 height 28
click at [131, 171] on icon at bounding box center [129, 172] width 5 height 3
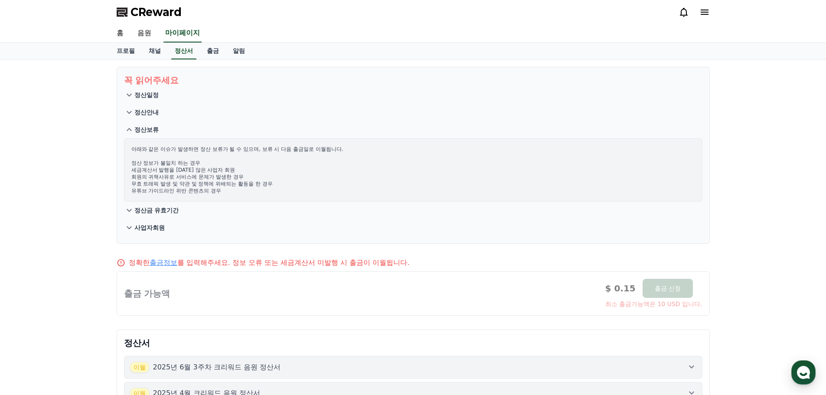
click at [126, 134] on icon at bounding box center [129, 129] width 10 height 10
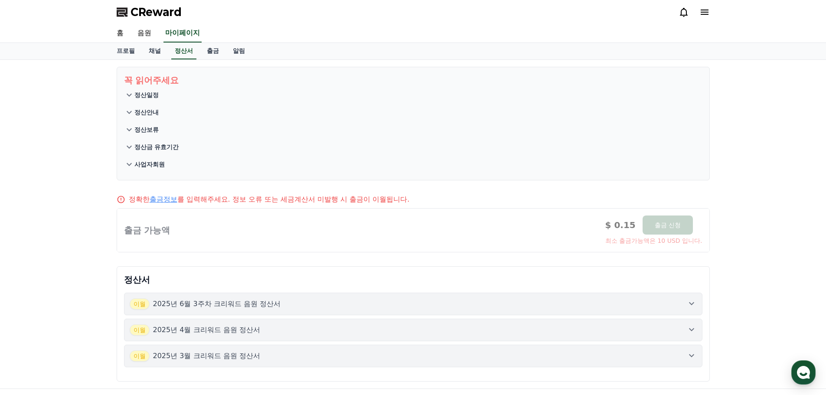
click at [129, 147] on icon at bounding box center [129, 147] width 10 height 10
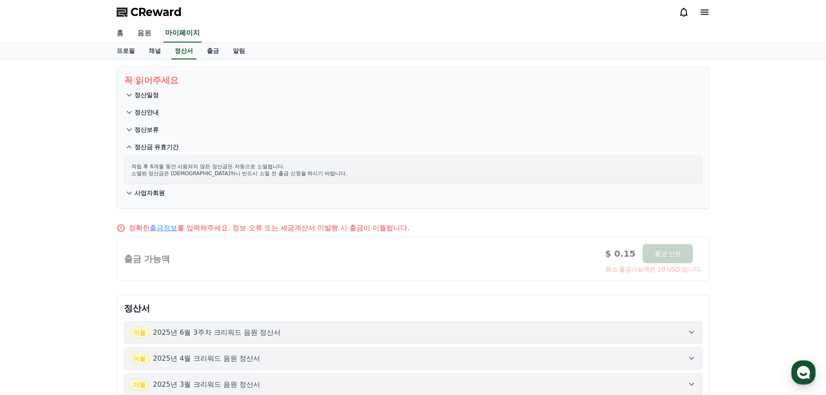
click at [129, 147] on icon at bounding box center [129, 147] width 10 height 10
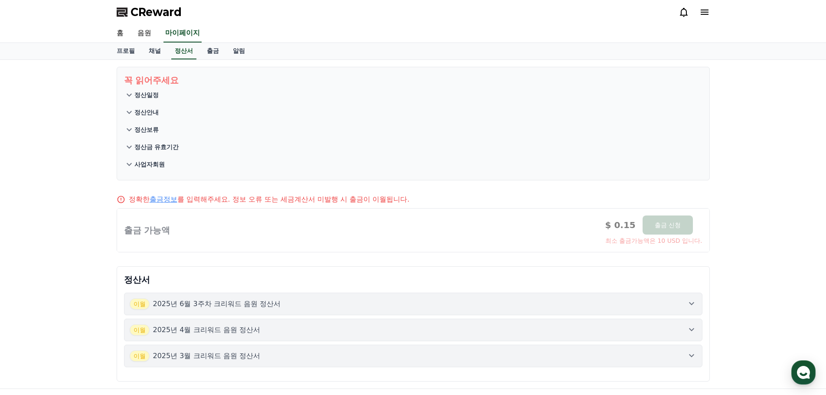
click at [154, 103] on button "정산일정" at bounding box center [413, 94] width 579 height 17
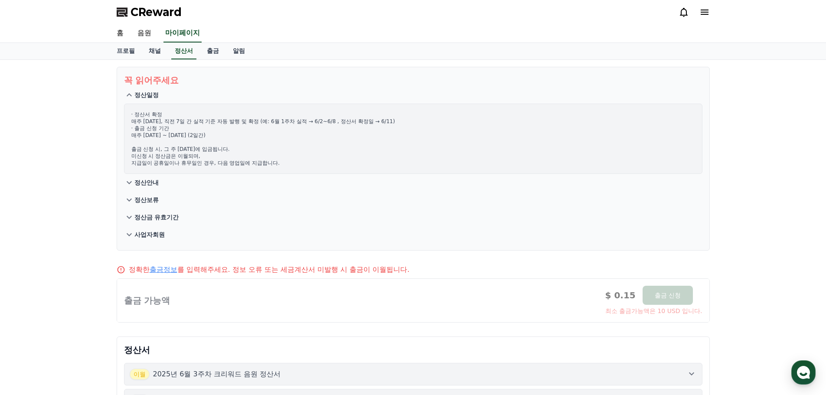
click at [151, 185] on p "정산안내" at bounding box center [146, 182] width 24 height 9
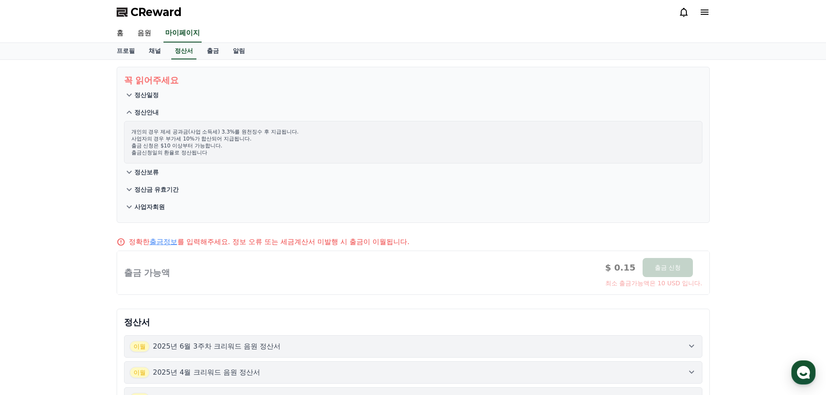
drag, startPoint x: 184, startPoint y: 134, endPoint x: 240, endPoint y: 135, distance: 56.0
click at [240, 135] on p "개인의 경우 제세 공과금(사업 소득세) 3.3%를 원천징수 후 지급됩니다. 사업자의 경우 부가세 10%가 합산되어 지급됩니다. 출금 신청은 $…" at bounding box center [413, 142] width 564 height 28
drag, startPoint x: 132, startPoint y: 131, endPoint x: 275, endPoint y: 137, distance: 143.7
click at [275, 137] on p "개인의 경우 제세 공과금(사업 소득세) 3.3%를 원천징수 후 지급됩니다. 사업자의 경우 부가세 10%가 합산되어 지급됩니다. 출금 신청은 $…" at bounding box center [413, 142] width 564 height 28
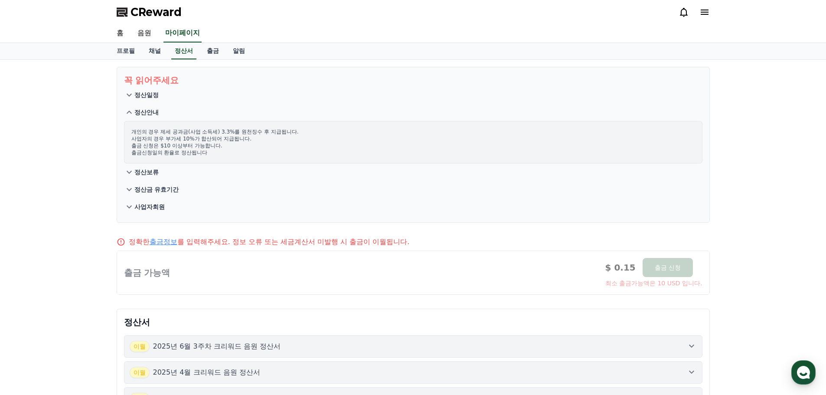
click at [157, 242] on link "출금정보" at bounding box center [164, 242] width 28 height 8
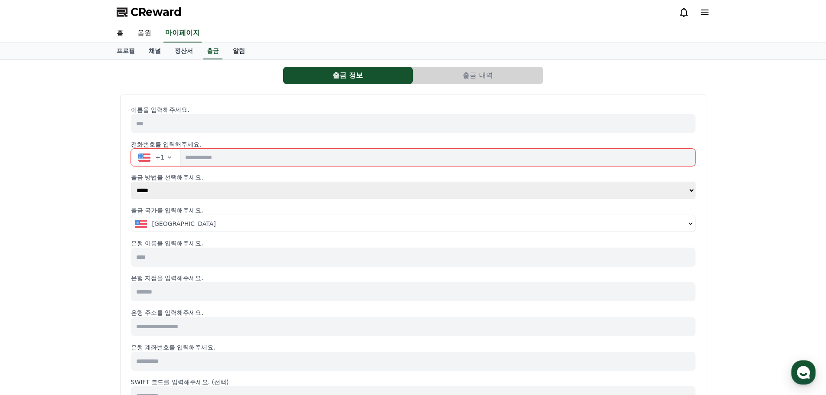
click at [242, 53] on link "알림" at bounding box center [239, 51] width 26 height 16
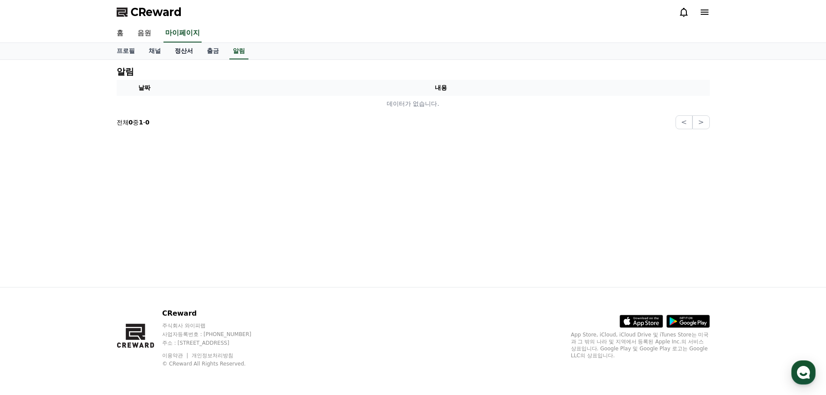
click at [187, 45] on link "정산서" at bounding box center [184, 51] width 32 height 16
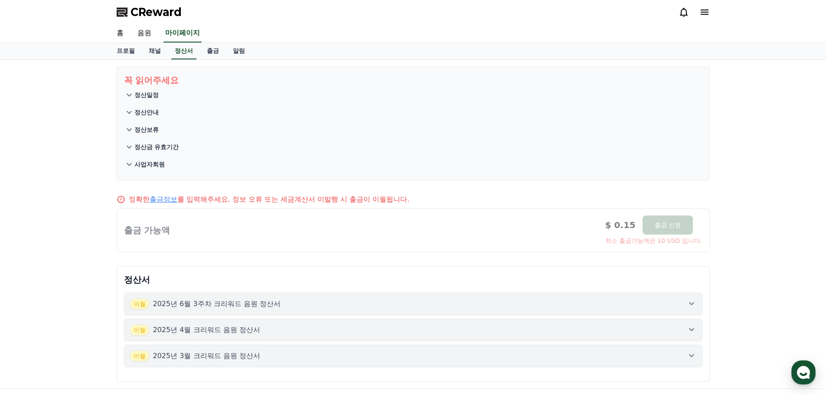
click at [145, 170] on button "사업자회원" at bounding box center [413, 164] width 579 height 17
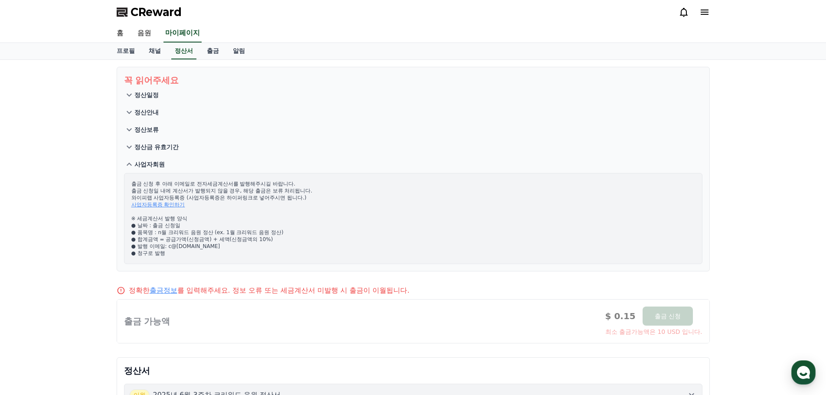
click at [145, 170] on button "사업자회원" at bounding box center [413, 164] width 579 height 17
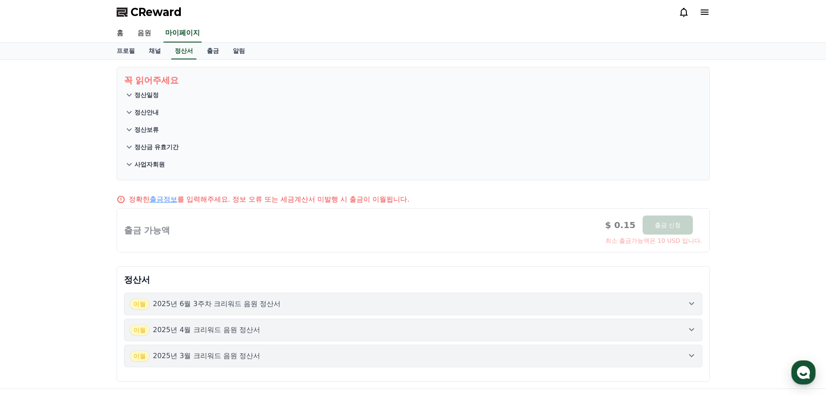
click at [144, 104] on button "정산안내" at bounding box center [413, 112] width 579 height 17
click at [156, 48] on link "채널" at bounding box center [155, 51] width 26 height 16
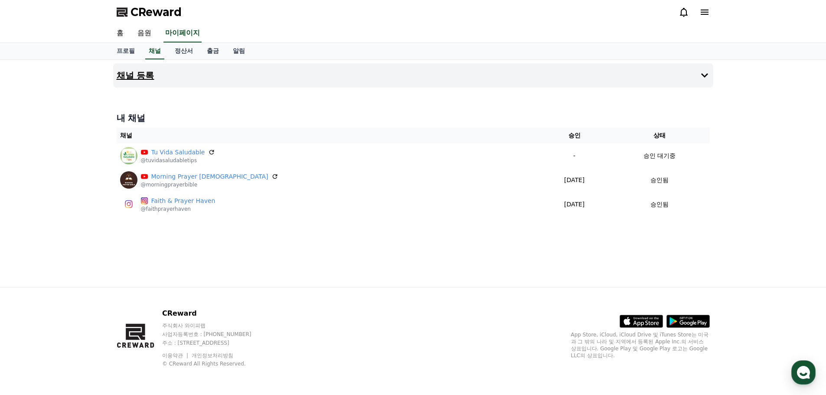
click at [250, 78] on button "채널 등록" at bounding box center [413, 75] width 600 height 24
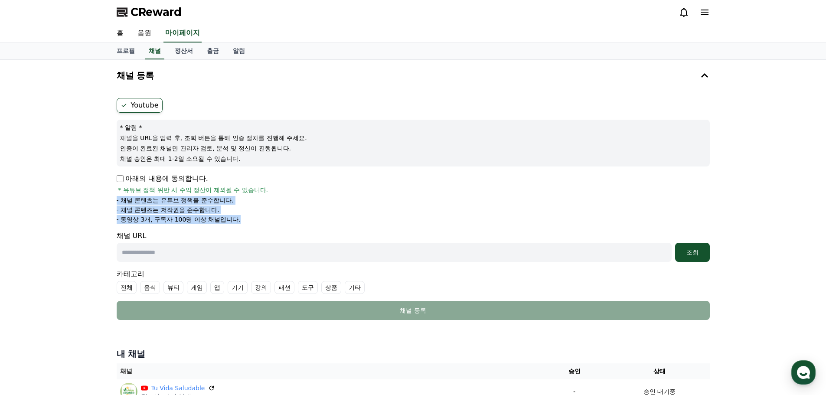
drag, startPoint x: 108, startPoint y: 197, endPoint x: 245, endPoint y: 219, distance: 138.8
click at [245, 219] on div "채널 등록 Youtube * 알림 * 채널을 URL을 입력 후, 조회 버튼을 통해 인증 절차를 진행해 주세요. 인증이 완료된 채널만 관리자 검…" at bounding box center [413, 259] width 826 height 399
click at [245, 219] on li "- 동영상 3개, 구독자 100명 이상 채널입니다." at bounding box center [413, 219] width 593 height 9
drag, startPoint x: 248, startPoint y: 218, endPoint x: 103, endPoint y: 203, distance: 145.6
click at [103, 203] on div "채널 등록 Youtube * 알림 * 채널을 URL을 입력 후, 조회 버튼을 통해 인증 절차를 진행해 주세요. 인증이 완료된 채널만 관리자 검…" at bounding box center [413, 259] width 826 height 399
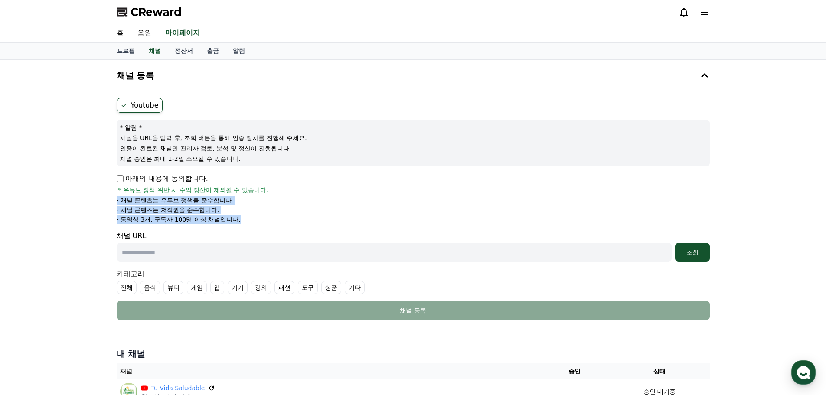
click at [103, 203] on div "채널 등록 Youtube * 알림 * 채널을 URL을 입력 후, 조회 버튼을 통해 인증 절차를 진행해 주세요. 인증이 완료된 채널만 관리자 검…" at bounding box center [413, 259] width 826 height 399
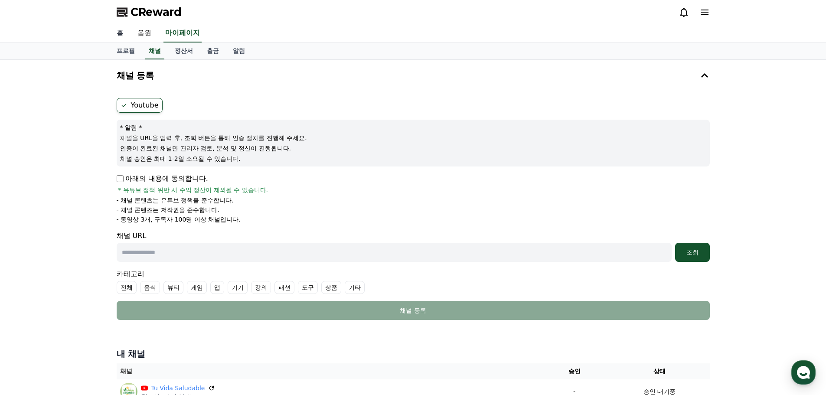
click at [117, 30] on link "홈" at bounding box center [120, 33] width 21 height 18
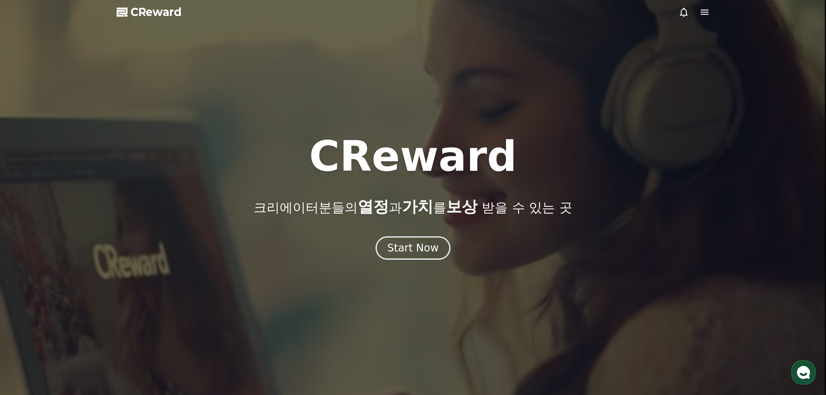
click at [707, 8] on icon at bounding box center [704, 12] width 10 height 10
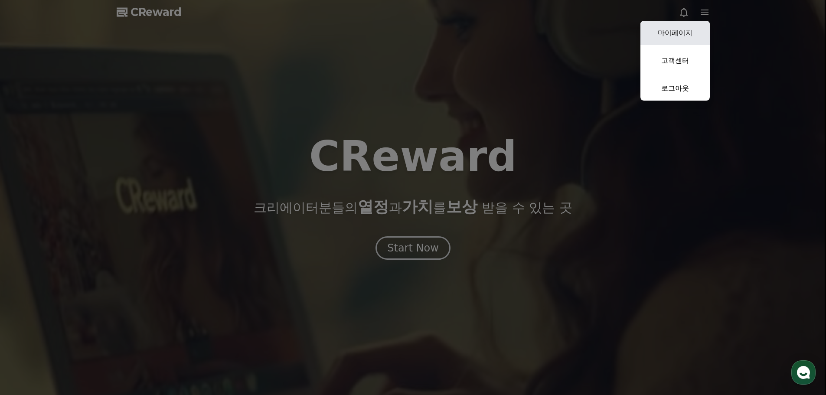
click at [668, 29] on link "마이페이지" at bounding box center [675, 33] width 69 height 24
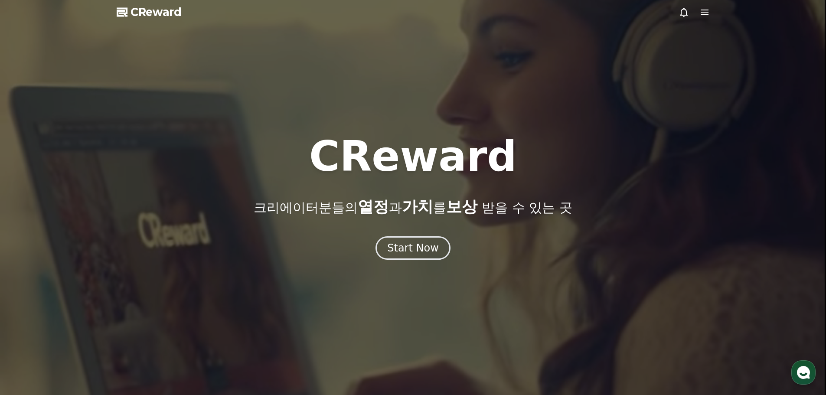
select select "**********"
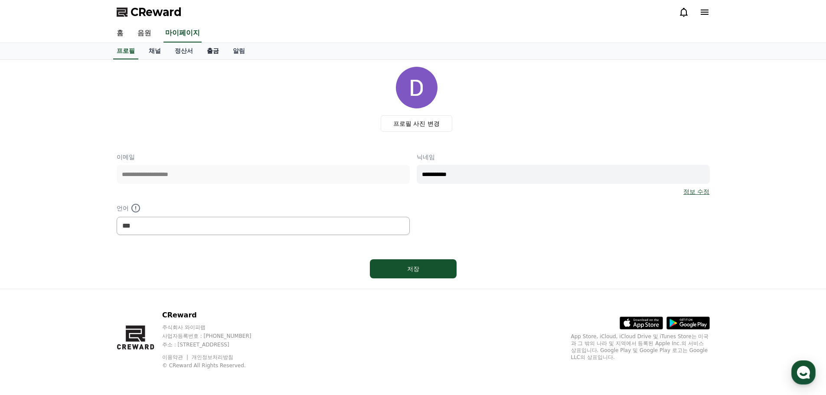
click at [216, 54] on link "출금" at bounding box center [213, 51] width 26 height 16
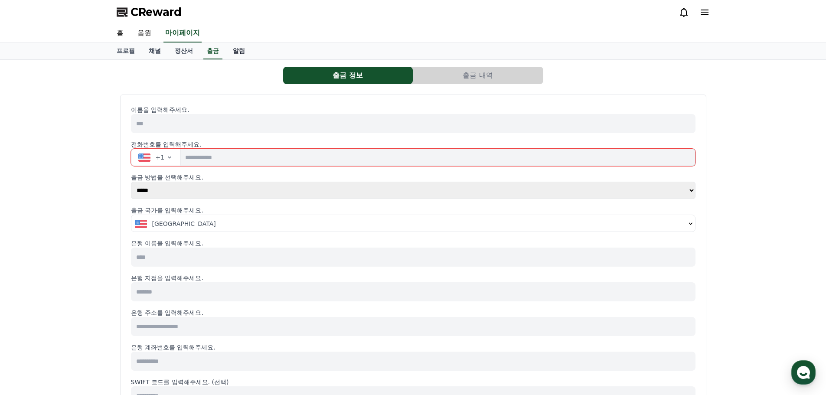
click at [231, 53] on link "알림" at bounding box center [239, 51] width 26 height 16
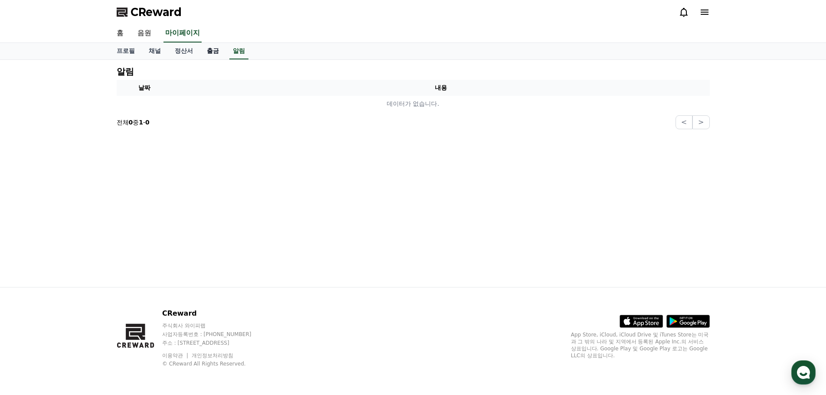
click at [200, 52] on link "출금" at bounding box center [213, 51] width 26 height 16
click at [180, 52] on link "정산서" at bounding box center [184, 51] width 32 height 16
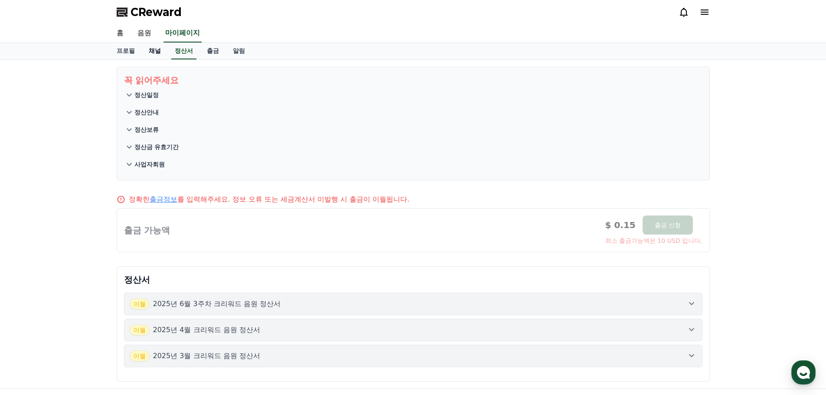
click at [153, 46] on link "채널" at bounding box center [155, 51] width 26 height 16
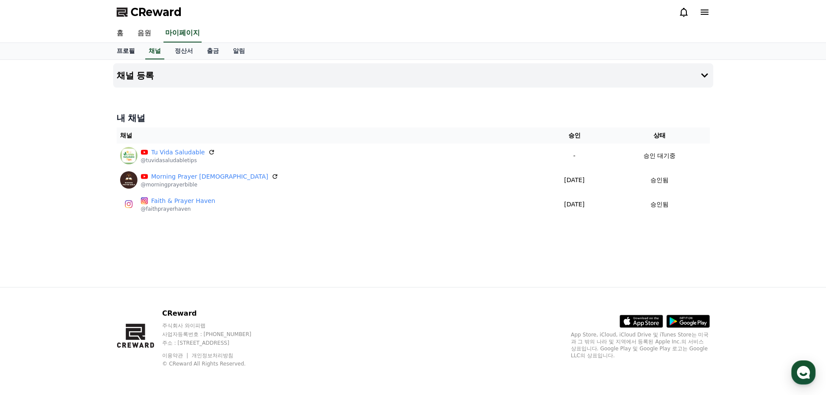
click at [131, 52] on link "프로필" at bounding box center [126, 51] width 32 height 16
select select "**********"
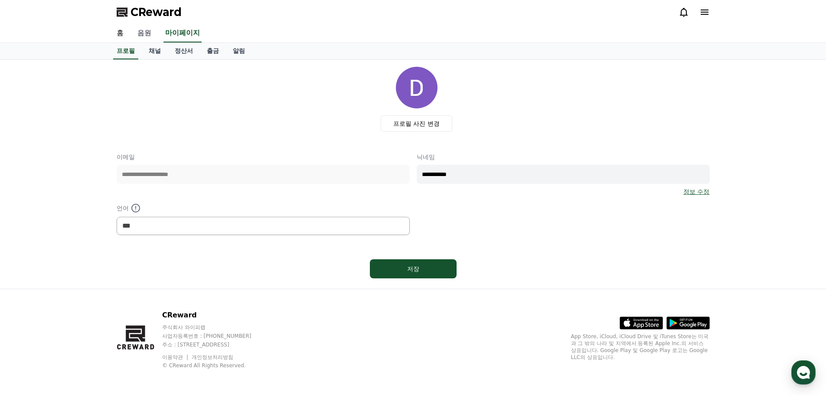
click at [142, 34] on link "음원" at bounding box center [145, 33] width 28 height 18
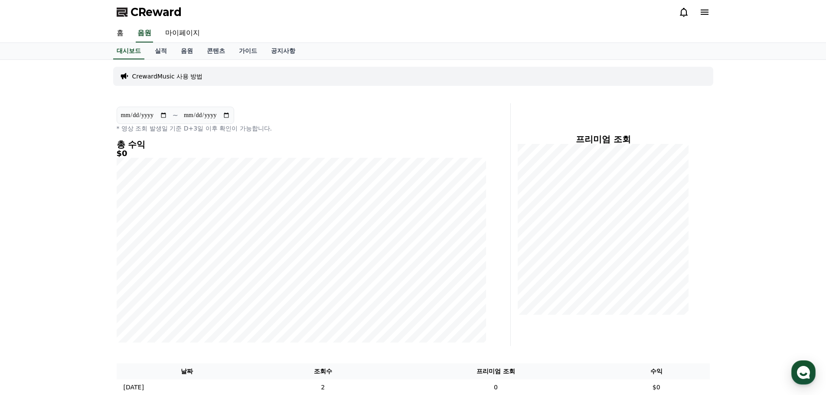
click at [154, 3] on div "CReward" at bounding box center [413, 12] width 607 height 24
click at [150, 8] on span "CReward" at bounding box center [156, 12] width 51 height 14
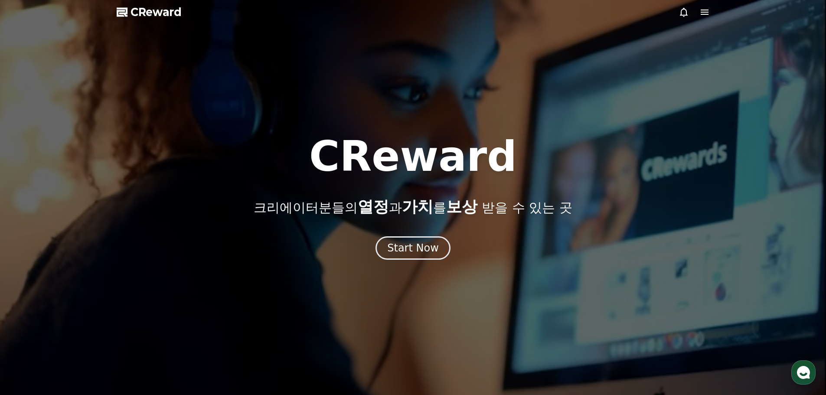
click at [706, 14] on icon at bounding box center [705, 12] width 8 height 5
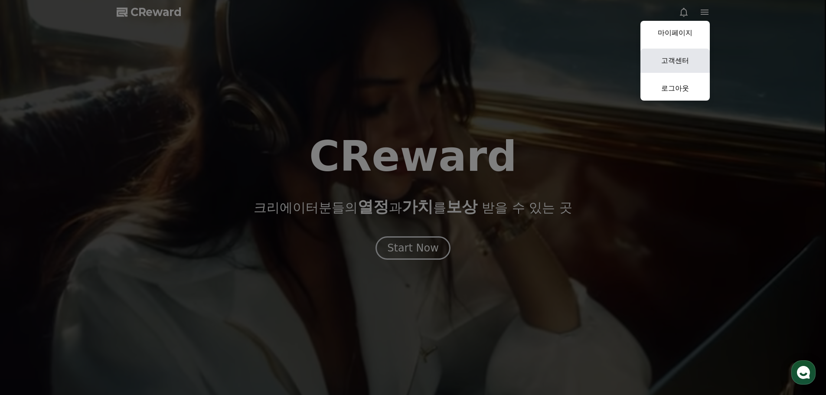
click at [683, 66] on link "고객센터" at bounding box center [675, 61] width 69 height 24
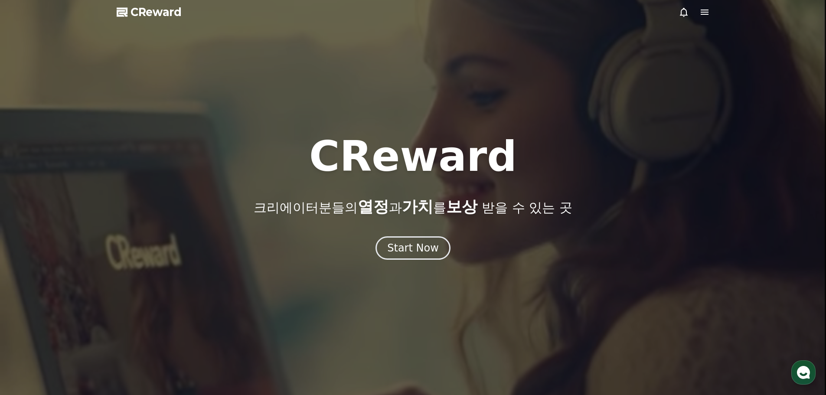
click at [698, 13] on div at bounding box center [694, 12] width 31 height 10
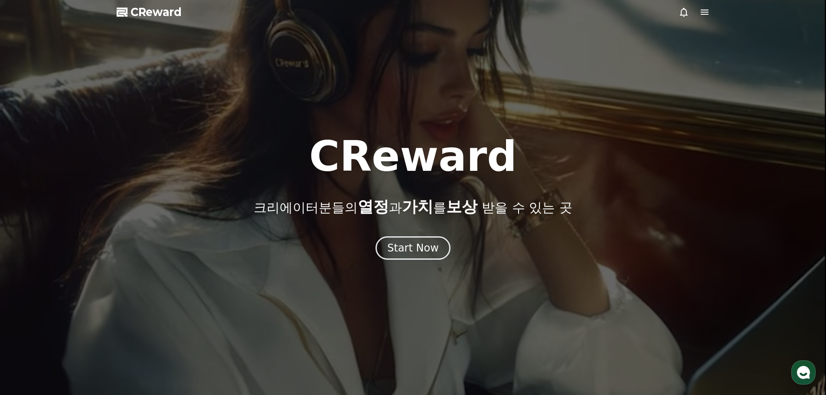
click at [702, 10] on icon at bounding box center [705, 12] width 8 height 5
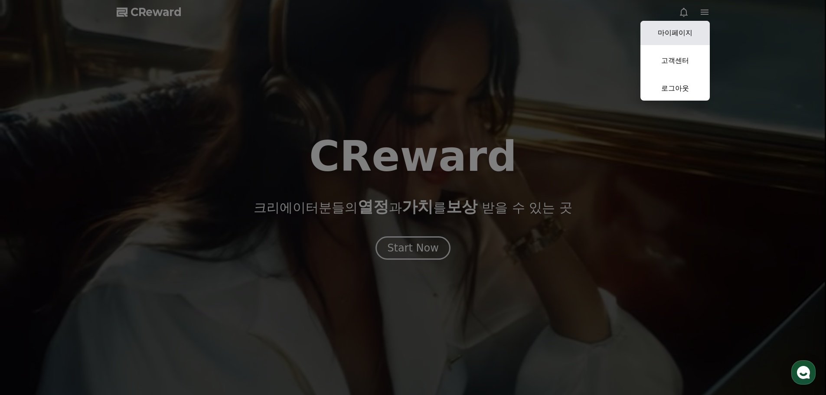
click at [689, 36] on link "마이페이지" at bounding box center [675, 33] width 69 height 24
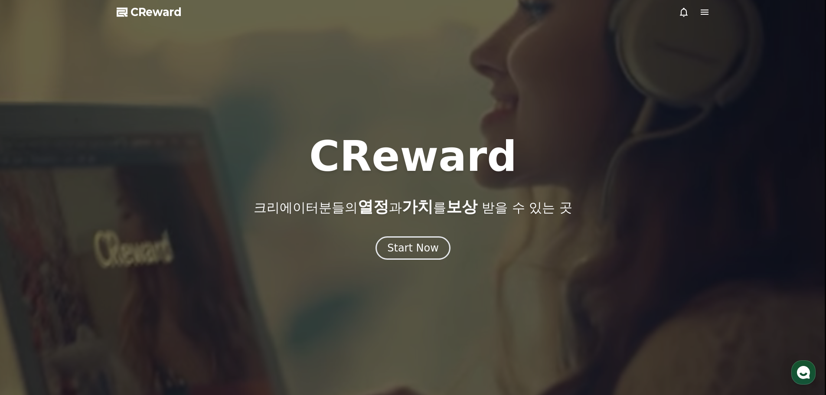
select select "**********"
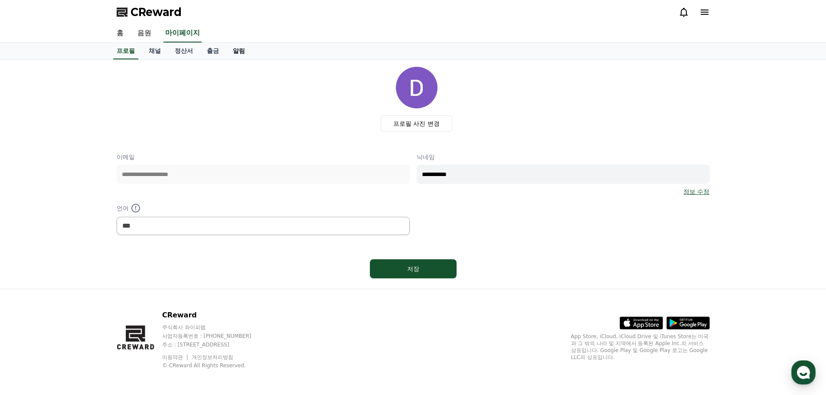
click at [239, 55] on link "알림" at bounding box center [239, 51] width 26 height 16
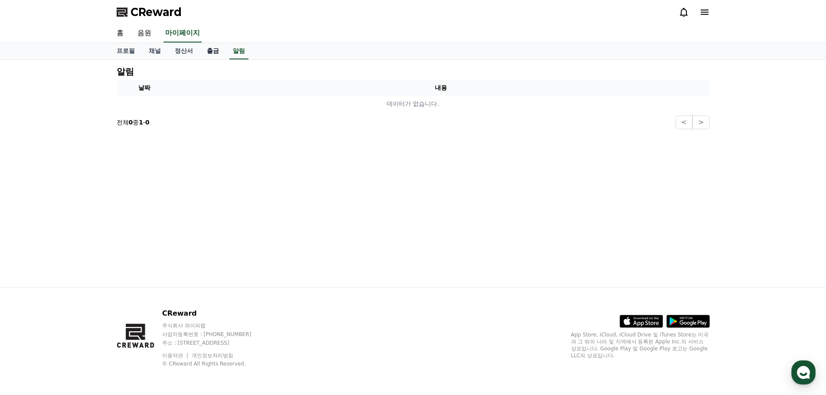
click at [207, 53] on link "출금" at bounding box center [213, 51] width 26 height 16
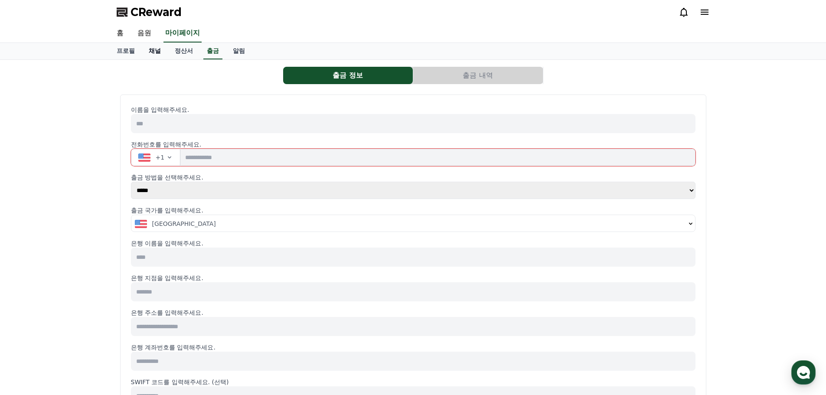
click at [152, 46] on link "채널" at bounding box center [155, 51] width 26 height 16
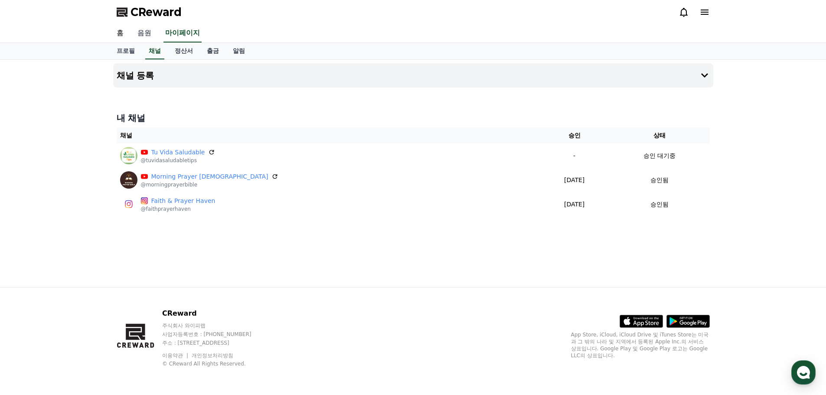
click at [133, 35] on link "음원" at bounding box center [145, 33] width 28 height 18
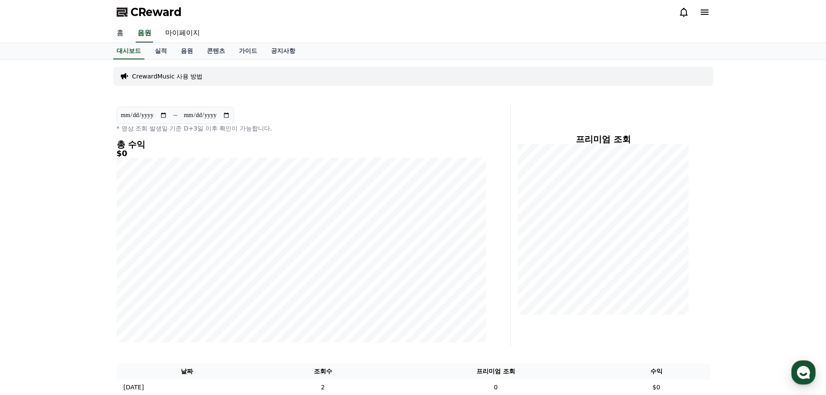
click at [114, 36] on link "홈" at bounding box center [120, 33] width 21 height 18
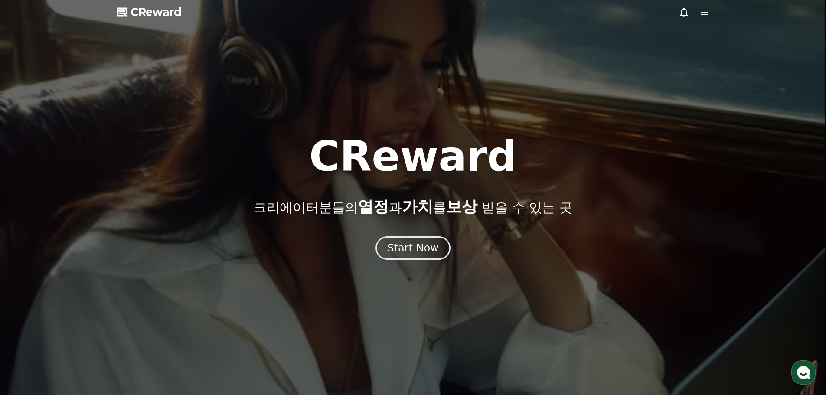
click at [708, 13] on icon at bounding box center [704, 12] width 10 height 10
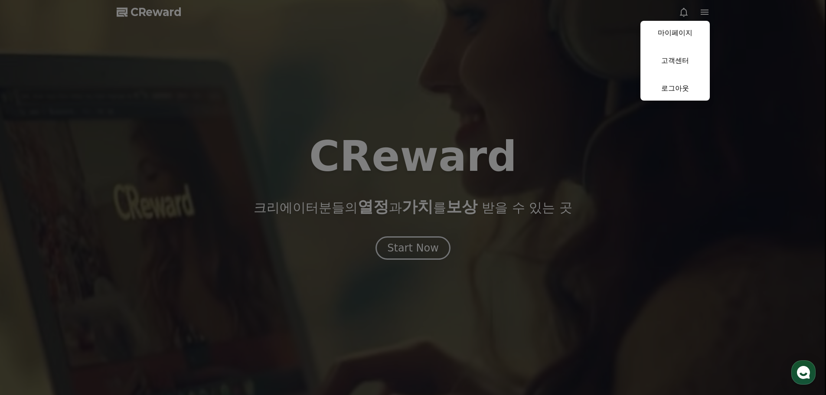
click at [679, 36] on link "마이페이지" at bounding box center [675, 33] width 69 height 24
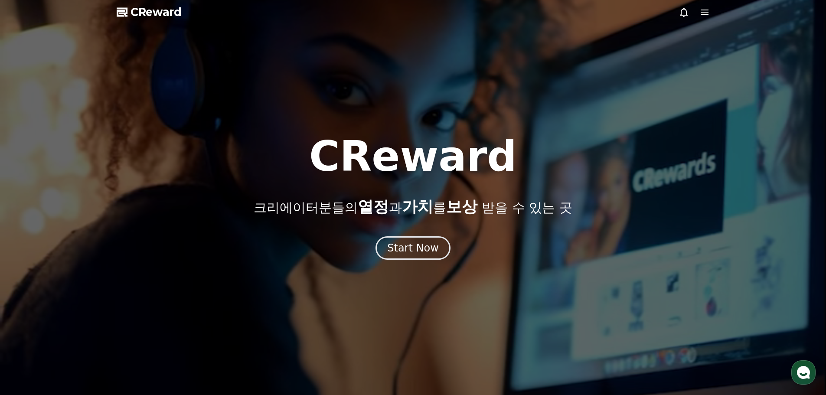
select select "**********"
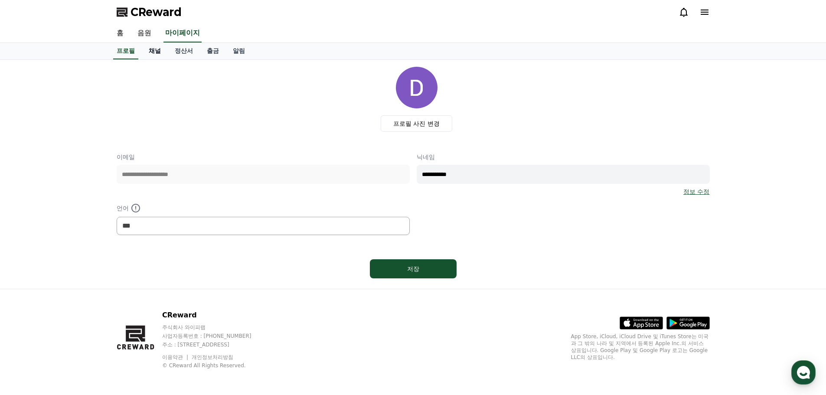
click at [153, 51] on link "채널" at bounding box center [155, 51] width 26 height 16
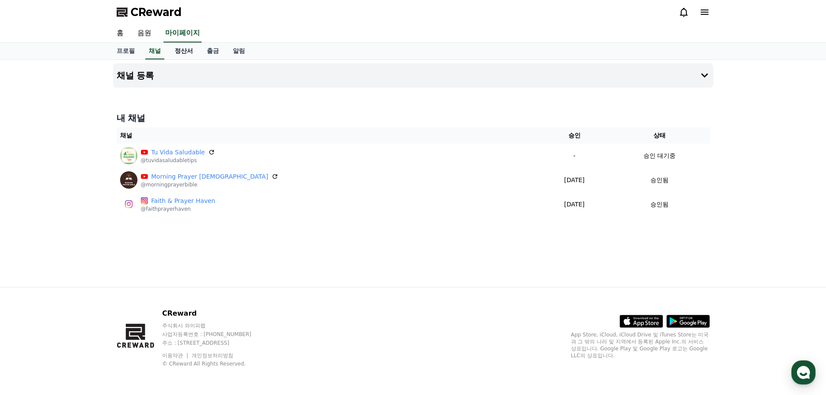
click at [180, 44] on link "정산서" at bounding box center [184, 51] width 32 height 16
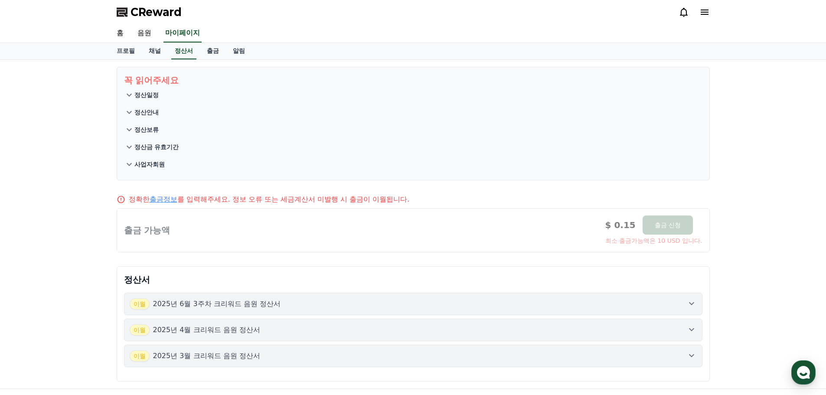
click at [125, 122] on button "정산보류" at bounding box center [413, 129] width 579 height 17
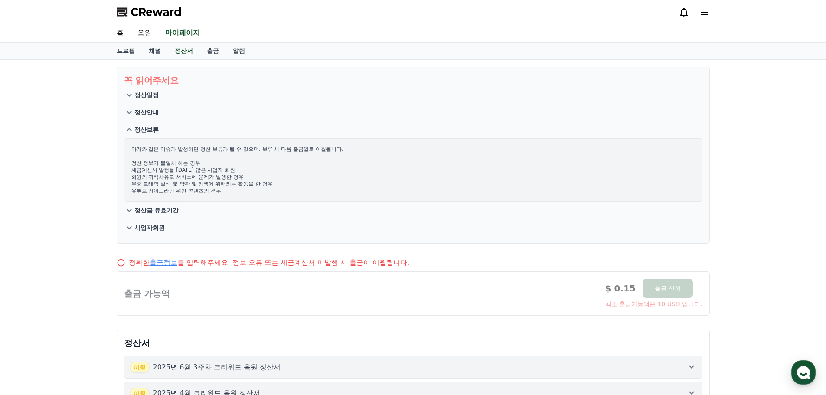
click at [128, 114] on icon at bounding box center [129, 112] width 10 height 10
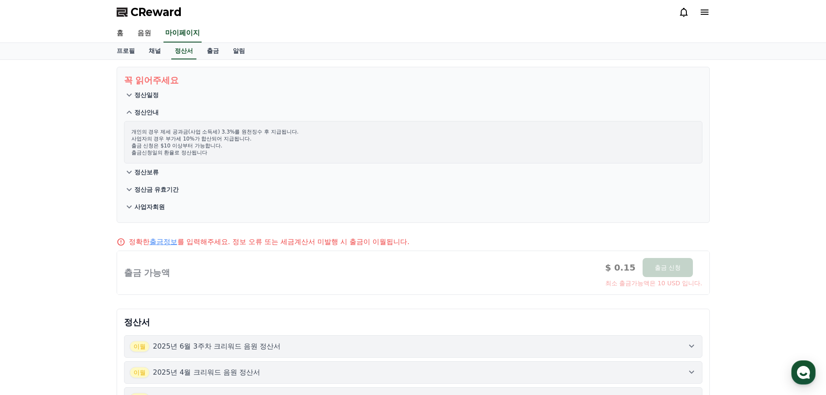
click at [170, 11] on span "CReward" at bounding box center [156, 12] width 51 height 14
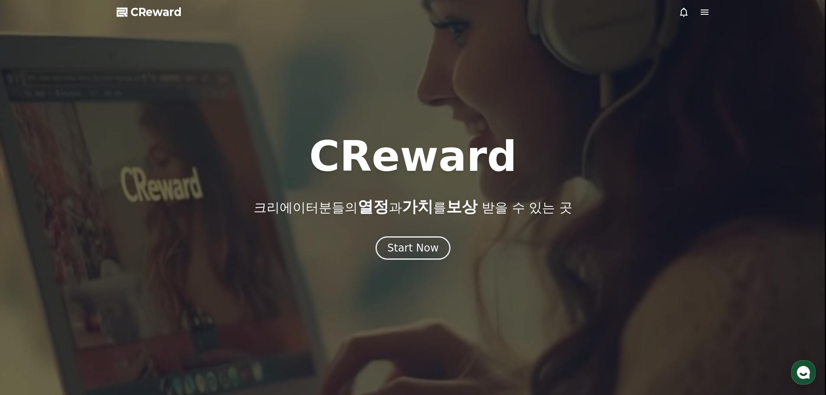
click at [703, 13] on icon at bounding box center [704, 12] width 10 height 10
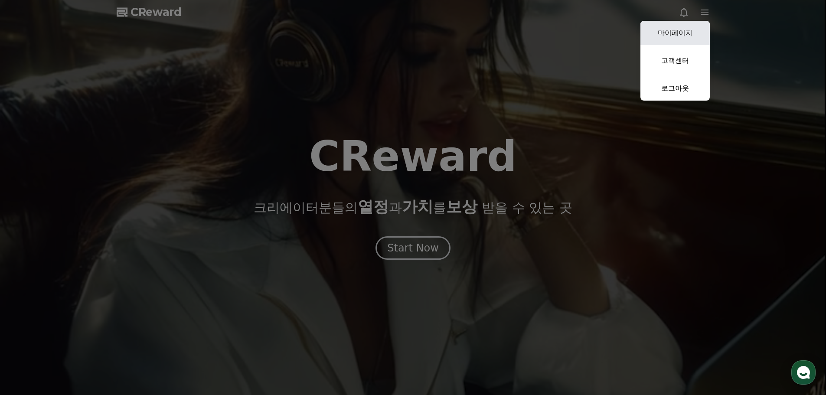
click at [682, 27] on link "마이페이지" at bounding box center [675, 33] width 69 height 24
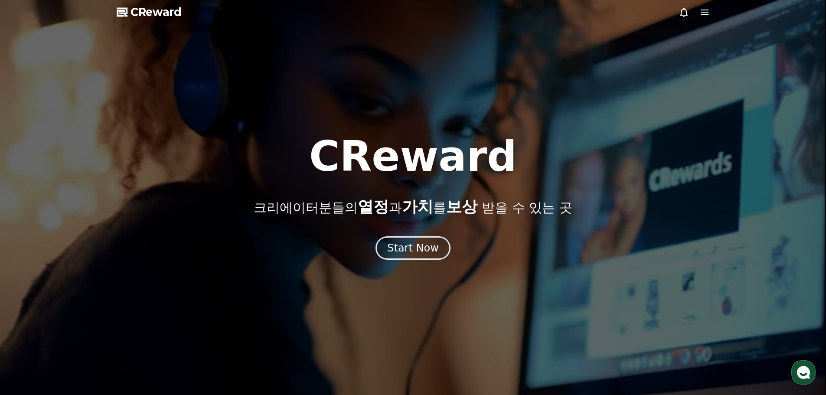
select select "**********"
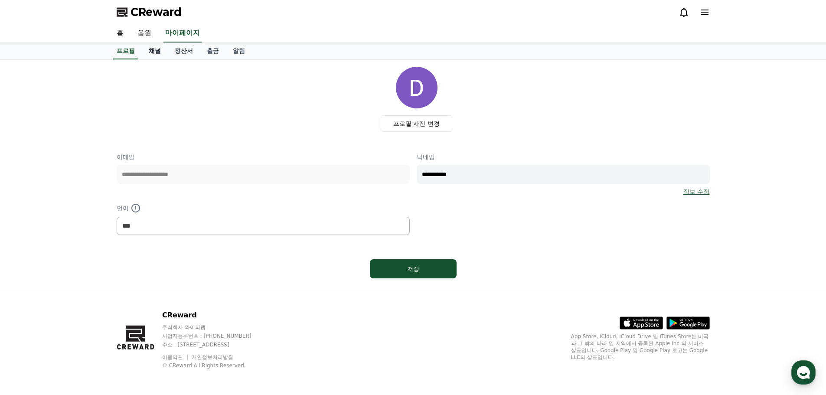
click at [154, 50] on link "채널" at bounding box center [155, 51] width 26 height 16
